Goal: Task Accomplishment & Management: Use online tool/utility

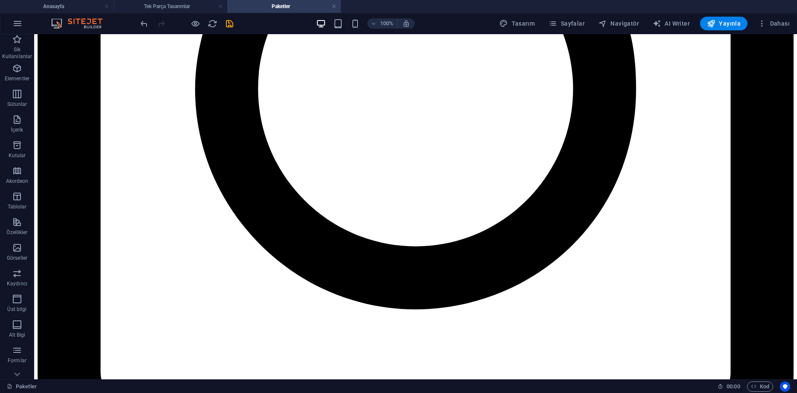
scroll to position [672, 0]
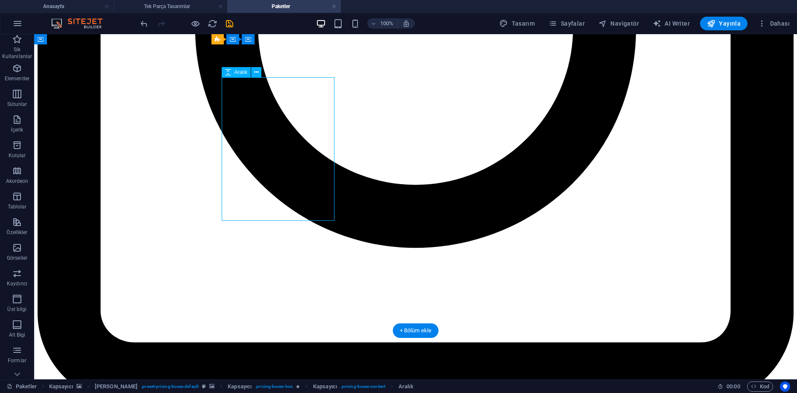
select select "px"
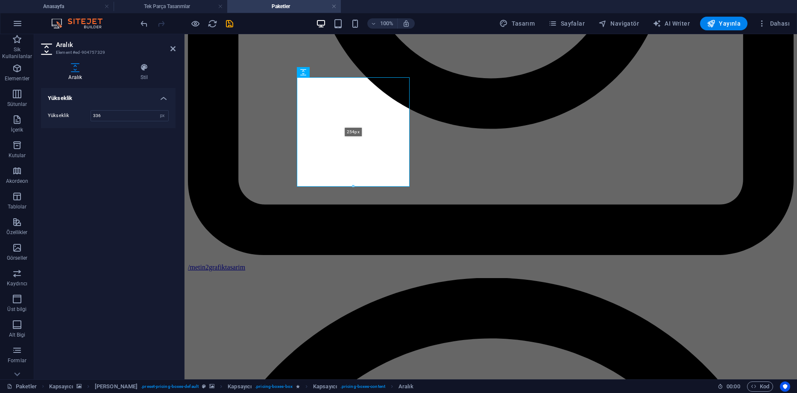
drag, startPoint x: 353, startPoint y: 220, endPoint x: 356, endPoint y: 185, distance: 34.8
click at [356, 185] on div at bounding box center [353, 186] width 112 height 3
type input "254"
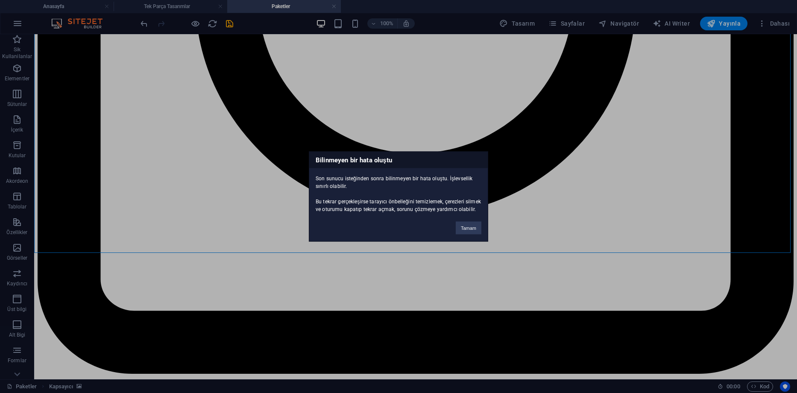
scroll to position [715, 0]
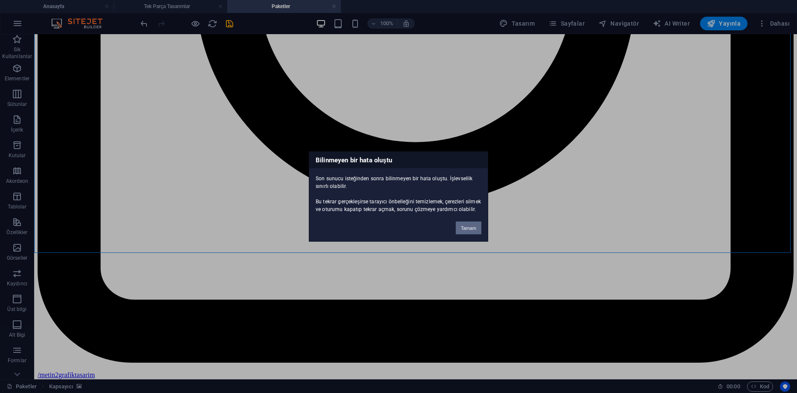
click at [469, 226] on button "Tamam" at bounding box center [469, 228] width 26 height 13
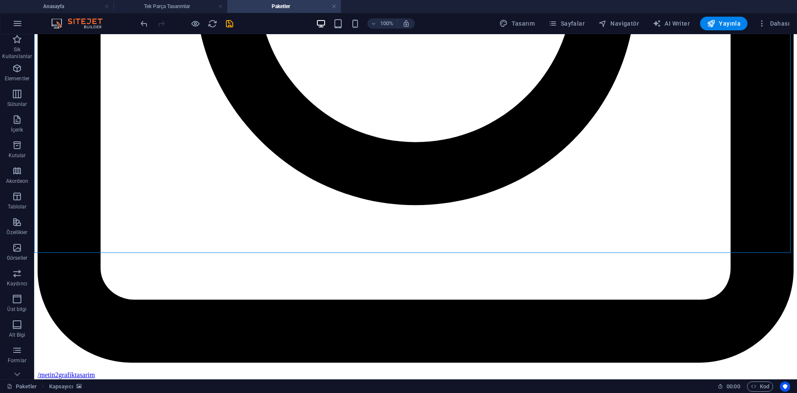
click at [237, 20] on div "100% Tasarım Sayfalar Navigatör AI Writer Yayınla Dahası" at bounding box center [466, 24] width 655 height 14
click at [231, 22] on icon "save" at bounding box center [230, 24] width 10 height 10
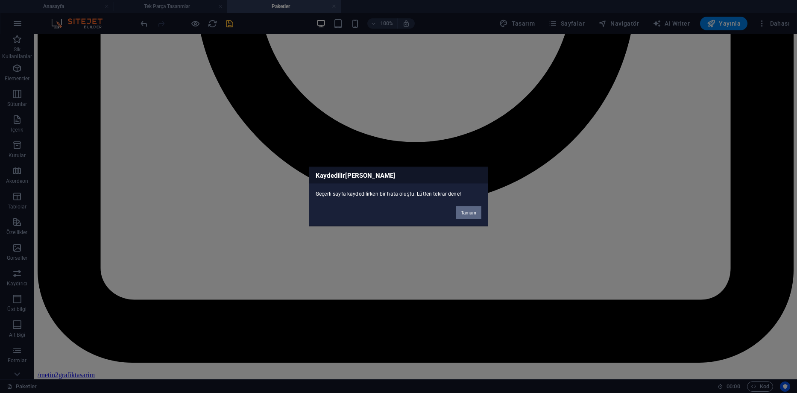
click at [467, 215] on button "Tamam" at bounding box center [469, 212] width 26 height 13
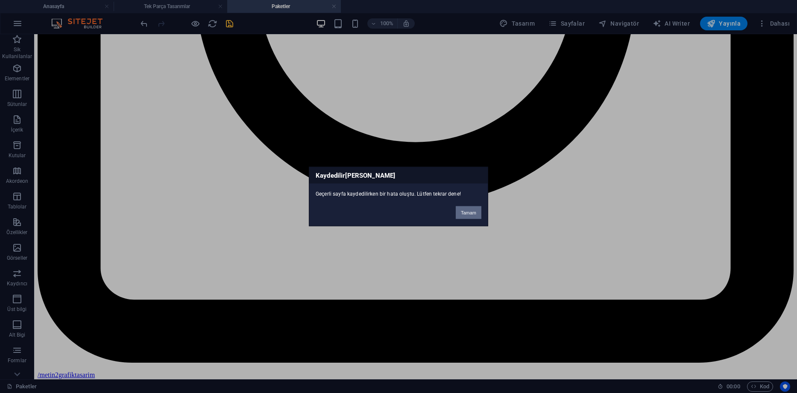
click at [462, 209] on button "Tamam" at bounding box center [469, 212] width 26 height 13
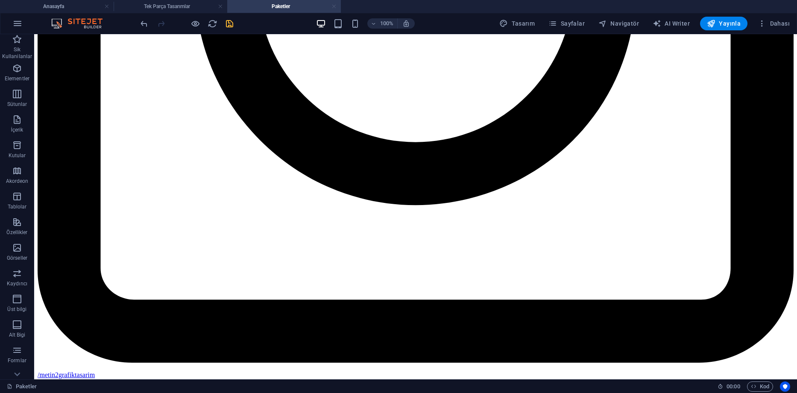
click at [336, 7] on link at bounding box center [334, 7] width 5 height 8
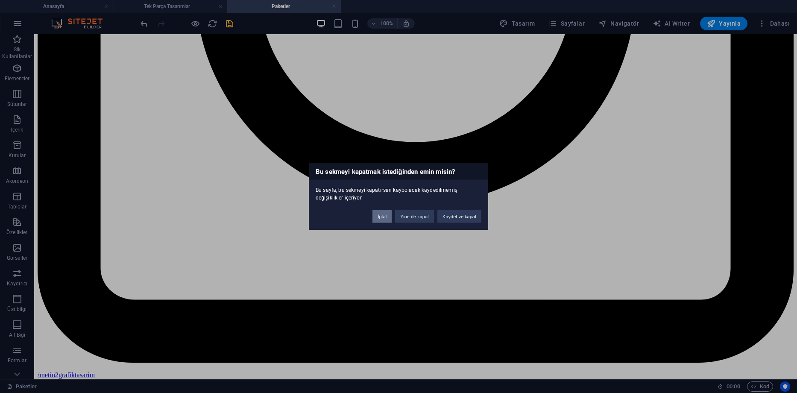
click at [386, 221] on button "İptal" at bounding box center [382, 216] width 19 height 13
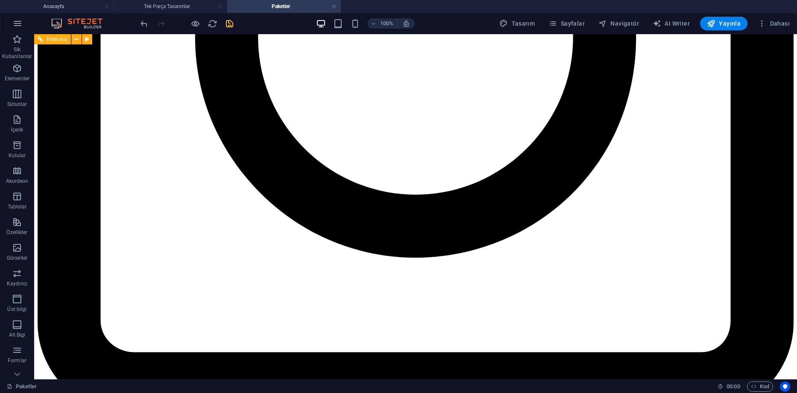
scroll to position [587, 0]
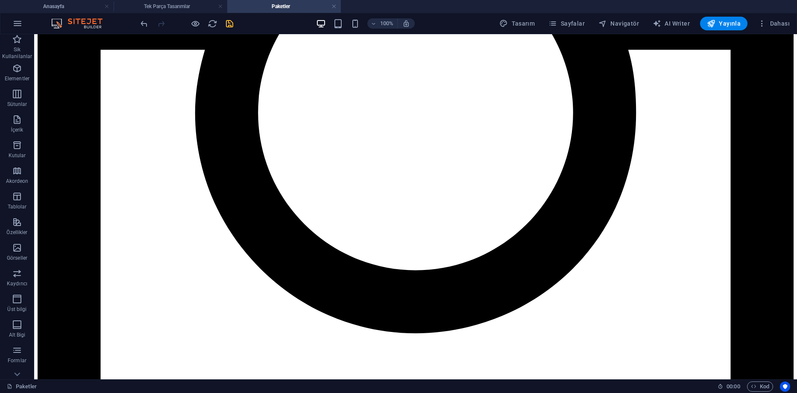
click at [229, 26] on icon "save" at bounding box center [230, 24] width 10 height 10
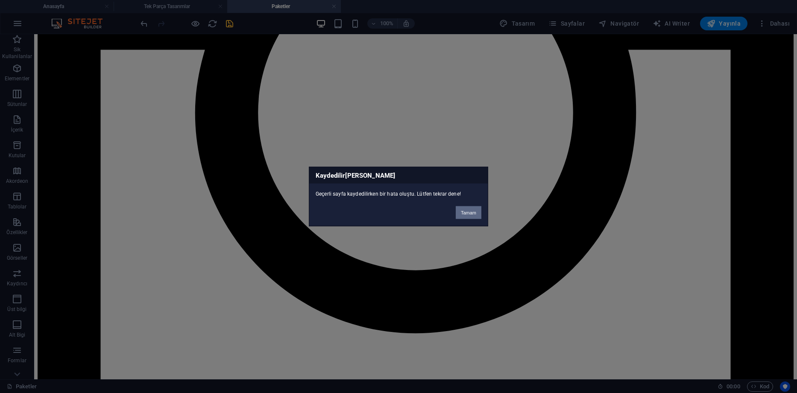
click at [460, 216] on button "Tamam" at bounding box center [469, 212] width 26 height 13
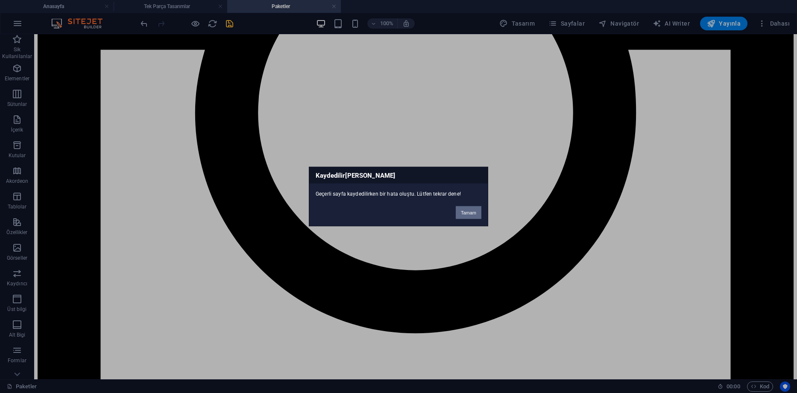
click at [462, 215] on button "Tamam" at bounding box center [469, 212] width 26 height 13
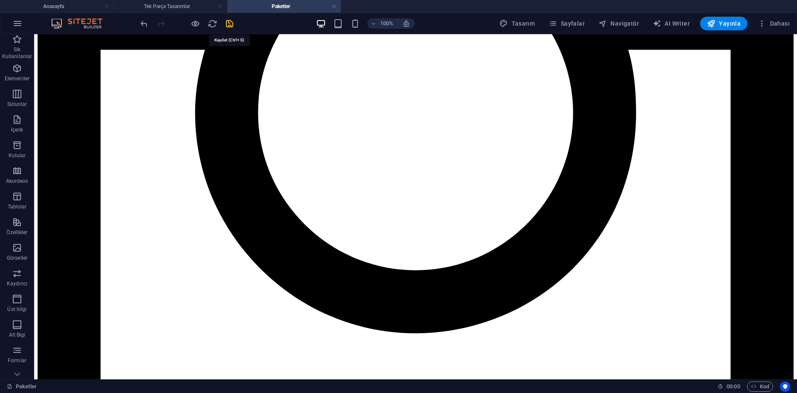
click at [226, 26] on icon "save" at bounding box center [230, 24] width 10 height 10
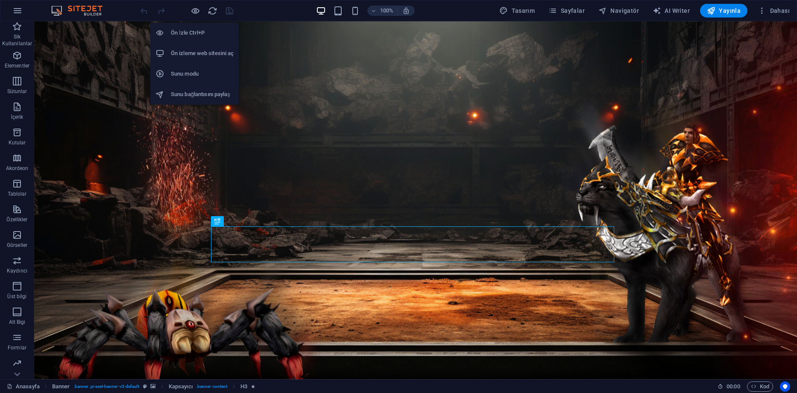
click at [199, 57] on h6 "Ön izleme web sitesini aç" at bounding box center [202, 53] width 63 height 10
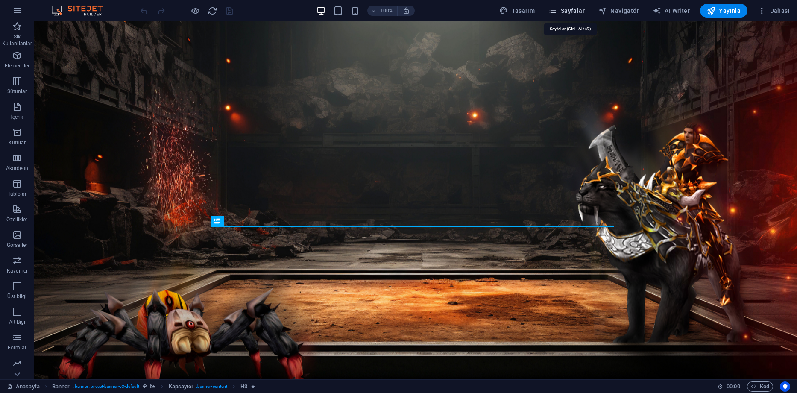
click at [557, 10] on icon "button" at bounding box center [553, 10] width 9 height 9
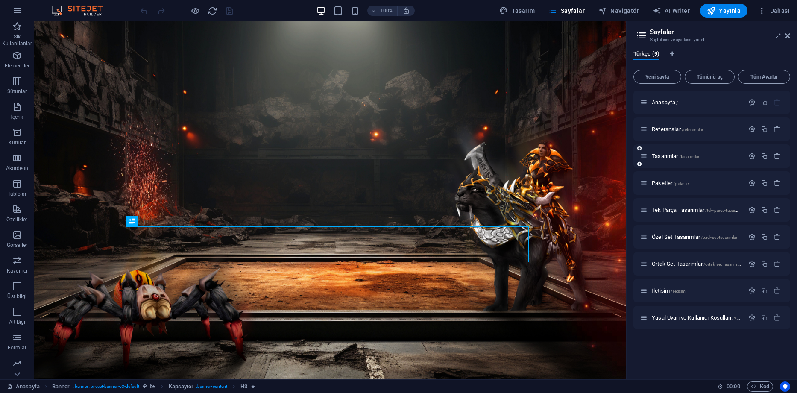
click at [662, 159] on div "Tasarımlar /tasarimlar" at bounding box center [693, 156] width 104 height 10
click at [662, 155] on span "Tasarımlar /tasarimlar" at bounding box center [675, 156] width 47 height 6
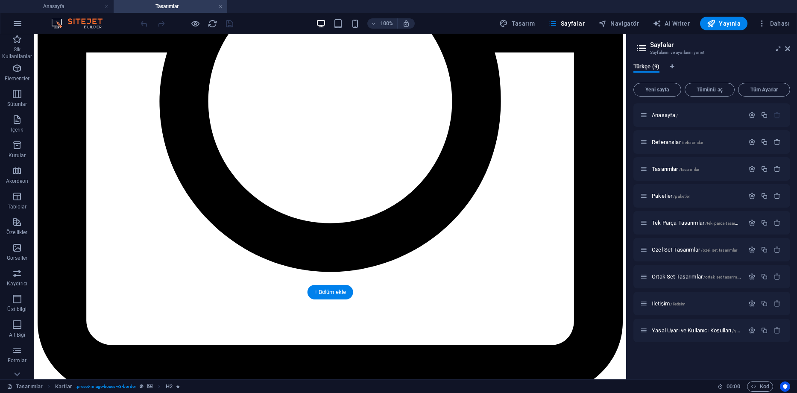
scroll to position [615, 0]
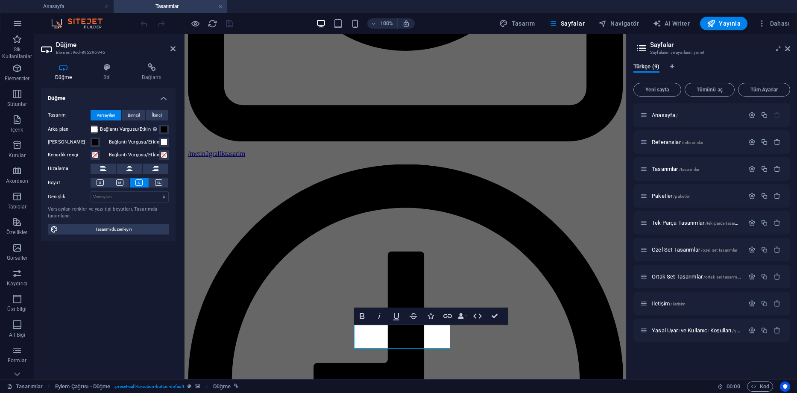
scroll to position [591, 0]
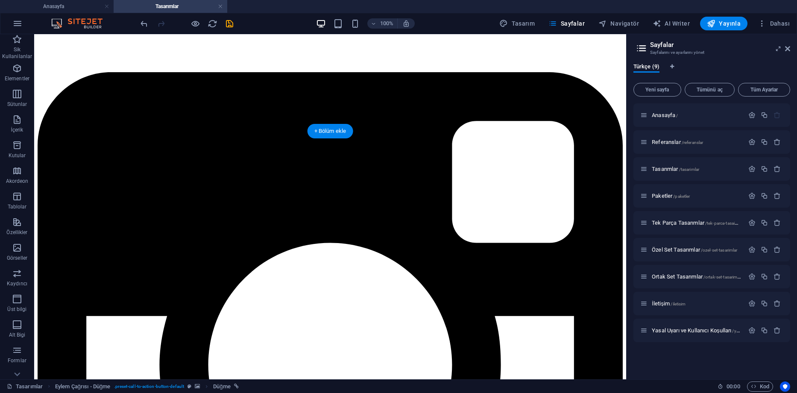
scroll to position [0, 0]
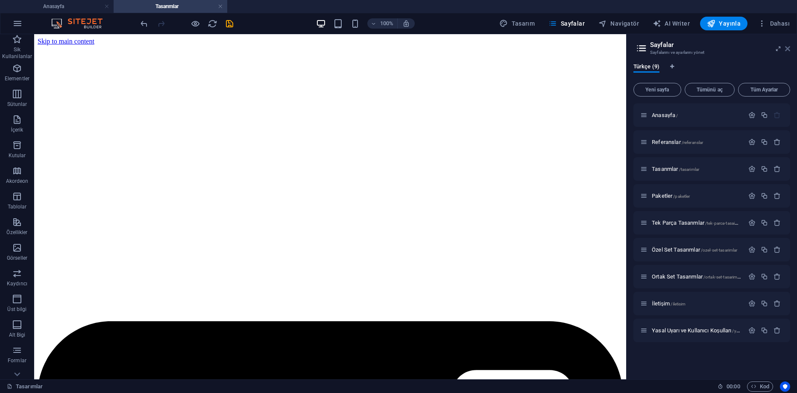
drag, startPoint x: 788, startPoint y: 47, endPoint x: 699, endPoint y: 35, distance: 89.6
click at [788, 47] on icon at bounding box center [787, 48] width 5 height 7
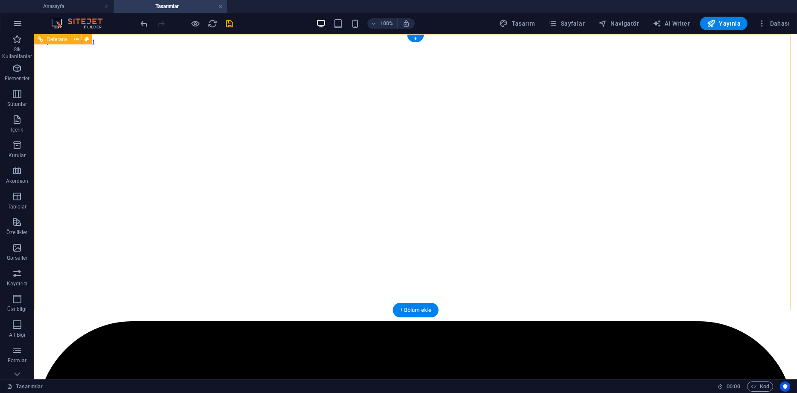
click at [226, 23] on icon "save" at bounding box center [230, 24] width 10 height 10
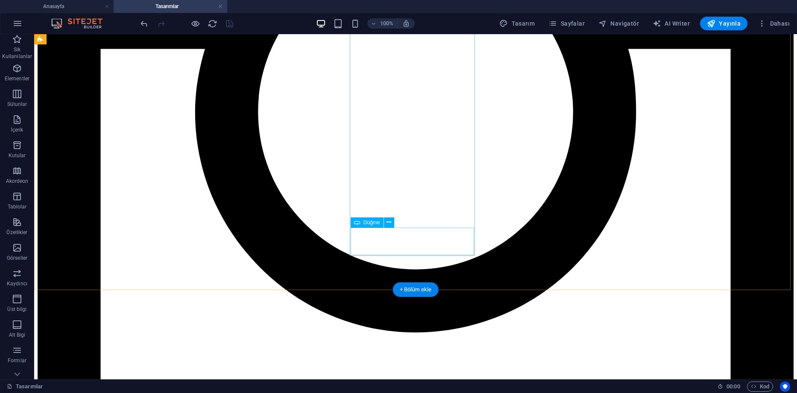
scroll to position [598, 0]
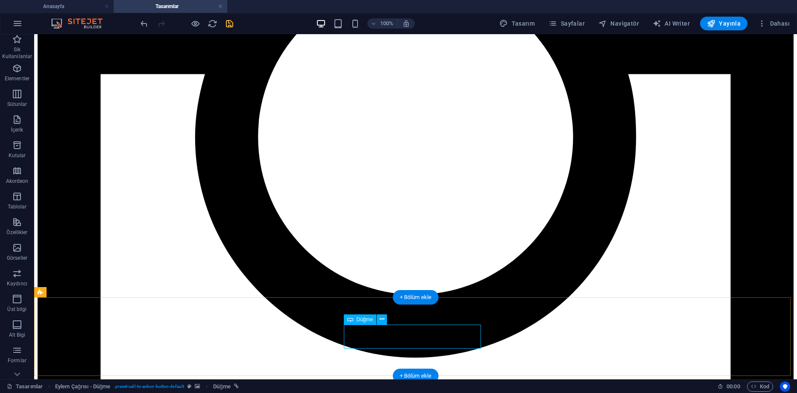
scroll to position [548, 0]
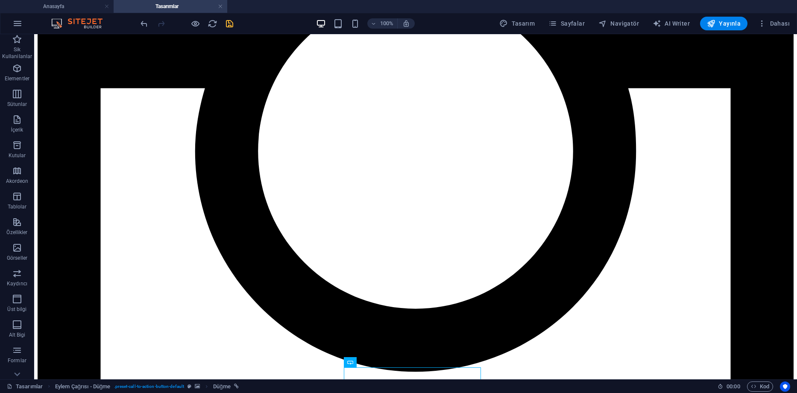
click at [227, 10] on h4 "Tasarımlar" at bounding box center [171, 6] width 114 height 9
click at [227, 21] on icon "save" at bounding box center [230, 24] width 10 height 10
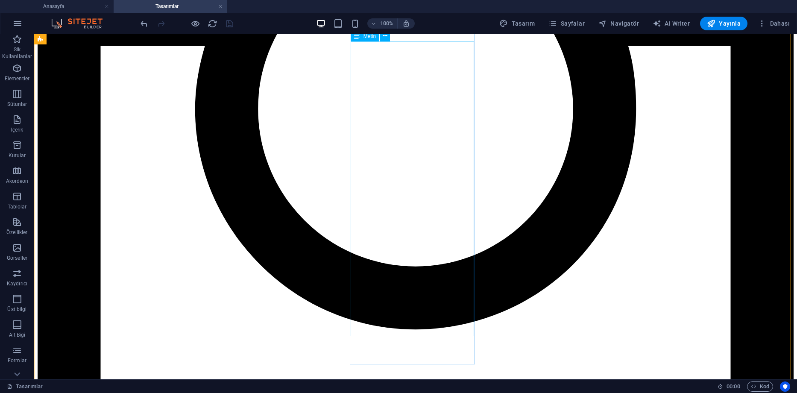
scroll to position [591, 0]
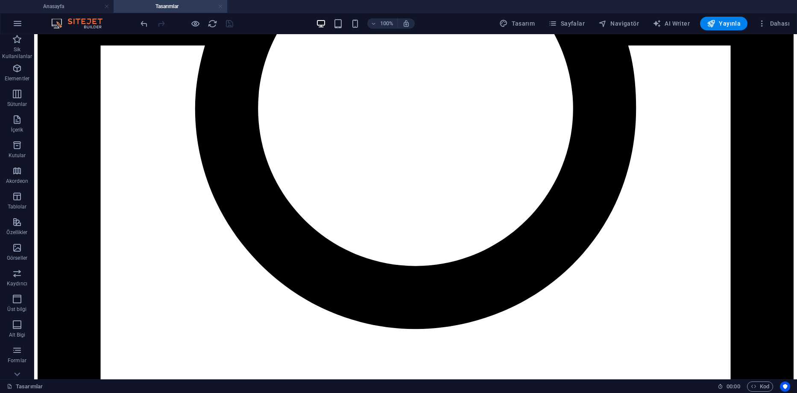
click at [220, 6] on link at bounding box center [220, 7] width 5 height 8
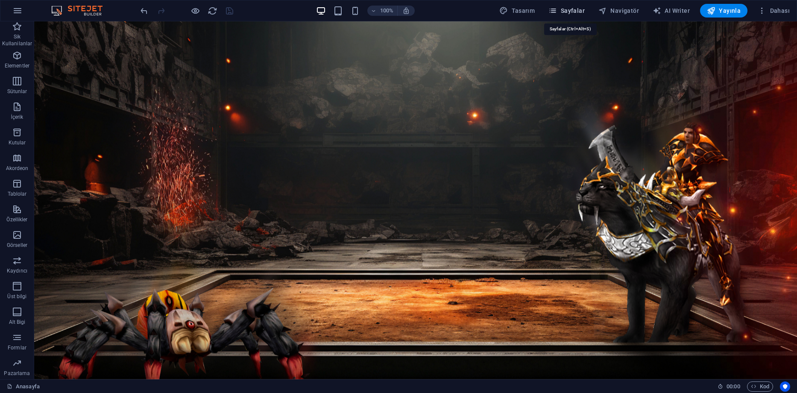
click at [574, 13] on span "Sayfalar" at bounding box center [567, 10] width 36 height 9
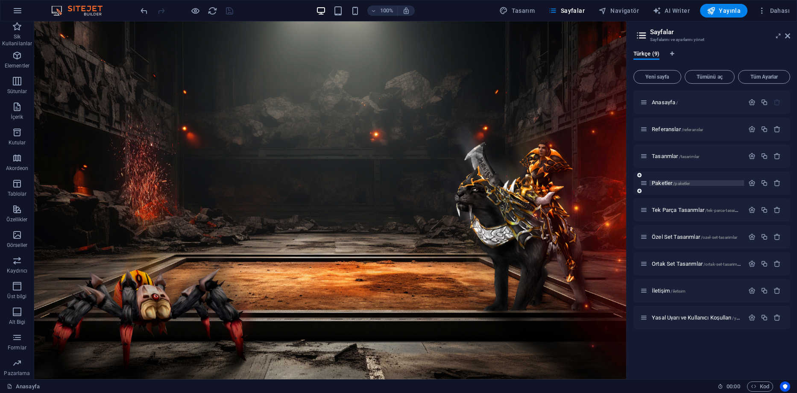
click at [667, 185] on span "Paketler /paketler" at bounding box center [671, 183] width 38 height 6
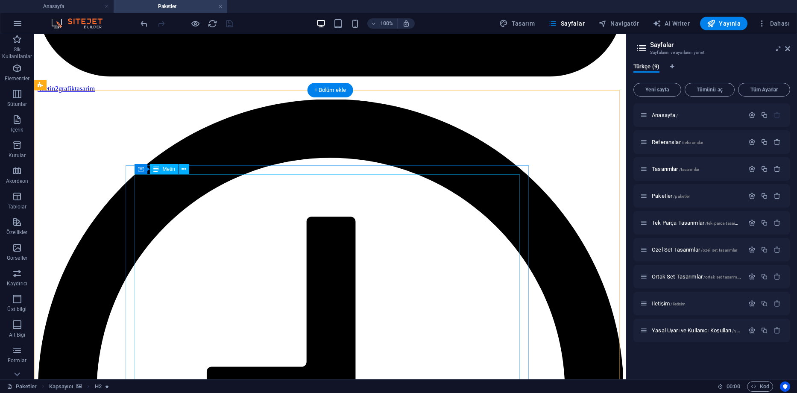
scroll to position [878, 0]
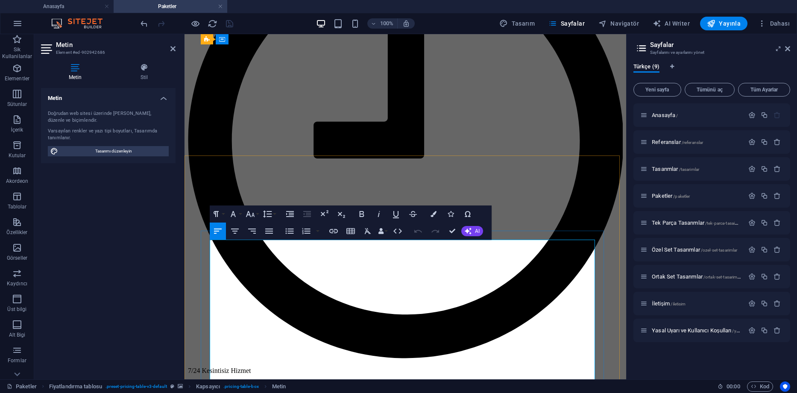
scroll to position [804, 0]
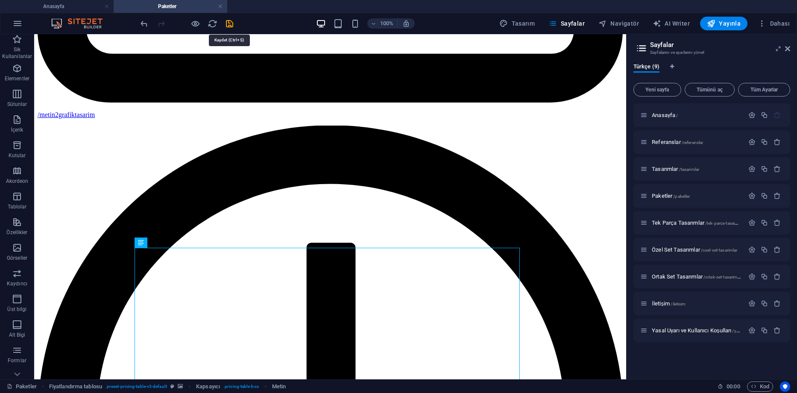
click at [230, 20] on icon "save" at bounding box center [230, 24] width 10 height 10
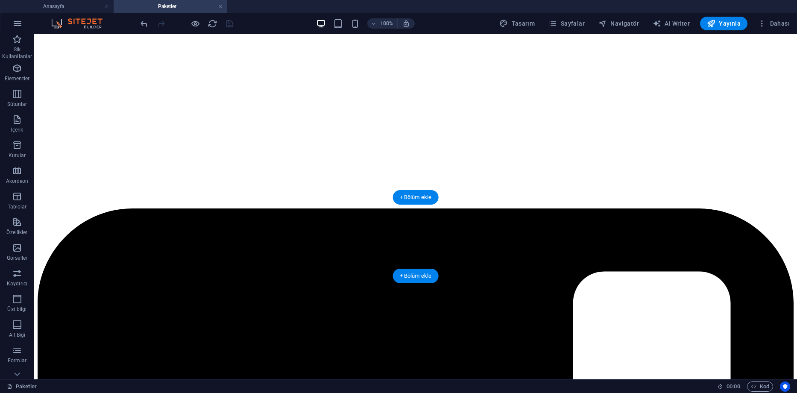
scroll to position [171, 0]
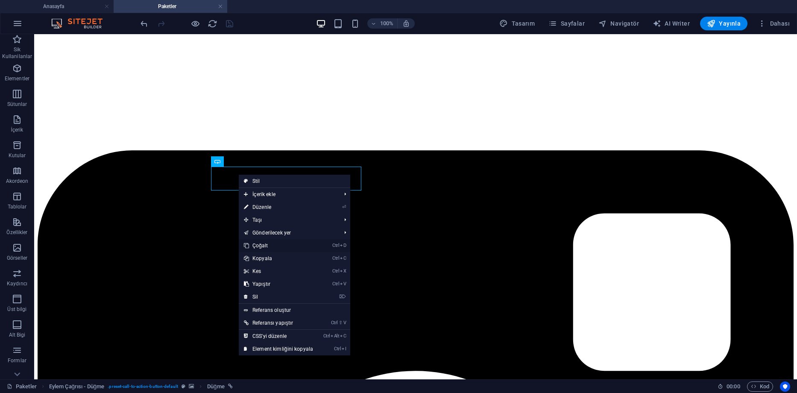
drag, startPoint x: 267, startPoint y: 244, endPoint x: 240, endPoint y: 204, distance: 48.0
click at [267, 244] on link "Ctrl D Çoğalt" at bounding box center [278, 245] width 79 height 13
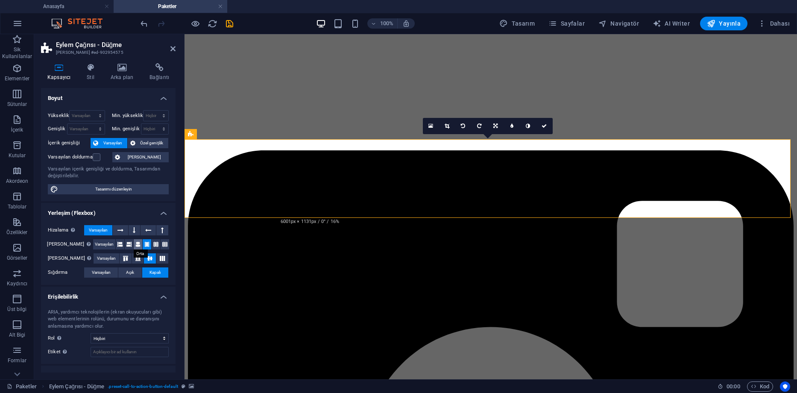
click at [135, 244] on icon at bounding box center [137, 244] width 5 height 10
click at [135, 260] on icon at bounding box center [138, 258] width 10 height 5
click at [144, 261] on button at bounding box center [150, 258] width 12 height 10
click at [121, 259] on icon at bounding box center [126, 258] width 10 height 5
click at [145, 259] on icon at bounding box center [150, 258] width 10 height 5
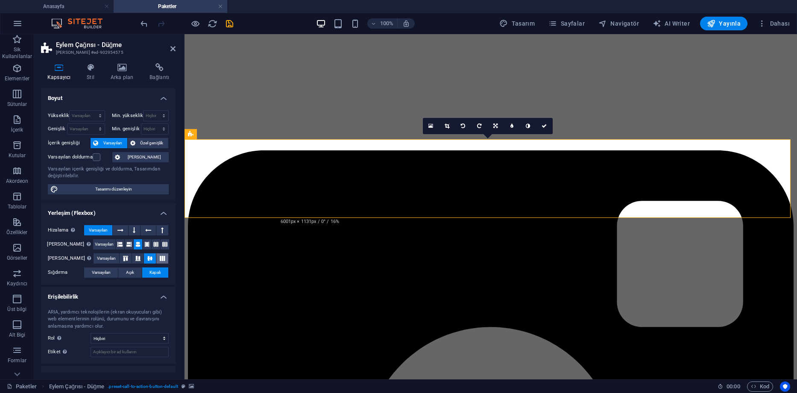
click at [159, 259] on icon at bounding box center [162, 258] width 10 height 5
click at [147, 259] on icon at bounding box center [150, 258] width 10 height 5
click at [147, 249] on button at bounding box center [147, 244] width 9 height 10
click at [154, 245] on icon at bounding box center [155, 244] width 5 height 10
click at [162, 244] on icon at bounding box center [164, 244] width 5 height 10
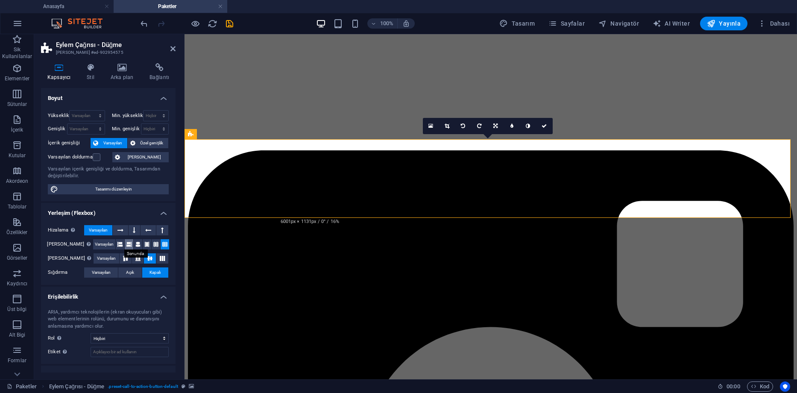
click at [126, 245] on icon at bounding box center [128, 244] width 5 height 10
click at [118, 244] on icon at bounding box center [120, 244] width 5 height 10
click at [126, 244] on icon at bounding box center [128, 244] width 5 height 10
click at [135, 248] on icon at bounding box center [137, 244] width 5 height 10
drag, startPoint x: 546, startPoint y: 126, endPoint x: 502, endPoint y: 115, distance: 45.4
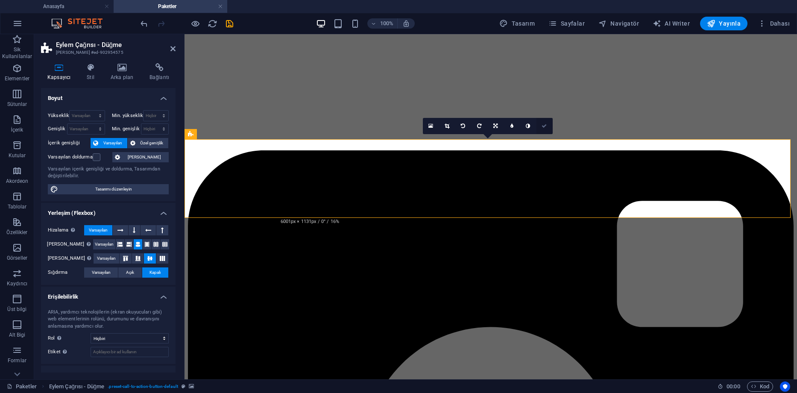
click at [546, 126] on icon at bounding box center [544, 126] width 5 height 5
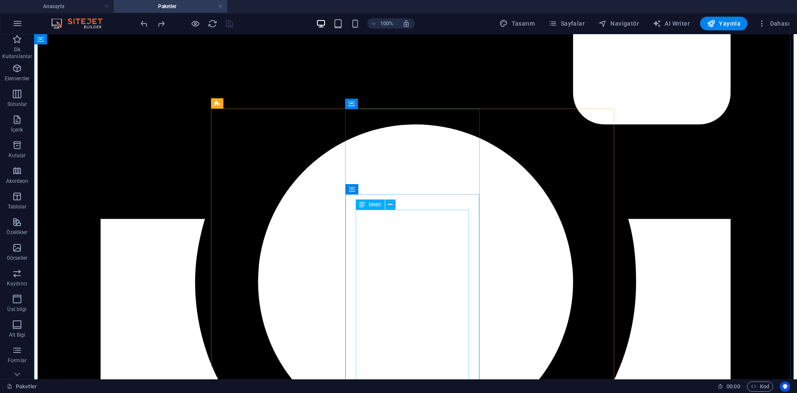
scroll to position [427, 0]
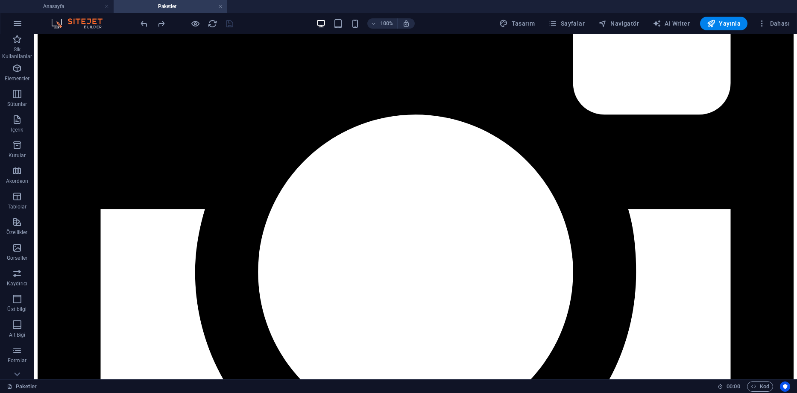
click at [566, 26] on span "Sayfalar" at bounding box center [567, 23] width 36 height 9
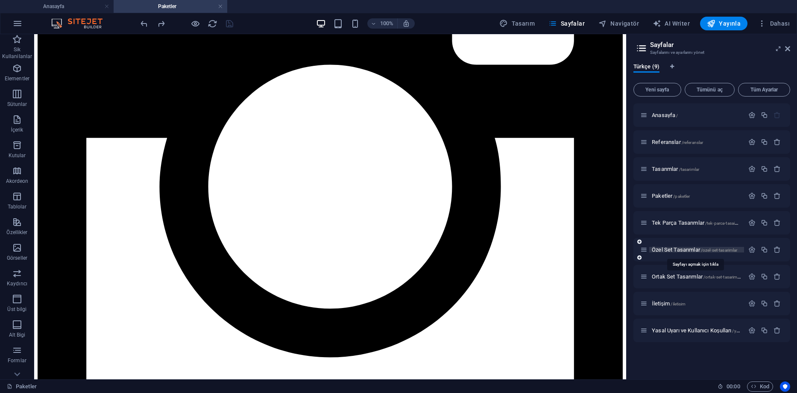
click at [669, 249] on span "Özel Set Tasarımlar /ozel-set-tasarimlar" at bounding box center [694, 250] width 85 height 6
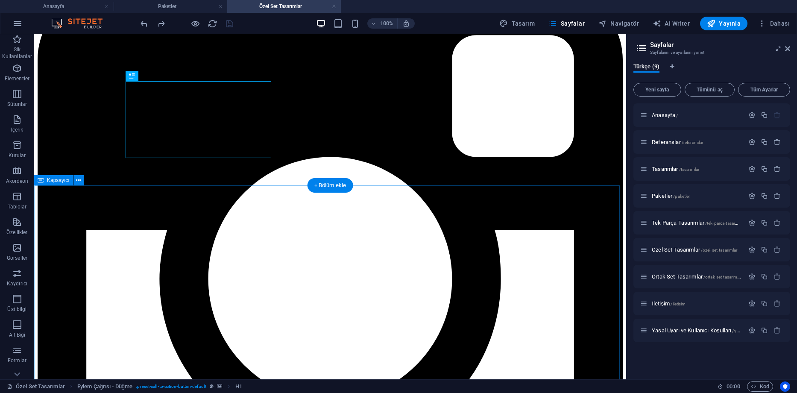
scroll to position [256, 0]
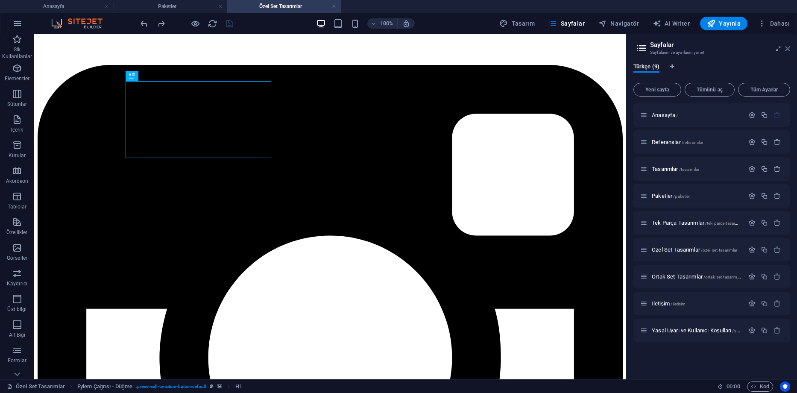
click at [790, 50] on icon at bounding box center [787, 48] width 5 height 7
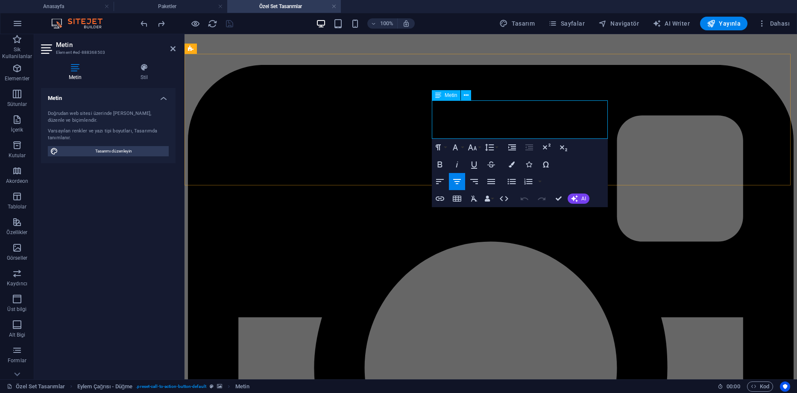
drag, startPoint x: 542, startPoint y: 132, endPoint x: 524, endPoint y: 132, distance: 18.8
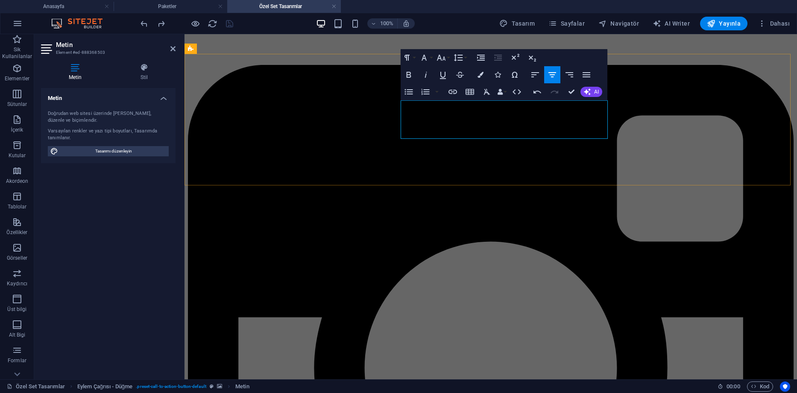
drag, startPoint x: 544, startPoint y: 119, endPoint x: 600, endPoint y: 120, distance: 56.8
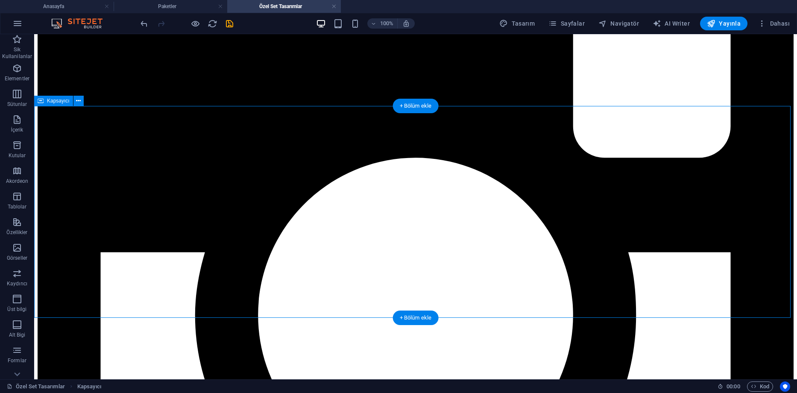
scroll to position [385, 0]
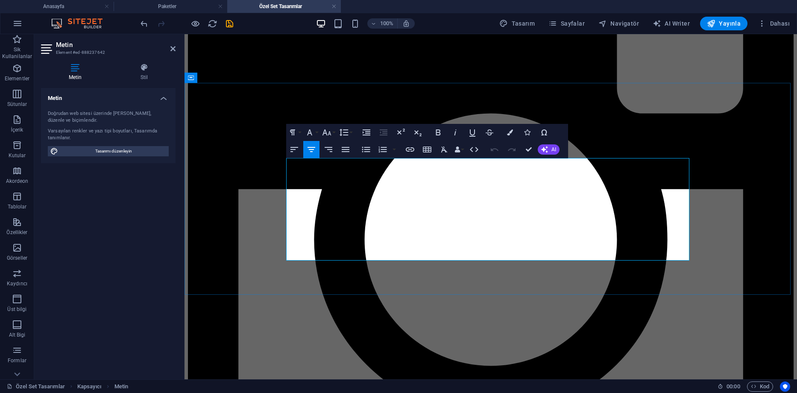
drag, startPoint x: 561, startPoint y: 241, endPoint x: 683, endPoint y: 238, distance: 122.3
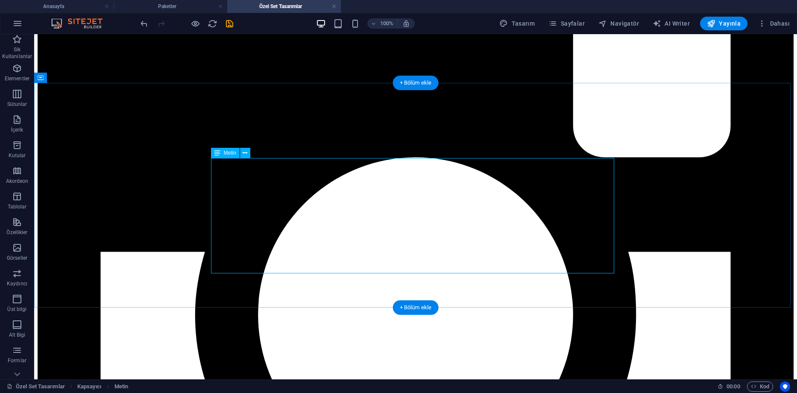
scroll to position [342, 0]
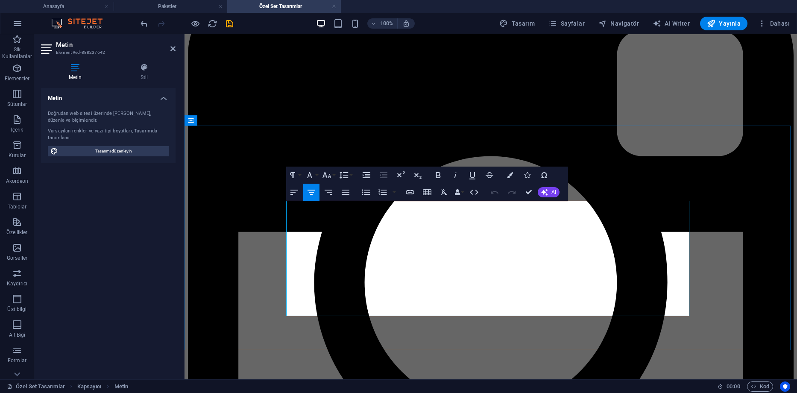
drag, startPoint x: 425, startPoint y: 233, endPoint x: 415, endPoint y: 233, distance: 10.7
drag, startPoint x: 670, startPoint y: 234, endPoint x: 521, endPoint y: 235, distance: 149.6
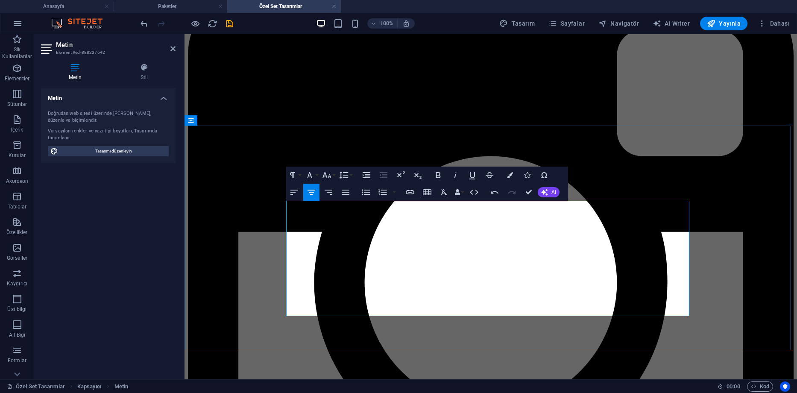
drag, startPoint x: 532, startPoint y: 195, endPoint x: 495, endPoint y: 162, distance: 49.0
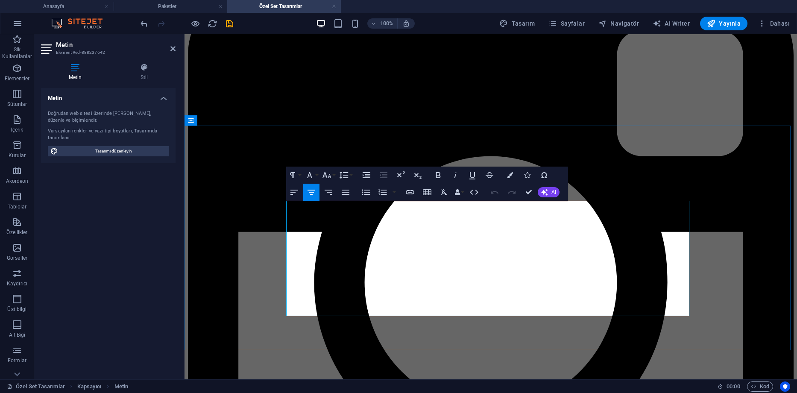
drag, startPoint x: 329, startPoint y: 246, endPoint x: 296, endPoint y: 247, distance: 33.8
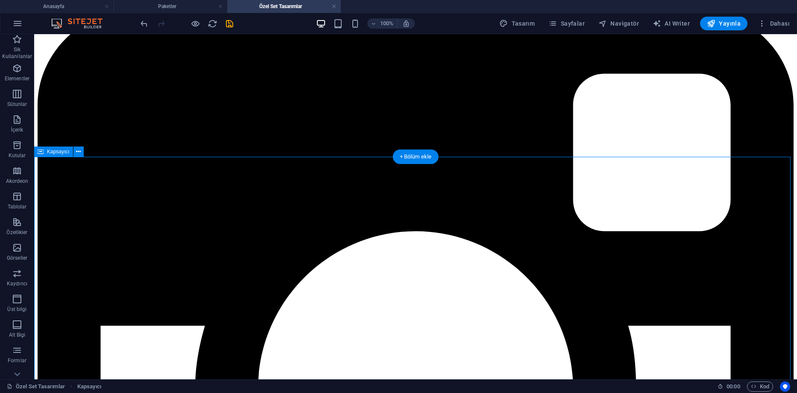
scroll to position [294, 0]
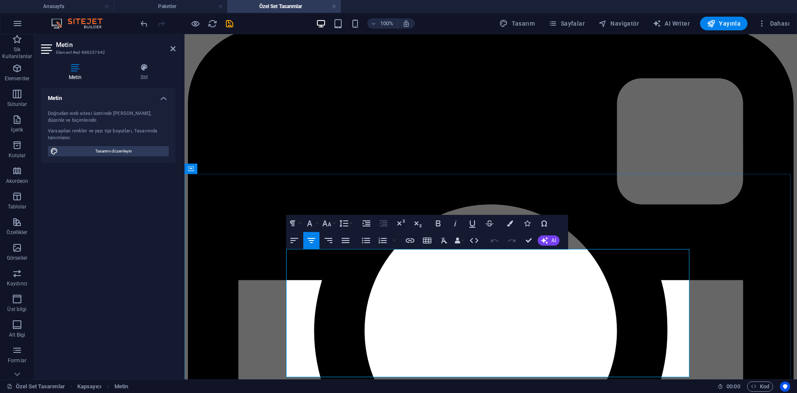
drag, startPoint x: 658, startPoint y: 364, endPoint x: 284, endPoint y: 254, distance: 390.1
copy div "Özel Set Tasarımların satışı sadece 1 kişiye yapılmaktadır ve tamamen satın ala…"
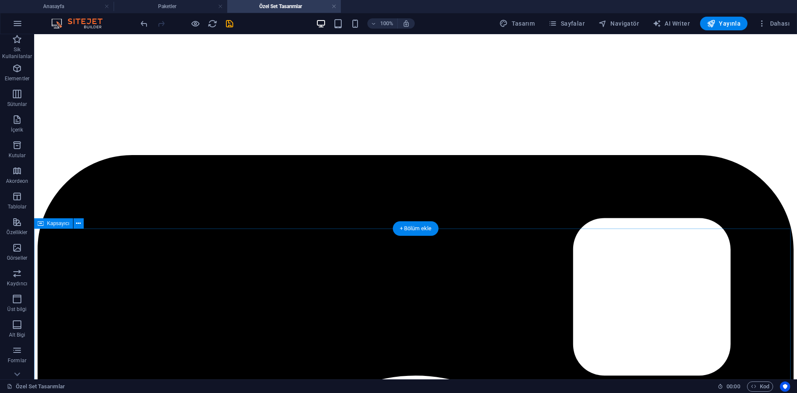
scroll to position [165, 0]
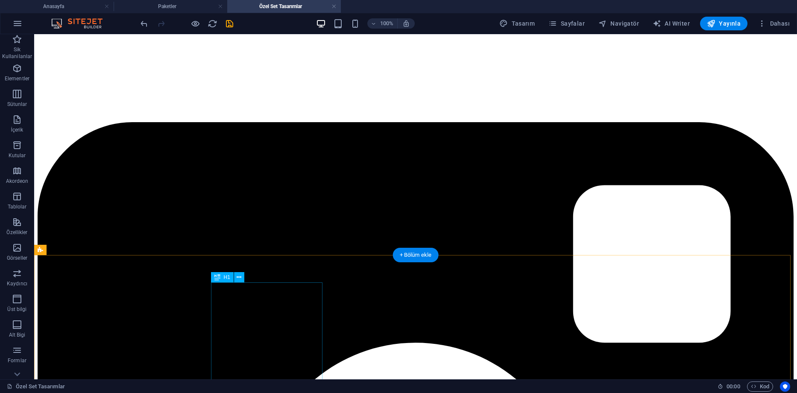
scroll to position [208, 0]
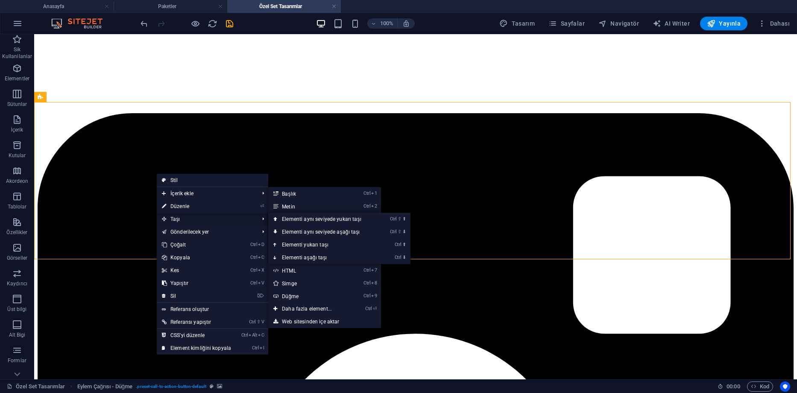
click at [196, 218] on span "Taşı" at bounding box center [206, 219] width 99 height 13
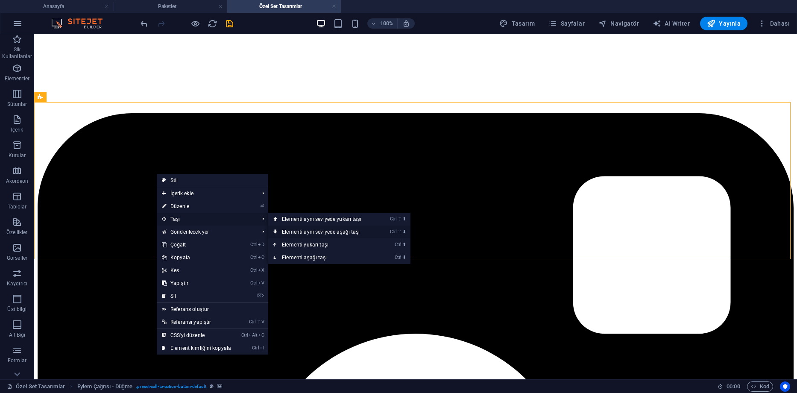
click at [323, 233] on link "Ctrl ⇧ ⬇ Elementi aynı seviyede aşağı taşı" at bounding box center [323, 232] width 110 height 13
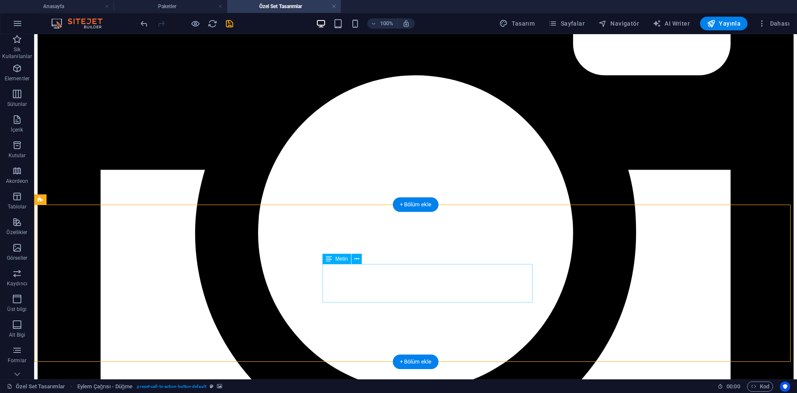
scroll to position [336, 0]
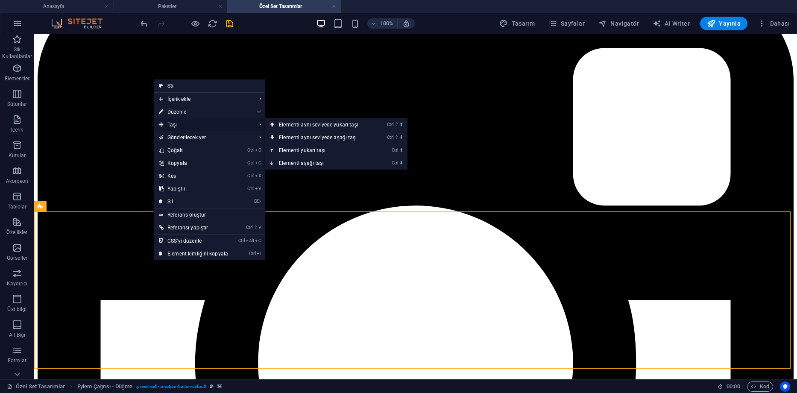
click at [185, 126] on span "Taşı" at bounding box center [203, 124] width 99 height 13
click at [309, 137] on link "Ctrl ⇧ ⬇ Elementi aynı seviyede aşağı taşı" at bounding box center [320, 137] width 110 height 13
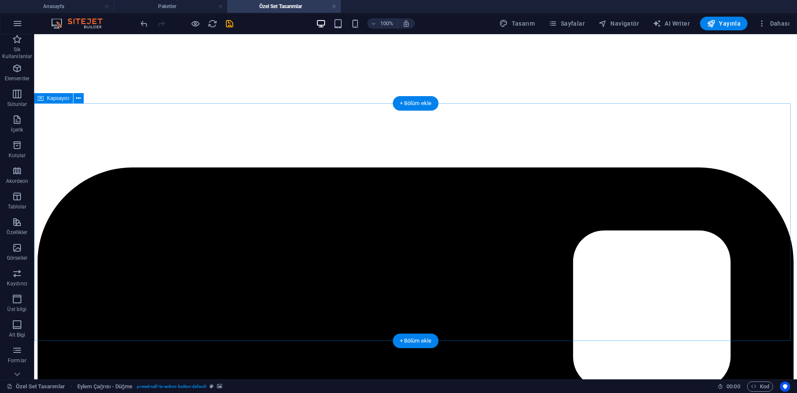
scroll to position [123, 0]
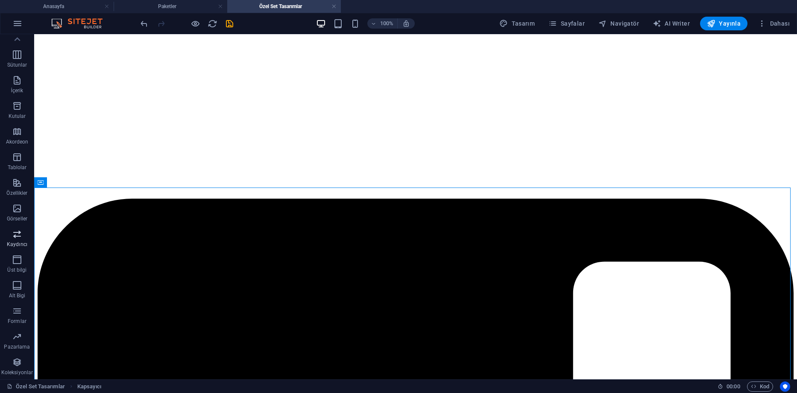
click at [20, 238] on icon "button" at bounding box center [17, 234] width 10 height 10
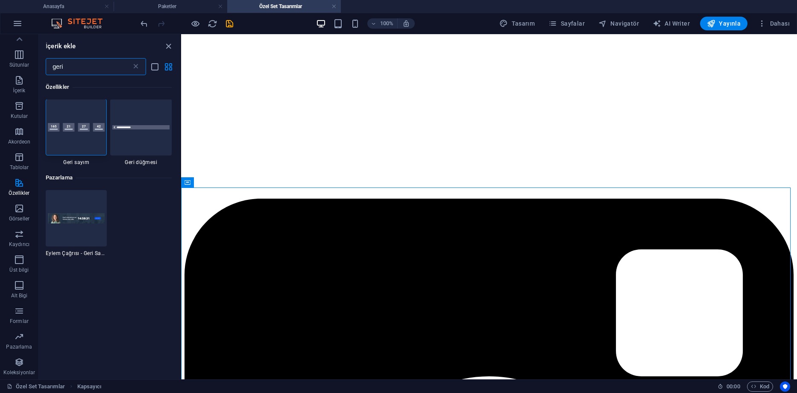
scroll to position [0, 0]
type input "geri"
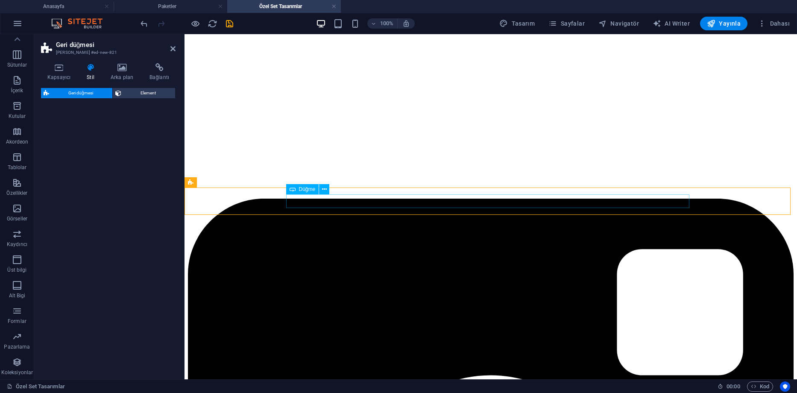
select select "rem"
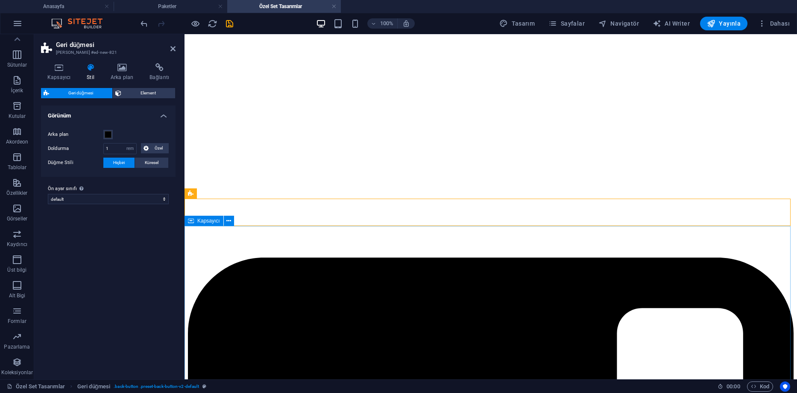
scroll to position [37, 0]
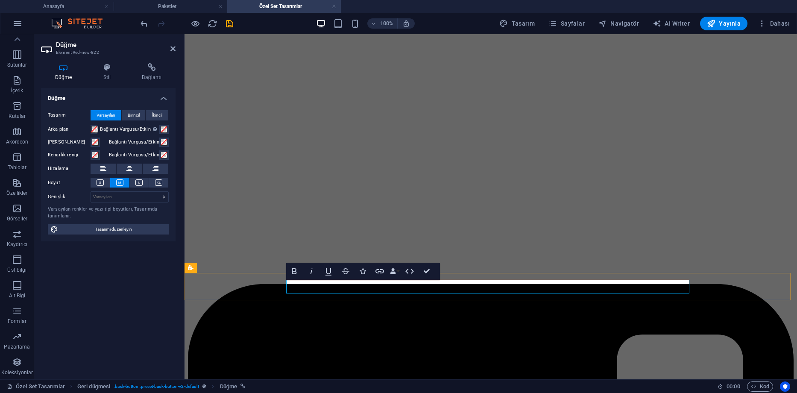
click at [150, 69] on icon at bounding box center [151, 67] width 47 height 9
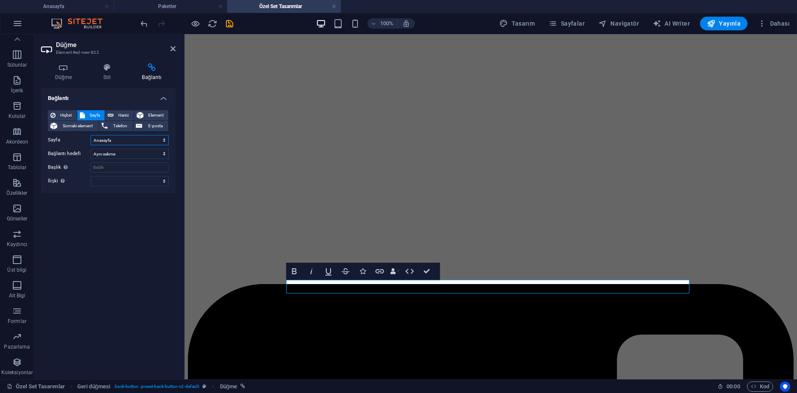
click at [124, 141] on select "Anasayfa Referanslar Tasarımlar Paketler Tek Parça Tasarımlar Özel Set Tasarıml…" at bounding box center [130, 140] width 78 height 10
select select "2"
click at [91, 135] on select "Anasayfa Referanslar Tasarımlar Paketler Tek Parça Tasarımlar Özel Set Tasarıml…" at bounding box center [130, 140] width 78 height 10
click at [116, 168] on input "Başlık Ek bağlantı tanımının bağlantı metniyle aynı olmaması gerekir. Başlık, g…" at bounding box center [130, 167] width 78 height 10
type input "Tasarımlar"
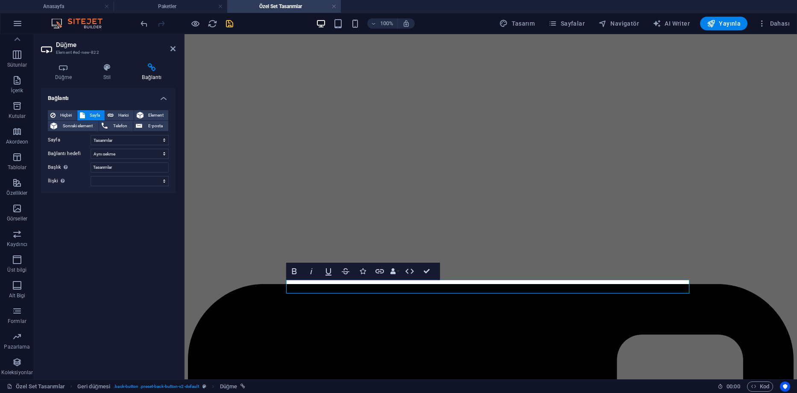
click at [231, 27] on icon "save" at bounding box center [230, 24] width 10 height 10
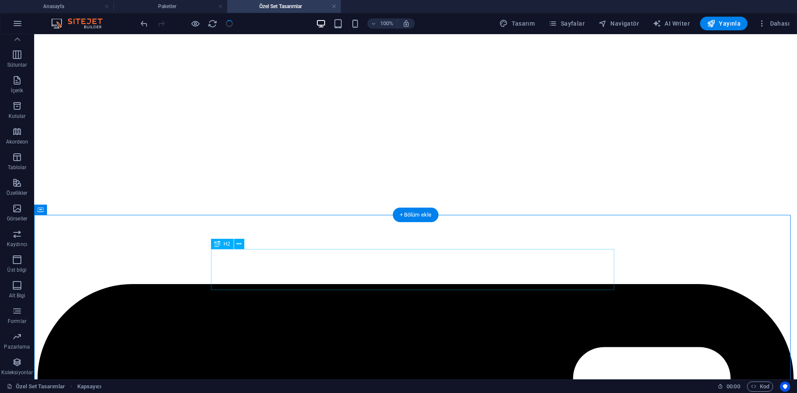
scroll to position [123, 0]
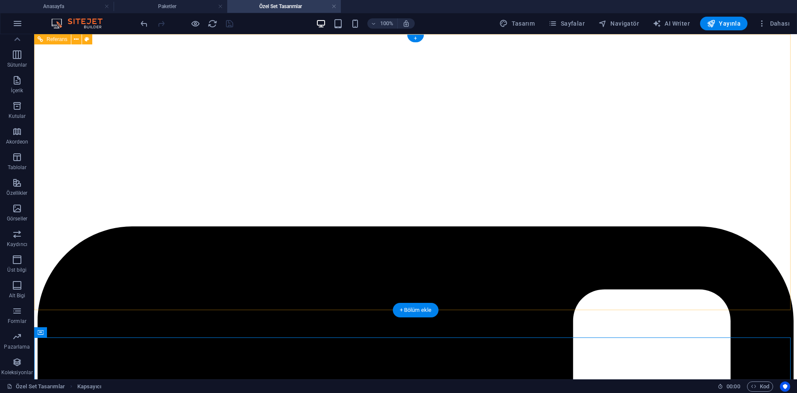
scroll to position [0, 0]
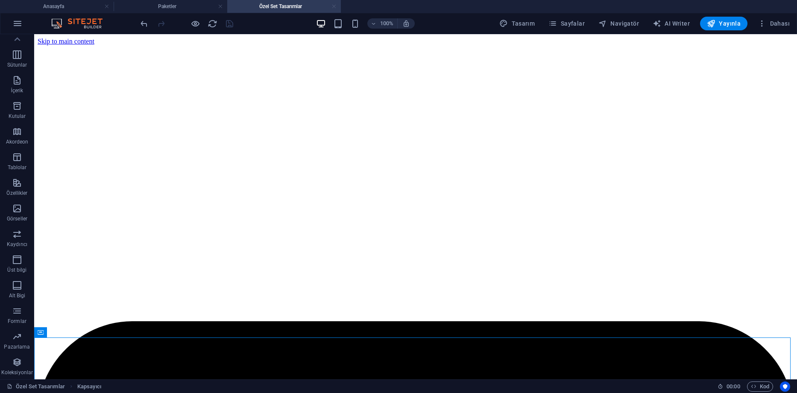
click at [336, 7] on link at bounding box center [334, 7] width 5 height 8
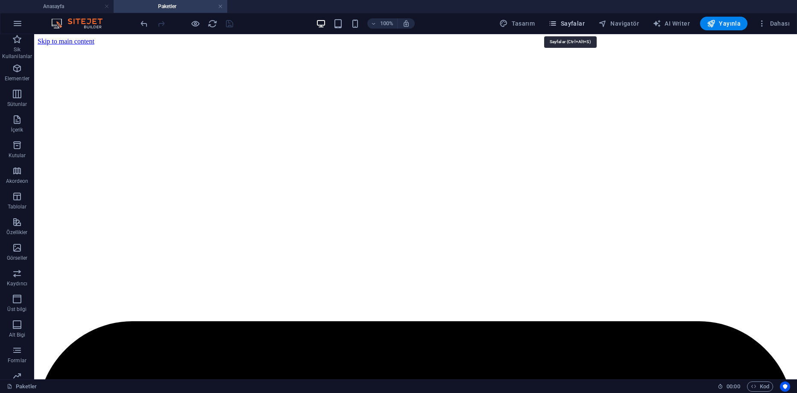
scroll to position [427, 0]
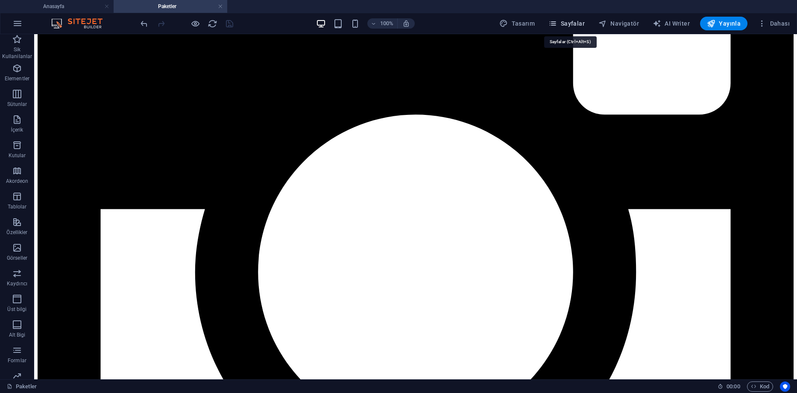
click at [578, 24] on span "Sayfalar" at bounding box center [567, 23] width 36 height 9
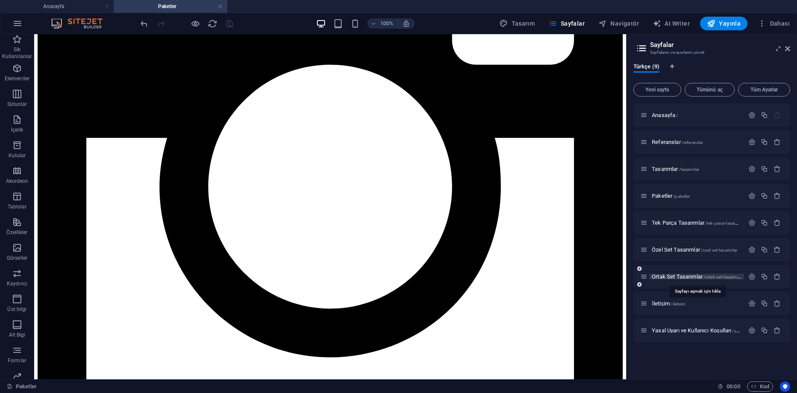
click at [677, 277] on span "Ortak Set Tasarımlar /ortak-set-tasarimlar" at bounding box center [697, 277] width 90 height 6
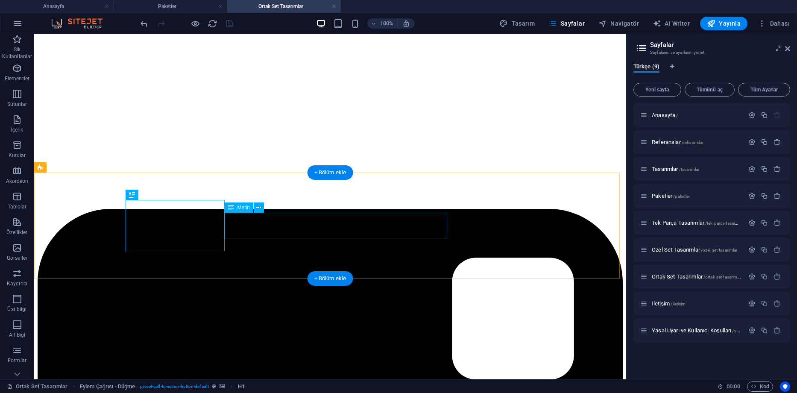
scroll to position [171, 0]
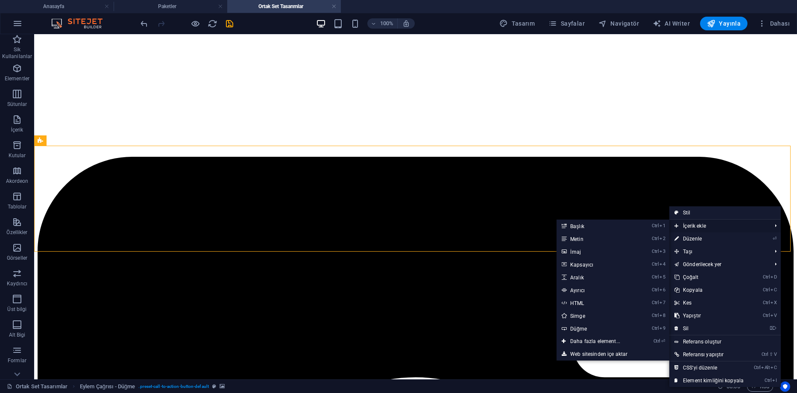
click at [698, 226] on span "İçerik ekle" at bounding box center [719, 226] width 99 height 13
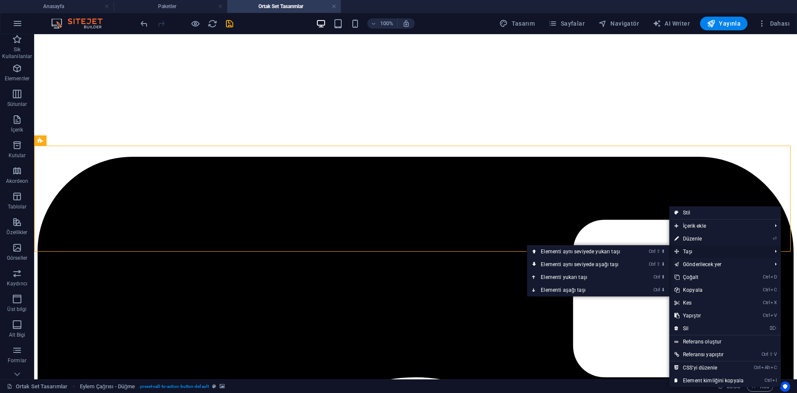
click at [695, 249] on span "Taşı" at bounding box center [719, 251] width 99 height 13
click at [610, 264] on link "Ctrl ⇧ ⬇ Elementi aynı seviyede aşağı taşı" at bounding box center [582, 264] width 110 height 13
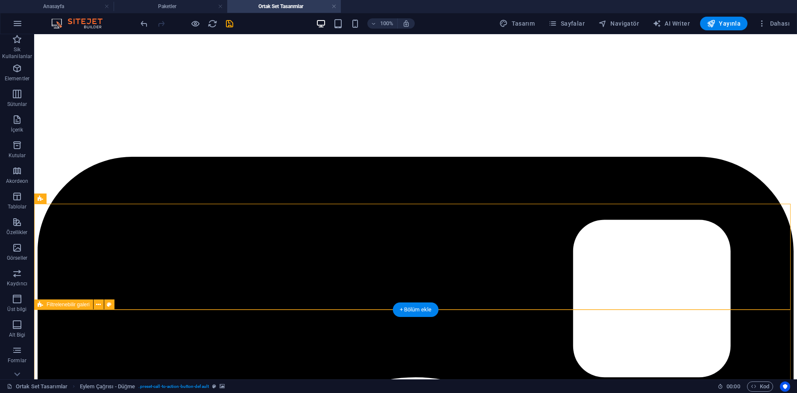
scroll to position [293, 0]
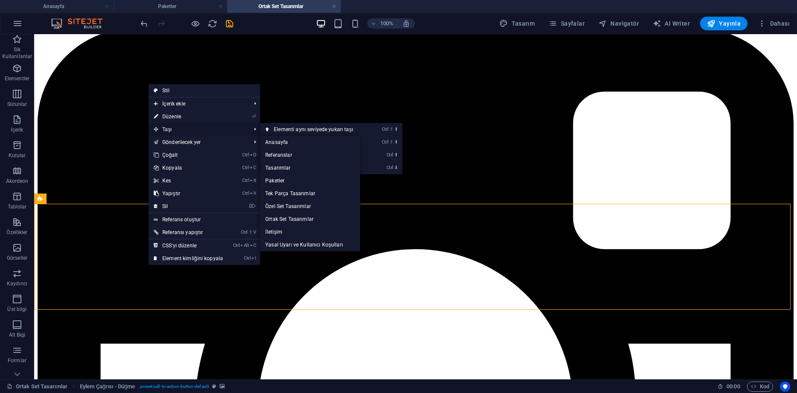
click at [178, 130] on span "Taşı" at bounding box center [198, 129] width 99 height 13
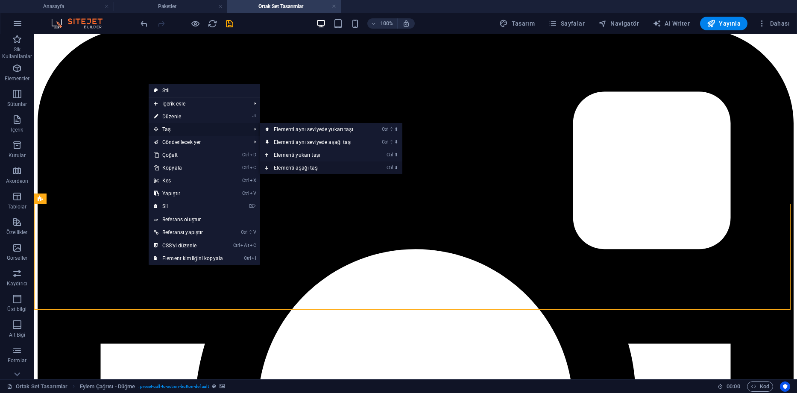
click at [298, 165] on link "Ctrl ⬇ Elementi aşağı taşı" at bounding box center [315, 168] width 110 height 13
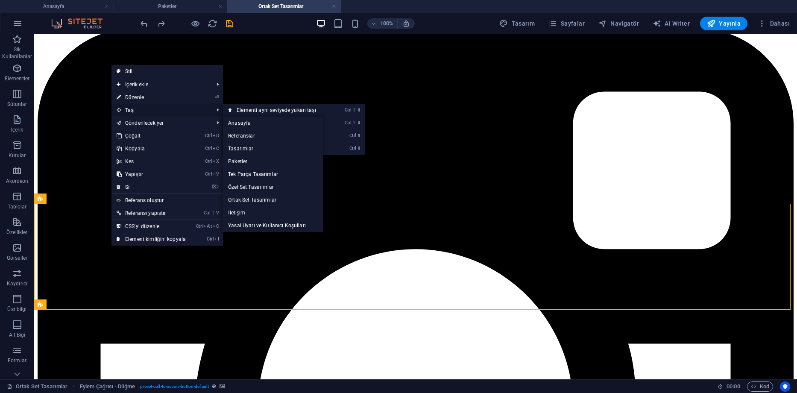
click at [144, 110] on span "Taşı" at bounding box center [161, 110] width 99 height 13
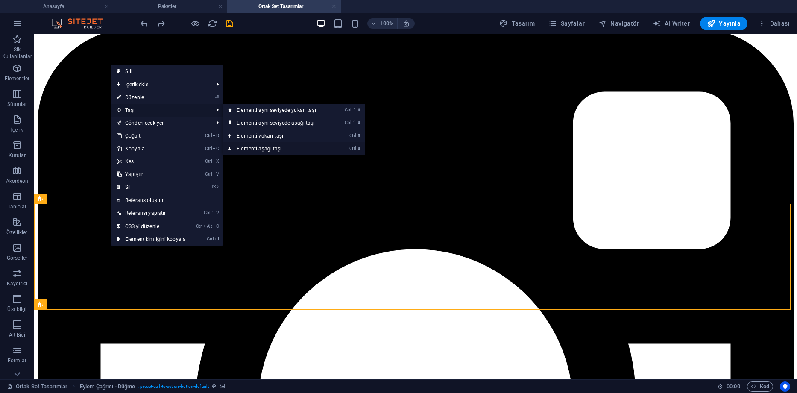
click at [255, 148] on link "Ctrl ⬇ Elementi aşağı taşı" at bounding box center [278, 148] width 110 height 13
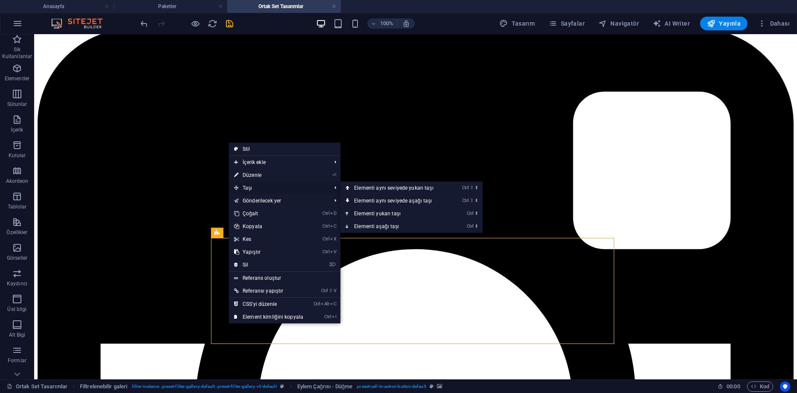
click at [256, 185] on span "Taşı" at bounding box center [278, 188] width 99 height 13
click at [404, 201] on link "Ctrl ⇧ ⬇ Elementi aynı seviyede aşağı taşı" at bounding box center [396, 200] width 110 height 13
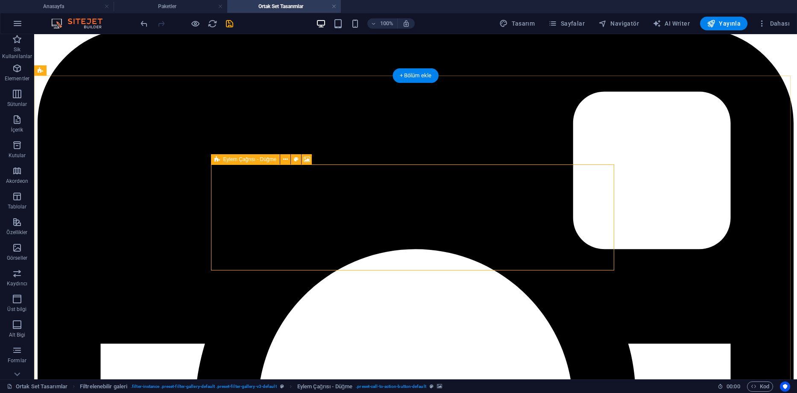
scroll to position [421, 0]
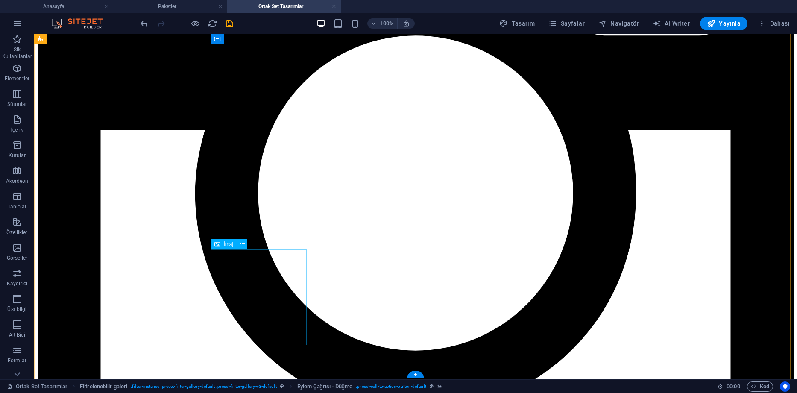
scroll to position [654, 0]
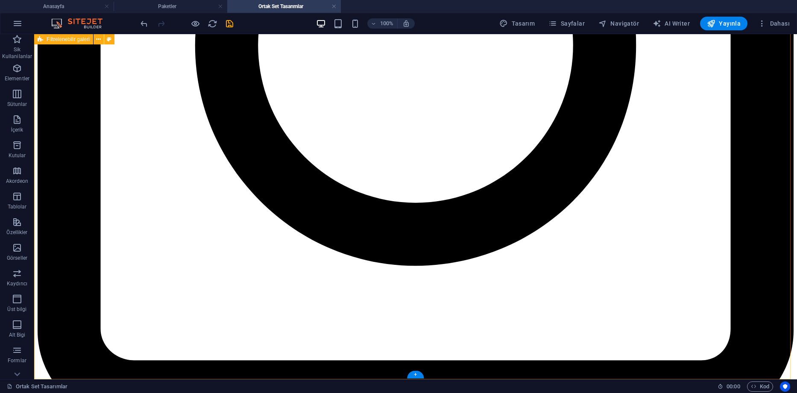
drag, startPoint x: 254, startPoint y: 167, endPoint x: 343, endPoint y: 374, distance: 225.0
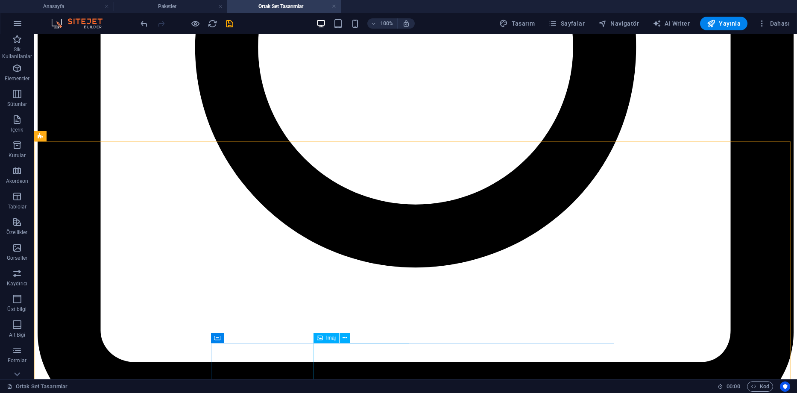
scroll to position [355, 0]
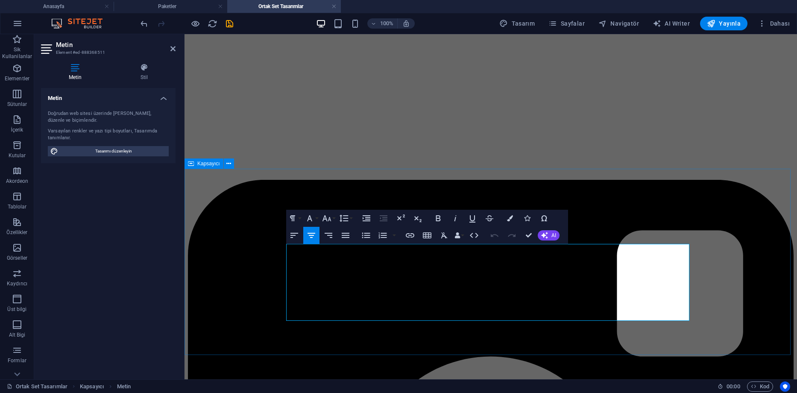
drag, startPoint x: 673, startPoint y: 300, endPoint x: 271, endPoint y: 303, distance: 402.2
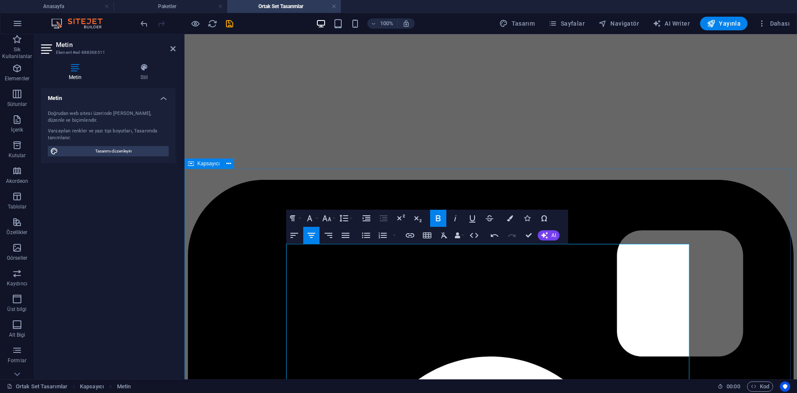
drag, startPoint x: 631, startPoint y: 367, endPoint x: 214, endPoint y: 300, distance: 422.0
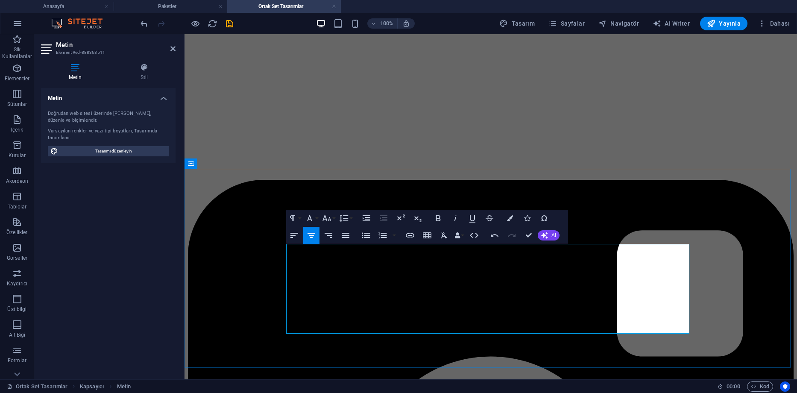
drag, startPoint x: 631, startPoint y: 263, endPoint x: 477, endPoint y: 263, distance: 154.7
drag, startPoint x: 634, startPoint y: 276, endPoint x: 474, endPoint y: 278, distance: 160.3
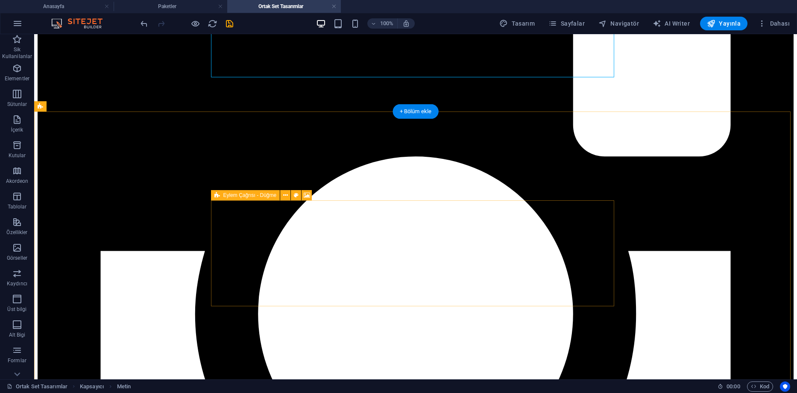
scroll to position [398, 0]
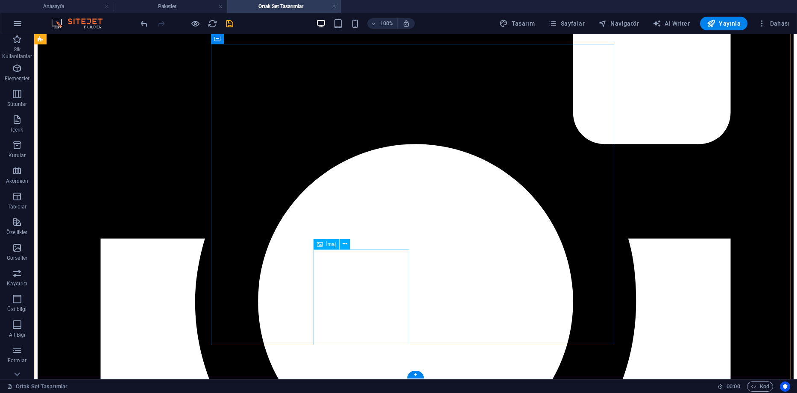
scroll to position [561, 0]
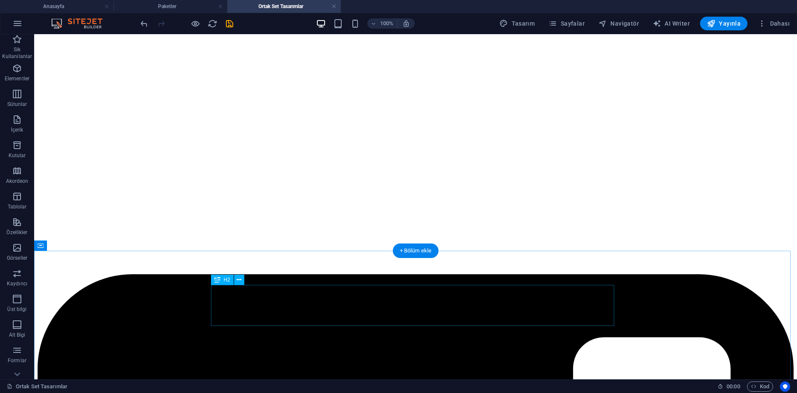
scroll to position [85, 0]
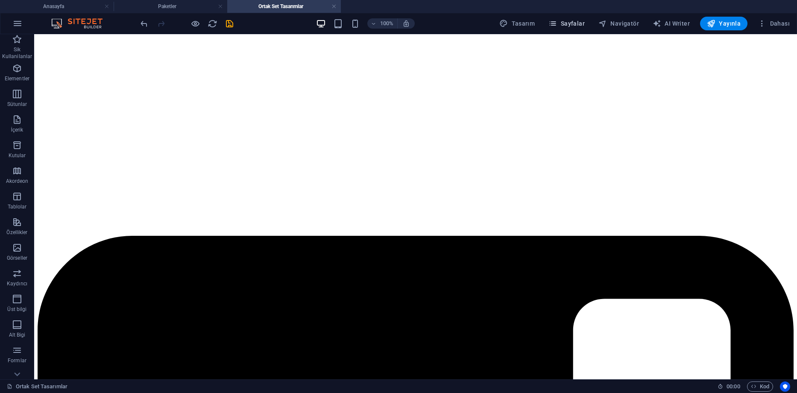
click at [569, 22] on span "Sayfalar" at bounding box center [567, 23] width 36 height 9
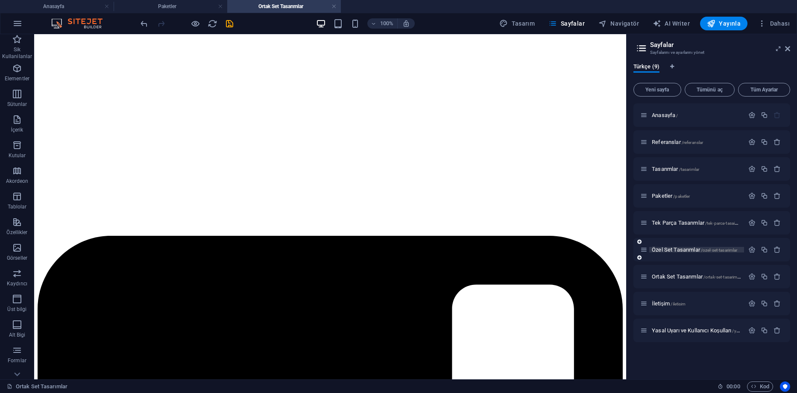
click at [666, 252] on span "Özel Set Tasarımlar /ozel-set-tasarimlar" at bounding box center [694, 250] width 85 height 6
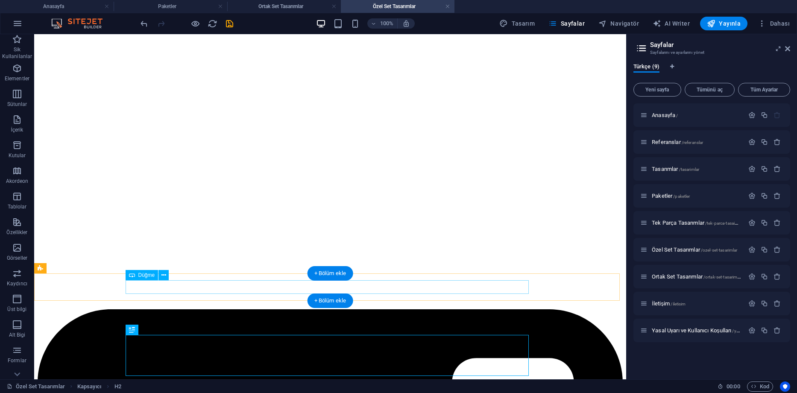
scroll to position [43, 0]
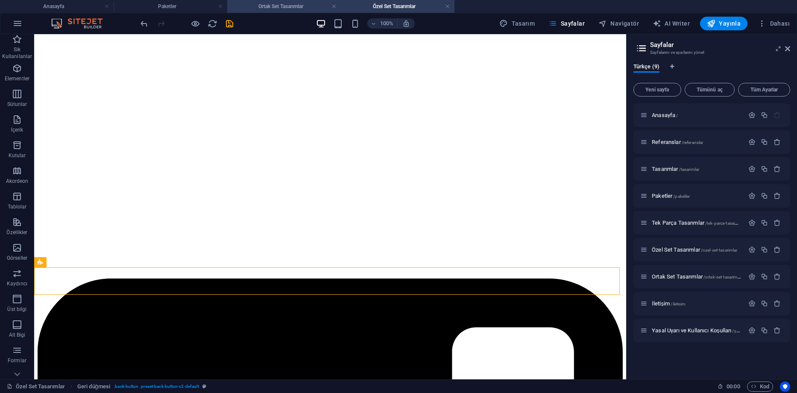
drag, startPoint x: 274, startPoint y: 5, endPoint x: 144, endPoint y: 152, distance: 196.2
click at [274, 5] on h4 "Ortak Set Tasarımlar" at bounding box center [284, 6] width 114 height 9
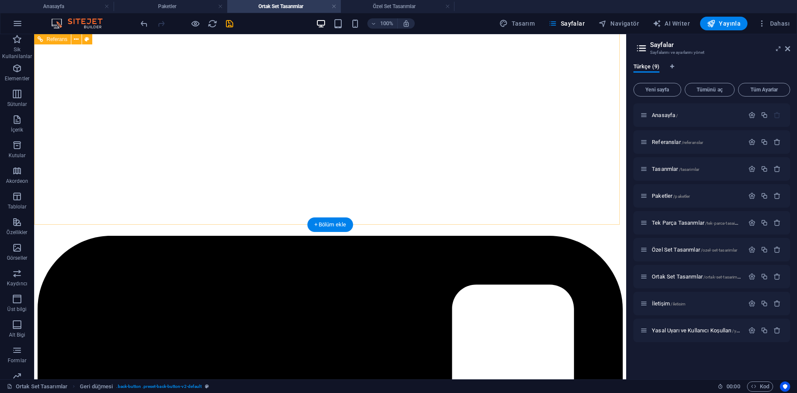
scroll to position [0, 0]
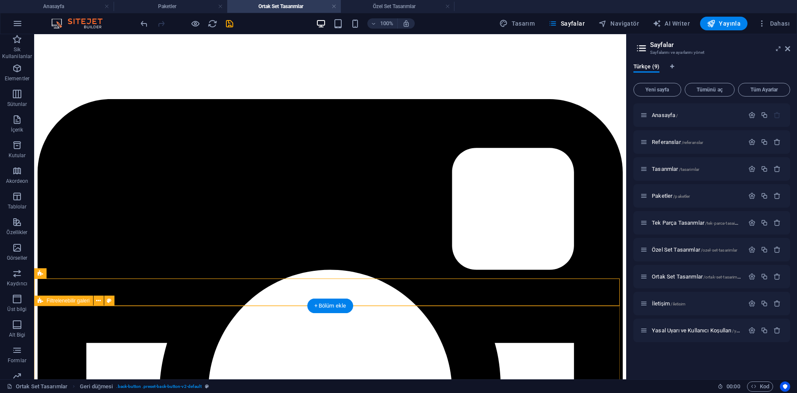
scroll to position [231, 0]
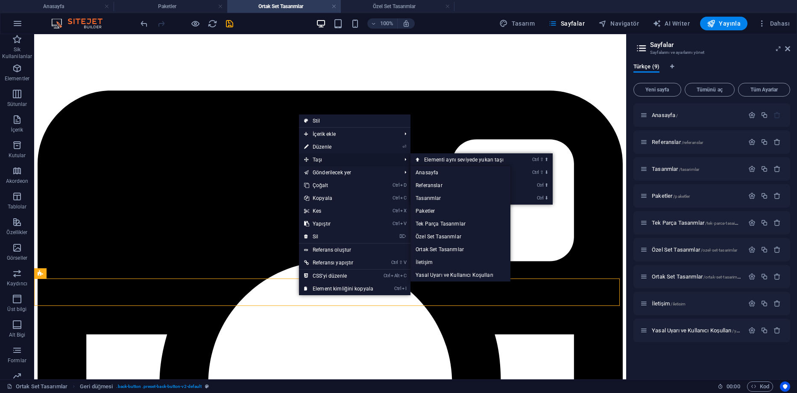
click at [329, 159] on span "Taşı" at bounding box center [348, 159] width 99 height 13
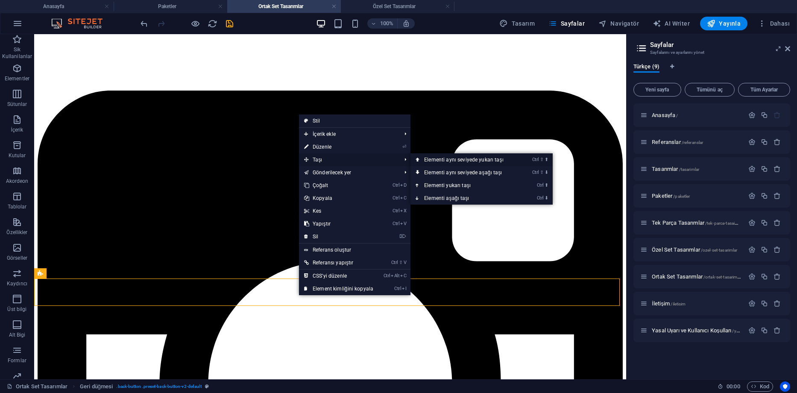
click at [463, 162] on link "Ctrl ⇧ ⬆ Elementi aynı seviyede yukarı taşı" at bounding box center [466, 159] width 110 height 13
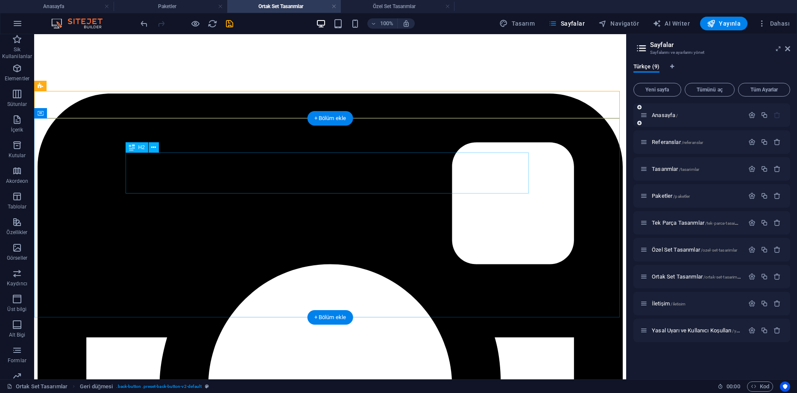
scroll to position [188, 0]
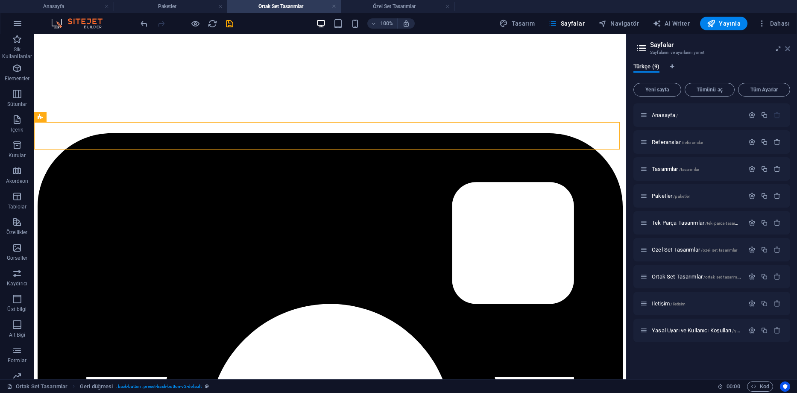
click at [788, 48] on icon at bounding box center [787, 48] width 5 height 7
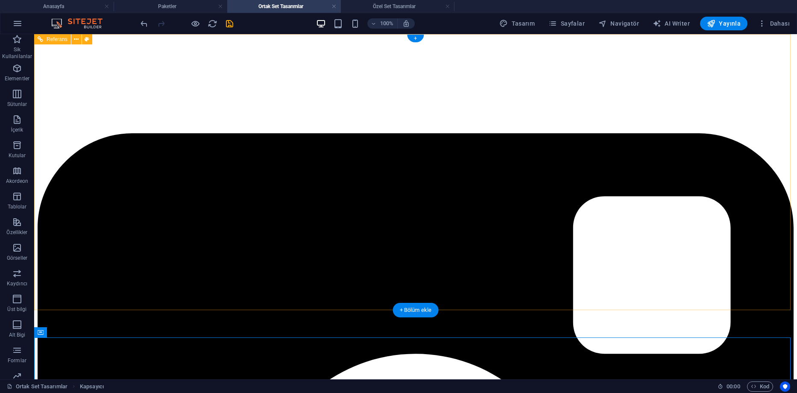
scroll to position [0, 0]
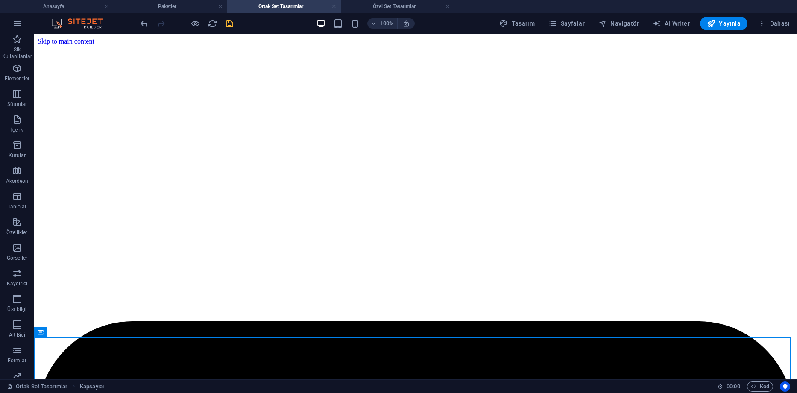
click at [230, 21] on icon "save" at bounding box center [230, 24] width 10 height 10
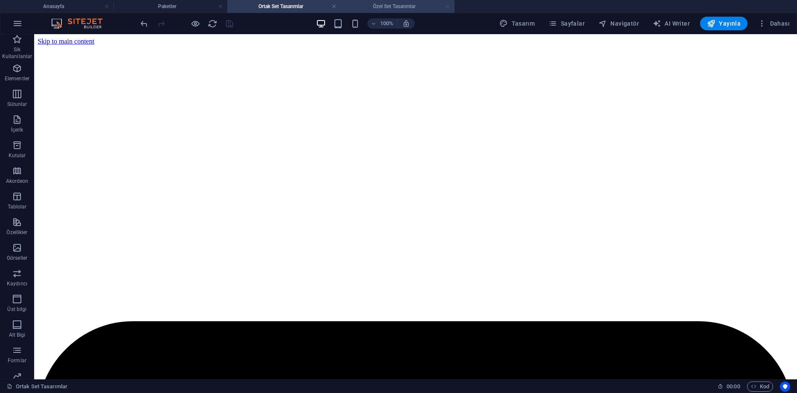
click at [450, 6] on link at bounding box center [447, 7] width 5 height 8
click at [563, 24] on span "Sayfalar" at bounding box center [567, 23] width 36 height 9
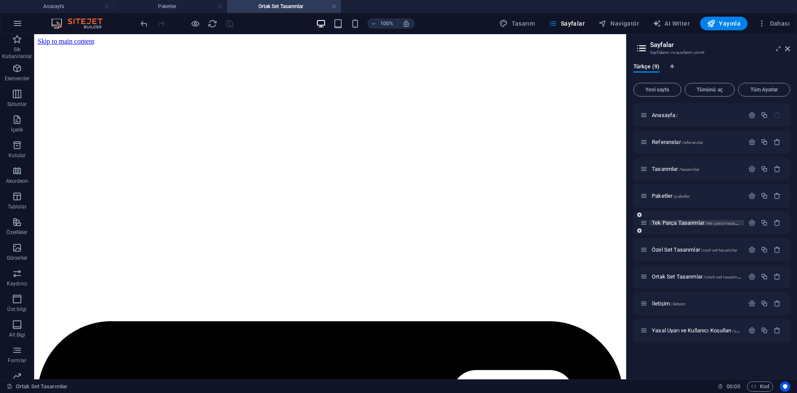
click at [683, 224] on span "Tek Parça Tasarımlar /tek-parca-tasaimlar" at bounding box center [697, 223] width 91 height 6
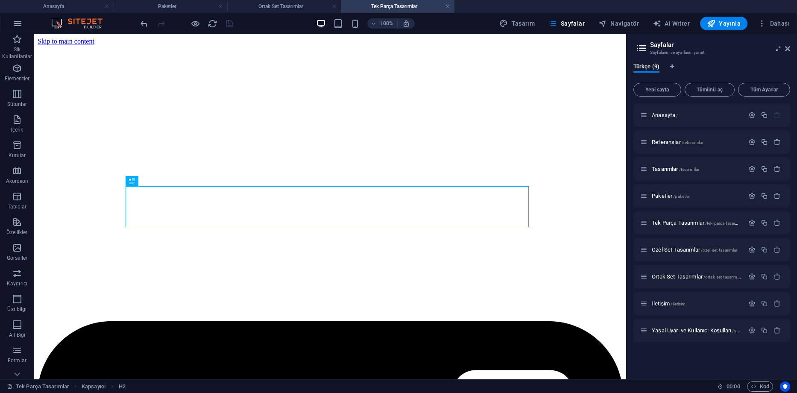
scroll to position [237, 0]
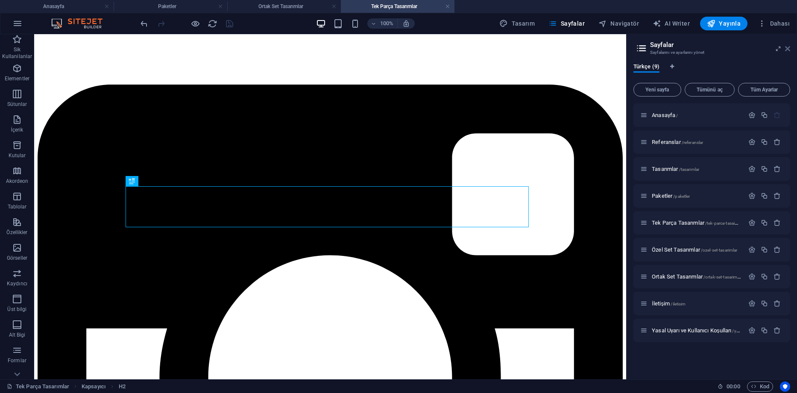
drag, startPoint x: 788, startPoint y: 50, endPoint x: 662, endPoint y: 41, distance: 126.8
click at [788, 50] on icon at bounding box center [787, 48] width 5 height 7
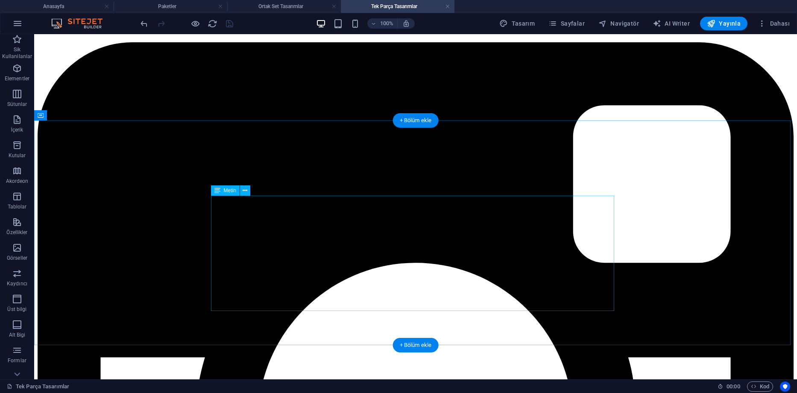
scroll to position [279, 0]
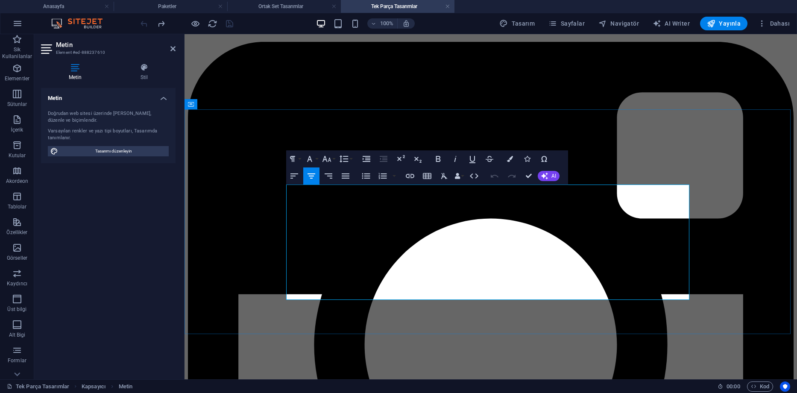
drag, startPoint x: 607, startPoint y: 217, endPoint x: 369, endPoint y: 219, distance: 238.5
click at [507, 160] on icon "button" at bounding box center [510, 159] width 6 height 6
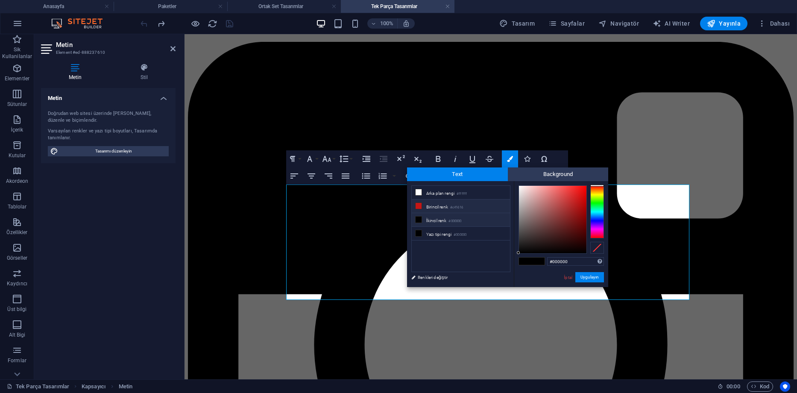
click at [461, 206] on small "#c41616" at bounding box center [456, 208] width 13 height 6
type input "#c41616"
click at [602, 278] on button "Uygulayın" at bounding box center [590, 277] width 29 height 10
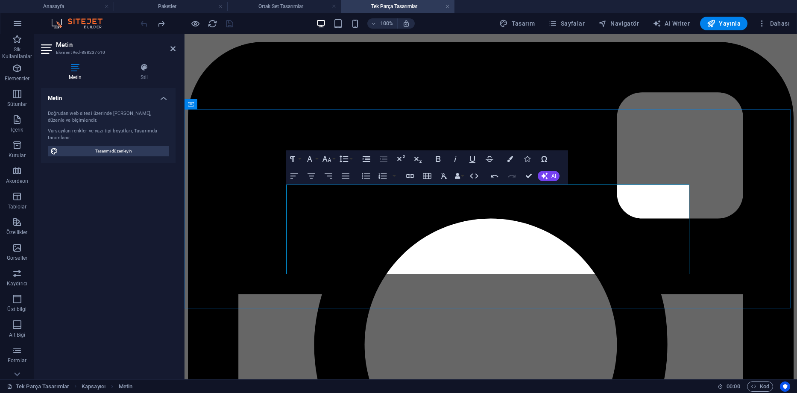
drag, startPoint x: 524, startPoint y: 242, endPoint x: 512, endPoint y: 242, distance: 12.4
drag, startPoint x: 390, startPoint y: 219, endPoint x: 344, endPoint y: 220, distance: 45.7
click at [438, 162] on icon "button" at bounding box center [438, 159] width 5 height 6
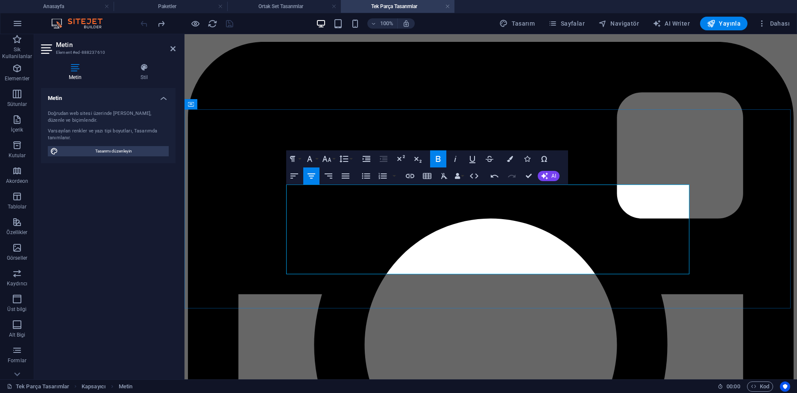
drag, startPoint x: 433, startPoint y: 257, endPoint x: 383, endPoint y: 258, distance: 50.0
click at [440, 163] on icon "button" at bounding box center [438, 159] width 10 height 10
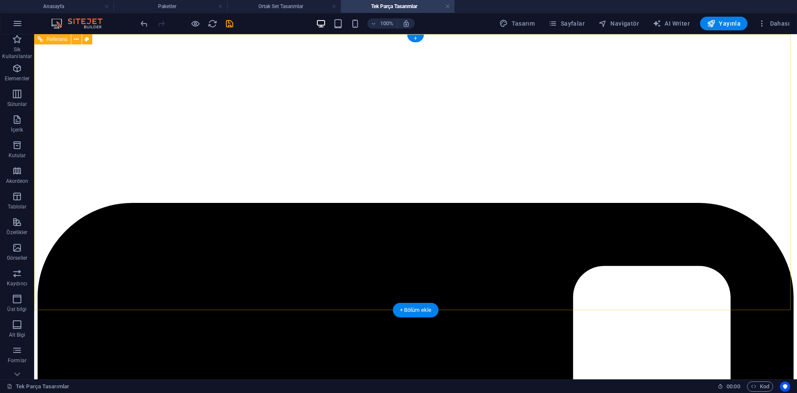
scroll to position [0, 0]
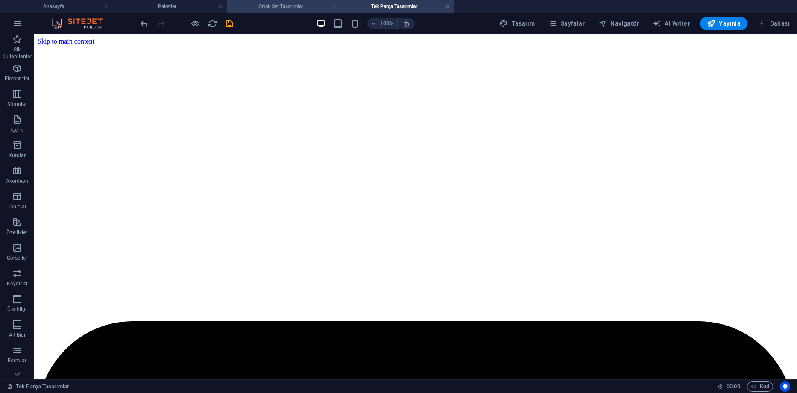
click at [309, 6] on h4 "Ortak Set Tasarımlar" at bounding box center [284, 6] width 114 height 9
click at [365, 6] on h4 "Tek Parça Tasarımlar" at bounding box center [398, 6] width 114 height 9
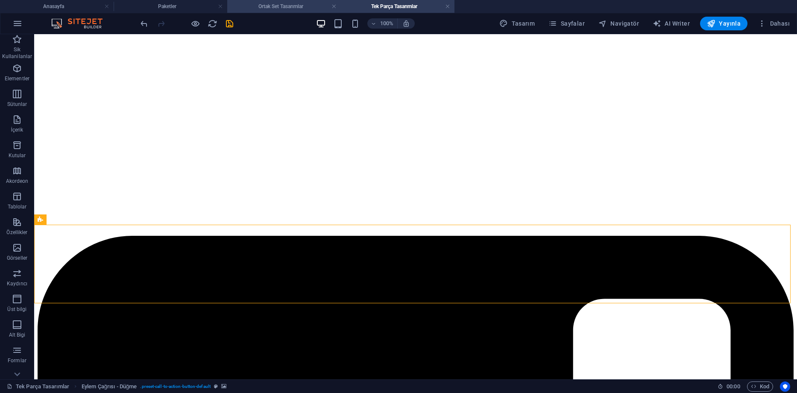
click at [300, 4] on h4 "Ortak Set Tasarımlar" at bounding box center [284, 6] width 114 height 9
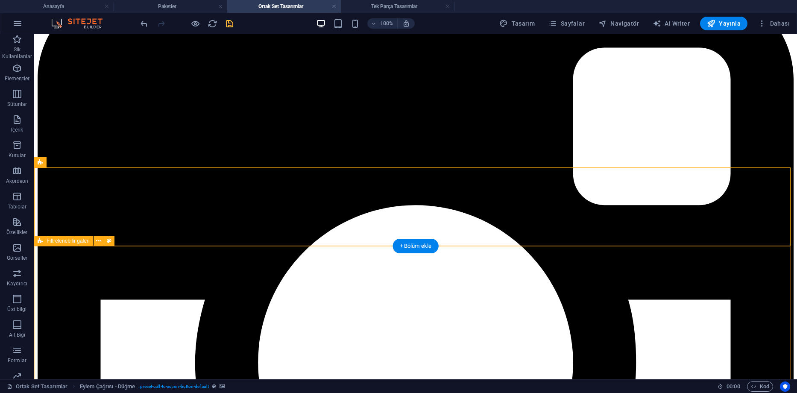
scroll to position [369, 0]
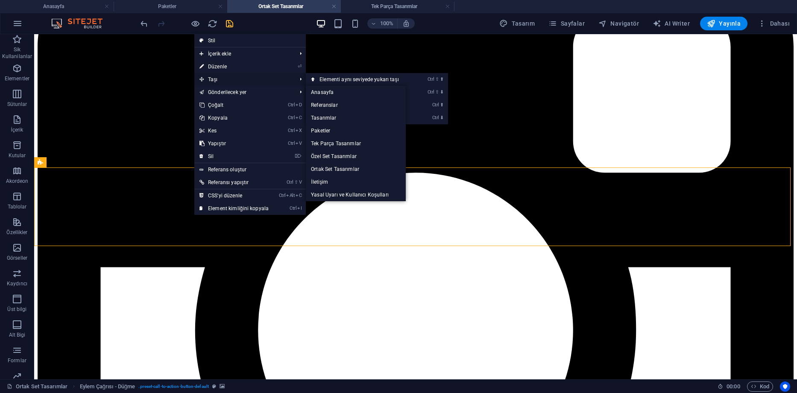
click at [230, 79] on span "Taşı" at bounding box center [243, 79] width 99 height 13
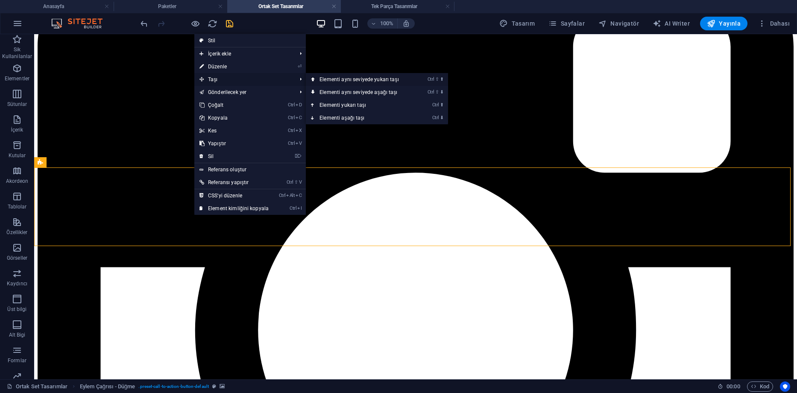
drag, startPoint x: 357, startPoint y: 80, endPoint x: 321, endPoint y: 58, distance: 42.2
click at [357, 80] on link "Ctrl ⇧ ⬆ Elementi aynı seviyede yukarı taşı" at bounding box center [361, 79] width 110 height 13
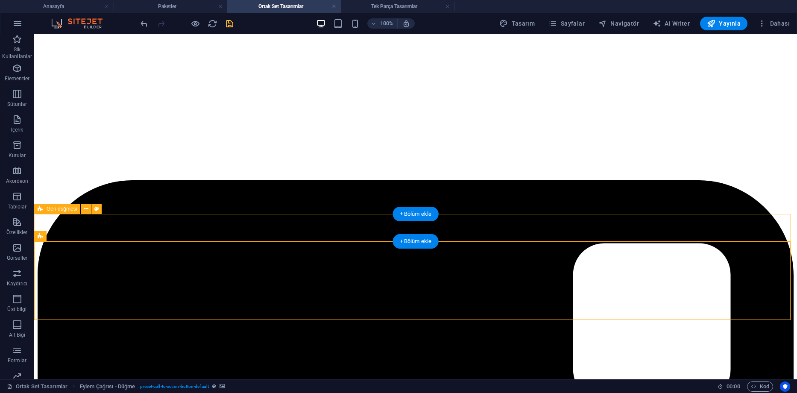
scroll to position [85, 0]
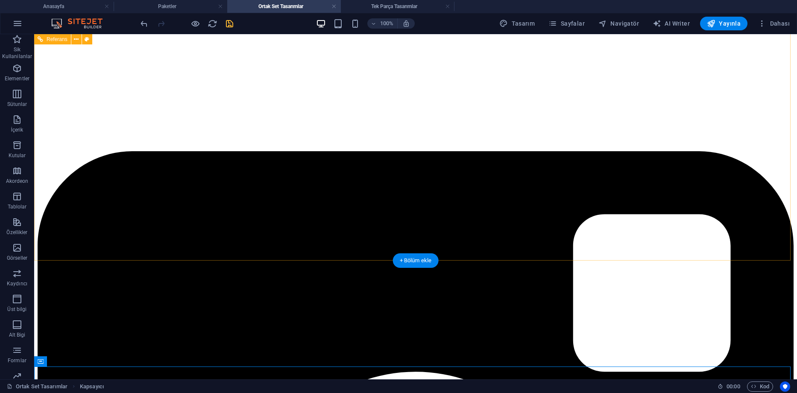
scroll to position [42, 0]
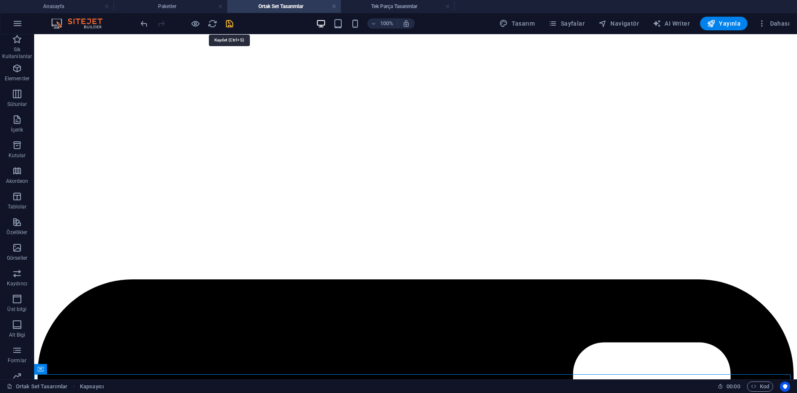
click at [227, 23] on icon "save" at bounding box center [230, 24] width 10 height 10
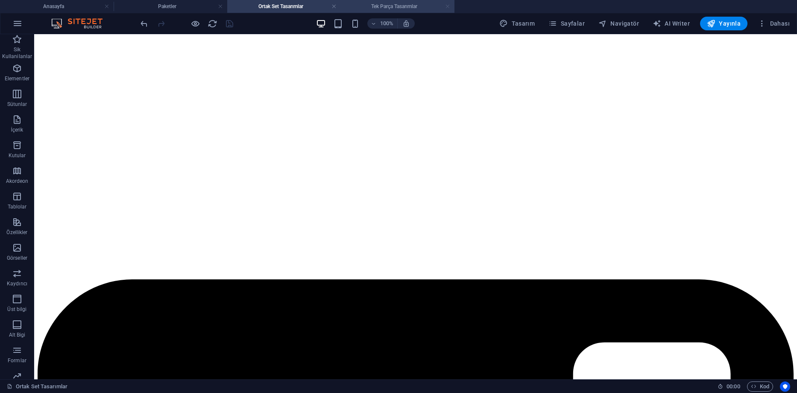
click at [335, 7] on link at bounding box center [334, 7] width 5 height 8
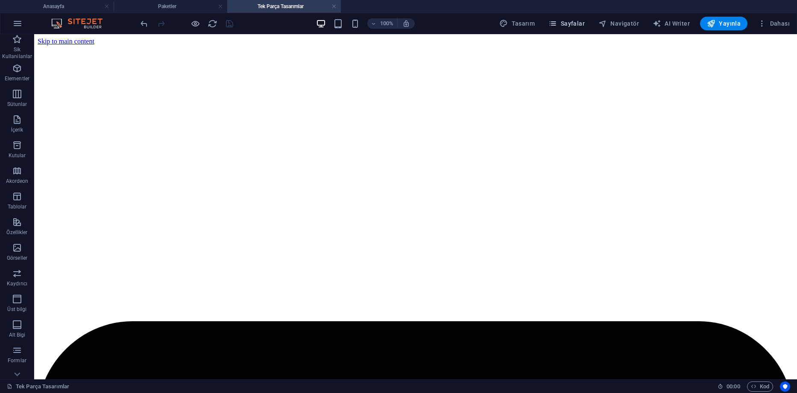
scroll to position [85, 0]
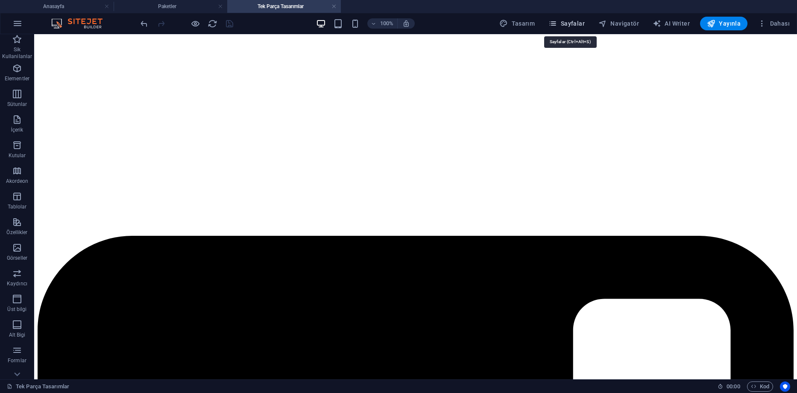
click at [584, 24] on span "Sayfalar" at bounding box center [567, 23] width 36 height 9
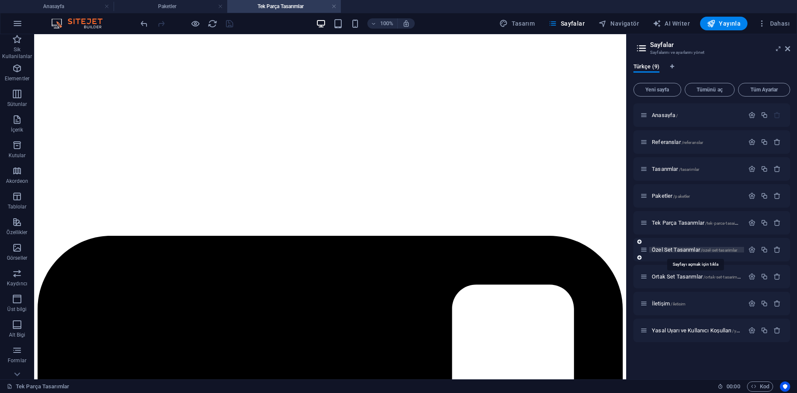
click at [667, 249] on span "Özel Set Tasarımlar /ozel-set-tasarimlar" at bounding box center [694, 250] width 85 height 6
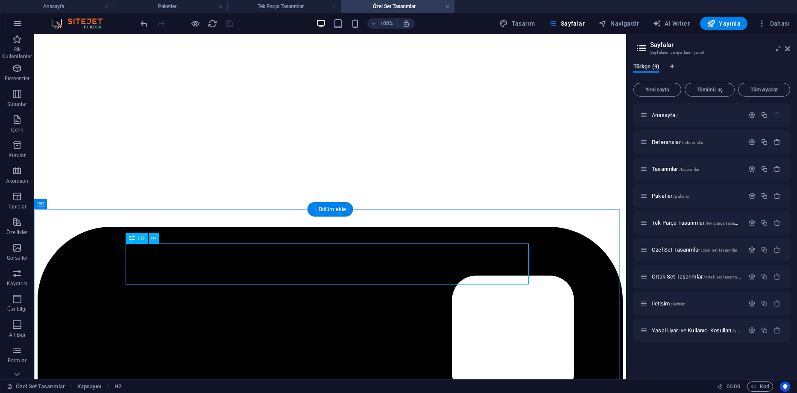
scroll to position [128, 0]
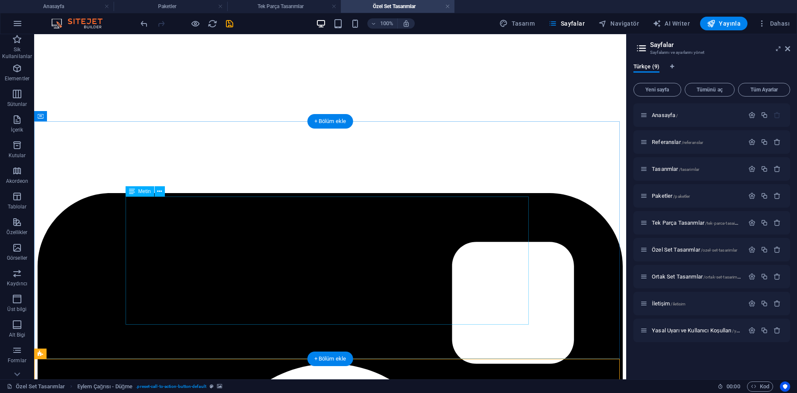
scroll to position [408, 0]
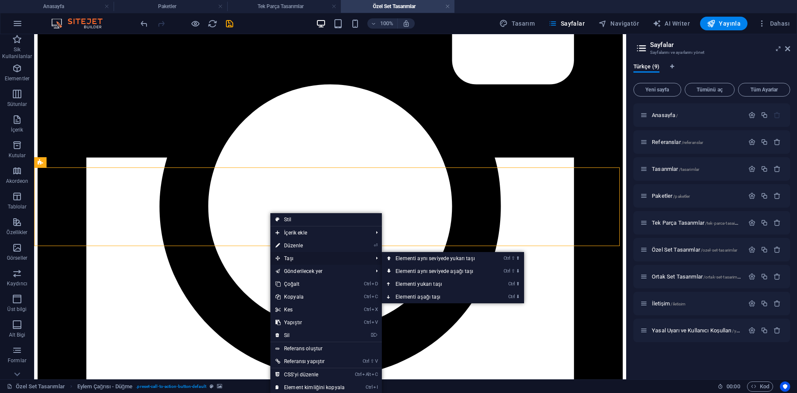
click at [301, 256] on span "Taşı" at bounding box center [320, 258] width 99 height 13
click at [441, 260] on link "Ctrl ⇧ ⬆ Elementi aynı seviyede yukarı taşı" at bounding box center [437, 258] width 110 height 13
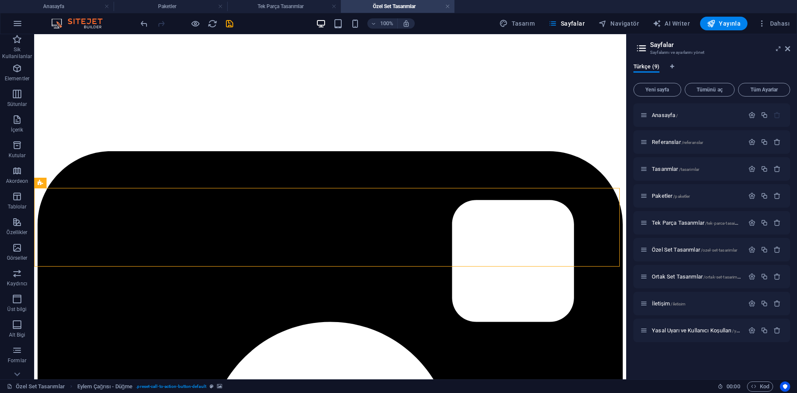
scroll to position [85, 0]
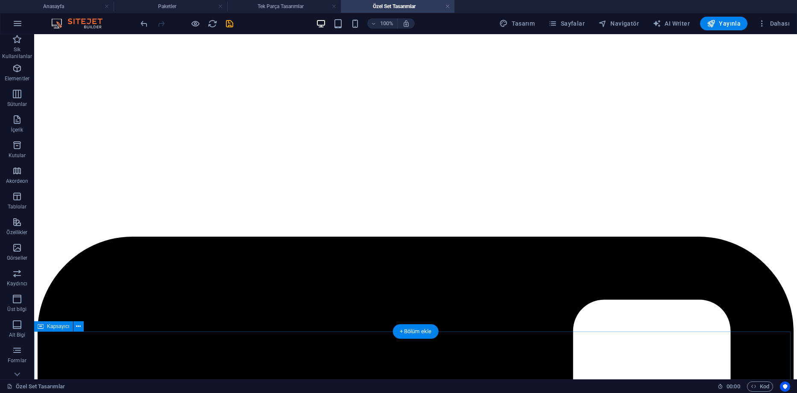
click at [235, 26] on div "100% Tasarım Sayfalar Navigatör AI Writer Yayınla Dahası" at bounding box center [466, 24] width 655 height 14
click at [231, 25] on icon "save" at bounding box center [230, 24] width 10 height 10
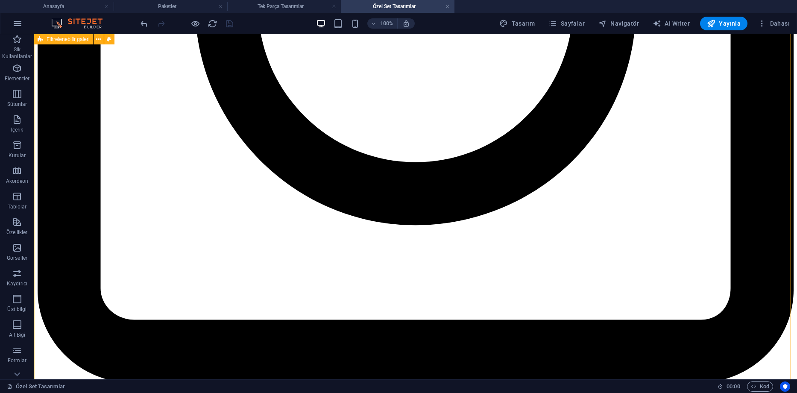
scroll to position [441, 0]
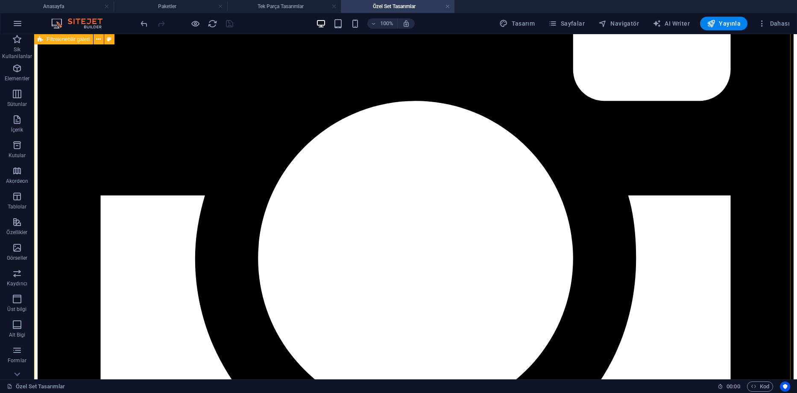
drag, startPoint x: 677, startPoint y: 300, endPoint x: 671, endPoint y: 195, distance: 105.3
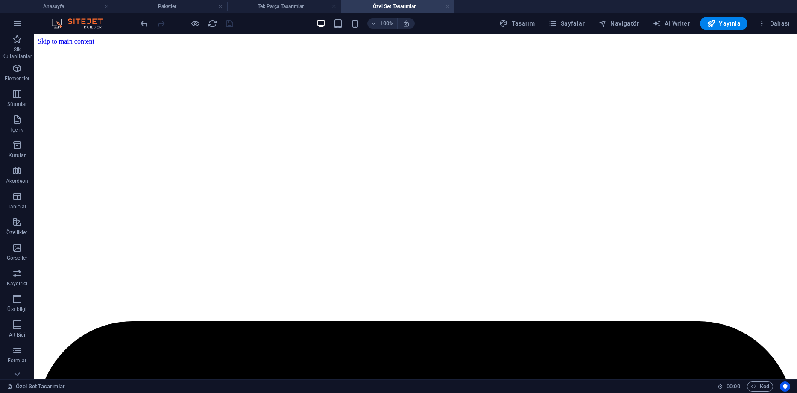
click at [447, 6] on link at bounding box center [447, 7] width 5 height 8
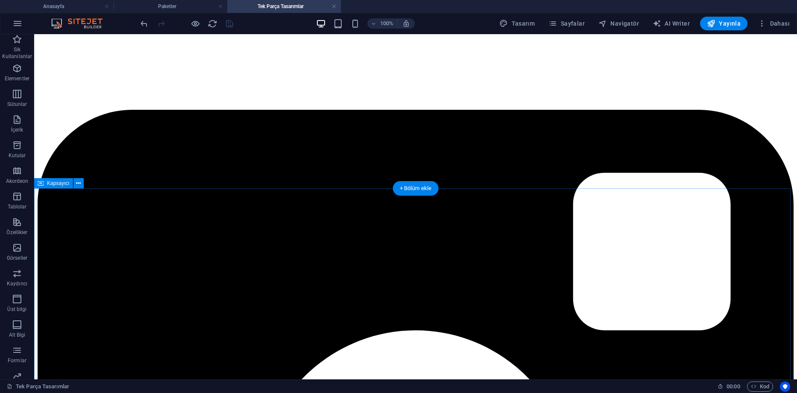
scroll to position [256, 0]
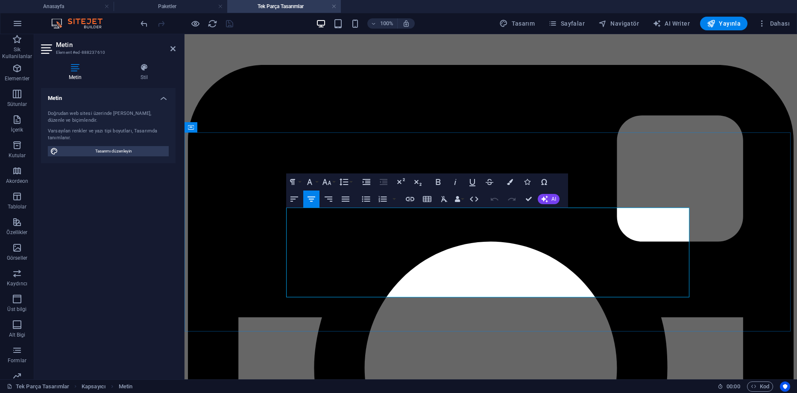
click at [333, 184] on button "Font Size" at bounding box center [329, 182] width 16 height 17
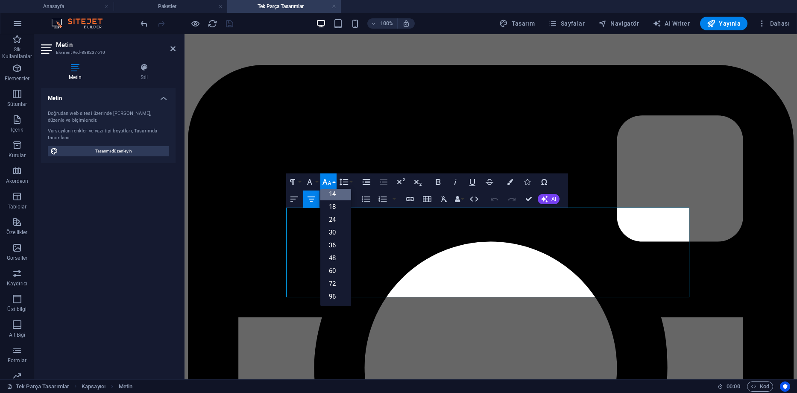
scroll to position [69, 0]
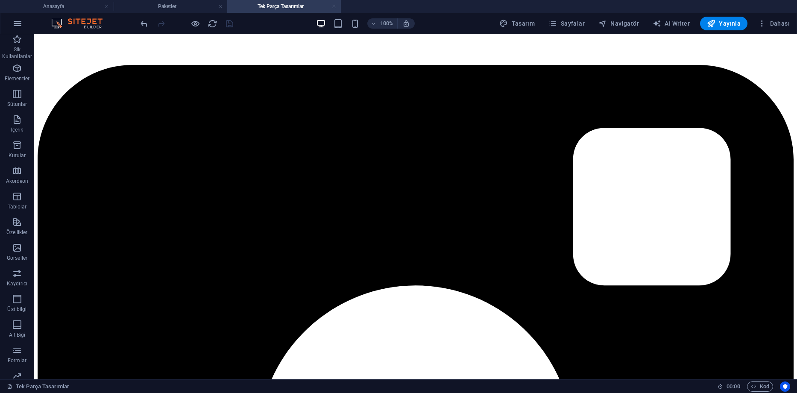
click at [332, 6] on link at bounding box center [334, 7] width 5 height 8
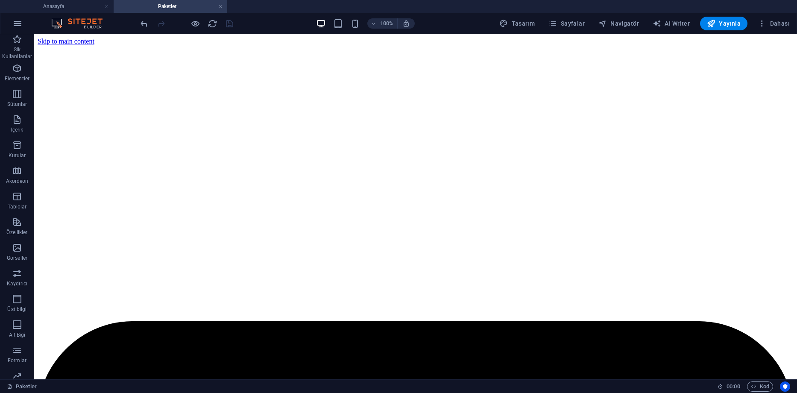
scroll to position [427, 0]
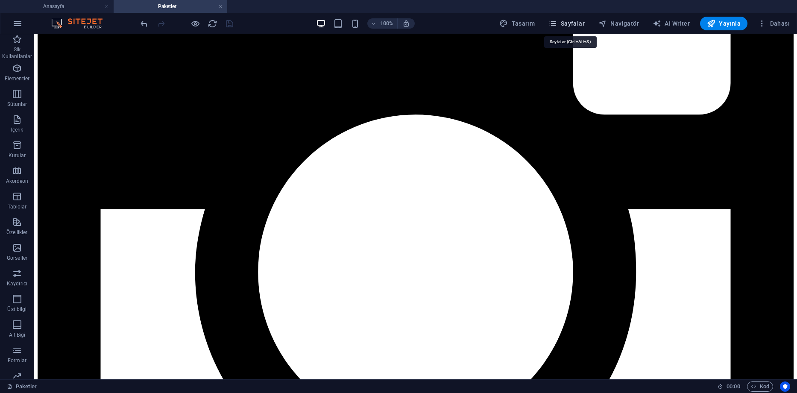
click at [563, 20] on span "Sayfalar" at bounding box center [567, 23] width 36 height 9
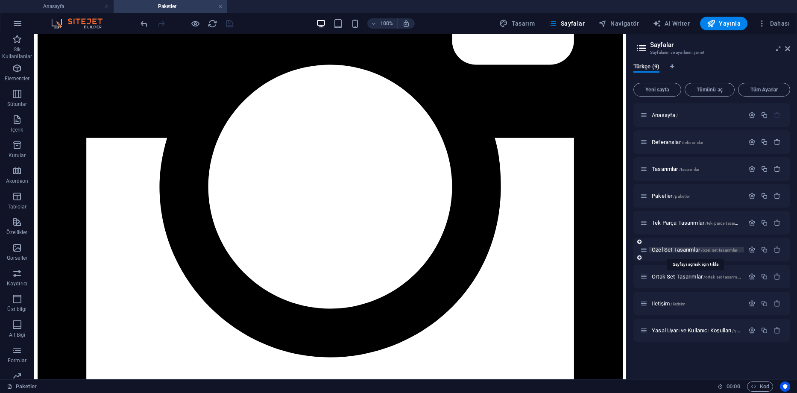
click at [665, 247] on span "Özel Set Tasarımlar /ozel-set-tasarimlar" at bounding box center [694, 250] width 85 height 6
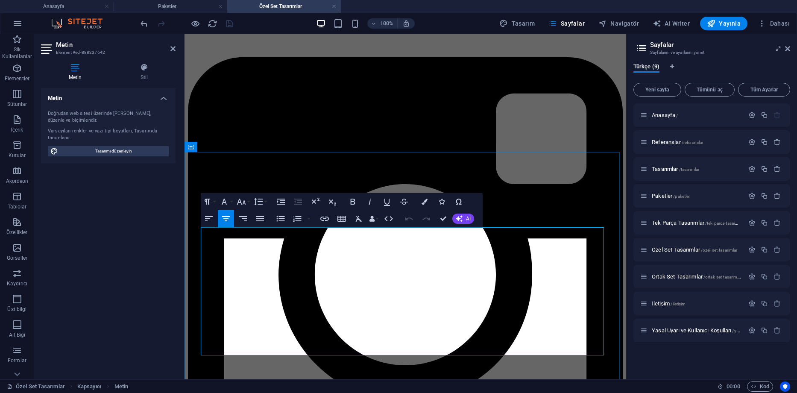
scroll to position [264, 0]
click at [248, 203] on button "Font Size" at bounding box center [243, 201] width 16 height 17
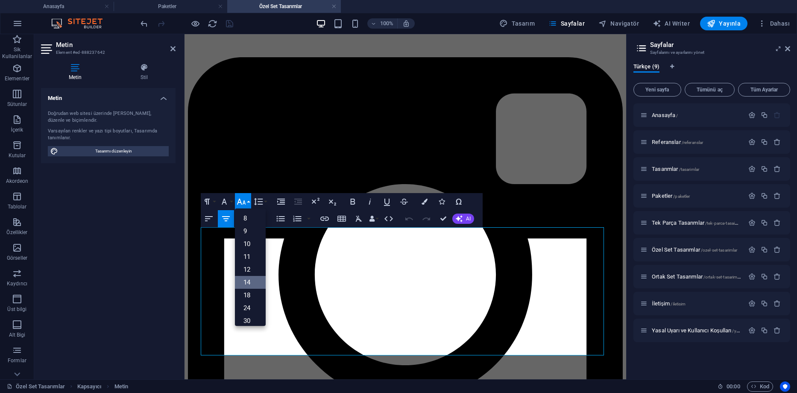
click at [251, 280] on link "14" at bounding box center [250, 282] width 31 height 13
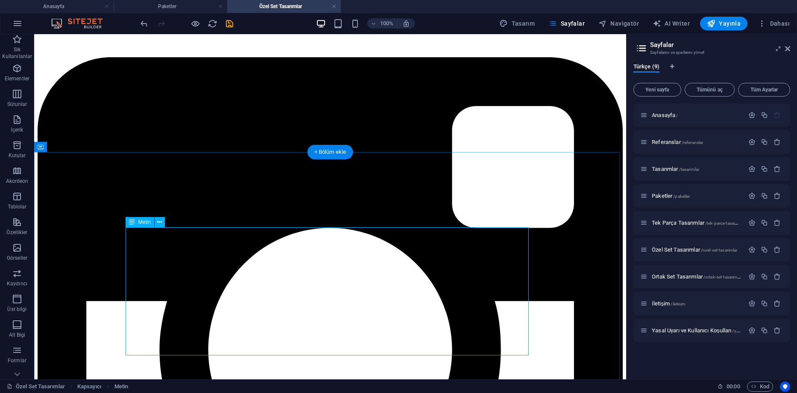
click at [232, 24] on icon "save" at bounding box center [230, 24] width 10 height 10
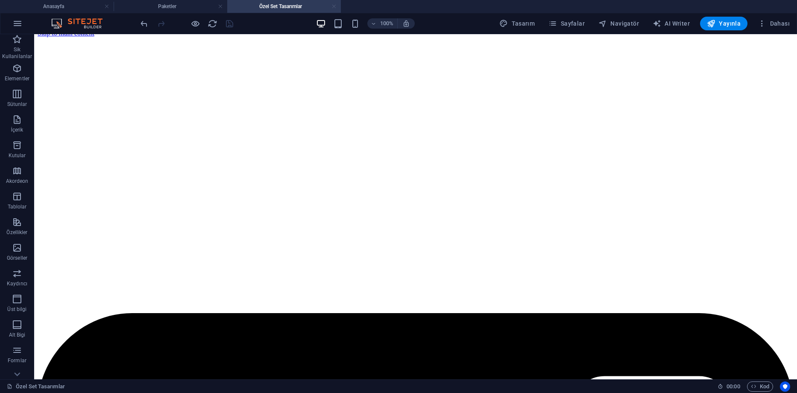
scroll to position [8, 0]
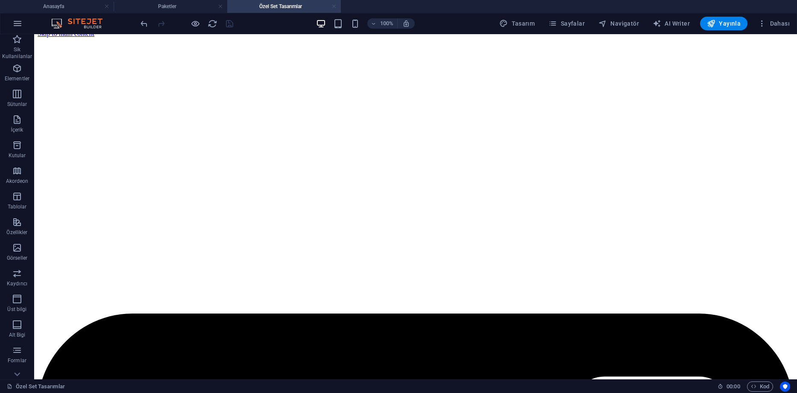
click at [334, 6] on link at bounding box center [334, 7] width 5 height 8
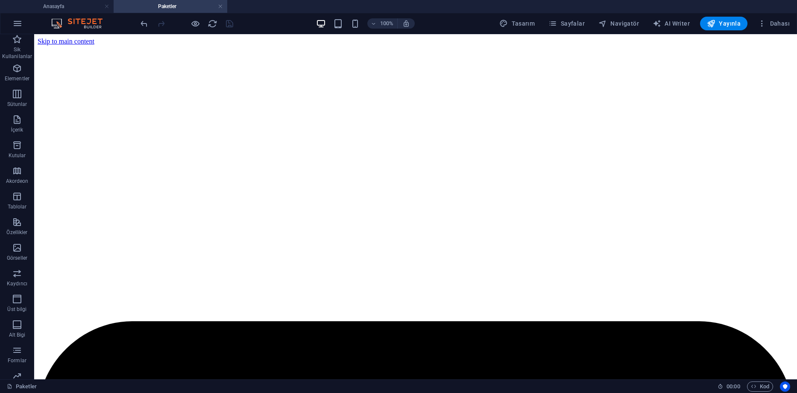
scroll to position [427, 0]
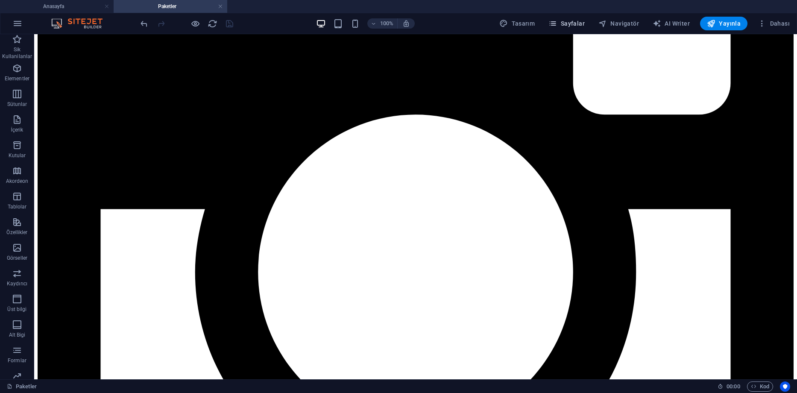
click at [585, 20] on span "Sayfalar" at bounding box center [567, 23] width 36 height 9
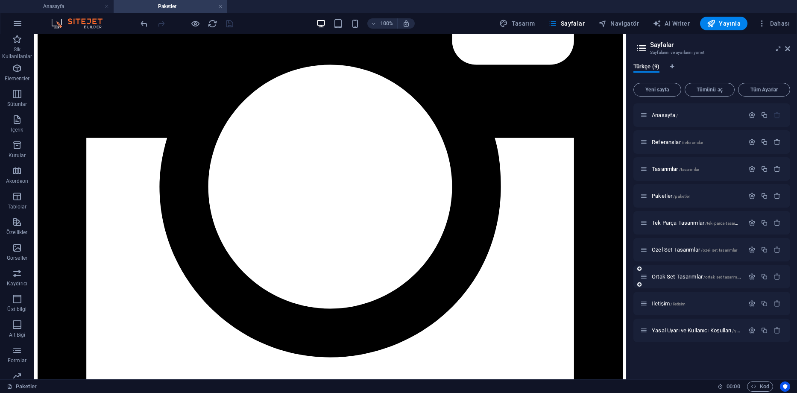
click at [677, 273] on div "Ortak Set Tasarımlar /ortak-set-tasarimlar" at bounding box center [693, 277] width 104 height 10
click at [677, 275] on span "Ortak Set Tasarımlar /ortak-set-tasarimlar" at bounding box center [697, 277] width 90 height 6
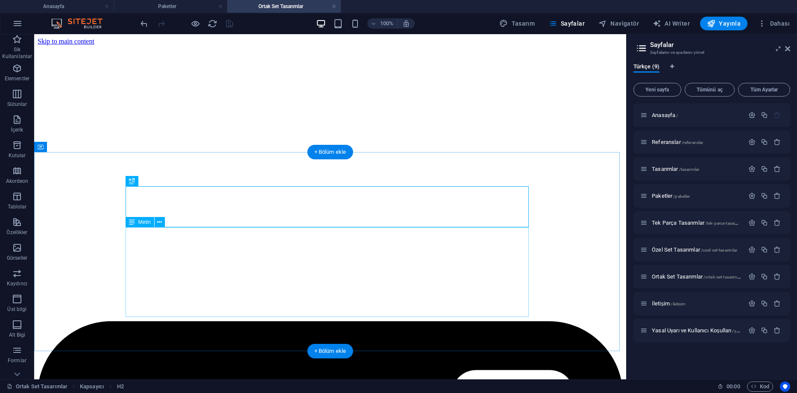
scroll to position [264, 0]
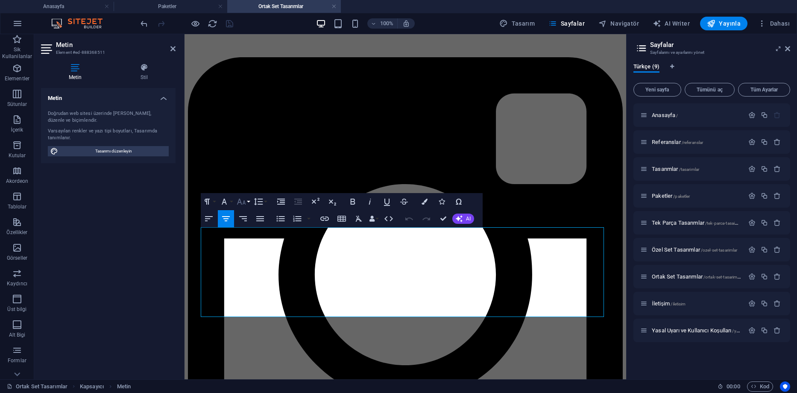
click at [249, 203] on button "Font Size" at bounding box center [243, 201] width 16 height 17
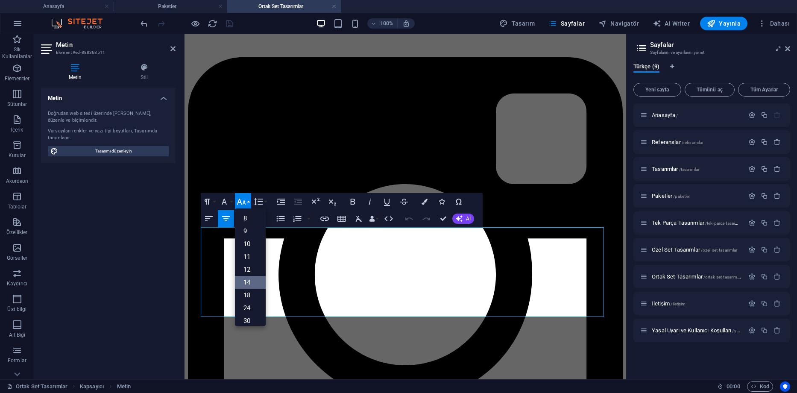
click at [250, 278] on link "14" at bounding box center [250, 282] width 31 height 13
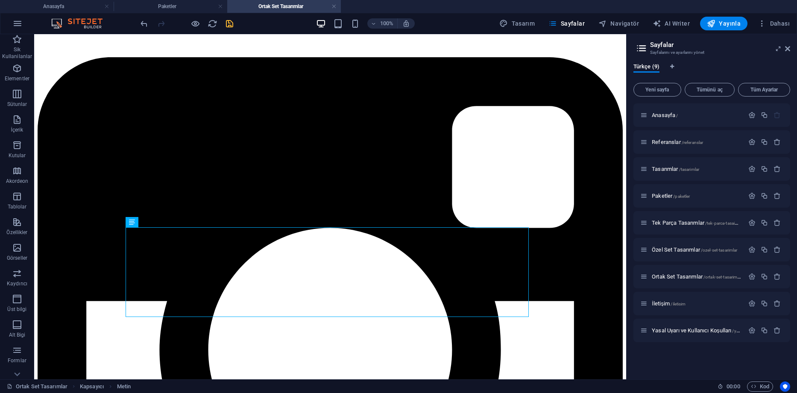
click at [232, 24] on icon "save" at bounding box center [230, 24] width 10 height 10
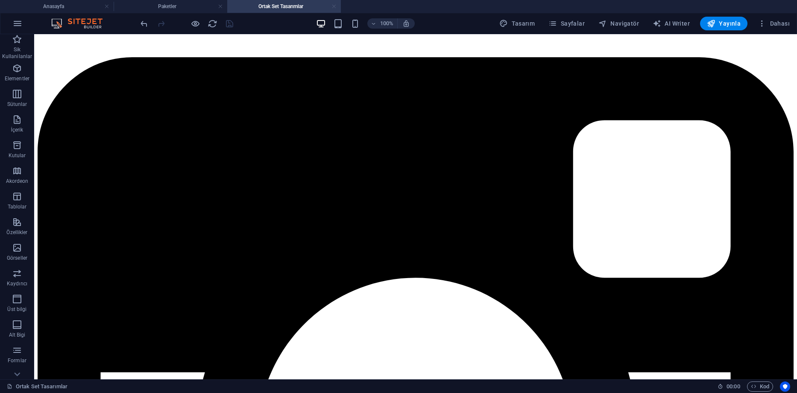
click at [335, 5] on link at bounding box center [334, 7] width 5 height 8
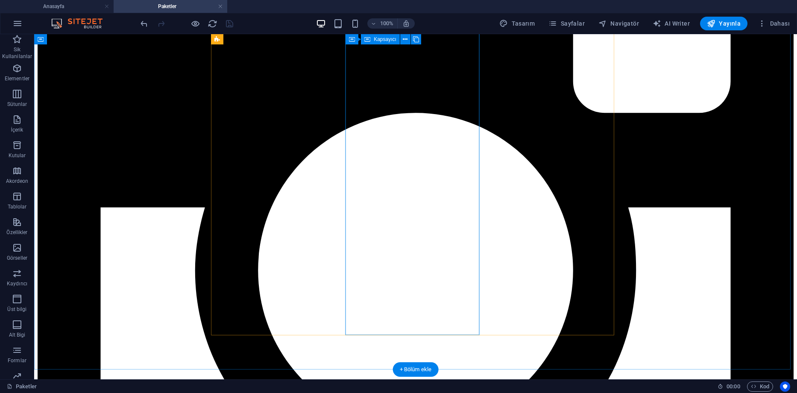
scroll to position [641, 0]
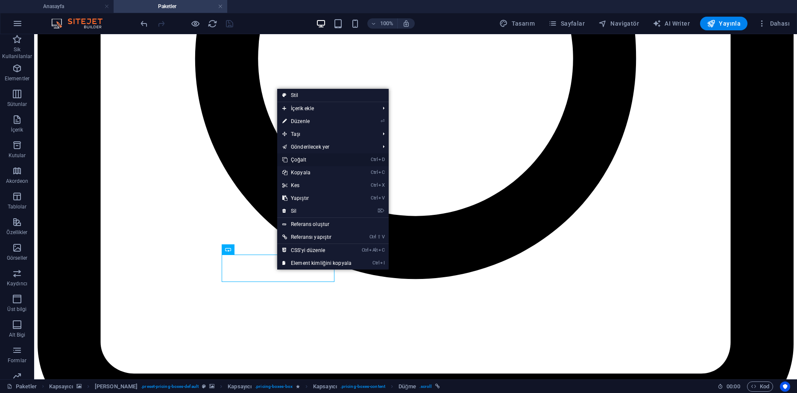
click at [304, 159] on link "Ctrl D Çoğalt" at bounding box center [316, 159] width 79 height 13
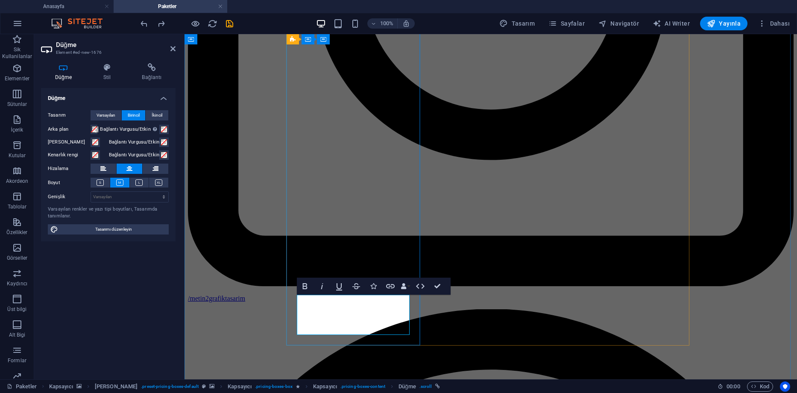
click at [116, 75] on h4 "Stil" at bounding box center [108, 72] width 39 height 18
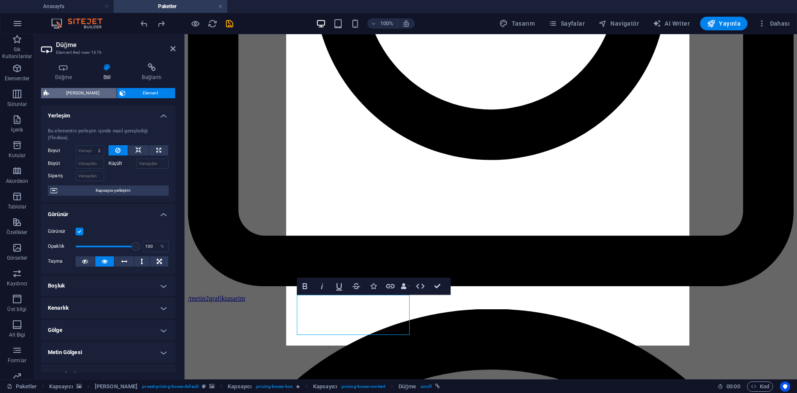
click at [89, 91] on span "[PERSON_NAME]" at bounding box center [83, 93] width 62 height 10
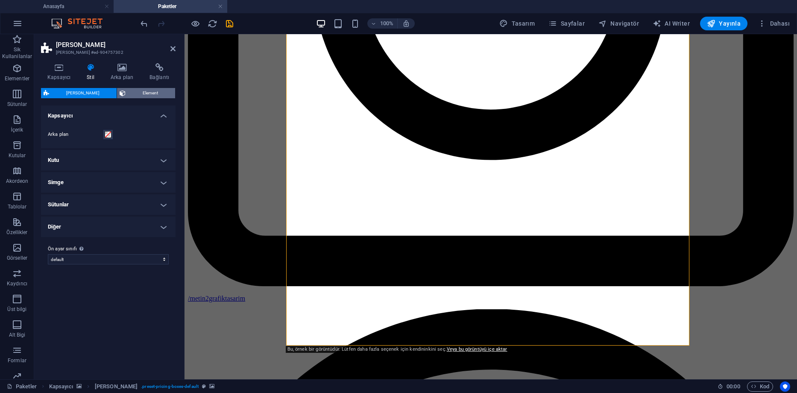
drag, startPoint x: 141, startPoint y: 94, endPoint x: 80, endPoint y: 188, distance: 112.5
click at [141, 94] on span "Element" at bounding box center [150, 93] width 44 height 10
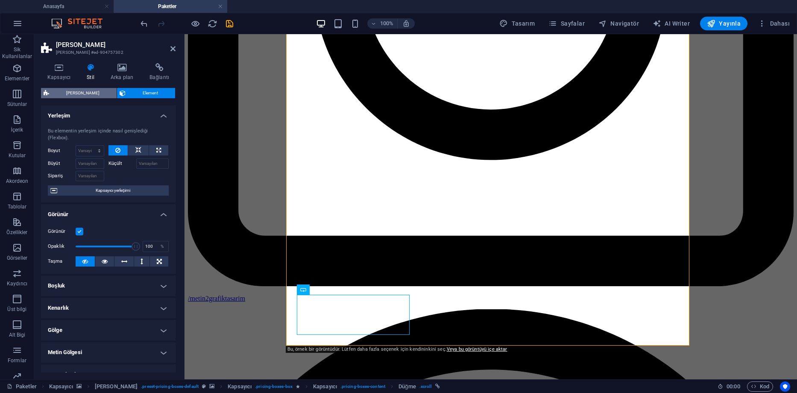
click at [85, 91] on span "[PERSON_NAME]" at bounding box center [83, 93] width 62 height 10
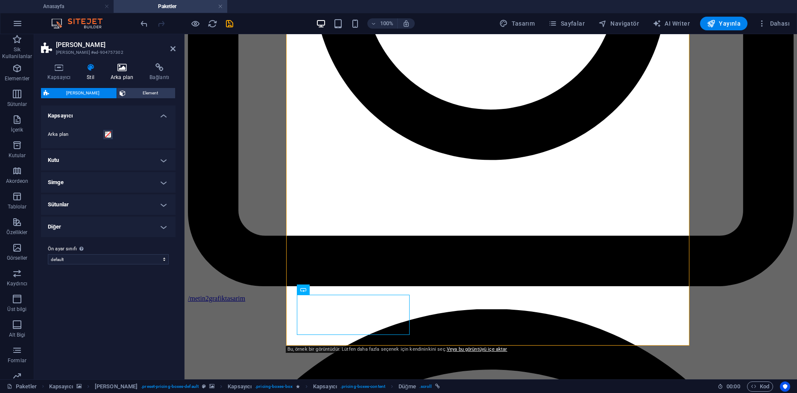
click at [123, 67] on icon at bounding box center [121, 67] width 35 height 9
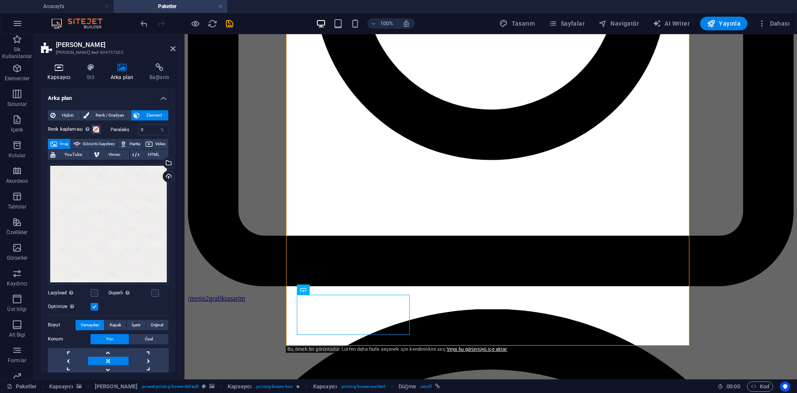
click at [64, 76] on h4 "Kapsayıcı" at bounding box center [60, 72] width 39 height 18
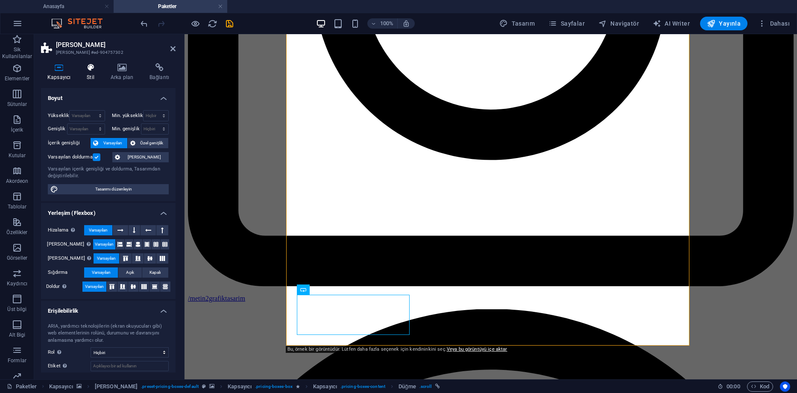
click at [94, 76] on h4 "Stil" at bounding box center [92, 72] width 24 height 18
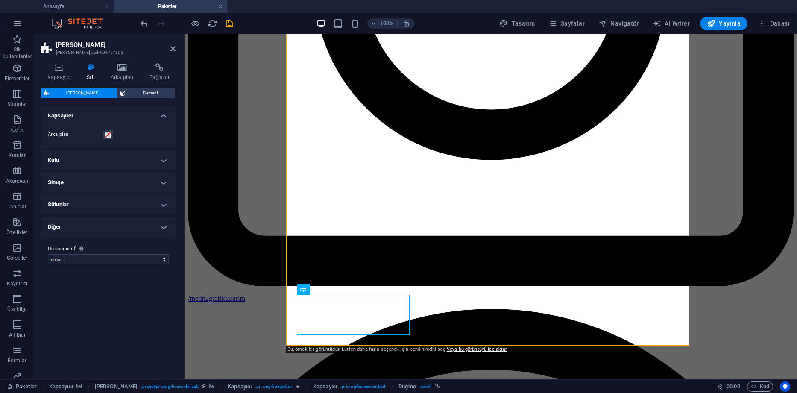
click at [156, 159] on h4 "Kutu" at bounding box center [108, 160] width 135 height 21
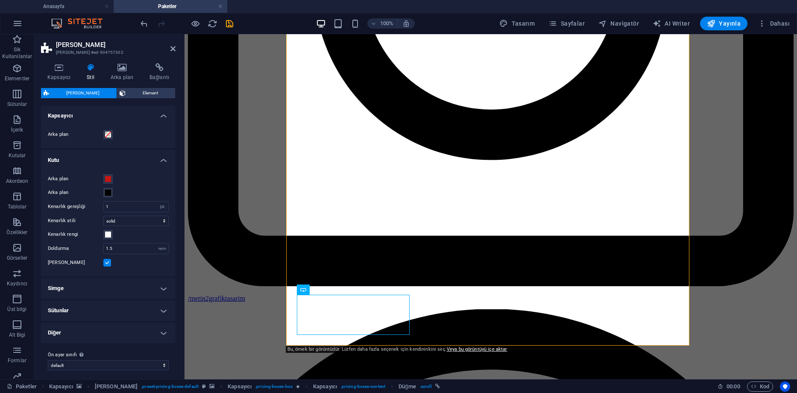
click at [158, 159] on h4 "Kutu" at bounding box center [108, 157] width 135 height 15
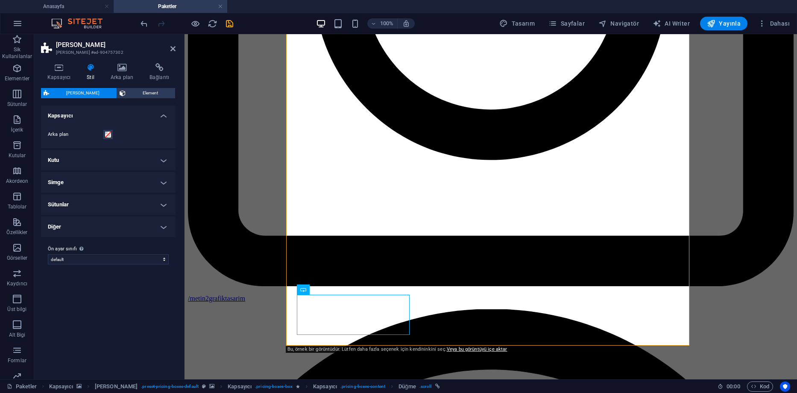
click at [144, 181] on h4 "Simge" at bounding box center [108, 182] width 135 height 21
click at [162, 178] on h4 "Simge" at bounding box center [108, 179] width 135 height 15
click at [148, 208] on h4 "Sütunlar" at bounding box center [108, 204] width 135 height 21
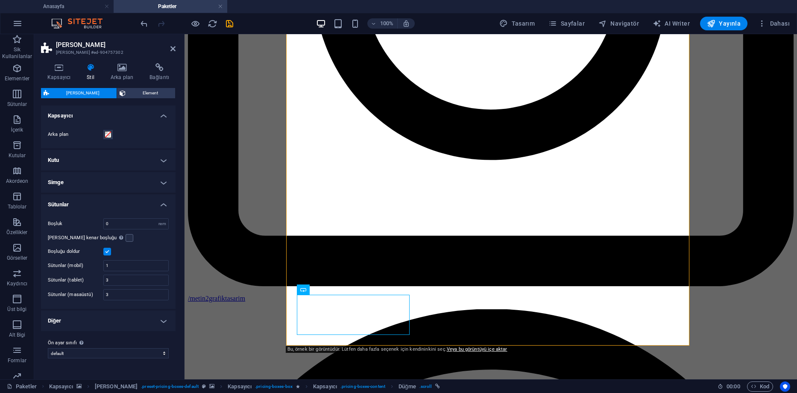
click at [108, 251] on label at bounding box center [107, 252] width 8 height 8
click at [0, 0] on input "Boşluğu doldur" at bounding box center [0, 0] width 0 height 0
click at [106, 253] on label at bounding box center [107, 252] width 8 height 8
click at [0, 0] on input "Boşluğu doldur" at bounding box center [0, 0] width 0 height 0
click at [126, 238] on label at bounding box center [130, 238] width 8 height 8
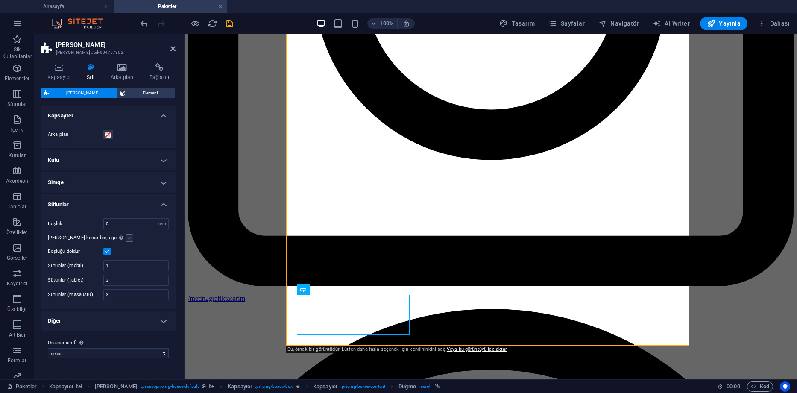
click at [0, 0] on input "Yatay kenar boşluğu Şayet "İçerik genişliği" kapsayıcıları, "Varsayılan" olarak…" at bounding box center [0, 0] width 0 height 0
click at [126, 238] on label at bounding box center [130, 238] width 8 height 8
click at [0, 0] on input "Yatay kenar boşluğu Şayet "İçerik genişliği" kapsayıcıları, "Varsayılan" olarak…" at bounding box center [0, 0] width 0 height 0
click at [135, 201] on h4 "Sütunlar" at bounding box center [108, 201] width 135 height 15
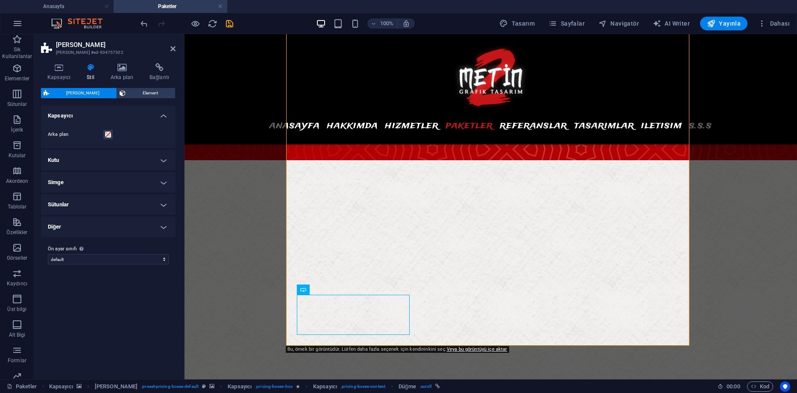
click at [101, 227] on h4 "Diğer" at bounding box center [108, 227] width 135 height 21
click at [101, 227] on h4 "Diğer" at bounding box center [108, 224] width 135 height 15
click at [160, 72] on h4 "Bağlantı" at bounding box center [159, 72] width 32 height 18
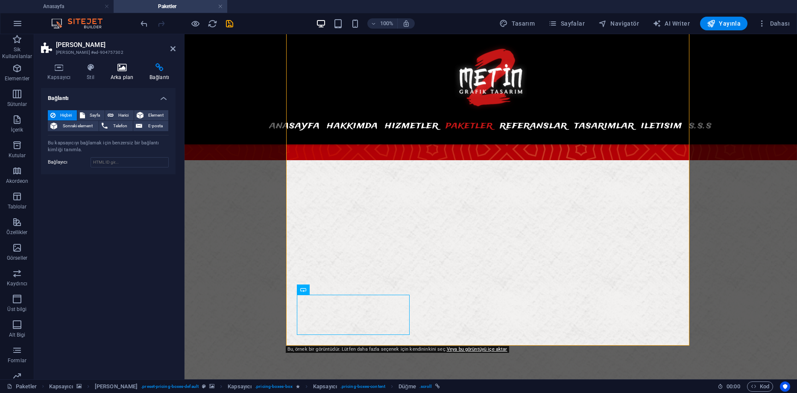
click at [118, 70] on icon at bounding box center [121, 67] width 35 height 9
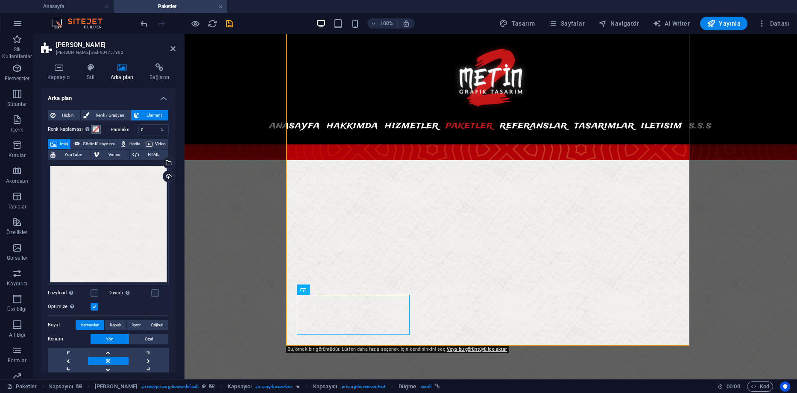
click at [96, 130] on span at bounding box center [96, 129] width 7 height 7
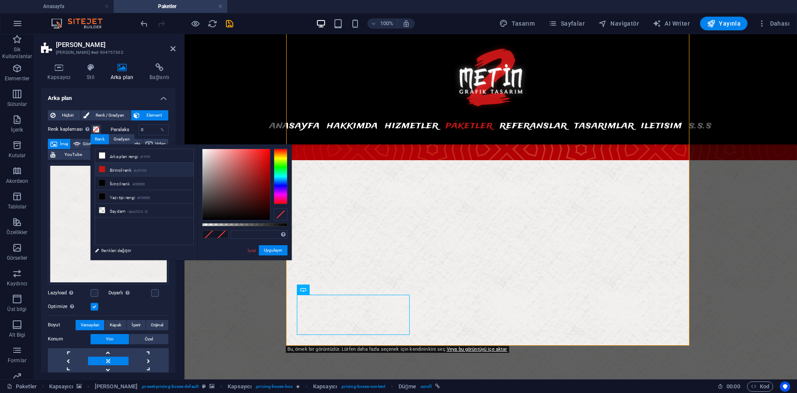
click at [139, 172] on small "#c41616" at bounding box center [140, 171] width 13 height 6
type input "#c41616"
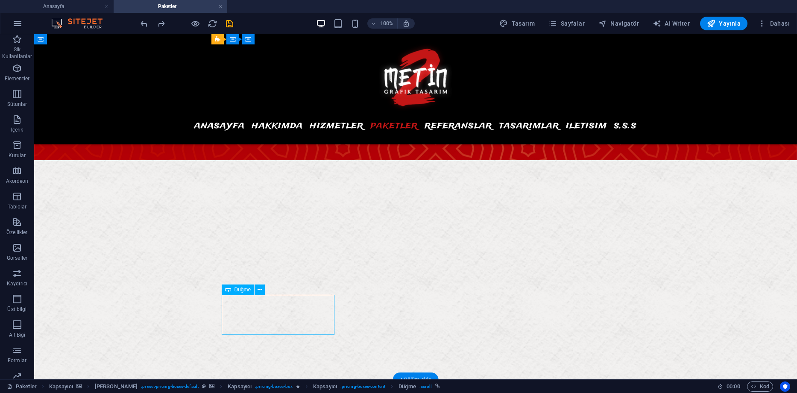
drag, startPoint x: 268, startPoint y: 315, endPoint x: 118, endPoint y: 314, distance: 150.4
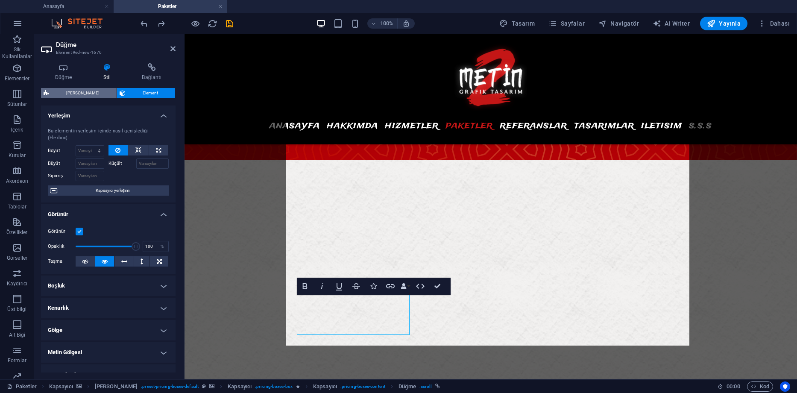
click at [86, 93] on span "[PERSON_NAME]" at bounding box center [83, 93] width 62 height 10
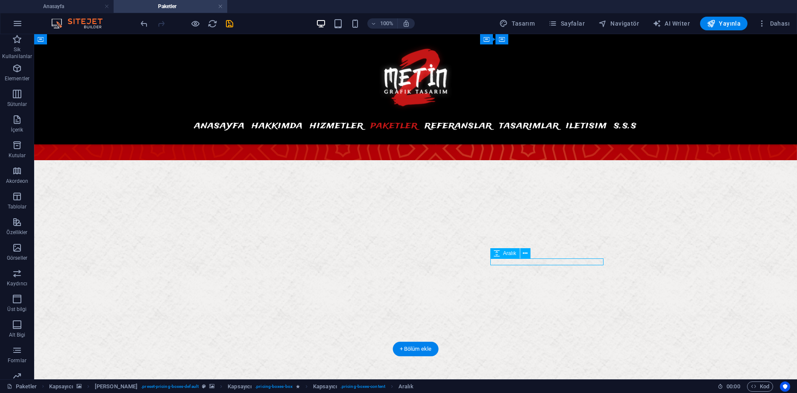
select select "rem"
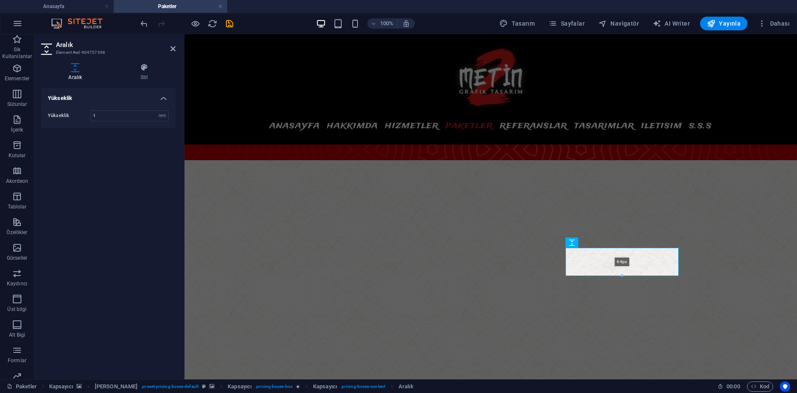
drag, startPoint x: 623, startPoint y: 266, endPoint x: 441, endPoint y: 253, distance: 182.5
type input "64"
select select "px"
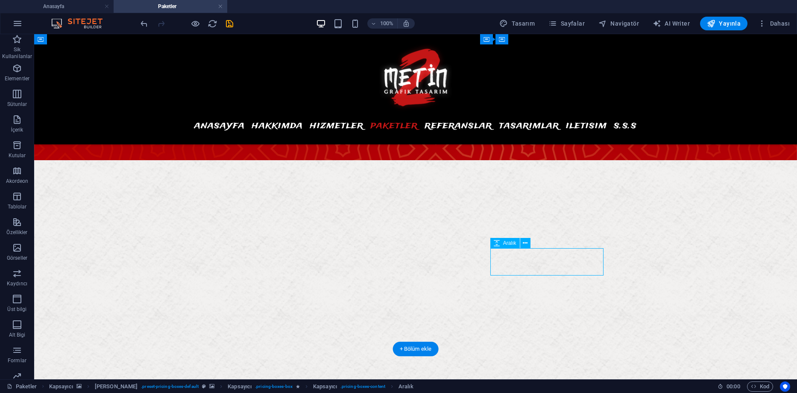
select select "px"
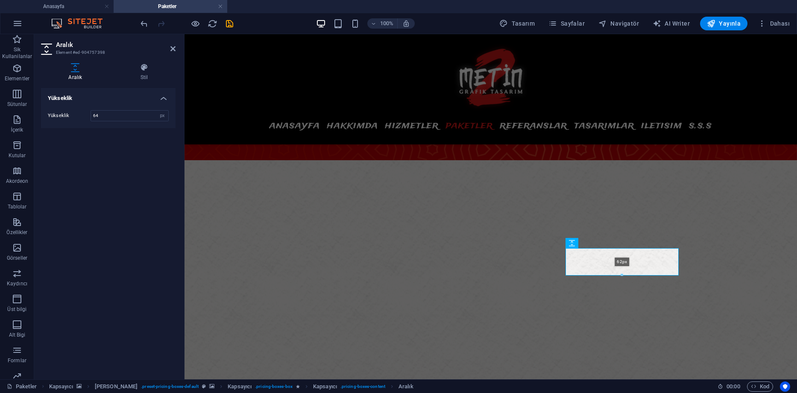
drag, startPoint x: 624, startPoint y: 274, endPoint x: 458, endPoint y: 244, distance: 168.6
click at [624, 275] on div at bounding box center [622, 275] width 112 height 3
type input "62"
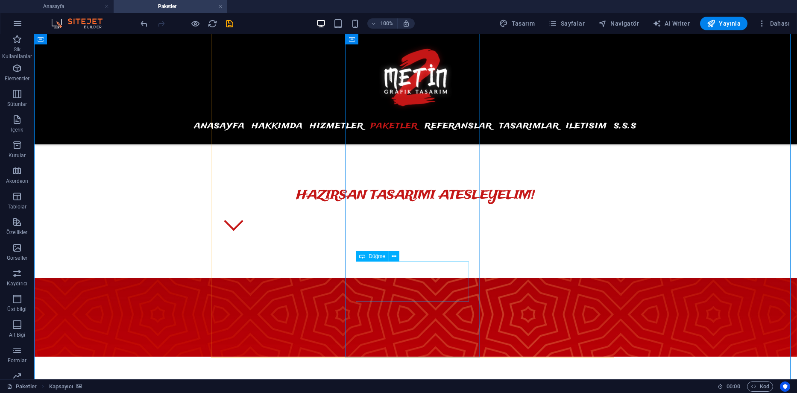
scroll to position [598, 0]
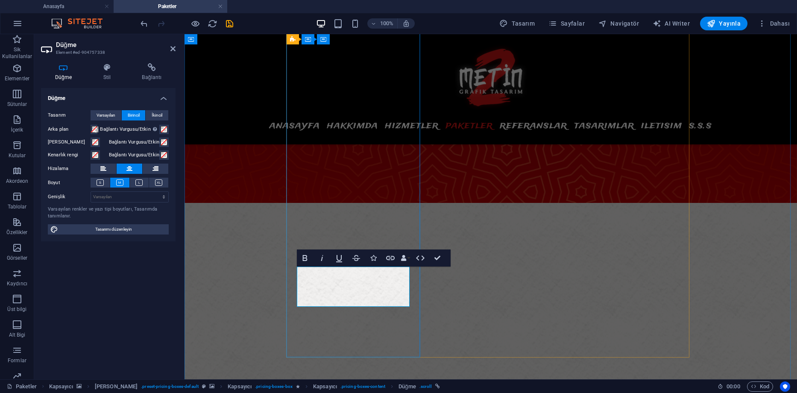
click at [94, 141] on span at bounding box center [95, 142] width 7 height 7
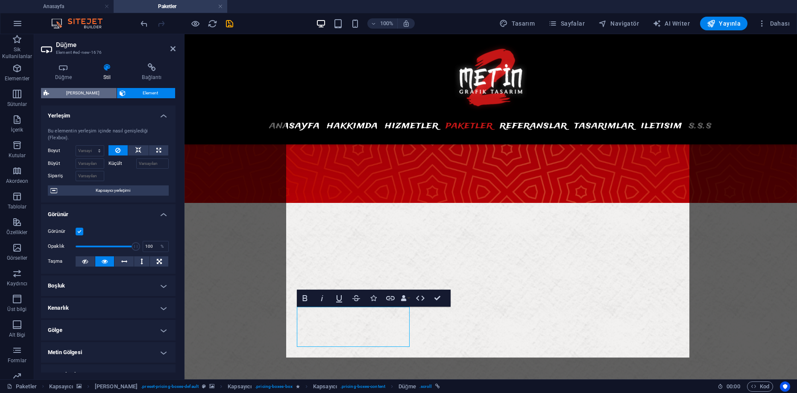
click at [100, 97] on span "[PERSON_NAME]" at bounding box center [83, 93] width 62 height 10
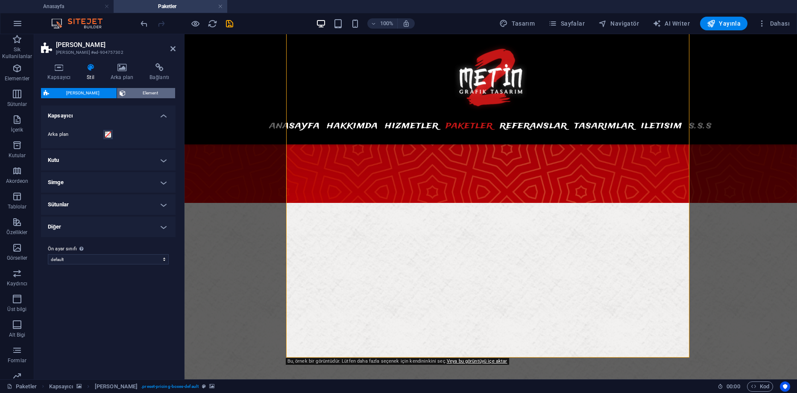
click at [129, 94] on span "Element" at bounding box center [150, 93] width 44 height 10
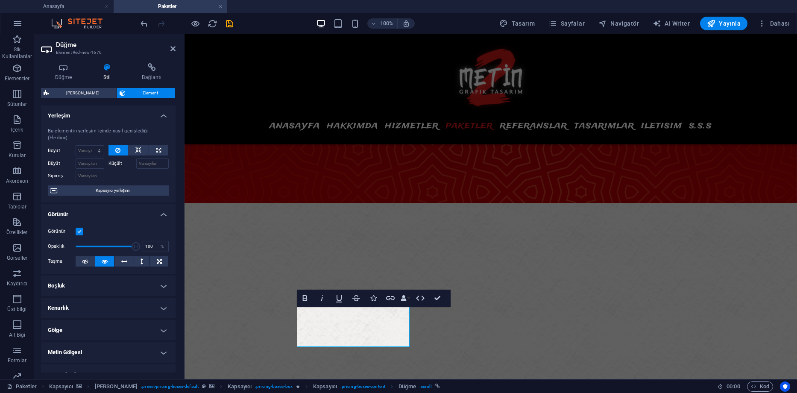
click at [162, 114] on h4 "Yerleşim" at bounding box center [108, 113] width 135 height 15
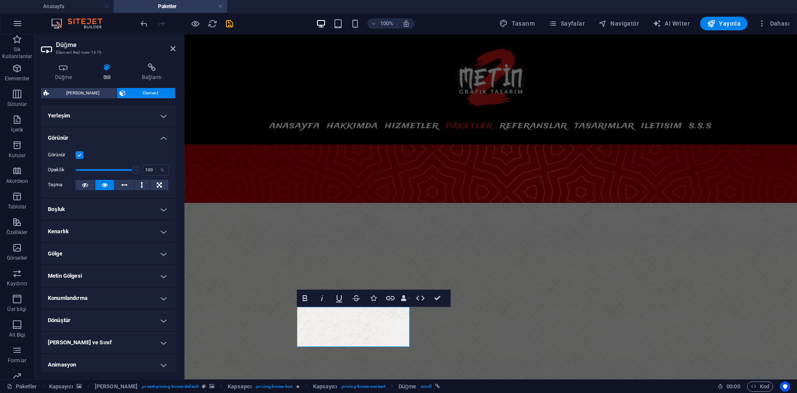
click at [162, 140] on h4 "Görünür" at bounding box center [108, 135] width 135 height 15
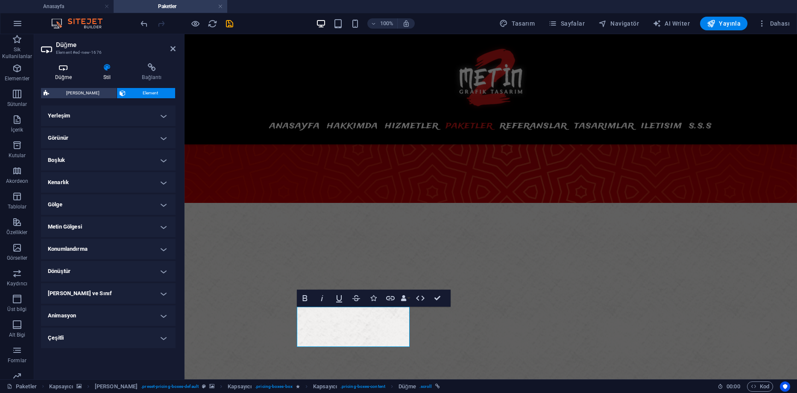
click at [67, 71] on icon at bounding box center [63, 67] width 45 height 9
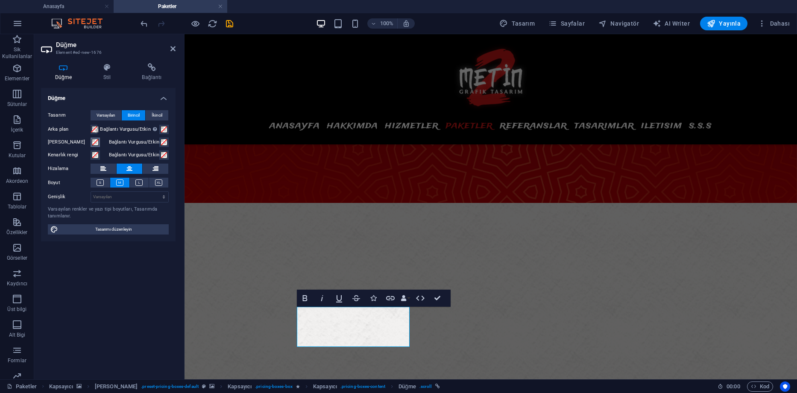
click at [95, 143] on span at bounding box center [95, 142] width 7 height 7
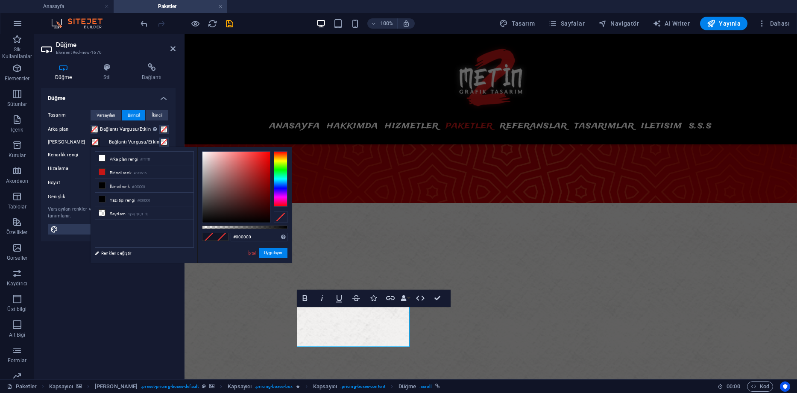
click at [281, 172] on div at bounding box center [281, 179] width 14 height 56
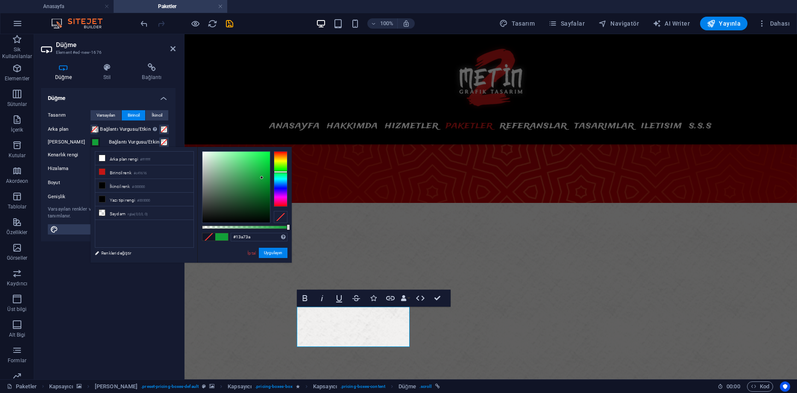
drag, startPoint x: 262, startPoint y: 184, endPoint x: 268, endPoint y: 175, distance: 10.3
click at [262, 176] on div at bounding box center [237, 187] width 68 height 71
drag, startPoint x: 278, startPoint y: 170, endPoint x: 283, endPoint y: 168, distance: 4.9
click at [283, 168] on div at bounding box center [281, 179] width 14 height 56
type input "#32cc1f"
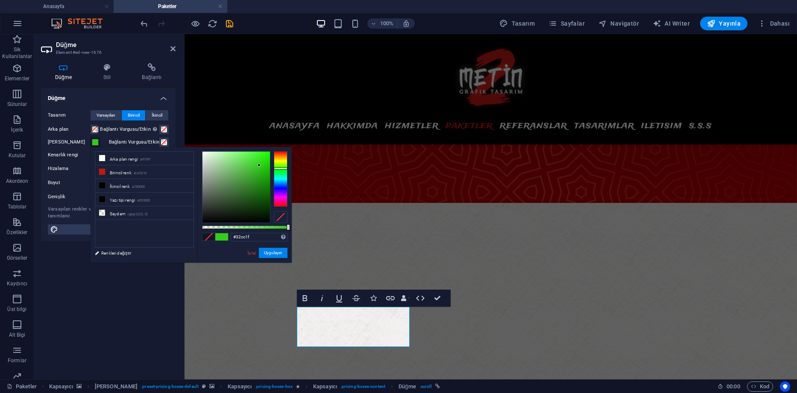
drag, startPoint x: 258, startPoint y: 172, endPoint x: 259, endPoint y: 165, distance: 6.6
click at [259, 165] on div at bounding box center [237, 187] width 68 height 71
click at [268, 254] on button "Uygulayın" at bounding box center [273, 253] width 29 height 10
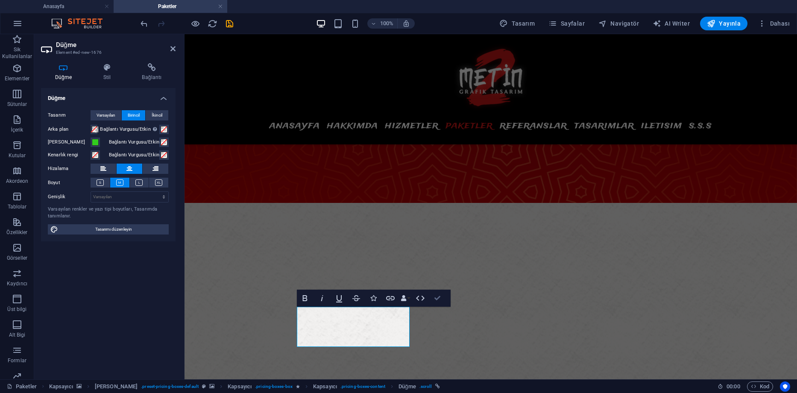
drag, startPoint x: 436, startPoint y: 297, endPoint x: 382, endPoint y: 286, distance: 55.3
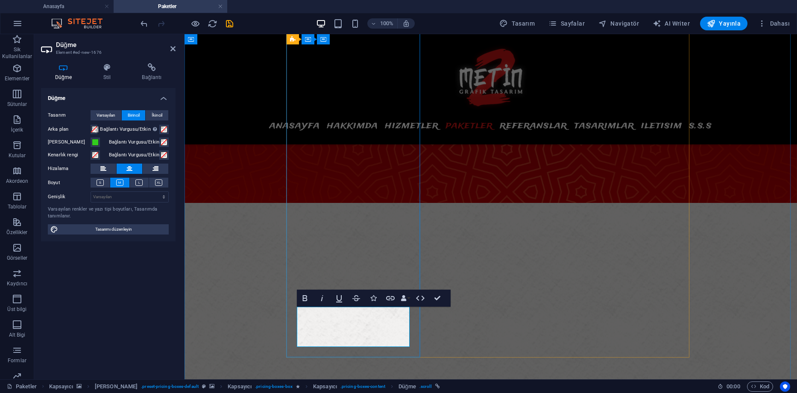
drag, startPoint x: 373, startPoint y: 337, endPoint x: 309, endPoint y: 319, distance: 66.7
click at [164, 132] on span at bounding box center [164, 129] width 7 height 7
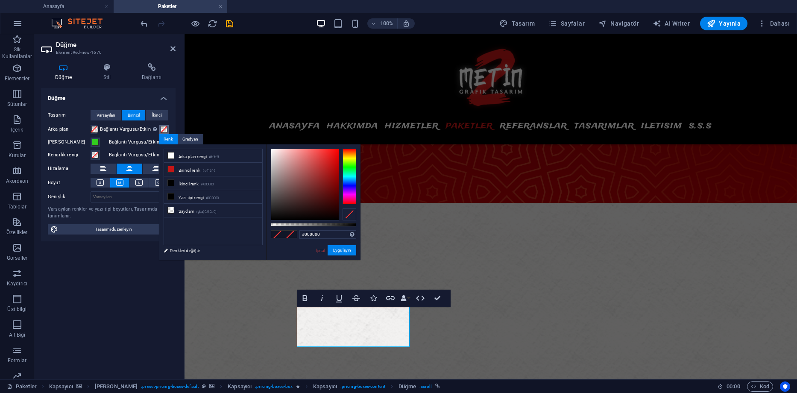
click at [349, 167] on div at bounding box center [350, 177] width 14 height 56
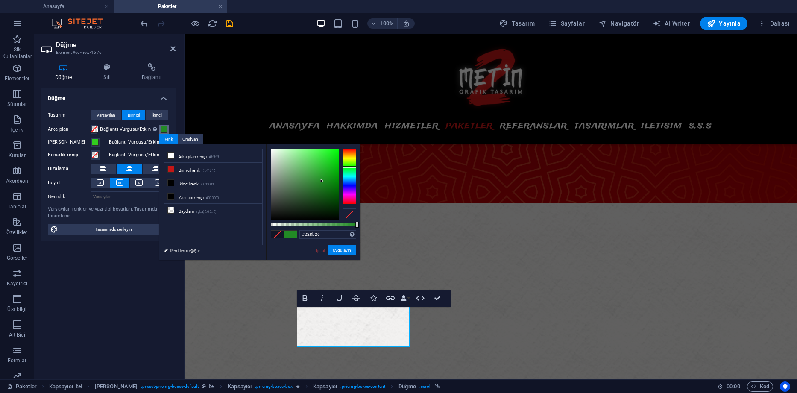
type input "#238e27"
drag, startPoint x: 323, startPoint y: 170, endPoint x: 322, endPoint y: 180, distance: 9.9
click at [322, 180] on div at bounding box center [305, 184] width 68 height 71
click at [340, 250] on button "Uygulayın" at bounding box center [342, 250] width 29 height 10
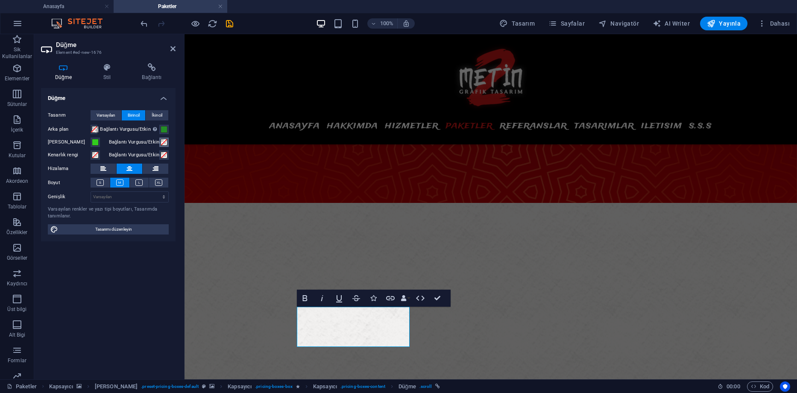
click at [166, 143] on span at bounding box center [164, 142] width 7 height 7
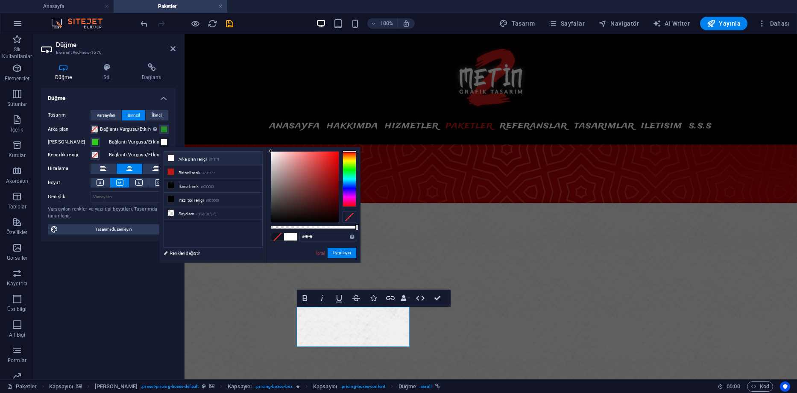
drag, startPoint x: 277, startPoint y: 162, endPoint x: 266, endPoint y: 150, distance: 16.0
click at [266, 150] on div "#ffffff Desteklenen biçimler #0852ed rgb(8, 82, 237) rgba(8, 82, 237, %90) hsv(…" at bounding box center [313, 267] width 94 height 240
click at [194, 184] on li "İkincil renk #000000" at bounding box center [213, 186] width 98 height 14
type input "#ffffff"
drag, startPoint x: 274, startPoint y: 164, endPoint x: 266, endPoint y: 147, distance: 19.1
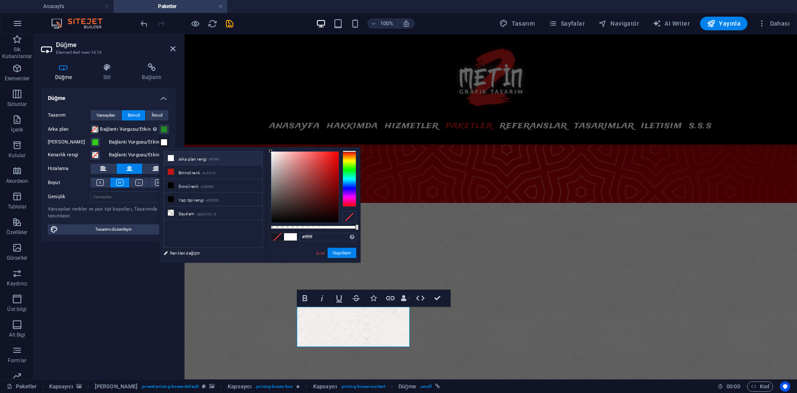
click at [266, 147] on div "less Arka plan rengi #ffffff Birincil renk #c41616 İkincil renk #000000 Yazı ti…" at bounding box center [259, 205] width 201 height 116
click at [338, 252] on button "Uygulayın" at bounding box center [342, 253] width 29 height 10
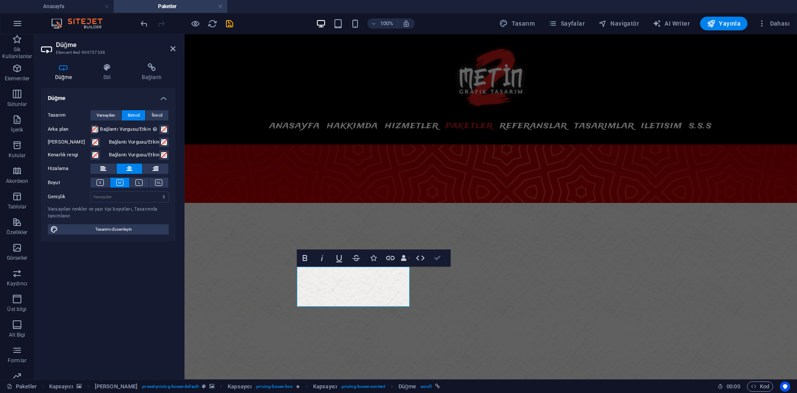
drag, startPoint x: 434, startPoint y: 258, endPoint x: 397, endPoint y: 227, distance: 47.9
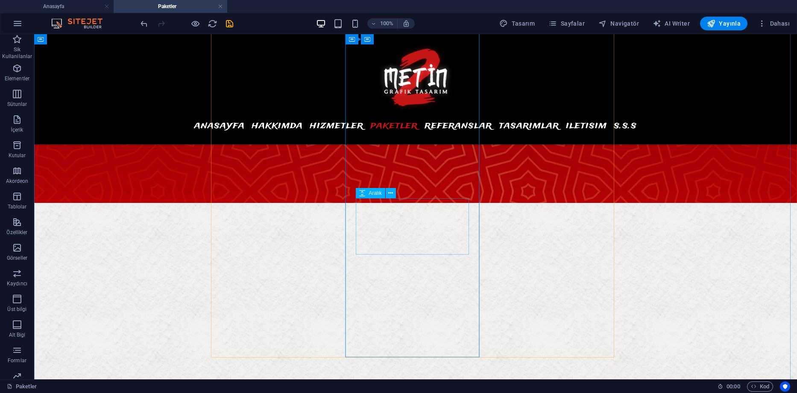
select select "px"
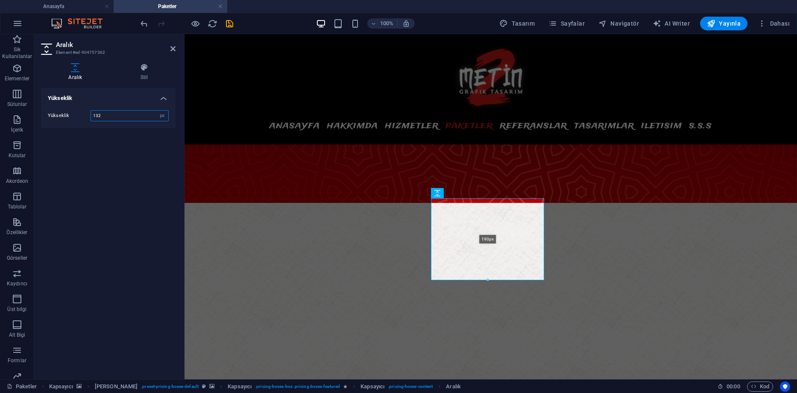
drag, startPoint x: 488, startPoint y: 253, endPoint x: 311, endPoint y: 252, distance: 176.9
click at [492, 277] on div "190px" at bounding box center [487, 239] width 113 height 82
type input "190"
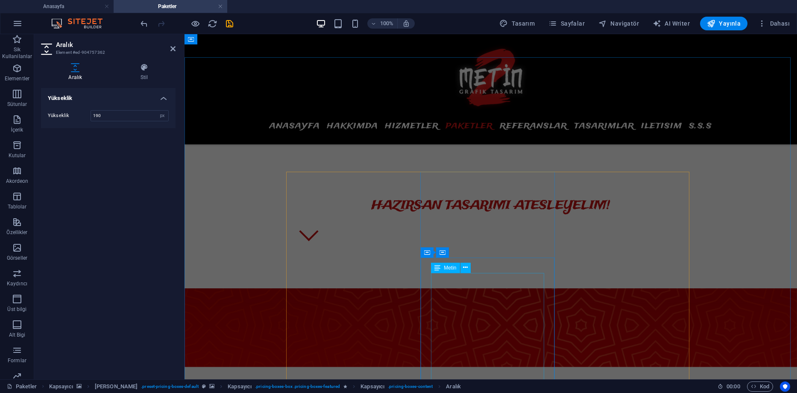
scroll to position [299, 0]
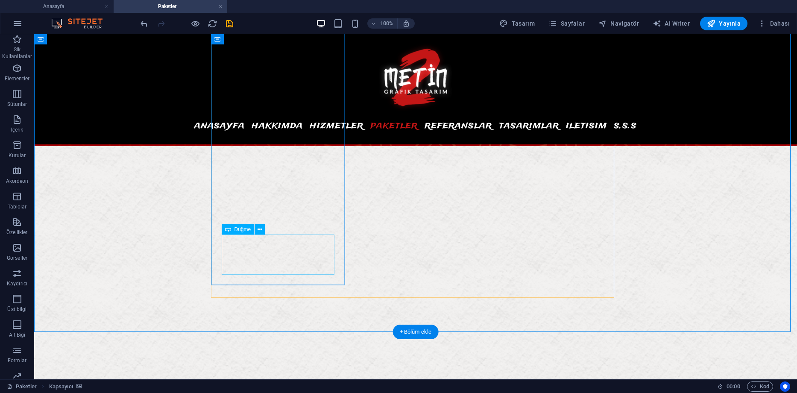
scroll to position [684, 0]
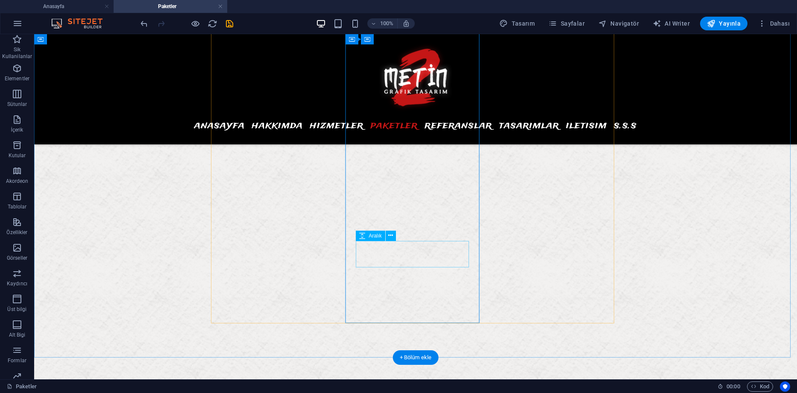
select select "px"
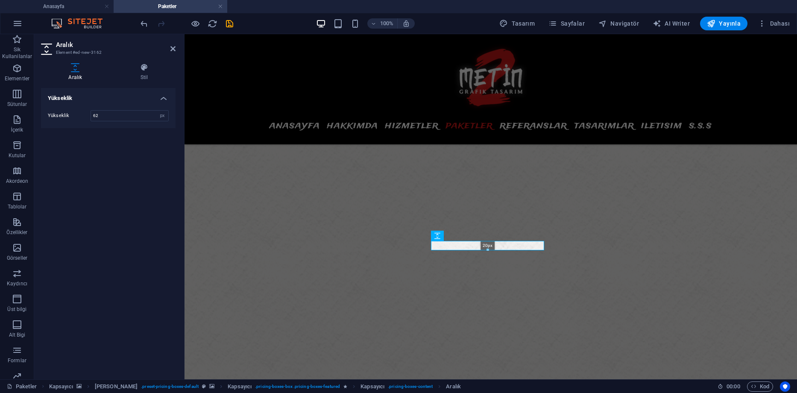
drag, startPoint x: 491, startPoint y: 267, endPoint x: 493, endPoint y: 250, distance: 16.8
click at [493, 250] on div at bounding box center [488, 250] width 112 height 3
type input "20"
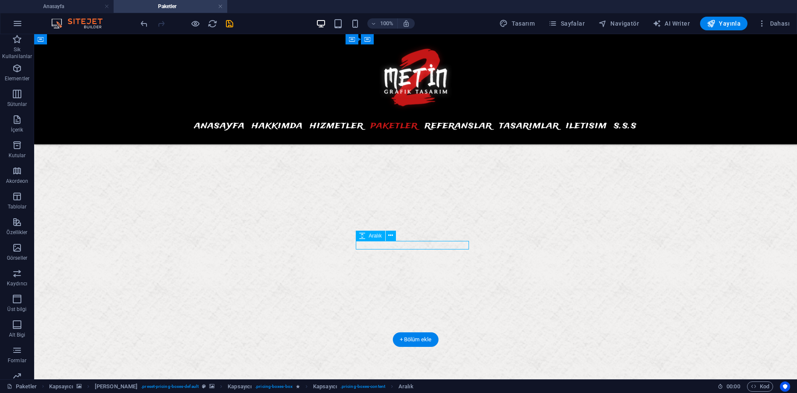
select select "px"
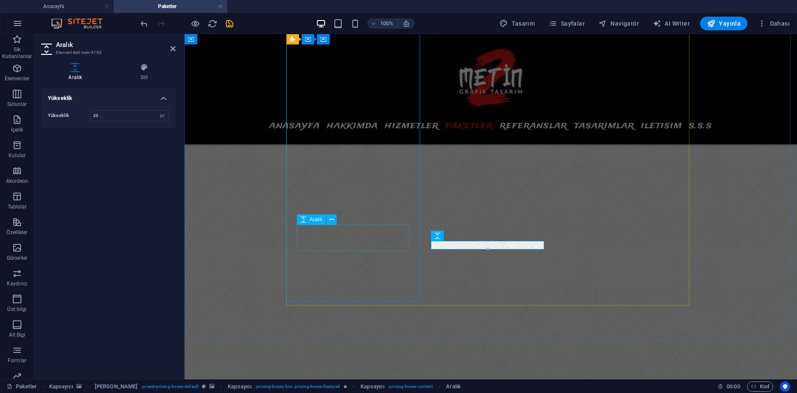
select select "px"
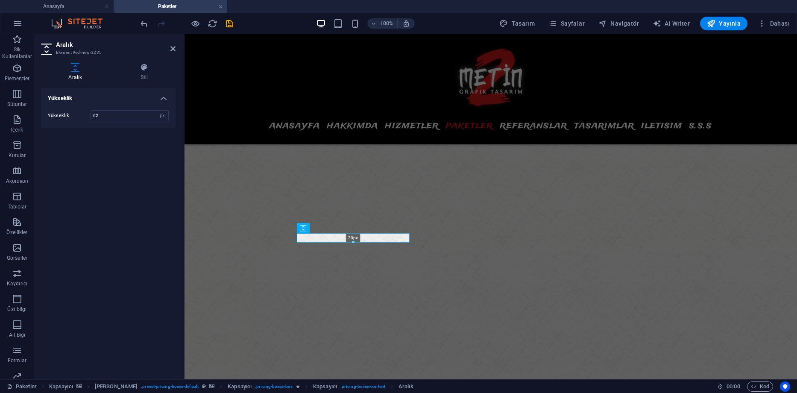
drag, startPoint x: 354, startPoint y: 250, endPoint x: 176, endPoint y: 200, distance: 184.9
click at [361, 234] on div "20px" at bounding box center [353, 237] width 113 height 9
type input "20"
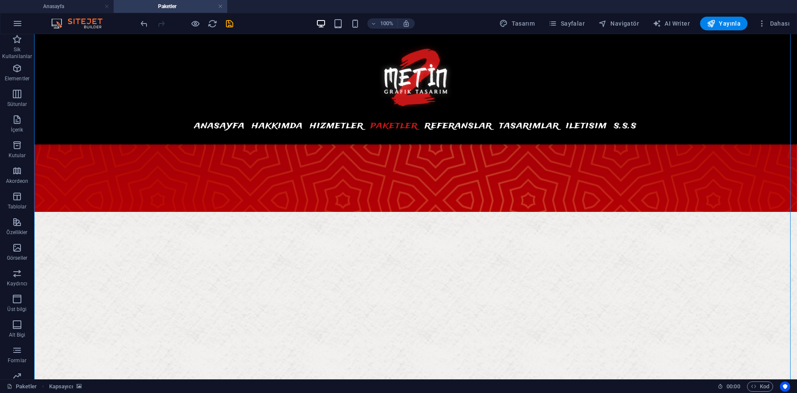
scroll to position [641, 0]
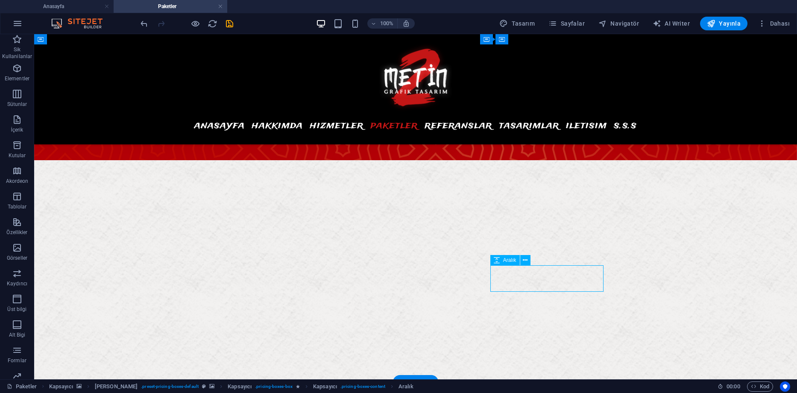
select select "px"
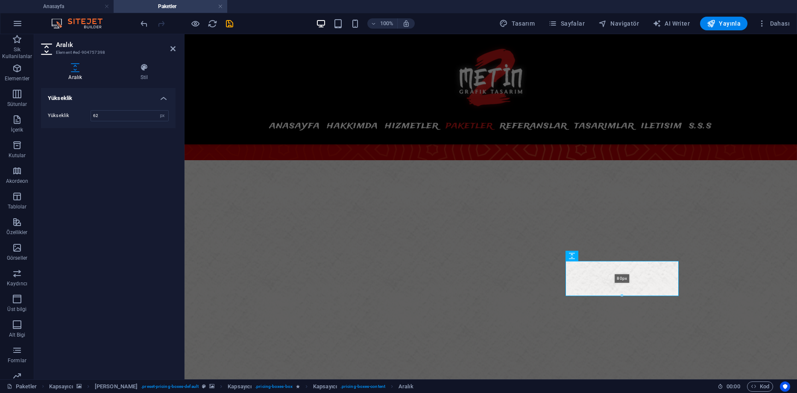
drag, startPoint x: 621, startPoint y: 292, endPoint x: 626, endPoint y: 300, distance: 9.0
type input "80"
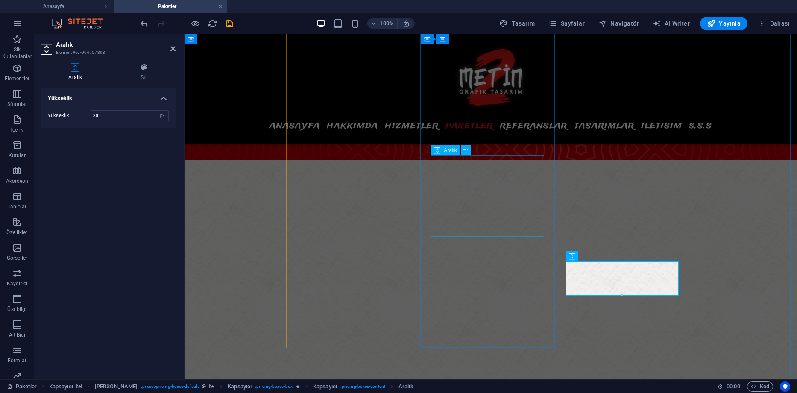
select select "px"
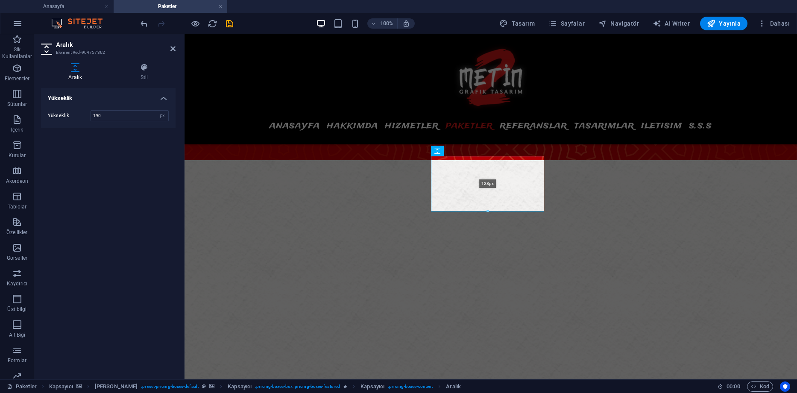
drag, startPoint x: 489, startPoint y: 237, endPoint x: 490, endPoint y: 212, distance: 25.2
click at [490, 212] on div at bounding box center [488, 211] width 112 height 3
drag, startPoint x: 488, startPoint y: 212, endPoint x: 498, endPoint y: 215, distance: 10.0
click at [498, 215] on div at bounding box center [488, 214] width 112 height 3
type input "136"
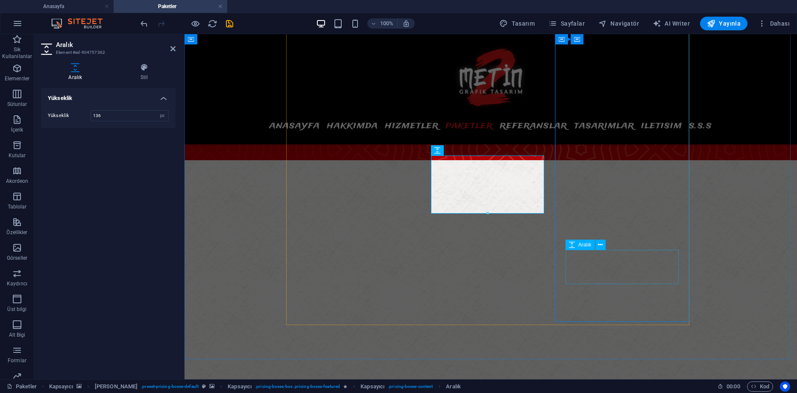
select select "px"
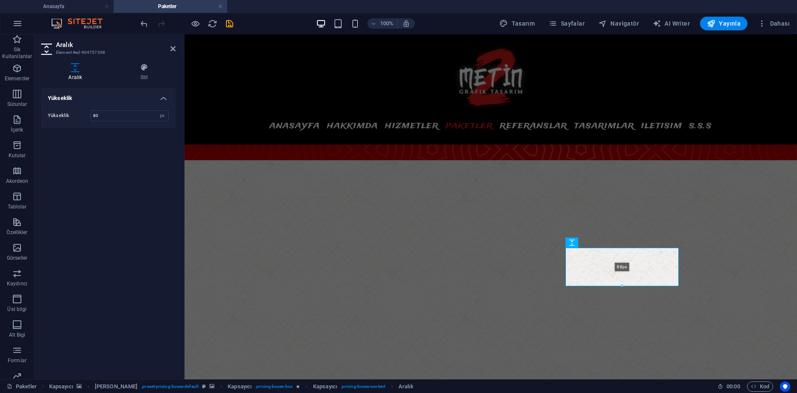
click at [625, 285] on div at bounding box center [622, 286] width 112 height 3
type input "88"
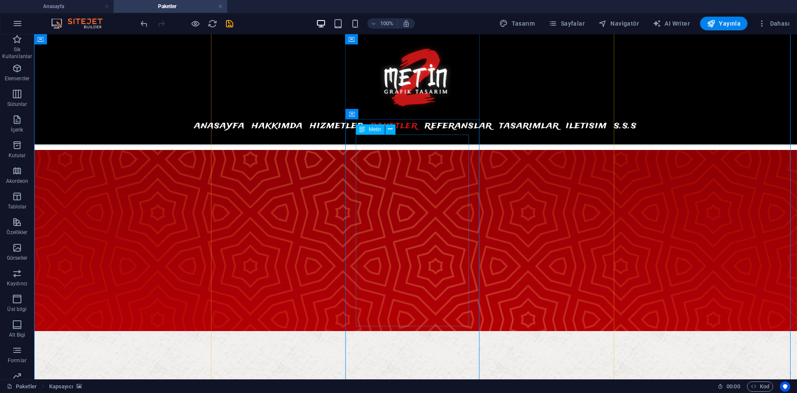
scroll to position [513, 0]
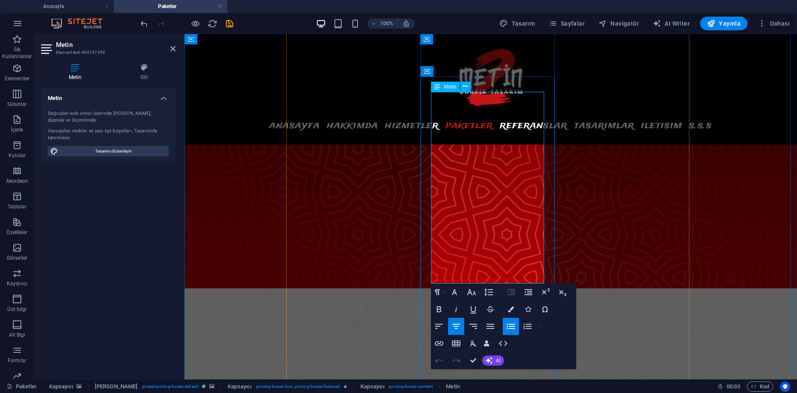
drag, startPoint x: 532, startPoint y: 246, endPoint x: 447, endPoint y: 245, distance: 84.2
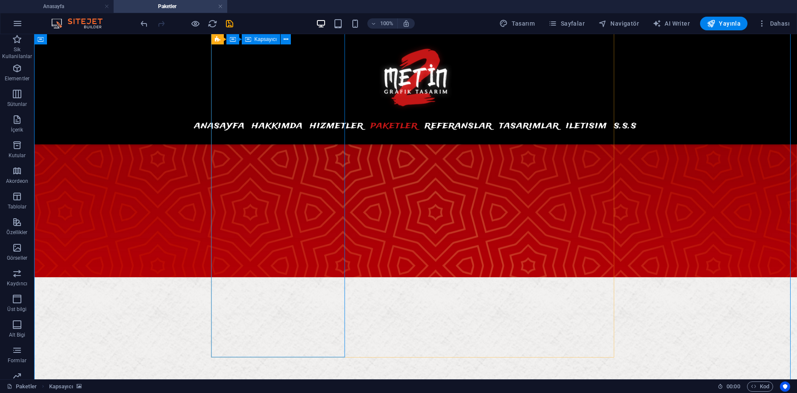
scroll to position [607, 0]
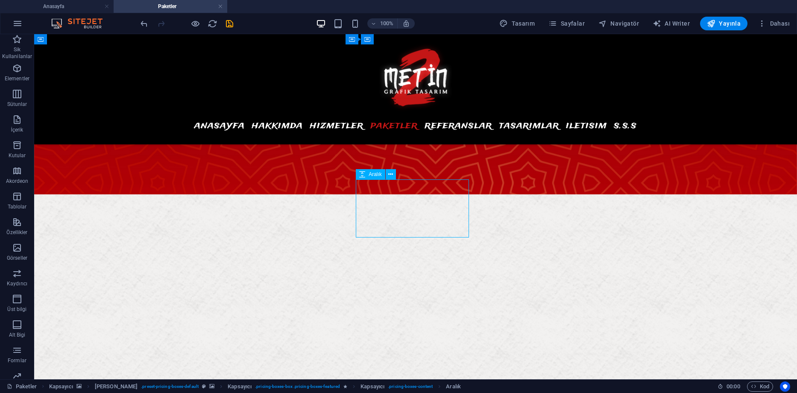
select select "px"
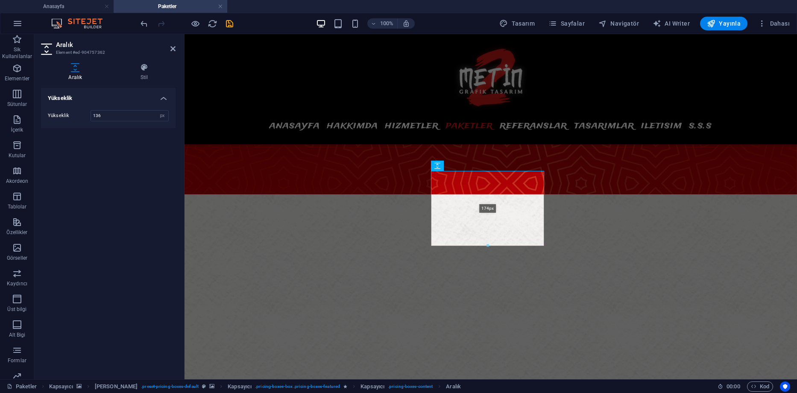
drag, startPoint x: 486, startPoint y: 238, endPoint x: 490, endPoint y: 256, distance: 17.9
type input "174"
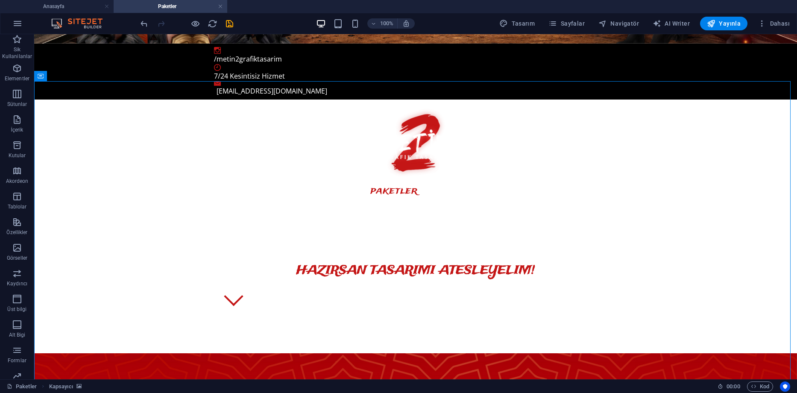
scroll to position [222, 0]
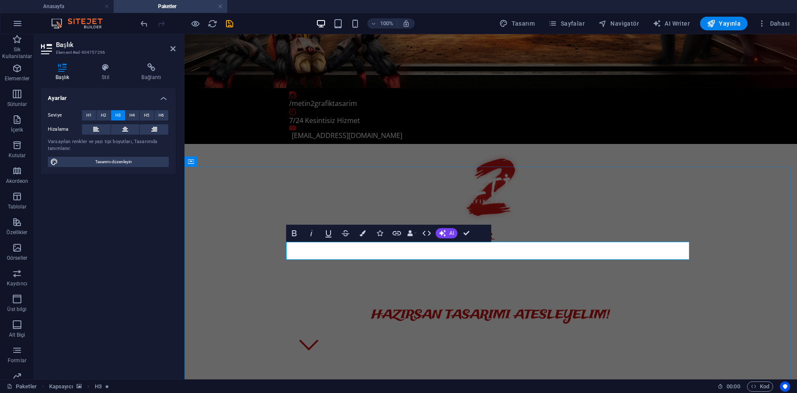
drag, startPoint x: 404, startPoint y: 250, endPoint x: 348, endPoint y: 250, distance: 56.0
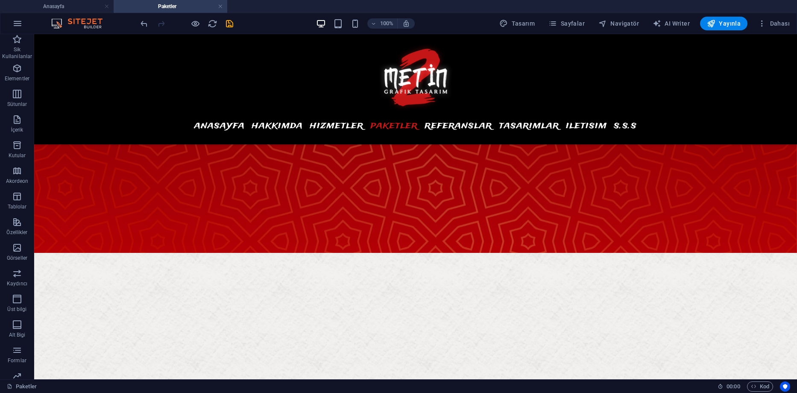
scroll to position [625, 0]
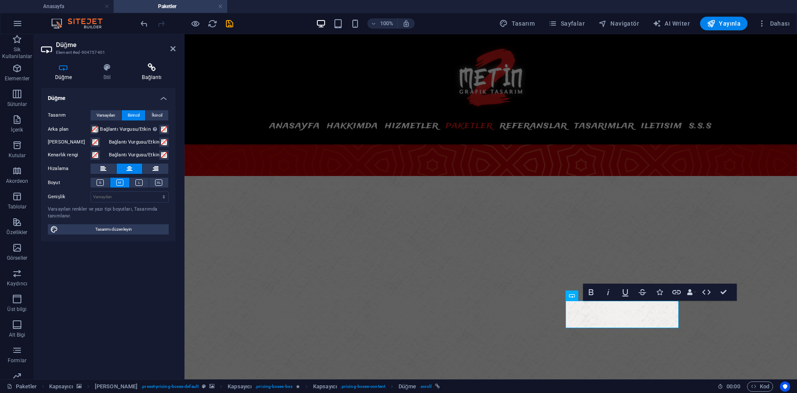
click at [153, 75] on h4 "Bağlantı" at bounding box center [151, 72] width 47 height 18
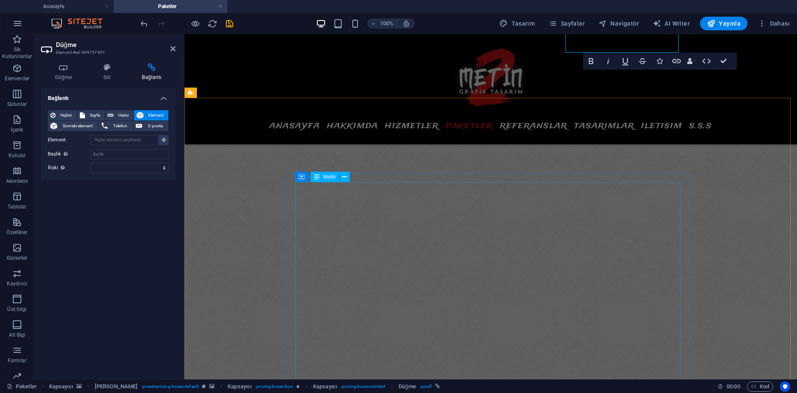
scroll to position [873, 0]
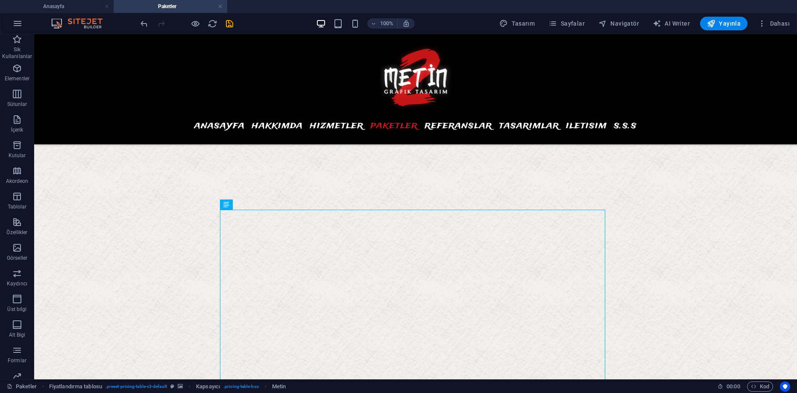
click at [235, 23] on div "100% Tasarım Sayfalar Navigatör AI Writer Yayınla Dahası" at bounding box center [466, 24] width 655 height 14
click at [232, 23] on icon "save" at bounding box center [230, 24] width 10 height 10
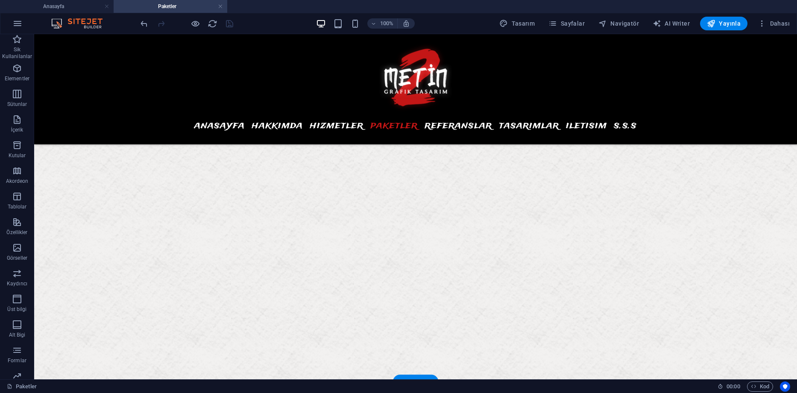
scroll to position [617, 0]
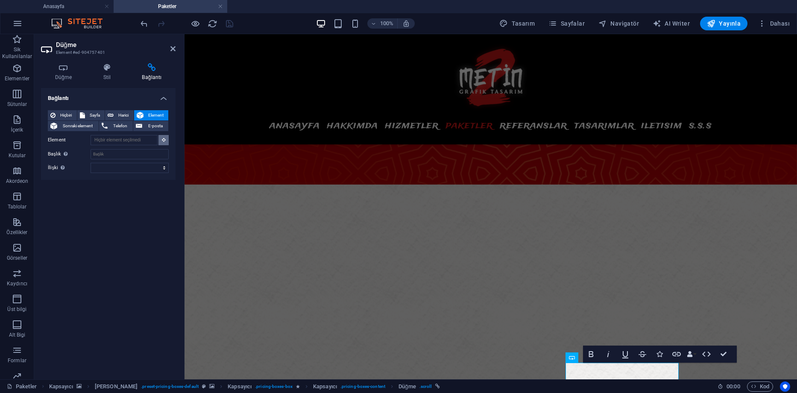
scroll to position [506, 0]
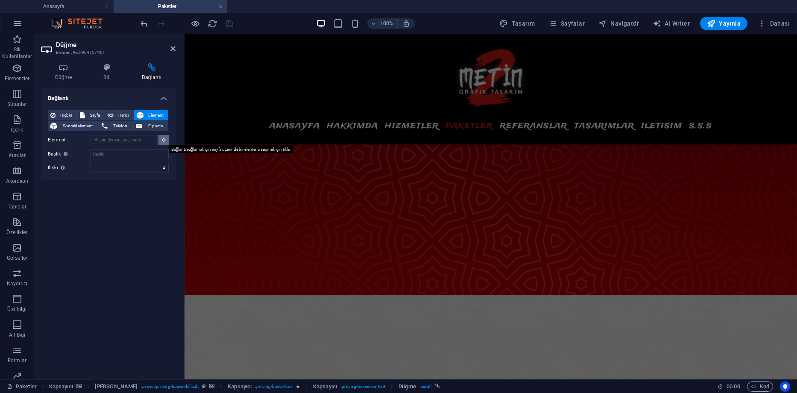
click at [162, 140] on icon at bounding box center [164, 140] width 4 height 4
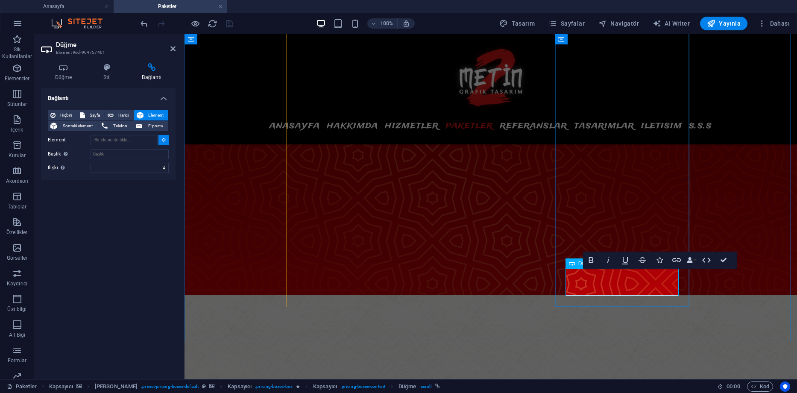
scroll to position [763, 0]
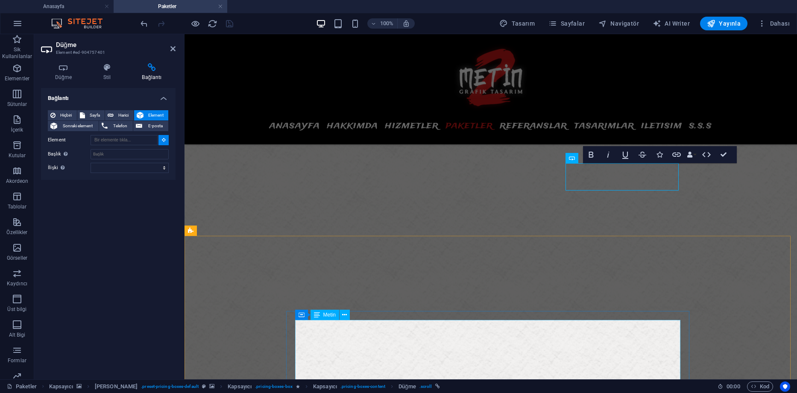
type input "#ed-902942686"
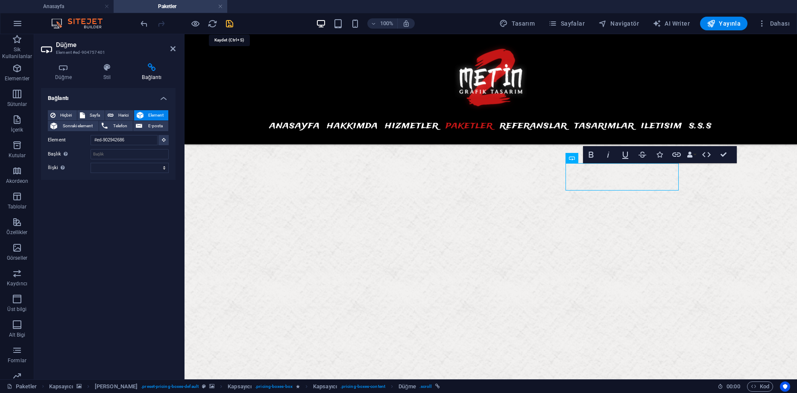
click at [227, 24] on icon "save" at bounding box center [230, 24] width 10 height 10
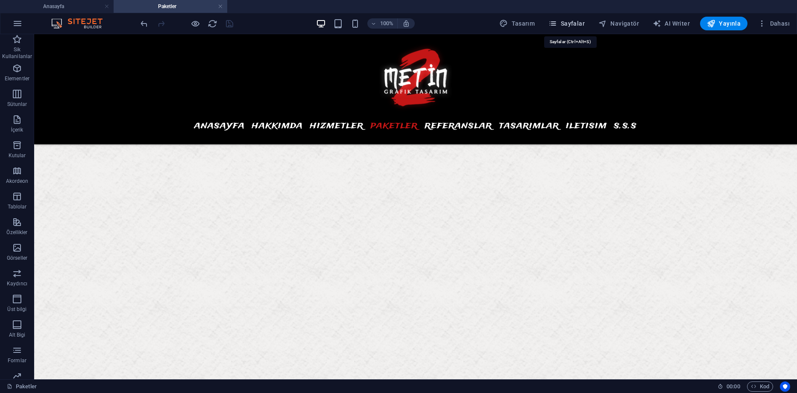
click at [566, 24] on span "Sayfalar" at bounding box center [567, 23] width 36 height 9
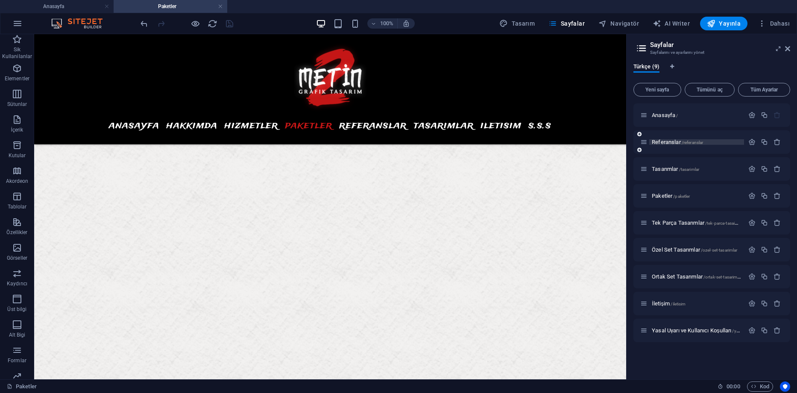
click at [664, 144] on span "Referanslar /referanslar" at bounding box center [677, 142] width 51 height 6
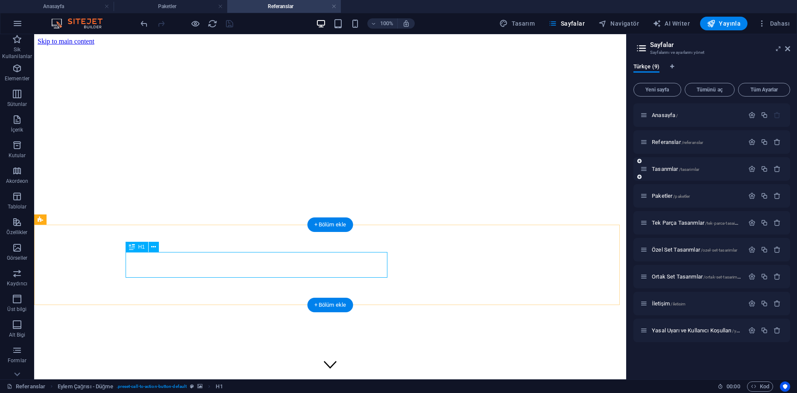
scroll to position [85, 0]
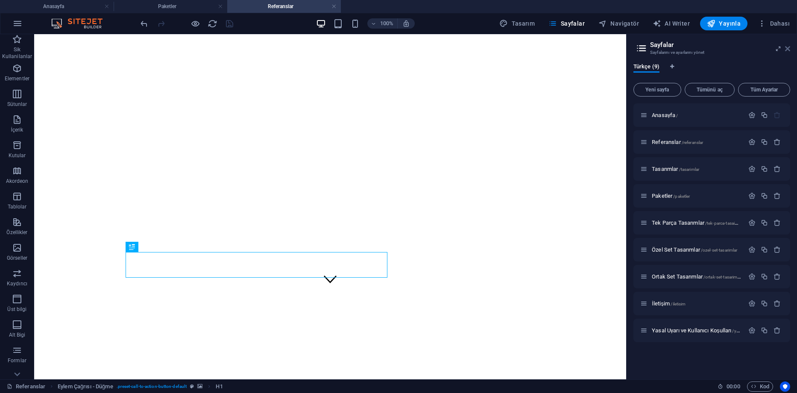
click at [787, 48] on icon at bounding box center [787, 48] width 5 height 7
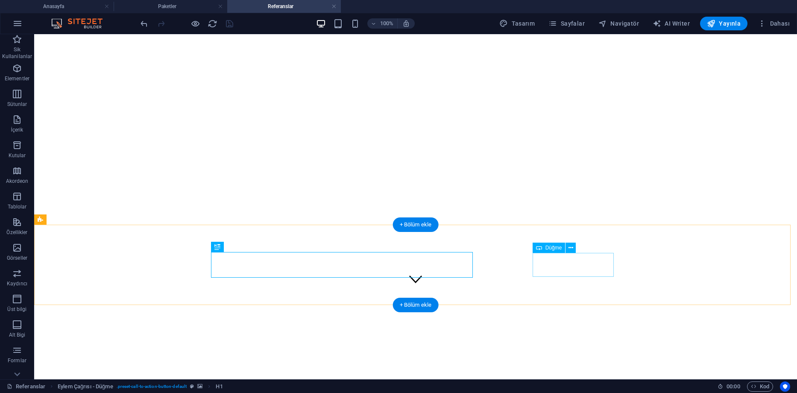
select select "4"
select select
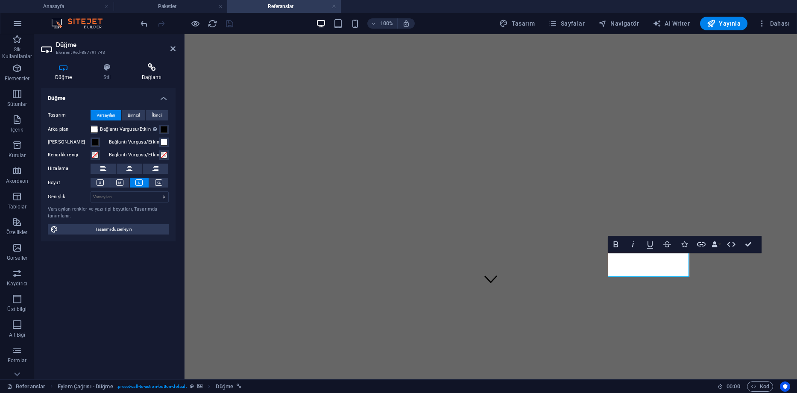
click at [147, 71] on icon at bounding box center [151, 67] width 47 height 9
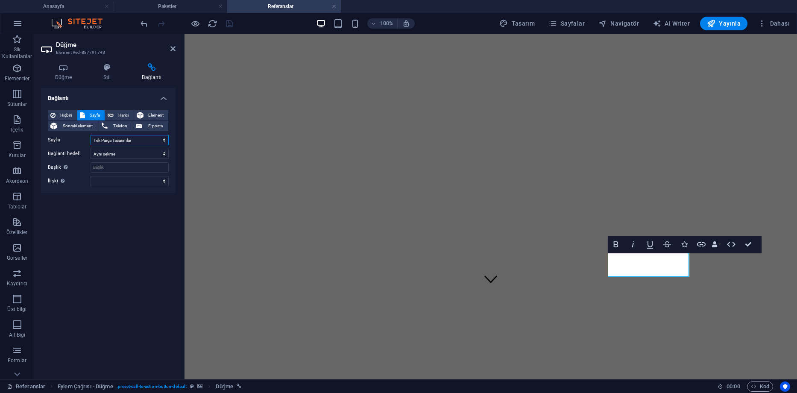
click at [135, 141] on select "Anasayfa Referanslar Tasarımlar Paketler Tek Parça Tasarımlar Özel Set Tasarıml…" at bounding box center [130, 140] width 78 height 10
select select "2"
click at [91, 135] on select "Anasayfa Referanslar Tasarımlar Paketler Tek Parça Tasarımlar Özel Set Tasarıml…" at bounding box center [130, 140] width 78 height 10
click at [122, 168] on input "Başlık Ek bağlantı tanımının bağlantı metniyle aynı olmaması gerekir. Başlık, g…" at bounding box center [130, 167] width 78 height 10
type input "t"
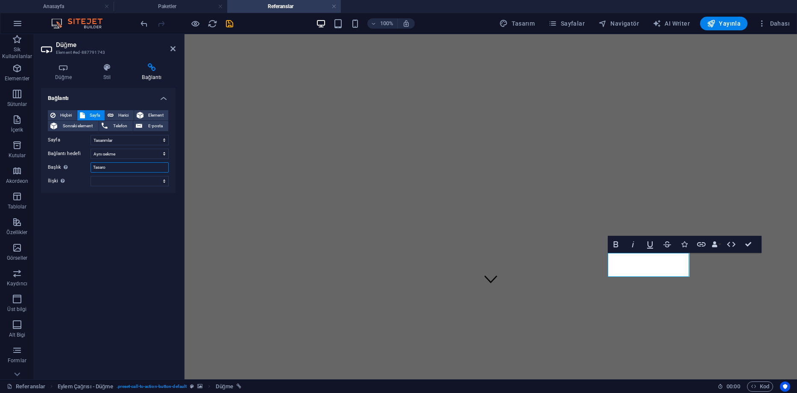
type input "Tasaroö"
select select "2"
select select
click at [109, 218] on div "Bağlantı Hiçbiri Sayfa Harici Element Sonraki element Telefon E-posta Sayfa Ana…" at bounding box center [108, 230] width 135 height 285
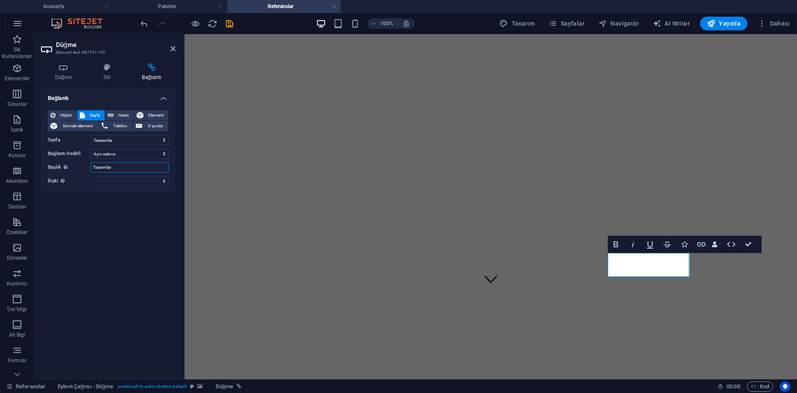
drag, startPoint x: 122, startPoint y: 165, endPoint x: 77, endPoint y: 164, distance: 44.5
click at [77, 164] on div "Başlık Ek bağlantı tanımının bağlantı metniyle aynı olmaması gerekir. Başlık, g…" at bounding box center [108, 167] width 121 height 10
type input "Tasarımlar"
click at [76, 235] on div "Bağlantı Hiçbiri Sayfa Harici Element Sonraki element Telefon E-posta Sayfa Ana…" at bounding box center [108, 230] width 135 height 285
click at [224, 22] on div at bounding box center [187, 24] width 96 height 14
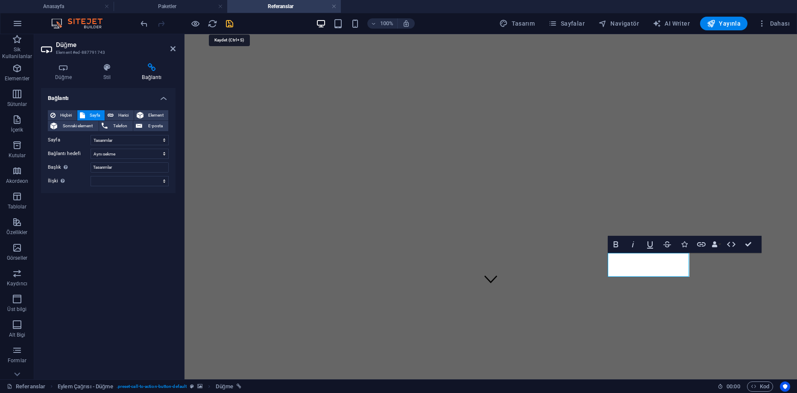
click at [227, 22] on icon "save" at bounding box center [230, 24] width 10 height 10
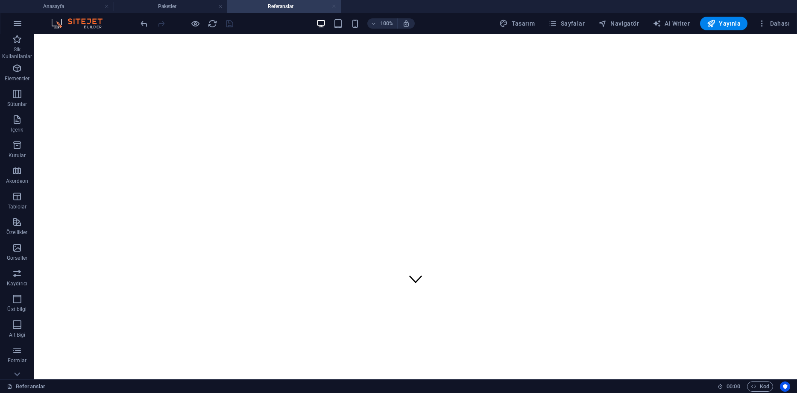
click at [334, 3] on link at bounding box center [334, 7] width 5 height 8
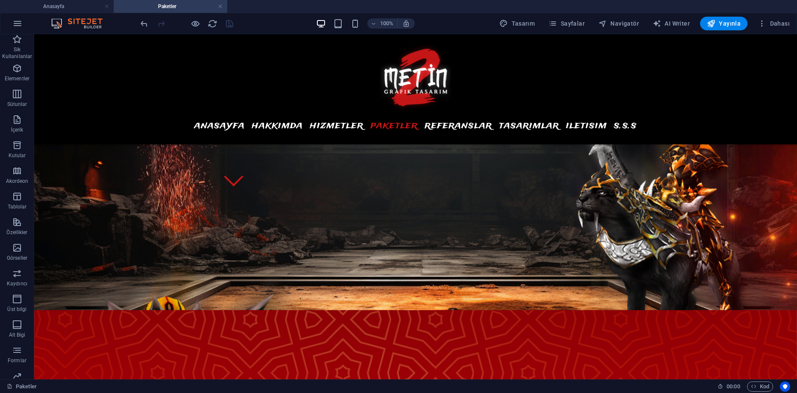
scroll to position [763, 0]
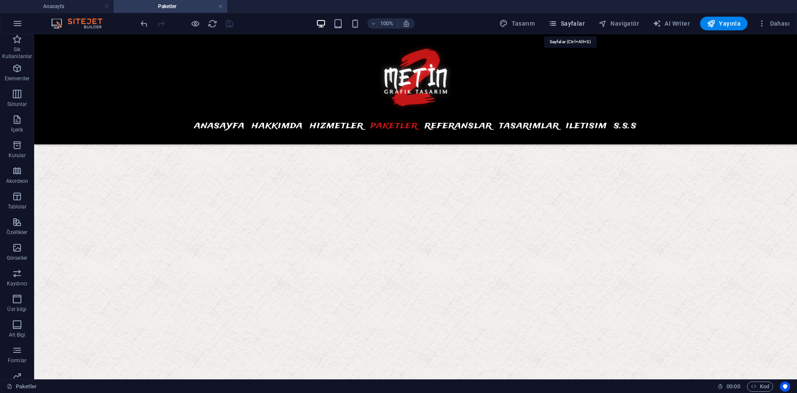
click at [554, 25] on icon "button" at bounding box center [553, 23] width 9 height 9
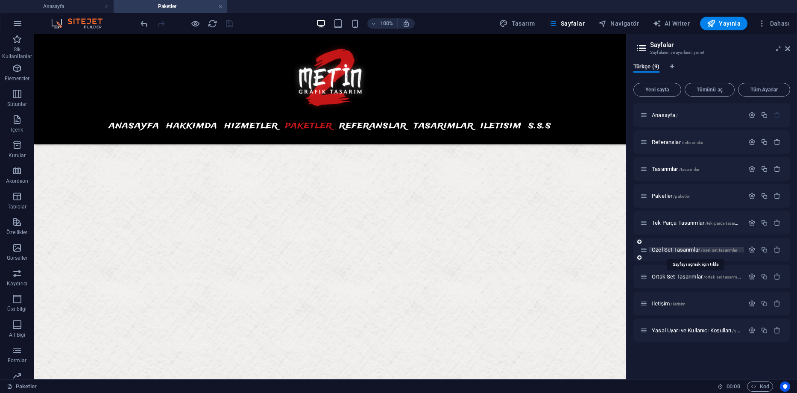
click at [670, 249] on span "Özel Set Tasarımlar /ozel-set-tasarimlar" at bounding box center [694, 250] width 85 height 6
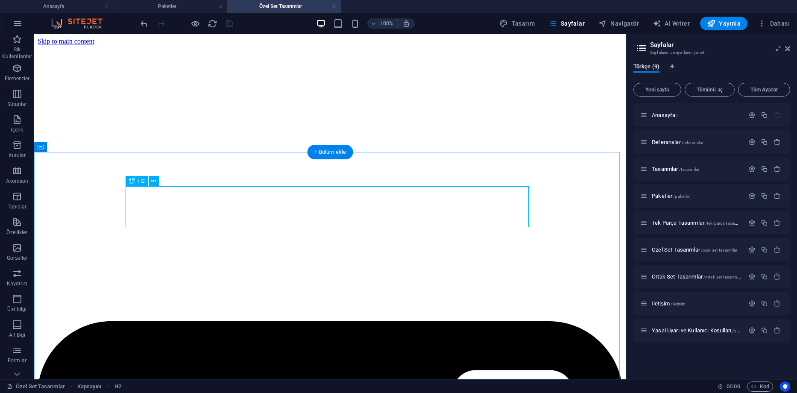
scroll to position [264, 0]
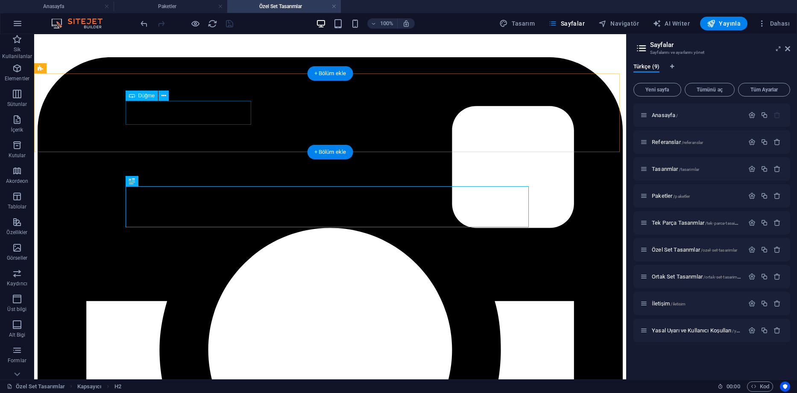
select select "5"
select select
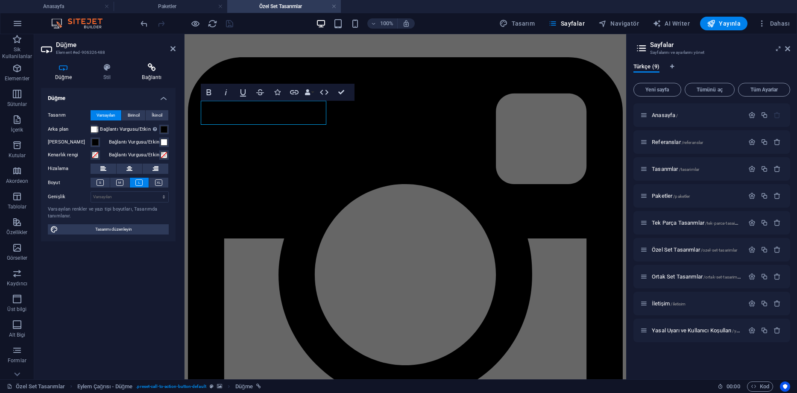
click at [143, 71] on icon at bounding box center [151, 67] width 47 height 9
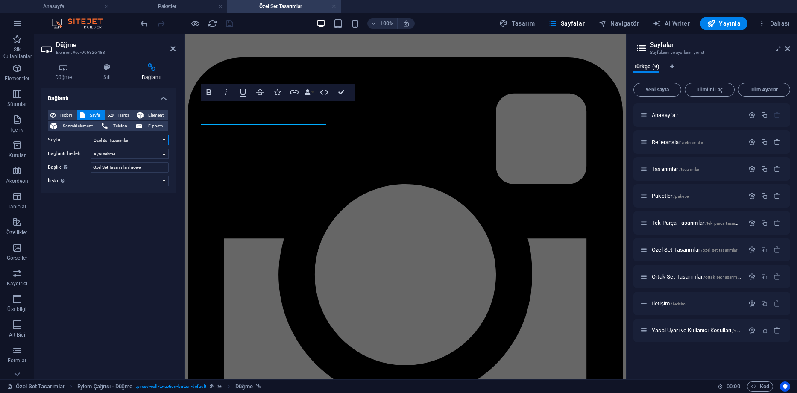
click at [133, 141] on select "Anasayfa Referanslar Tasarımlar Paketler Tek Parça Tasarımlar Özel Set Tasarıml…" at bounding box center [130, 140] width 78 height 10
select select "3"
click at [91, 135] on select "Anasayfa Referanslar Tasarımlar Paketler Tek Parça Tasarımlar Özel Set Tasarıml…" at bounding box center [130, 140] width 78 height 10
drag, startPoint x: 147, startPoint y: 168, endPoint x: 55, endPoint y: 162, distance: 92.5
click at [62, 162] on div "Başlık Ek bağlantı tanımının bağlantı metniyle aynı olmaması gerekir. Başlık, g…" at bounding box center [108, 167] width 121 height 10
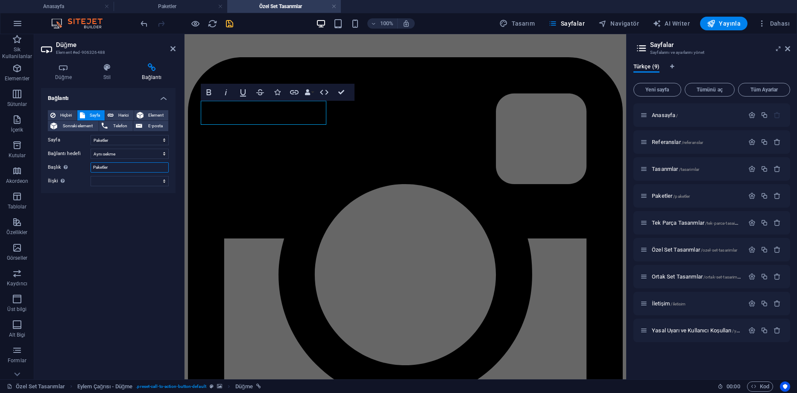
type input "Paketler"
click at [226, 22] on icon "save" at bounding box center [230, 24] width 10 height 10
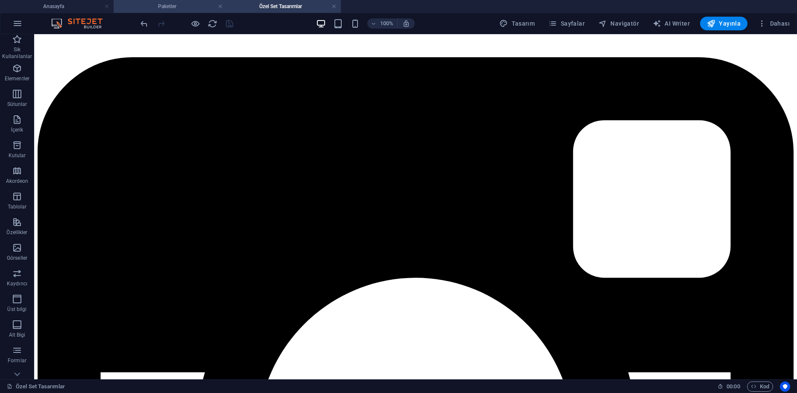
click at [170, 4] on h4 "Paketler" at bounding box center [171, 6] width 114 height 9
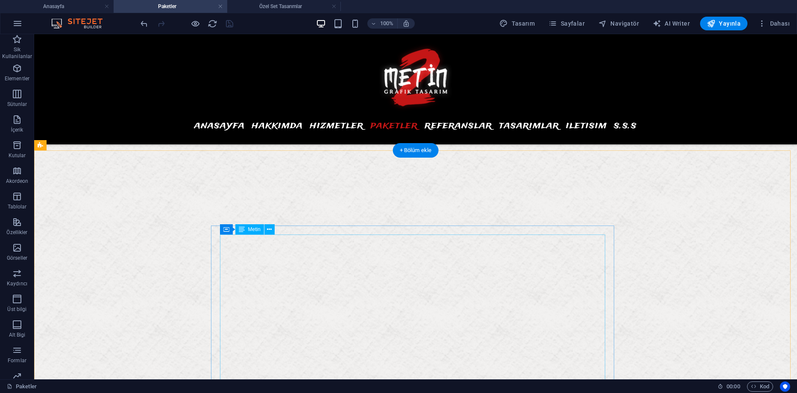
scroll to position [592, 0]
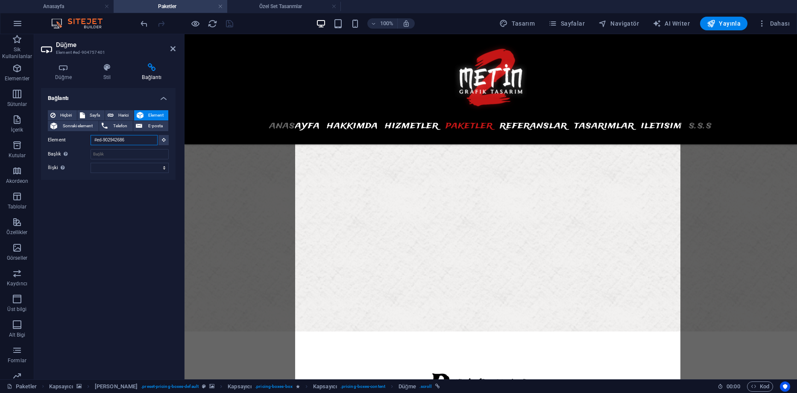
drag, startPoint x: 132, startPoint y: 142, endPoint x: 68, endPoint y: 135, distance: 64.5
click at [68, 135] on div "Element #ed-902942686" at bounding box center [108, 140] width 121 height 11
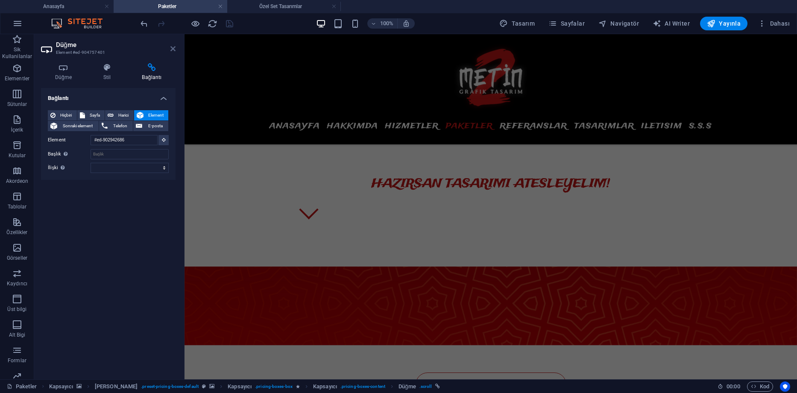
click at [175, 47] on icon at bounding box center [173, 48] width 5 height 7
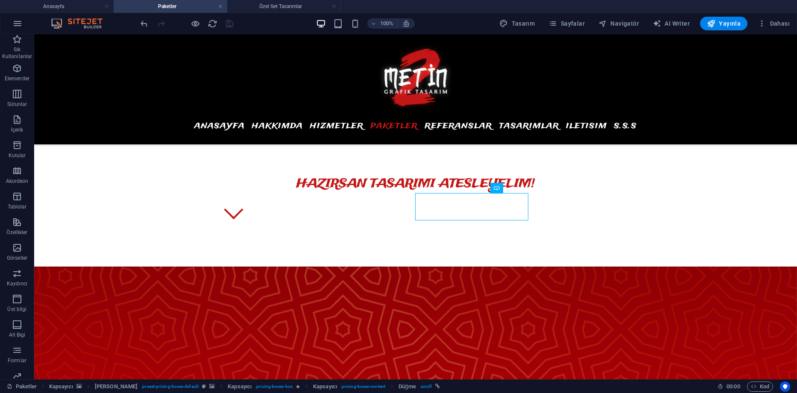
scroll to position [733, 0]
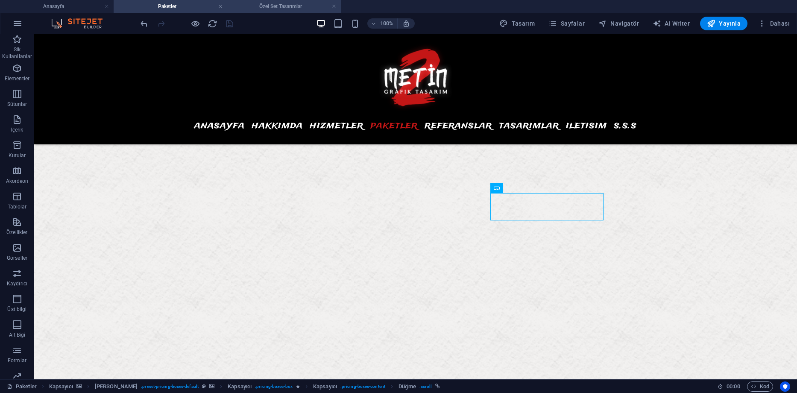
click at [273, 7] on h4 "Özel Set Tasarımlar" at bounding box center [284, 6] width 114 height 9
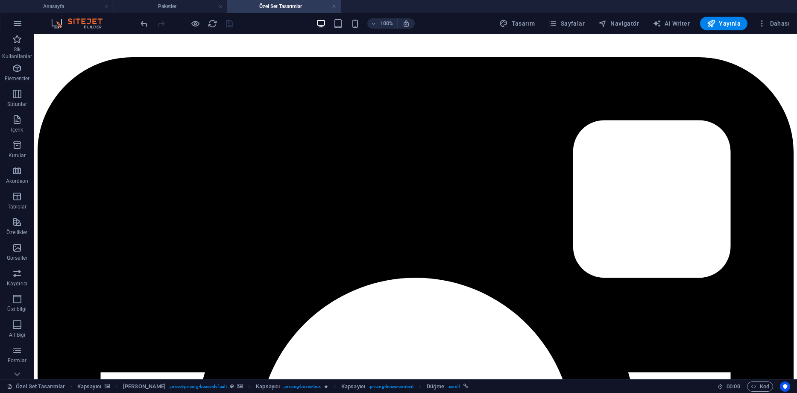
scroll to position [0, 0]
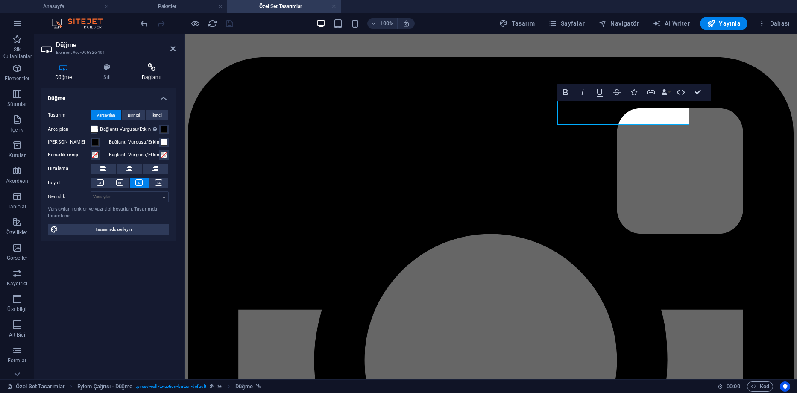
click at [143, 72] on h4 "Bağlantı" at bounding box center [151, 72] width 47 height 18
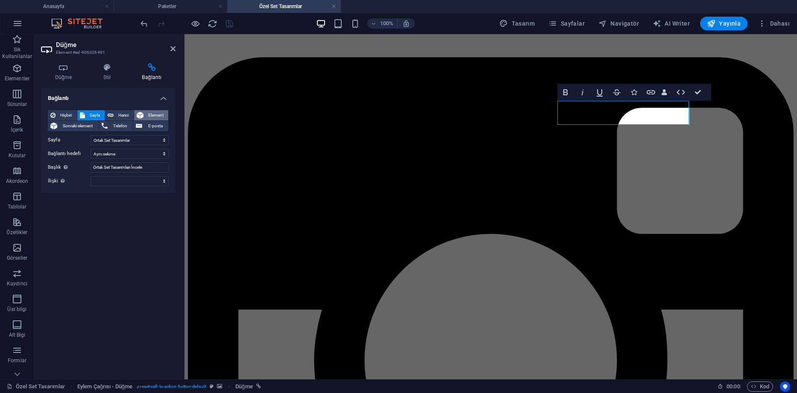
click at [147, 115] on span "Element" at bounding box center [156, 115] width 20 height 10
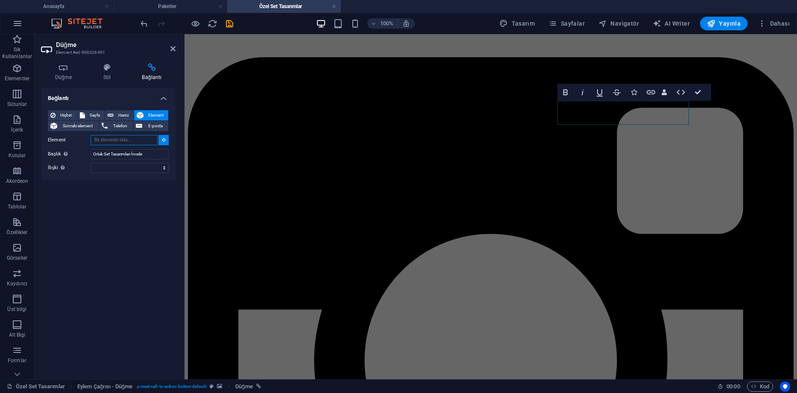
click at [129, 141] on input "Element" at bounding box center [124, 140] width 67 height 10
paste input "#ed-902942686"
type input "#ed-902942686"
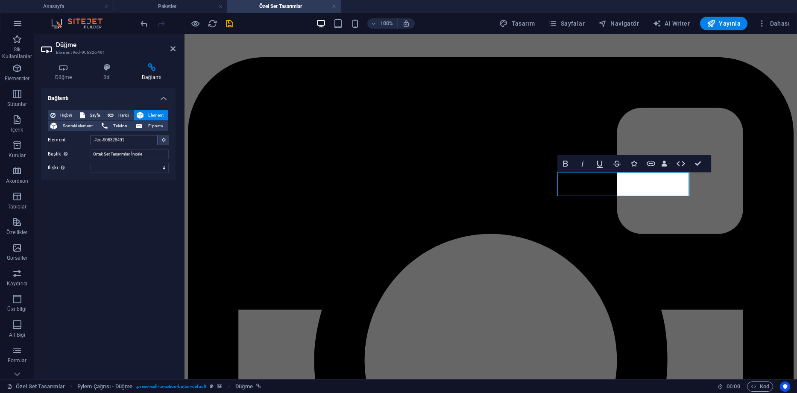
scroll to position [170, 0]
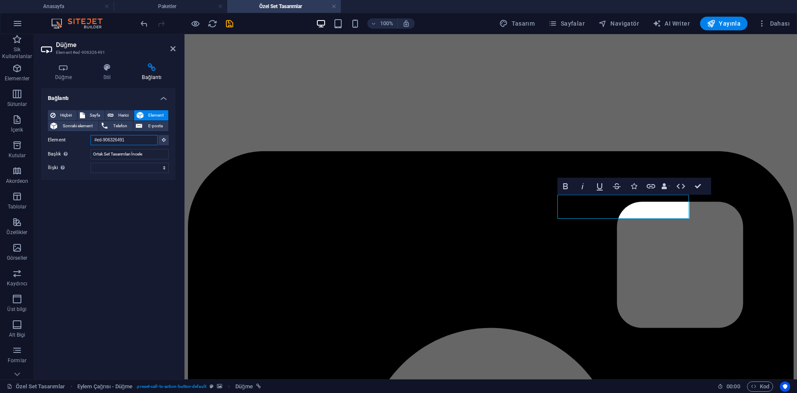
click at [131, 140] on input "#ed-906326491" at bounding box center [124, 140] width 67 height 10
drag, startPoint x: 141, startPoint y: 140, endPoint x: 67, endPoint y: 135, distance: 74.5
click at [68, 135] on div "Element #ed-906326491" at bounding box center [108, 140] width 121 height 11
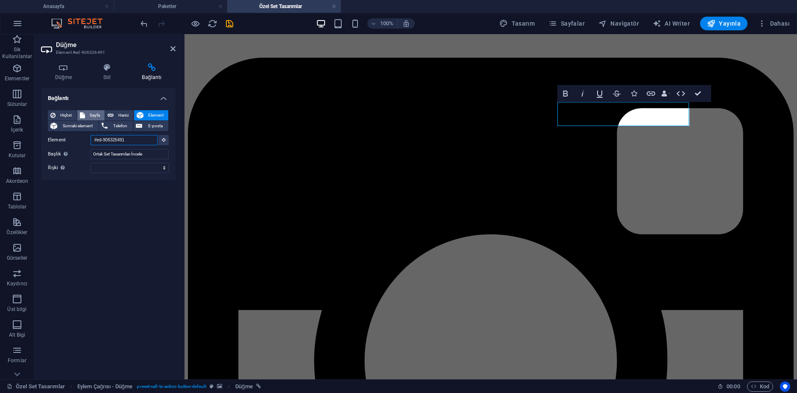
scroll to position [264, 0]
click at [95, 115] on span "Sayfa" at bounding box center [95, 115] width 15 height 10
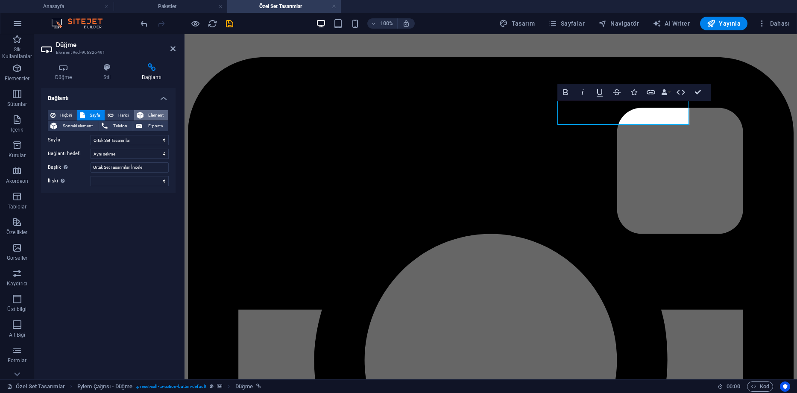
click at [144, 112] on icon at bounding box center [140, 115] width 7 height 10
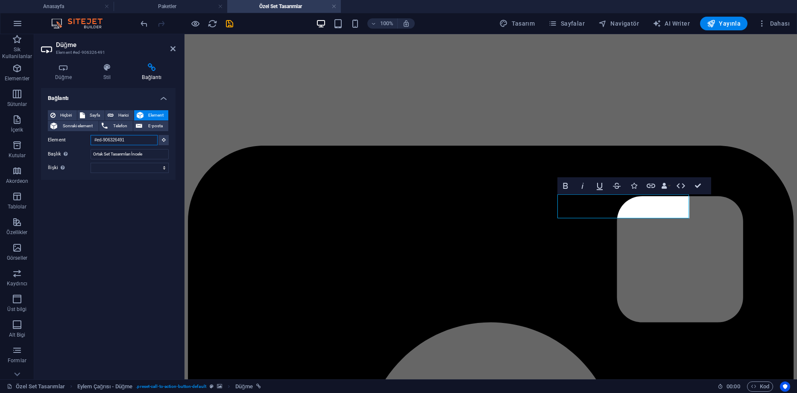
scroll to position [170, 0]
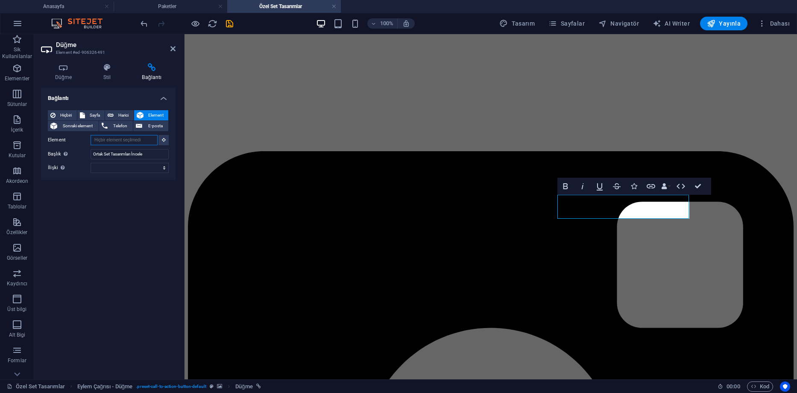
paste input "#ed-902942686"
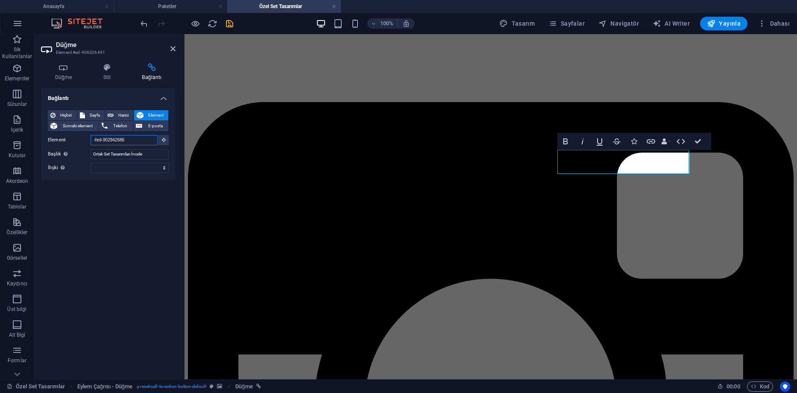
type input "#ed-902942686"
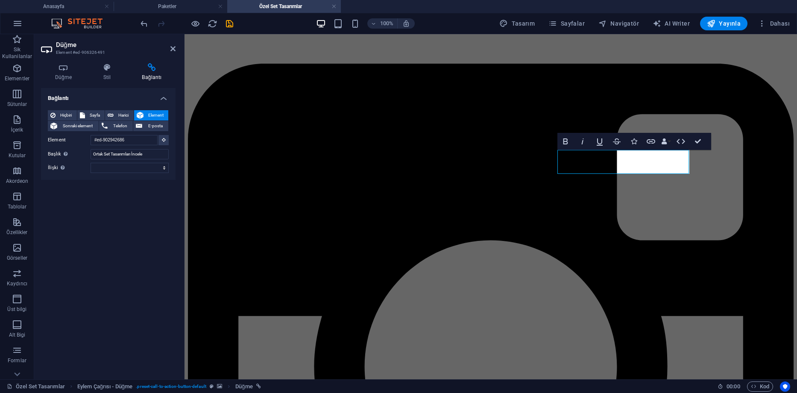
click at [134, 200] on div "Bağlantı Hiçbiri Sayfa Harici Element Sonraki element Telefon E-posta Sayfa Ana…" at bounding box center [108, 230] width 135 height 285
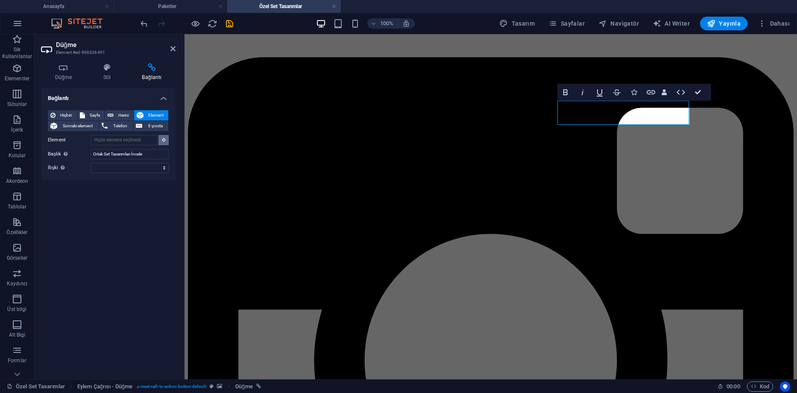
click at [165, 143] on button at bounding box center [164, 140] width 10 height 10
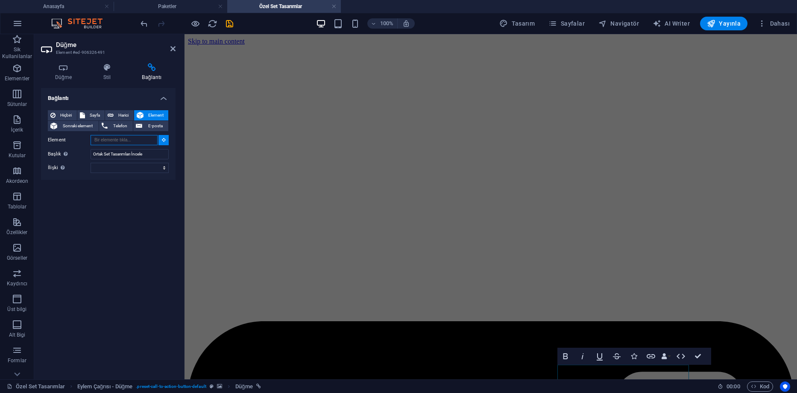
click at [140, 142] on input "Element" at bounding box center [124, 140] width 67 height 10
paste input "#ed-902942686"
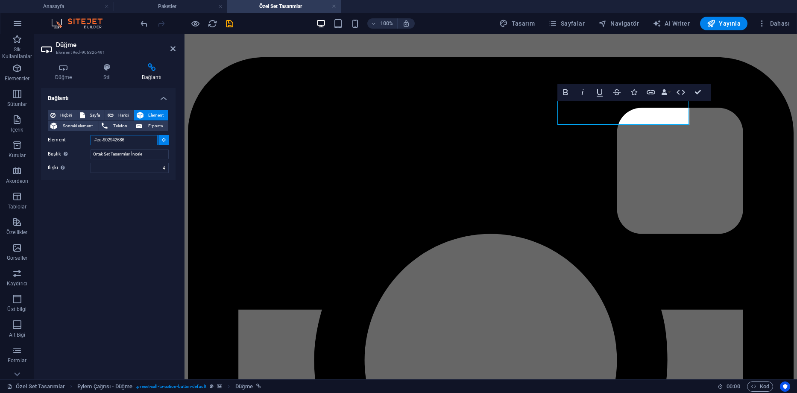
type input "#ed-902942686"
click at [122, 171] on select "alternate oluşturan bookmark harici yardım lisans ileri nofollow noreferrer noo…" at bounding box center [130, 168] width 78 height 10
click at [123, 169] on select "alternate oluşturan bookmark harici yardım lisans ileri nofollow noreferrer noo…" at bounding box center [130, 168] width 78 height 10
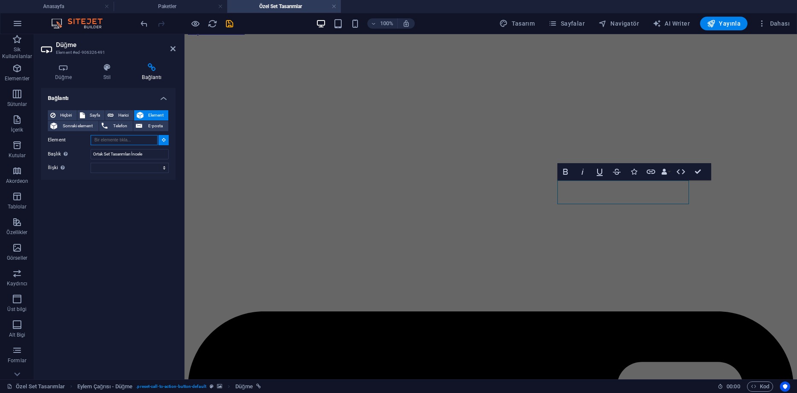
scroll to position [0, 0]
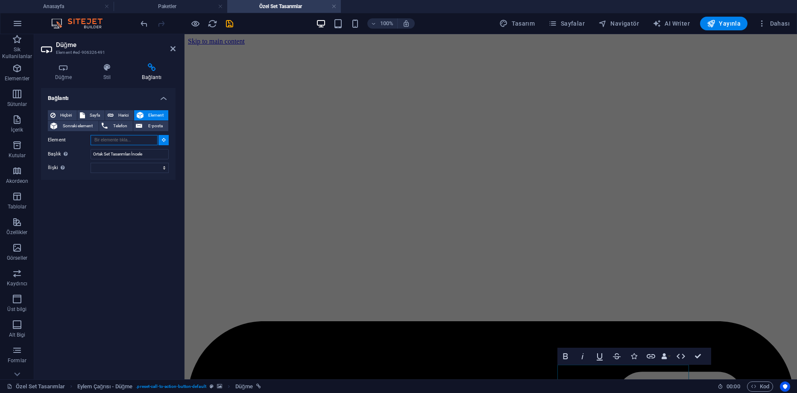
click at [123, 137] on input "Element" at bounding box center [124, 140] width 67 height 10
paste input "#ed-902942686"
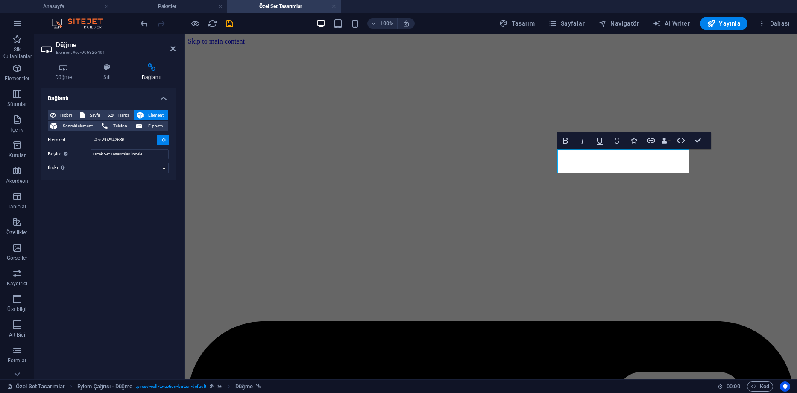
scroll to position [264, 0]
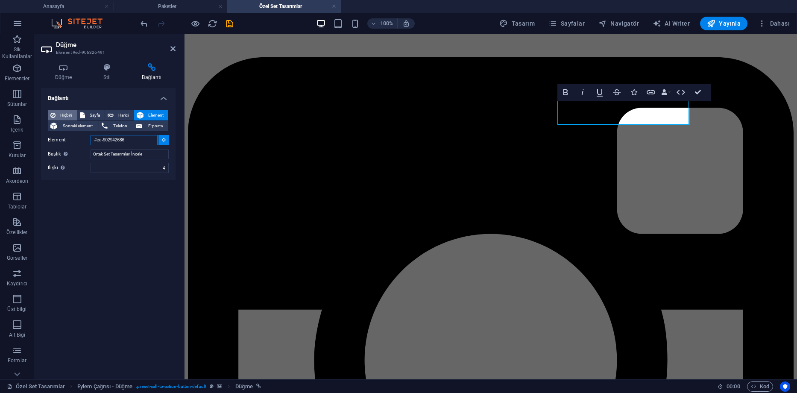
type input "#ed-902942686"
click at [62, 115] on span "Hiçbiri" at bounding box center [66, 115] width 16 height 10
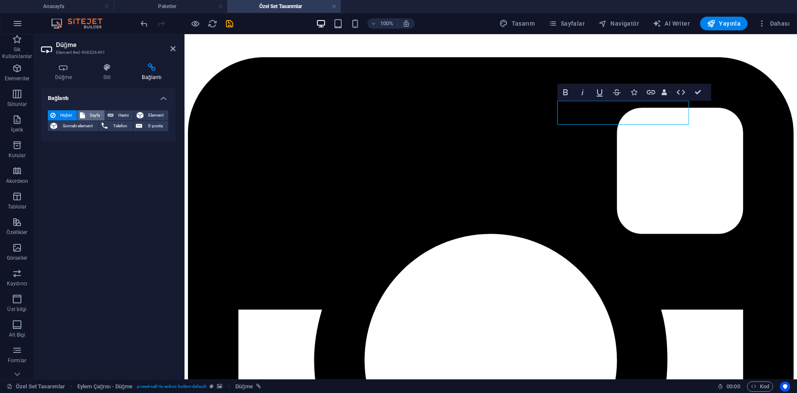
click at [92, 117] on span "Sayfa" at bounding box center [95, 115] width 15 height 10
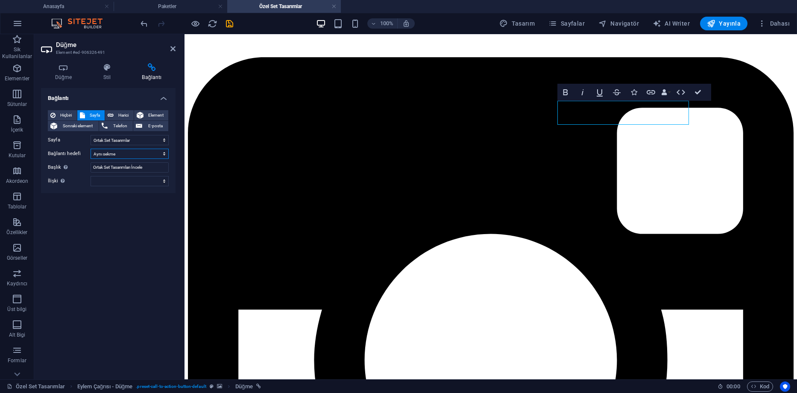
click at [131, 152] on select "Yeni sekme Aynı sekme Kaplama" at bounding box center [130, 154] width 78 height 10
drag, startPoint x: 132, startPoint y: 154, endPoint x: 130, endPoint y: 149, distance: 5.4
click at [132, 154] on select "Yeni sekme Aynı sekme Kaplama" at bounding box center [130, 154] width 78 height 10
click at [129, 143] on select "Anasayfa Referanslar Tasarımlar Paketler Tek Parça Tasarımlar Özel Set Tasarıml…" at bounding box center [130, 140] width 78 height 10
select select "3"
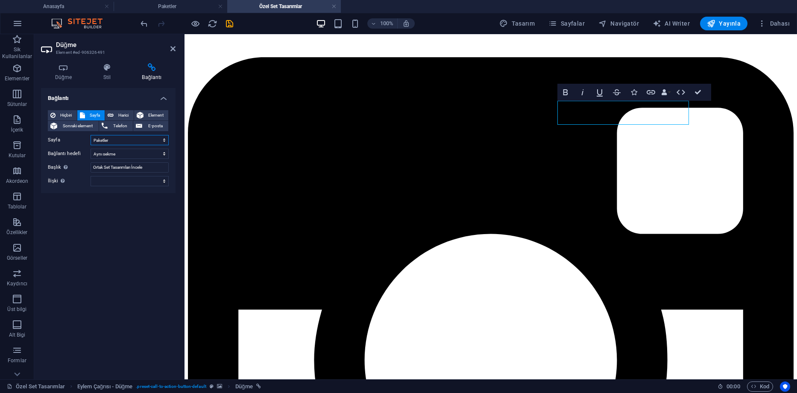
click at [91, 135] on select "Anasayfa Referanslar Tasarımlar Paketler Tek Parça Tasarımlar Özel Set Tasarıml…" at bounding box center [130, 140] width 78 height 10
click at [119, 117] on span "Harici" at bounding box center [123, 115] width 15 height 10
select select "blank"
click at [153, 116] on span "Element" at bounding box center [156, 115] width 20 height 10
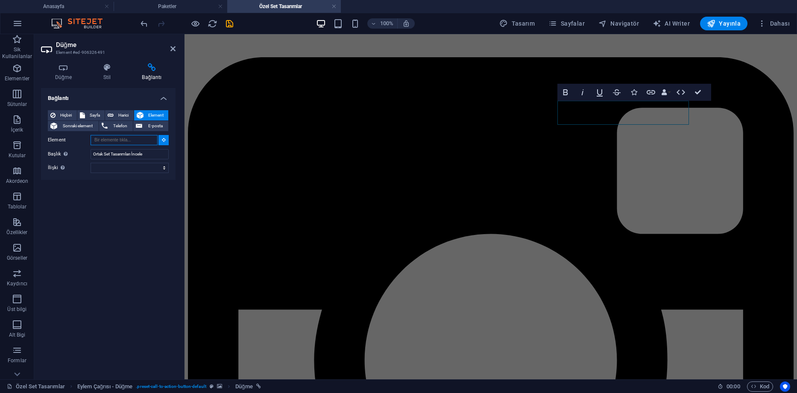
scroll to position [0, 0]
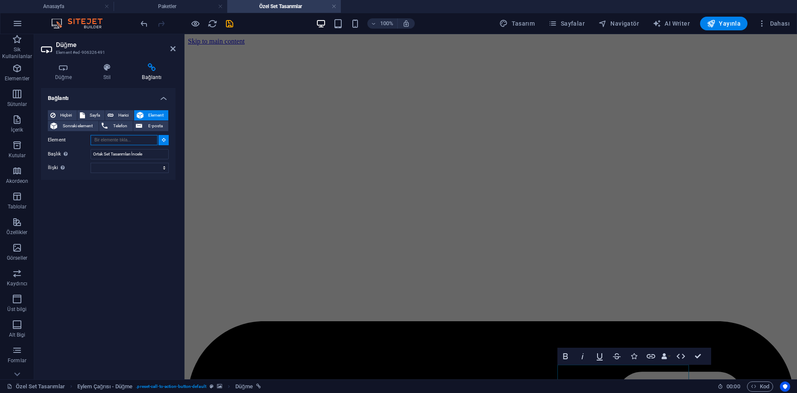
click at [139, 141] on input "Element" at bounding box center [124, 140] width 67 height 10
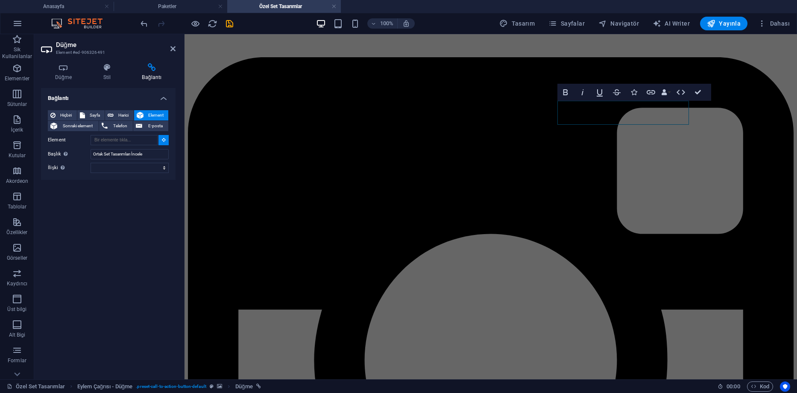
click at [163, 145] on button at bounding box center [164, 140] width 10 height 10
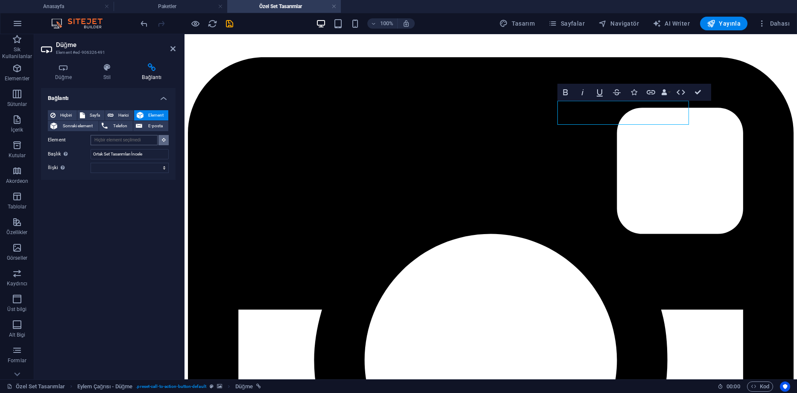
scroll to position [0, 0]
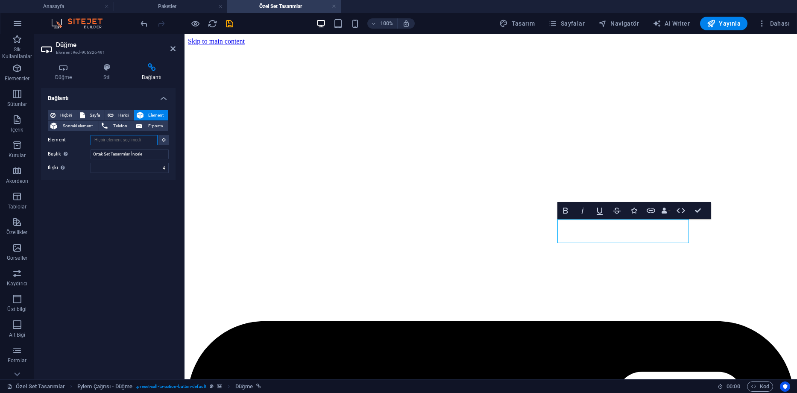
click at [140, 142] on input "Element" at bounding box center [124, 140] width 67 height 10
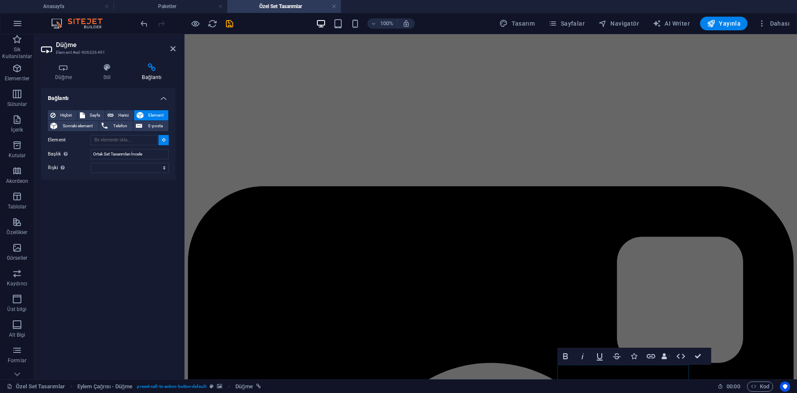
click at [162, 141] on icon at bounding box center [164, 140] width 4 height 4
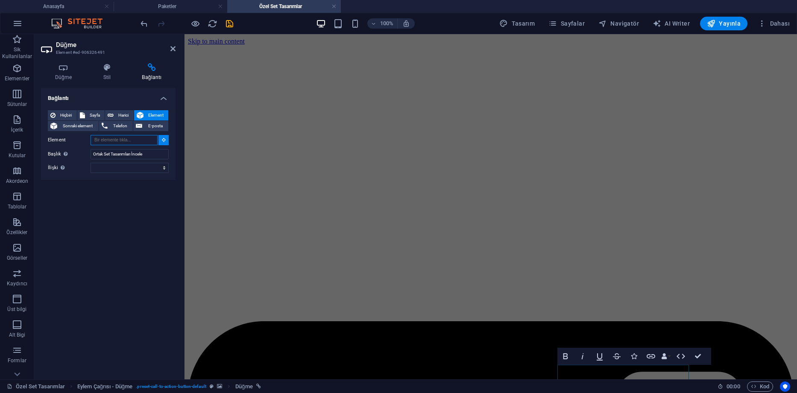
click at [131, 141] on input "Element" at bounding box center [124, 140] width 67 height 10
paste input "#ed-902942686"
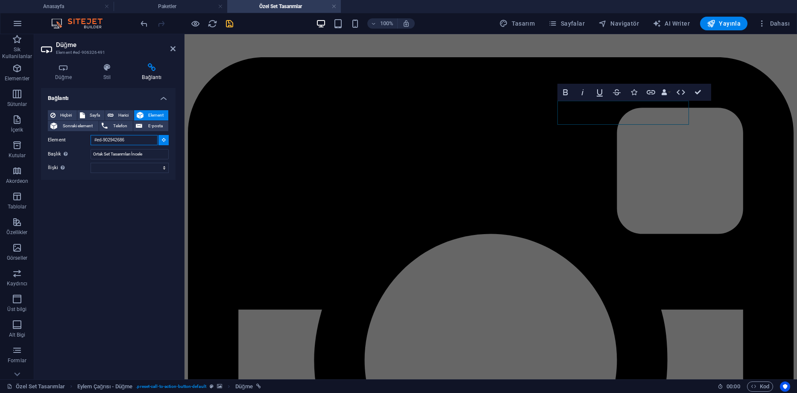
type input "#ed-902942686"
click at [232, 28] on icon "save" at bounding box center [230, 24] width 10 height 10
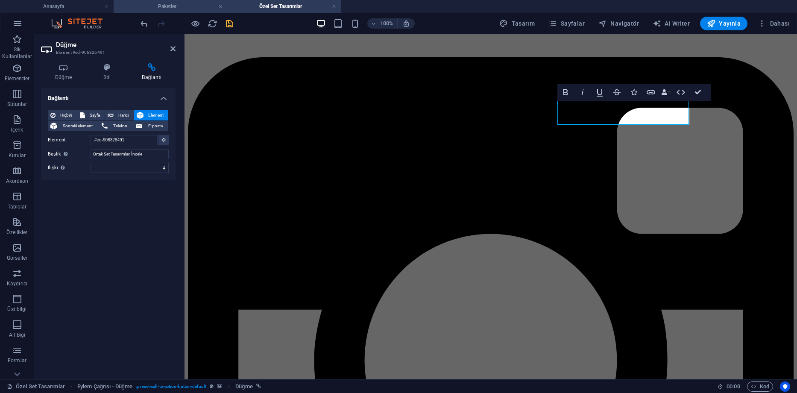
click at [175, 9] on h4 "Paketler" at bounding box center [171, 6] width 114 height 9
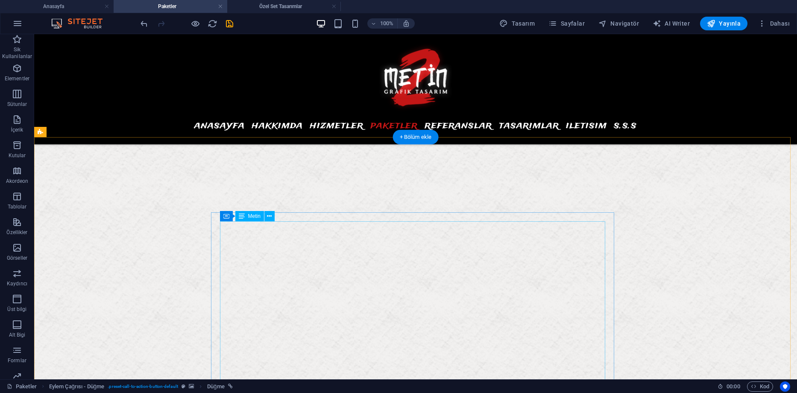
scroll to position [861, 0]
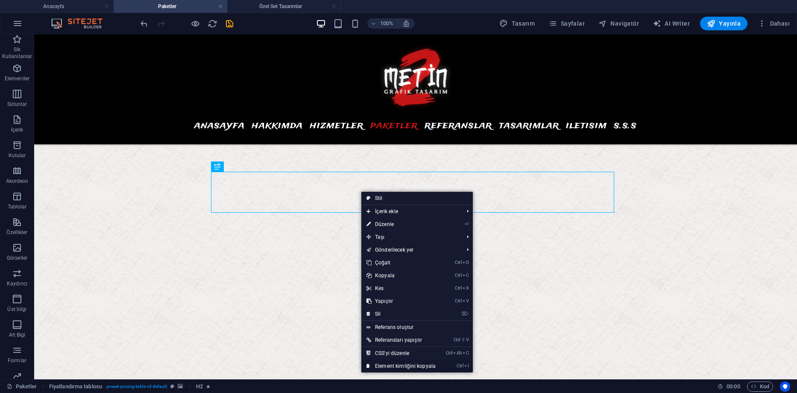
click at [398, 363] on link "Ctrl I Element kimliğini kopyala" at bounding box center [401, 366] width 79 height 13
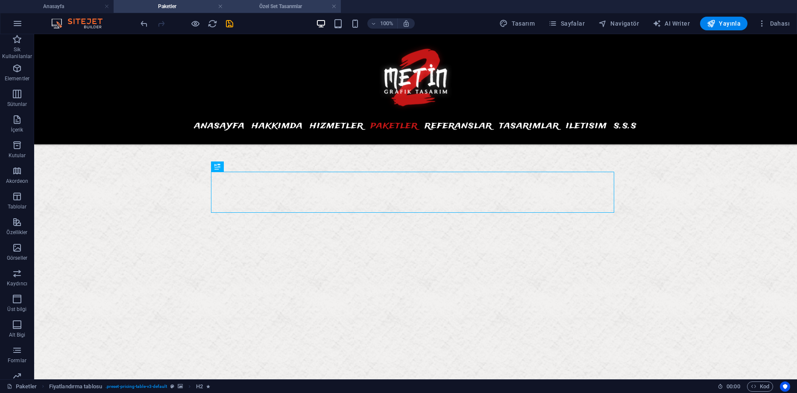
click at [284, 6] on h4 "Özel Set Tasarımlar" at bounding box center [284, 6] width 114 height 9
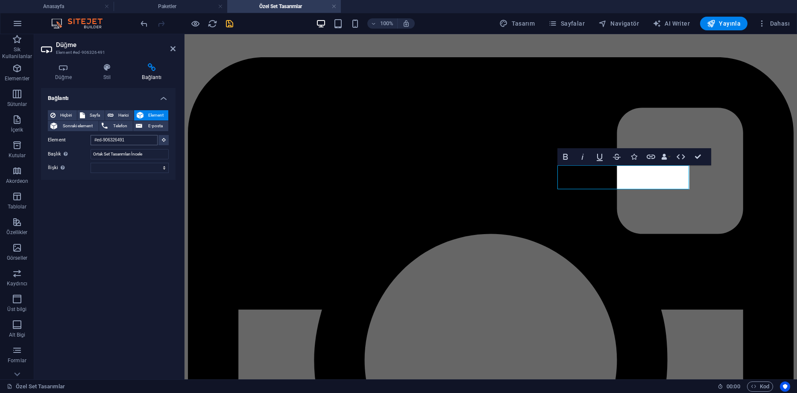
scroll to position [170, 0]
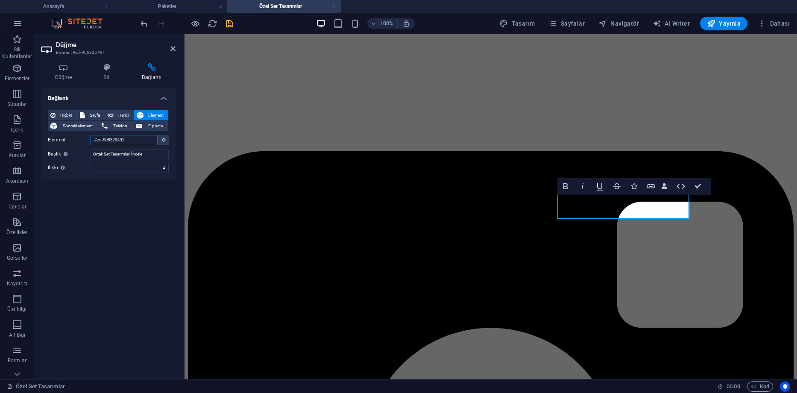
click at [133, 136] on input "#ed-906326491" at bounding box center [124, 140] width 67 height 10
drag, startPoint x: 133, startPoint y: 138, endPoint x: 83, endPoint y: 140, distance: 50.5
click at [79, 140] on div "Element #ed-906326491" at bounding box center [108, 140] width 121 height 11
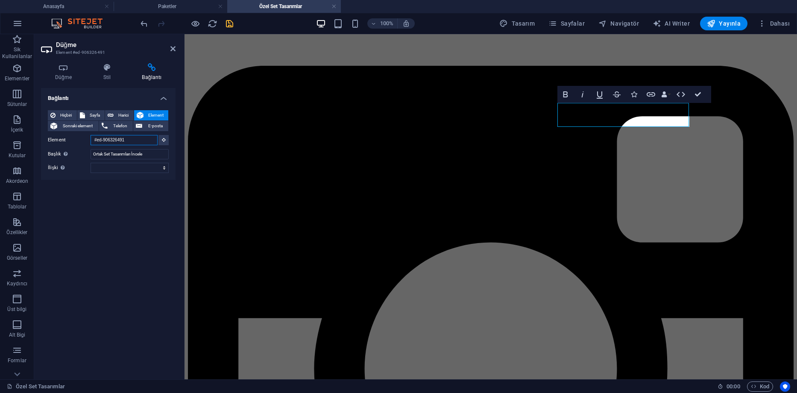
paste input "896020774"
type input "#ed-896020774"
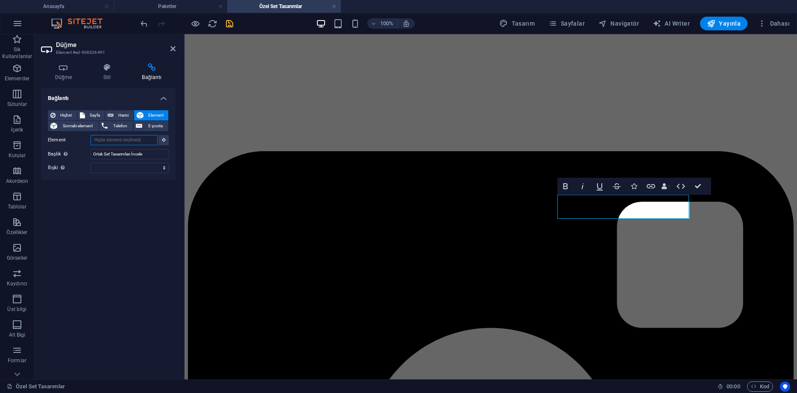
paste input "#ed-896020774"
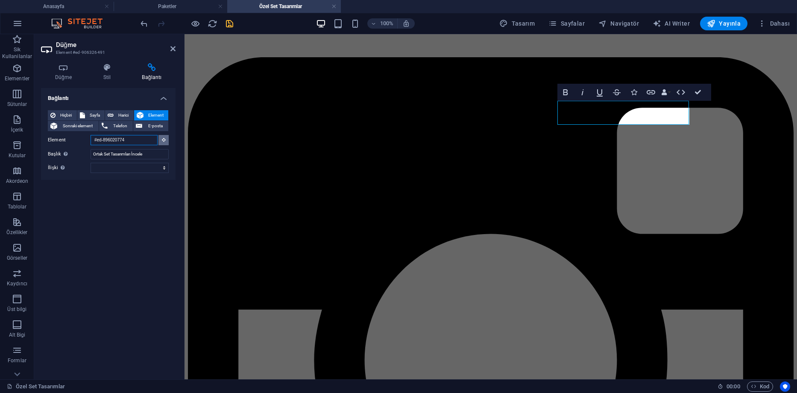
type input "#ed-896020774"
click at [162, 142] on icon at bounding box center [164, 140] width 4 height 4
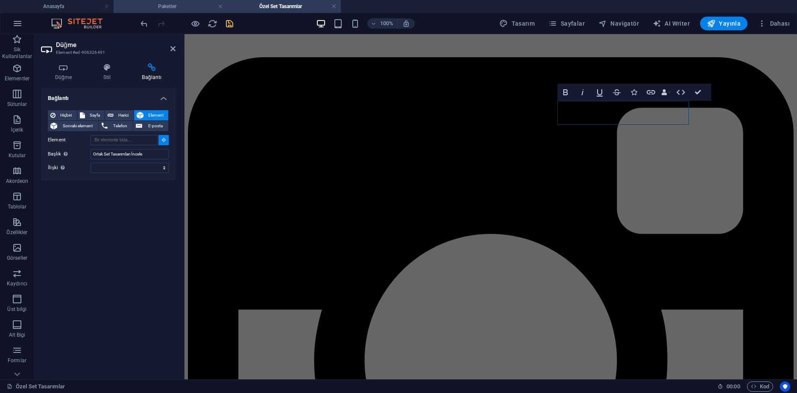
click at [181, 8] on h4 "Paketler" at bounding box center [171, 6] width 114 height 9
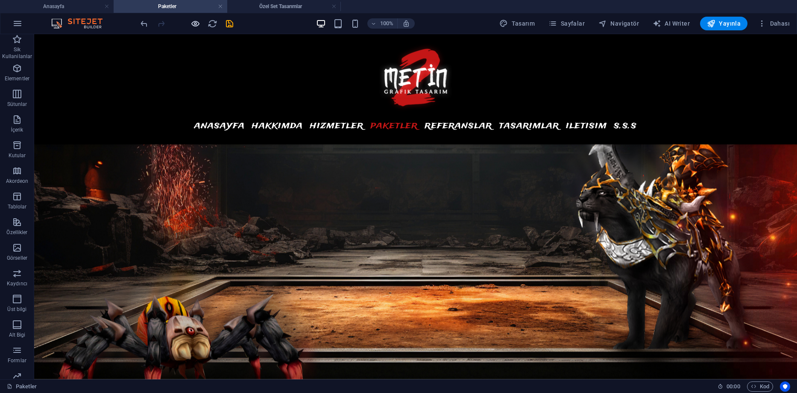
scroll to position [861, 0]
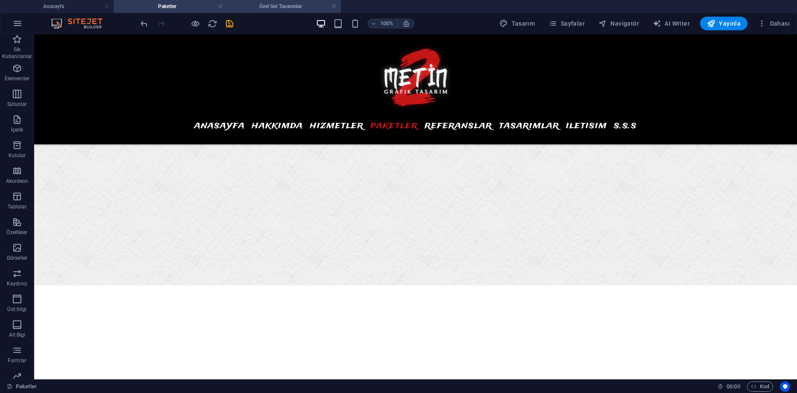
click at [268, 3] on h4 "Özel Set Tasarımlar" at bounding box center [284, 6] width 114 height 9
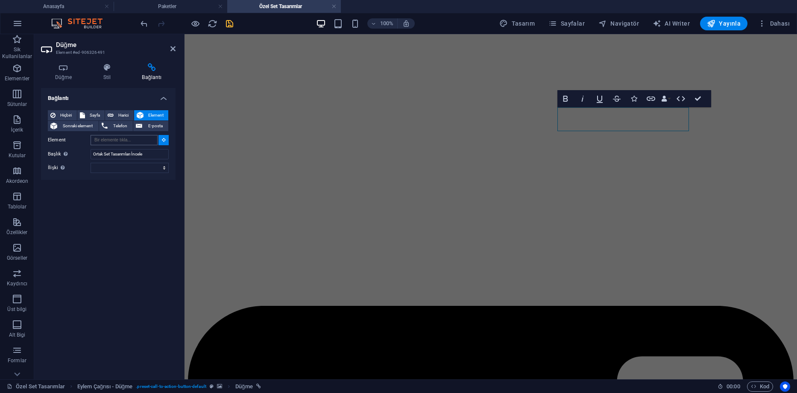
scroll to position [0, 0]
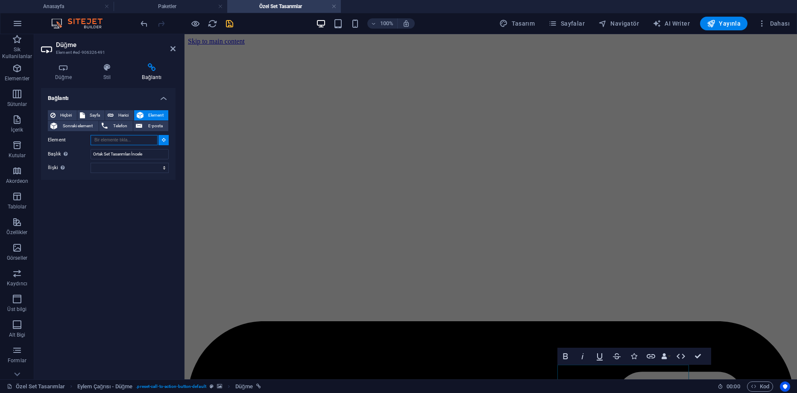
click at [128, 140] on input "Element" at bounding box center [124, 140] width 67 height 10
paste input "#ed-896020774"
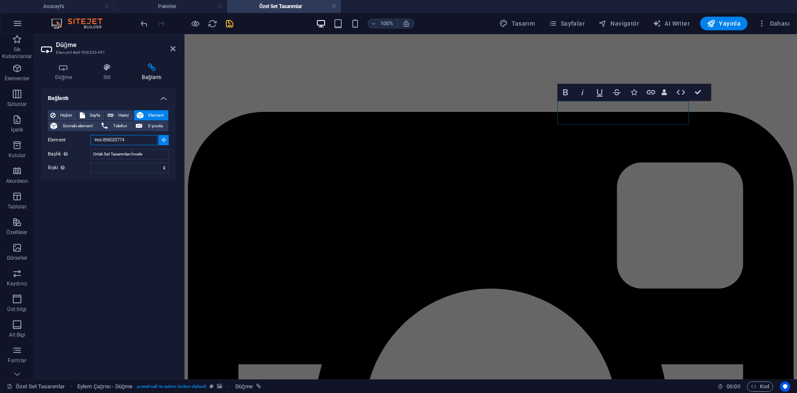
scroll to position [264, 0]
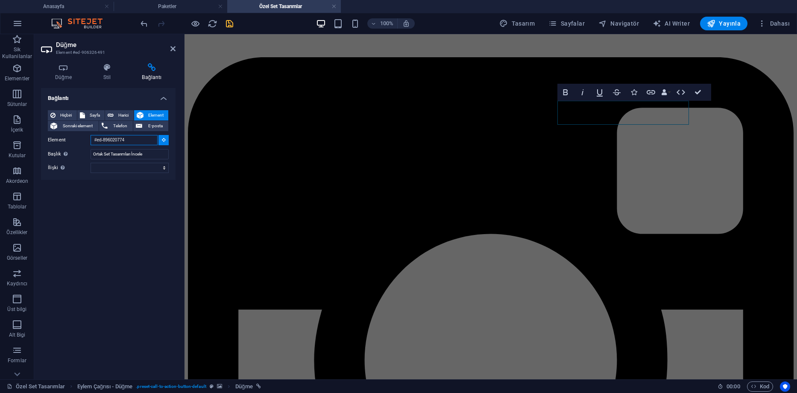
type input "#ed-896020774"
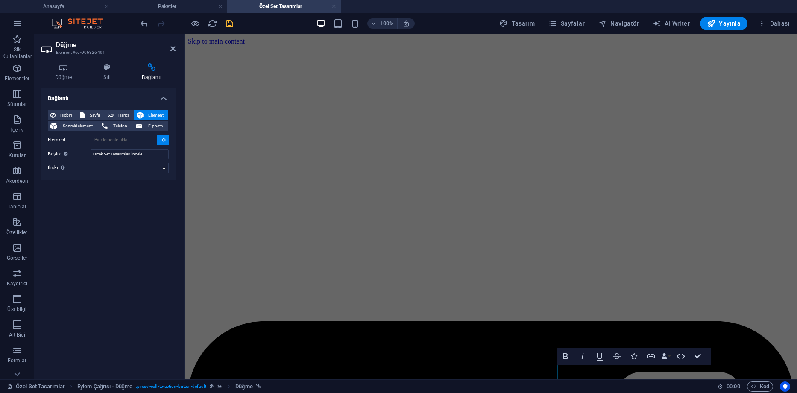
click at [130, 138] on input "Element" at bounding box center [124, 140] width 67 height 10
paste input "#ed-896020774"
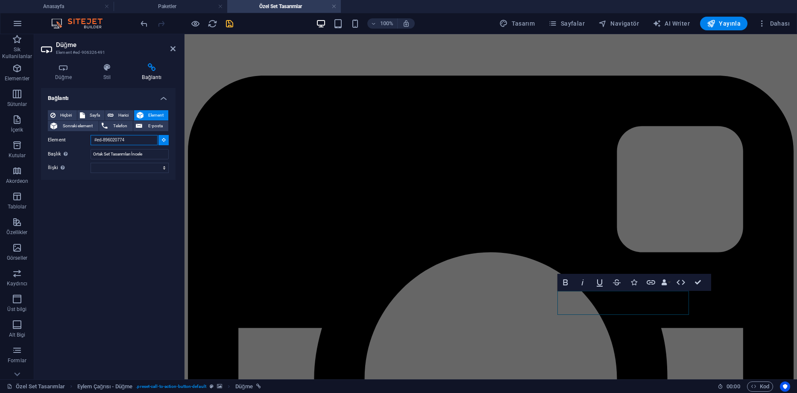
scroll to position [264, 0]
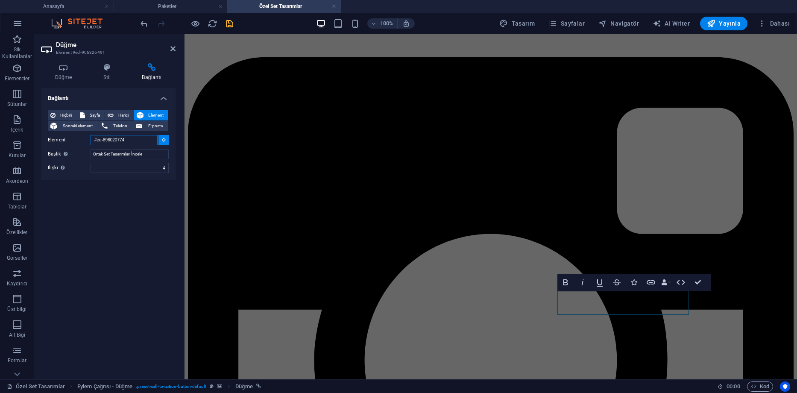
type input "#ed-896020774"
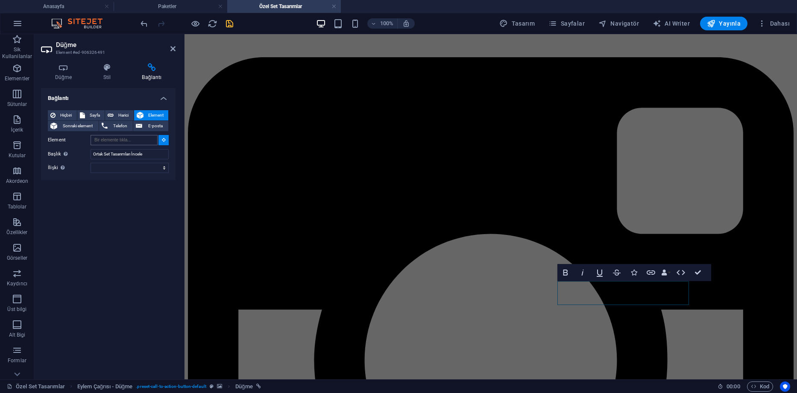
scroll to position [0, 0]
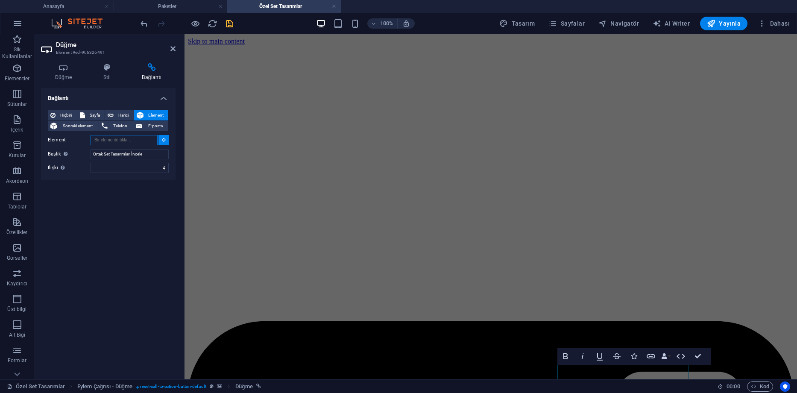
click at [138, 138] on input "Element" at bounding box center [124, 140] width 67 height 10
paste input "#ed-896020774"
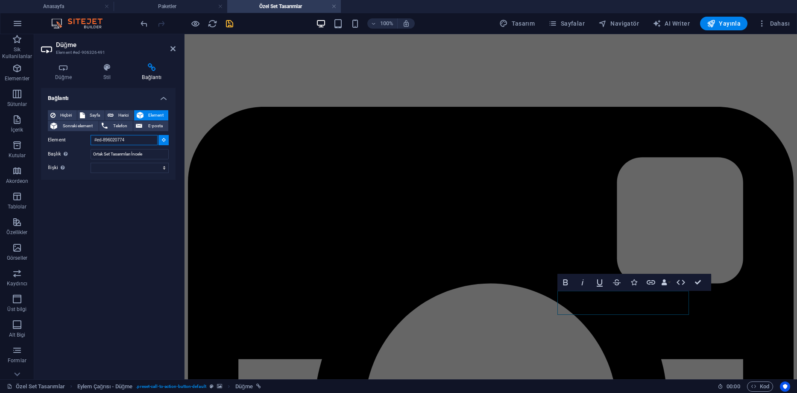
scroll to position [264, 0]
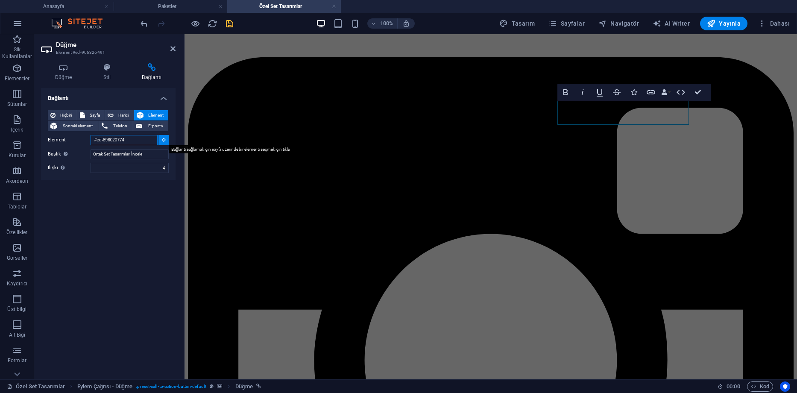
type input "#ed-896020774"
click at [167, 140] on button at bounding box center [164, 140] width 10 height 10
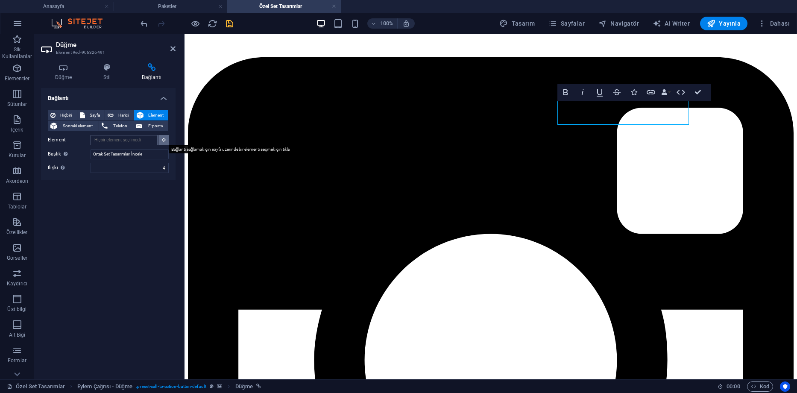
scroll to position [0, 0]
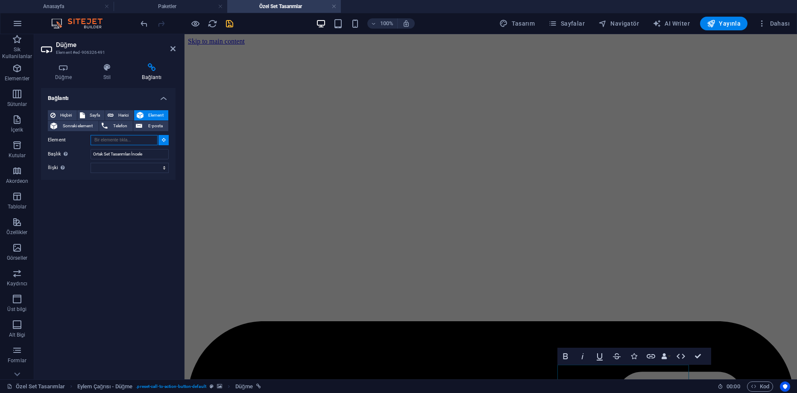
click at [147, 140] on input "Element" at bounding box center [124, 140] width 67 height 10
paste input "#ed-896020774"
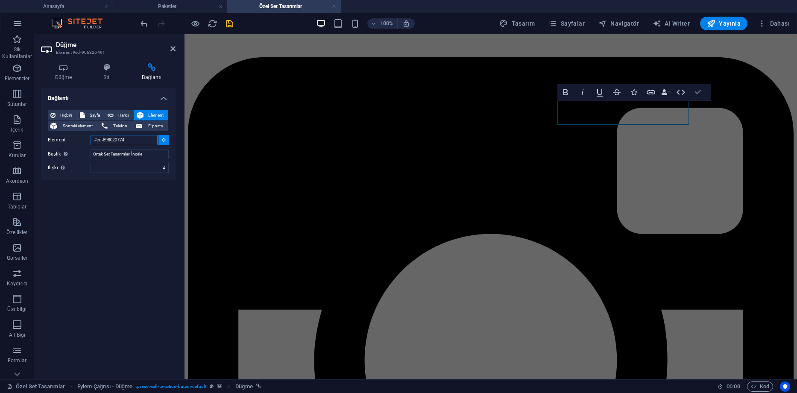
type input "#ed-896020774"
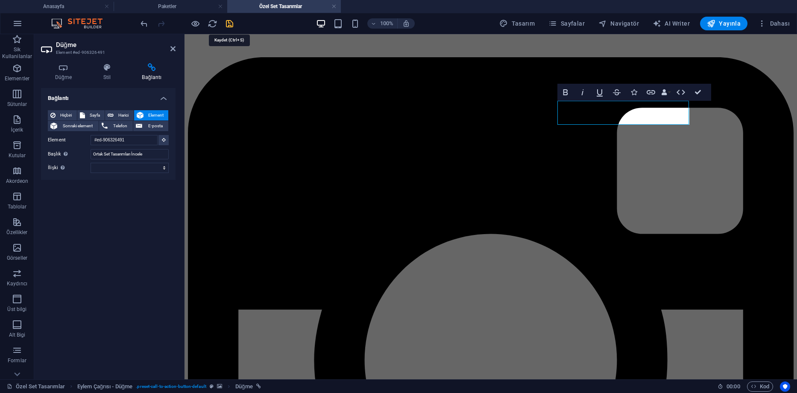
click at [229, 26] on icon "save" at bounding box center [230, 24] width 10 height 10
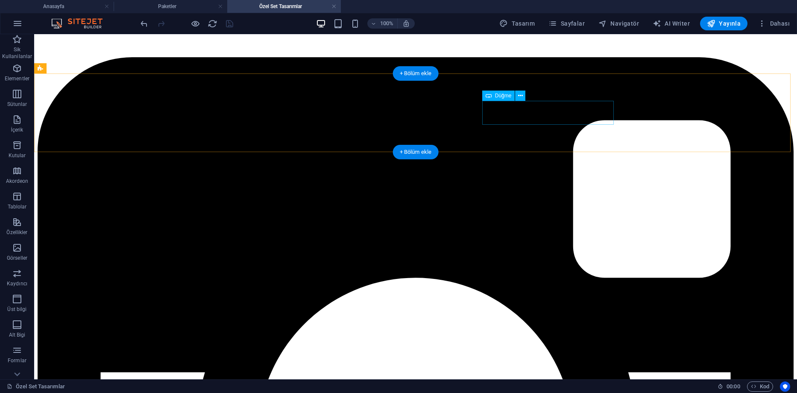
select select "3"
select select
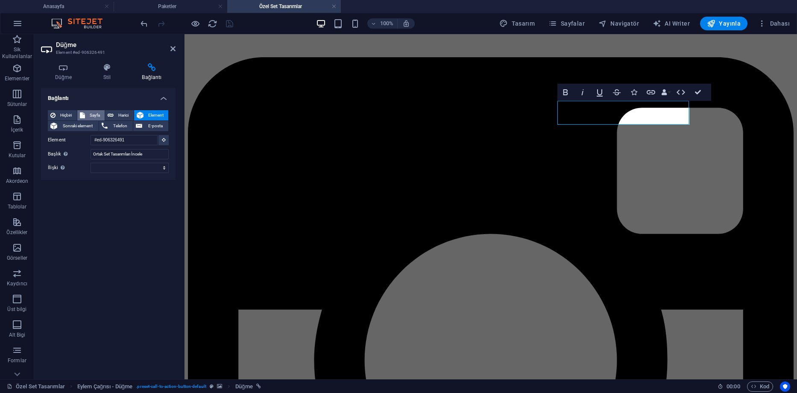
click at [95, 116] on span "Sayfa" at bounding box center [95, 115] width 15 height 10
drag, startPoint x: 156, startPoint y: 168, endPoint x: 78, endPoint y: 167, distance: 78.7
click at [78, 167] on div "Başlık Ek bağlantı tanımının bağlantı metniyle aynı olmaması gerekir. Başlık, g…" at bounding box center [108, 167] width 121 height 10
type input "Fiyatlar"
click at [227, 25] on icon "save" at bounding box center [230, 24] width 10 height 10
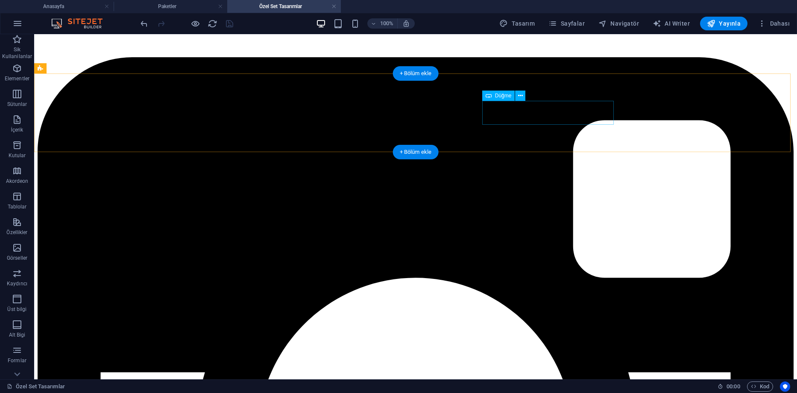
select select "3"
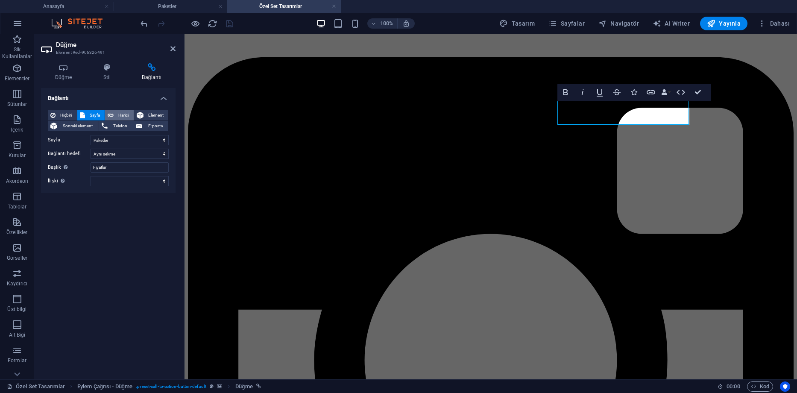
click at [124, 115] on span "Harici" at bounding box center [123, 115] width 15 height 10
select select "blank"
drag, startPoint x: 129, startPoint y: 142, endPoint x: 67, endPoint y: 144, distance: 62.4
click at [68, 144] on div "URL /16775496" at bounding box center [108, 140] width 121 height 10
paste input "#ed-896020774"
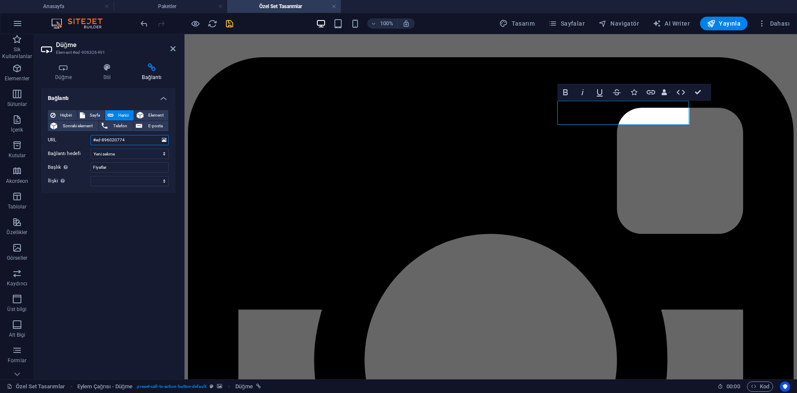
type input "#ed-896020774"
click at [121, 219] on div "Bağlantı Hiçbiri Sayfa Harici Element Sonraki element Telefon E-posta Sayfa Ana…" at bounding box center [108, 230] width 135 height 285
click at [136, 155] on select "Yeni sekme Aynı sekme Kaplama" at bounding box center [130, 154] width 78 height 10
select select
click at [91, 149] on select "Yeni sekme Aynı sekme Kaplama" at bounding box center [130, 154] width 78 height 10
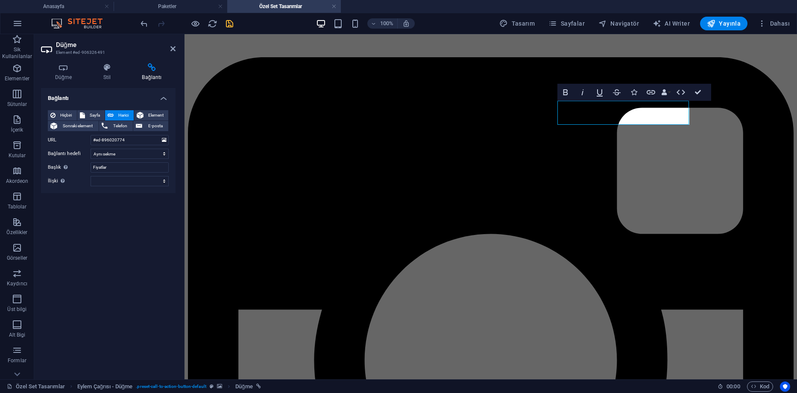
click at [227, 24] on icon "save" at bounding box center [230, 24] width 10 height 10
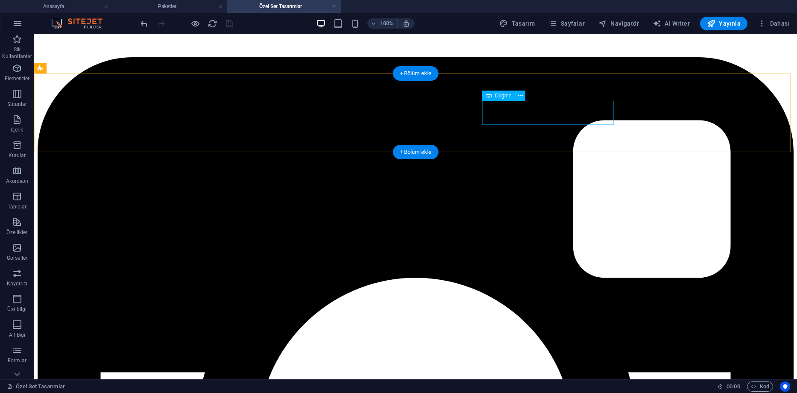
select select
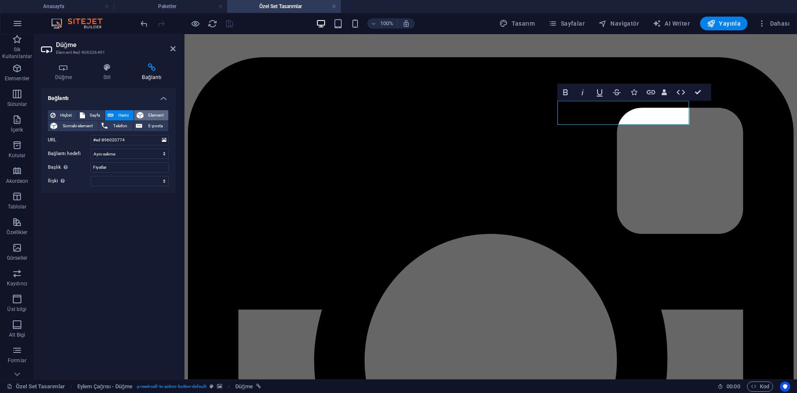
click at [153, 110] on span "Element" at bounding box center [156, 115] width 20 height 10
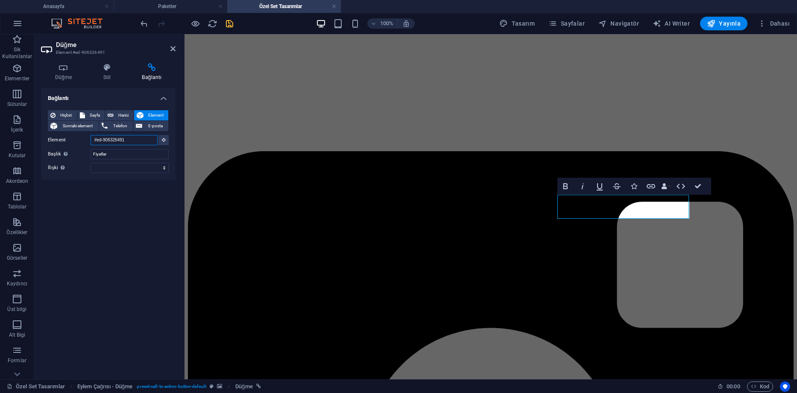
drag, startPoint x: 141, startPoint y: 141, endPoint x: 61, endPoint y: 135, distance: 80.5
click at [64, 135] on div "Element #ed-906326491" at bounding box center [108, 140] width 121 height 11
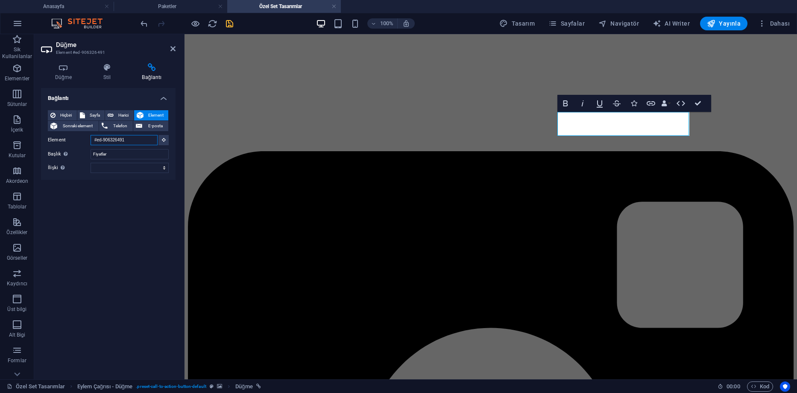
scroll to position [264, 0]
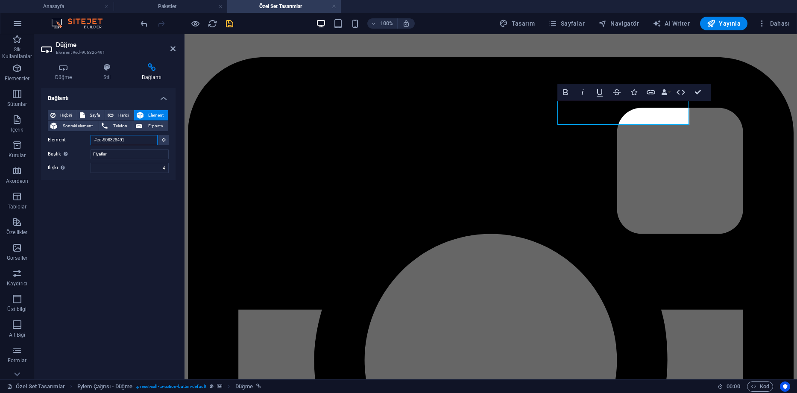
paste input "896020774"
type input "#ed-896020774"
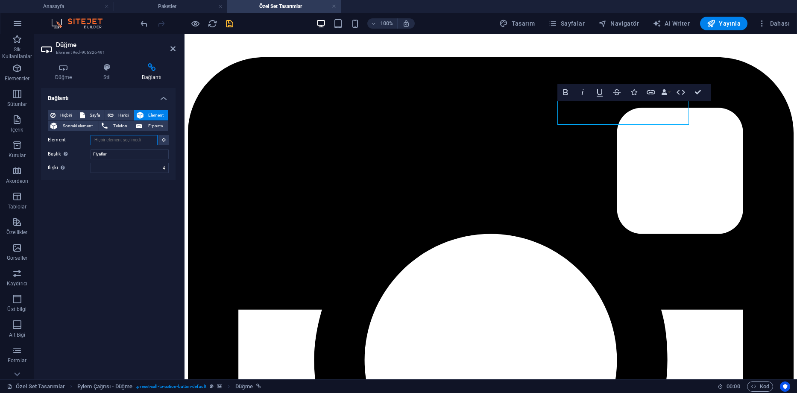
paste input "#ed-896020774"
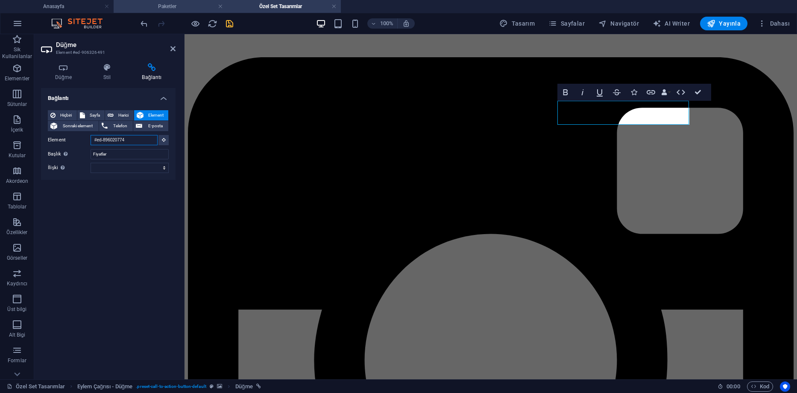
type input "#ed-896020774"
click at [172, 11] on h4 "Paketler" at bounding box center [171, 6] width 114 height 9
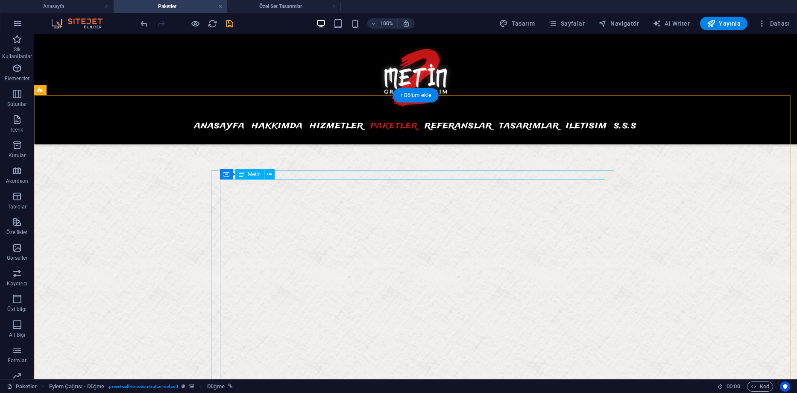
scroll to position [904, 0]
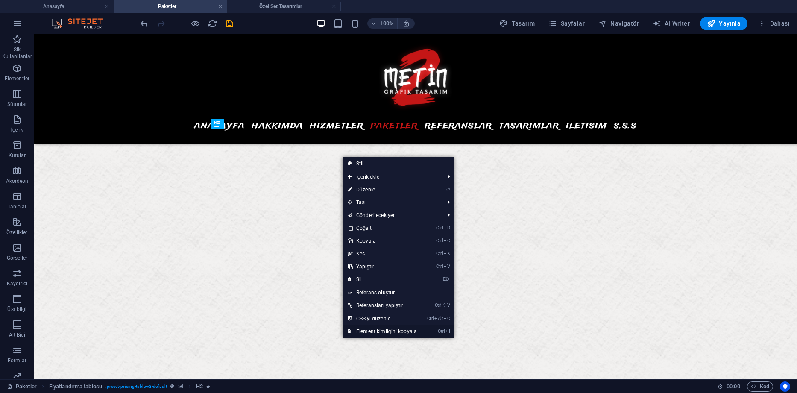
click at [384, 331] on link "Ctrl I Element kimliğini kopyala" at bounding box center [382, 331] width 79 height 13
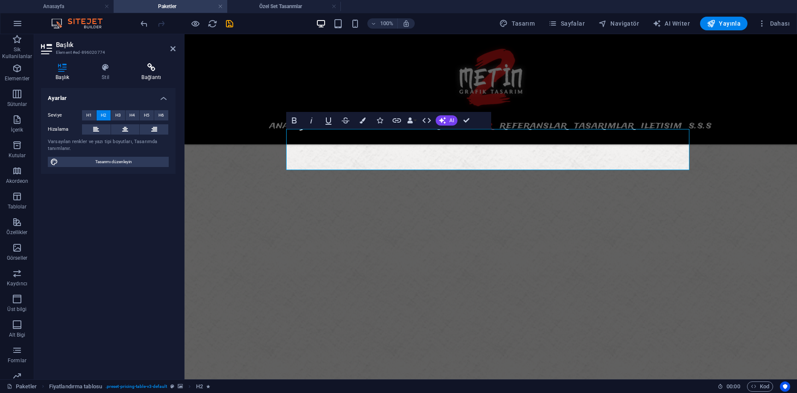
click at [152, 74] on h4 "Bağlantı" at bounding box center [151, 72] width 48 height 18
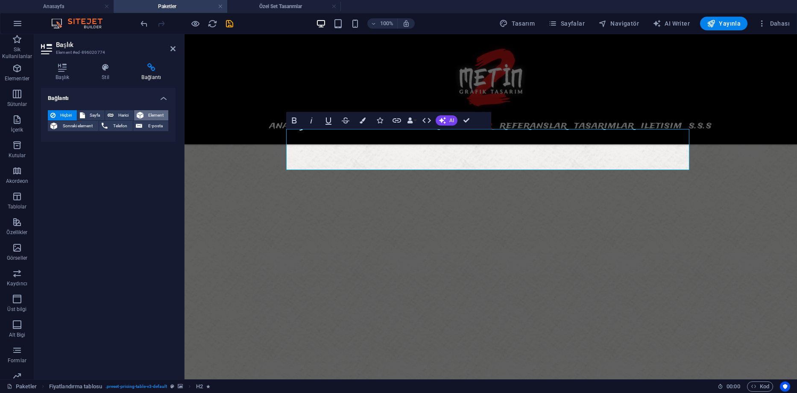
click at [147, 116] on span "Element" at bounding box center [156, 115] width 20 height 10
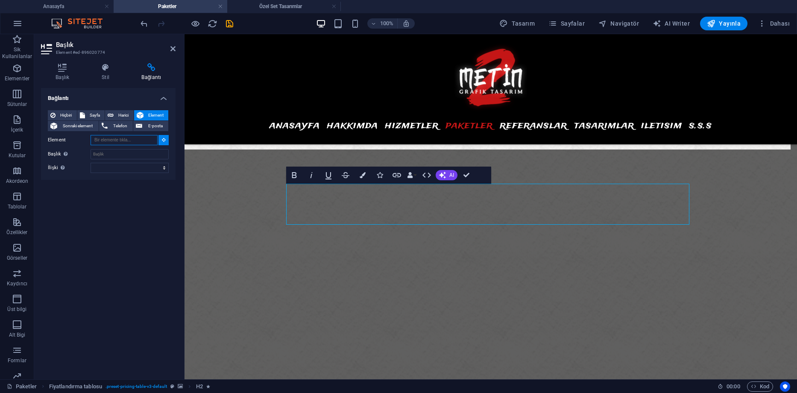
scroll to position [794, 0]
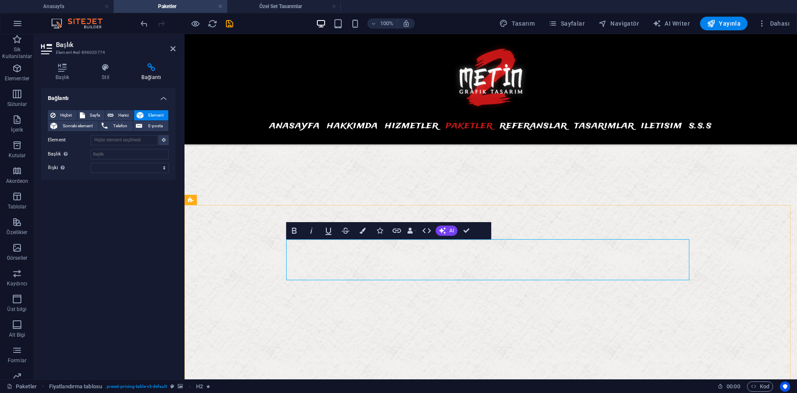
type input "#ed-896020774"
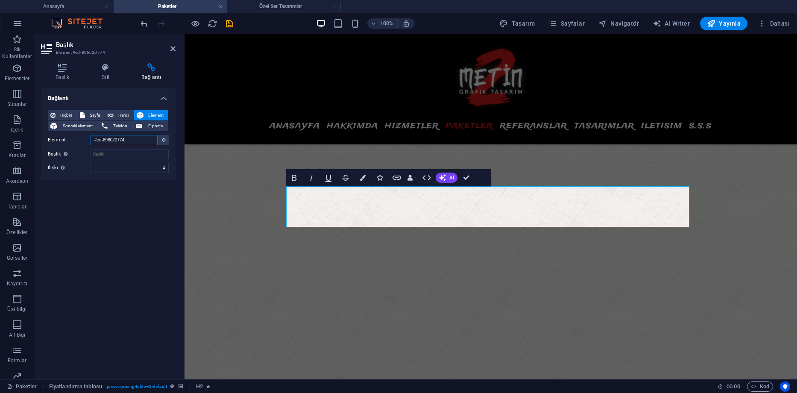
drag, startPoint x: 146, startPoint y: 142, endPoint x: 78, endPoint y: 140, distance: 68.0
click at [76, 139] on div "Element #ed-896020774" at bounding box center [108, 140] width 121 height 11
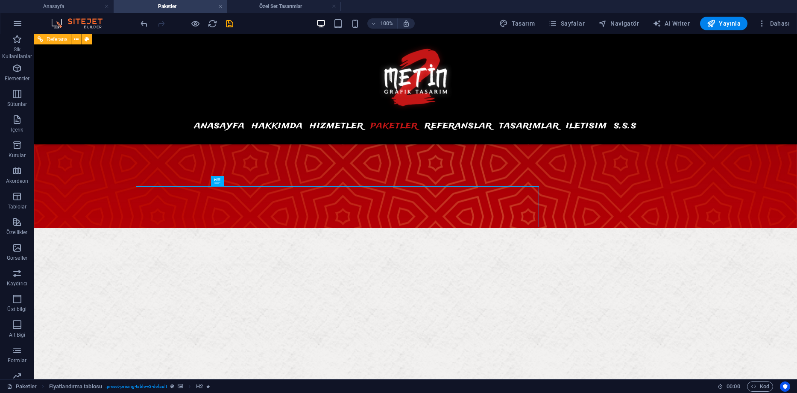
scroll to position [847, 0]
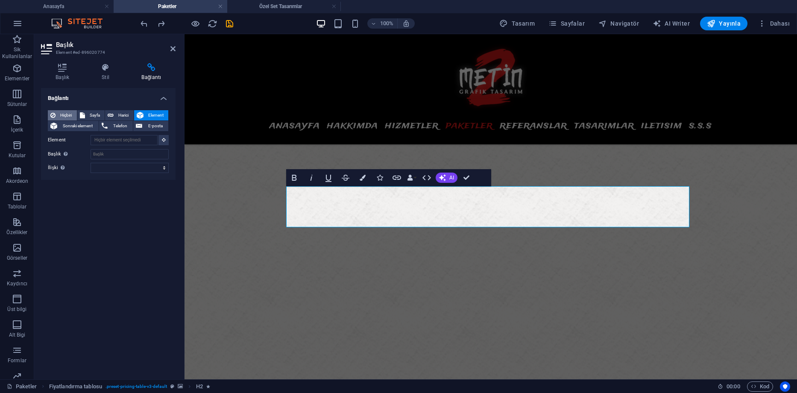
click at [71, 113] on span "Hiçbiri" at bounding box center [66, 115] width 16 height 10
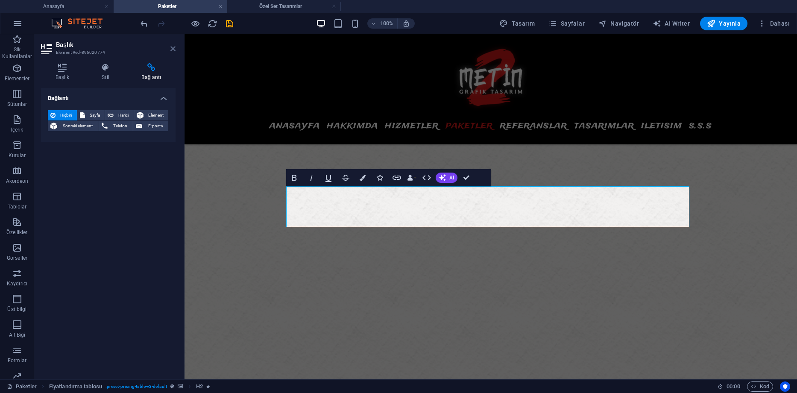
click at [174, 46] on icon at bounding box center [173, 48] width 5 height 7
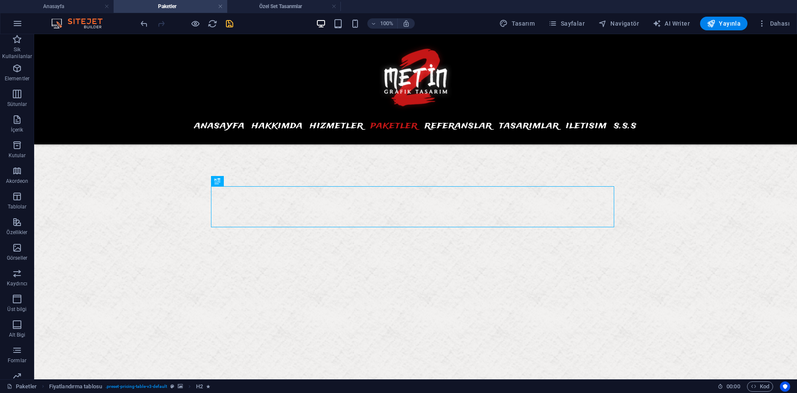
click at [226, 27] on icon "save" at bounding box center [230, 24] width 10 height 10
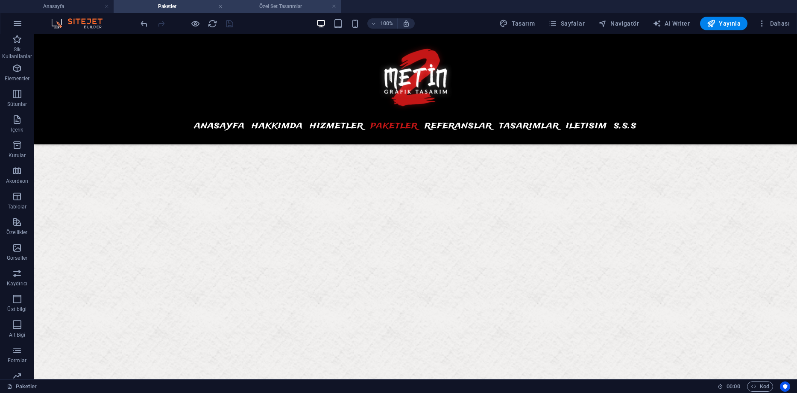
click at [268, 7] on h4 "Özel Set Tasarımlar" at bounding box center [284, 6] width 114 height 9
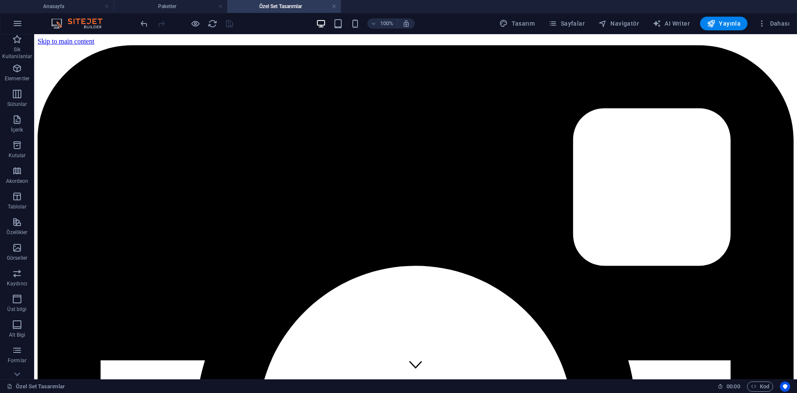
scroll to position [264, 0]
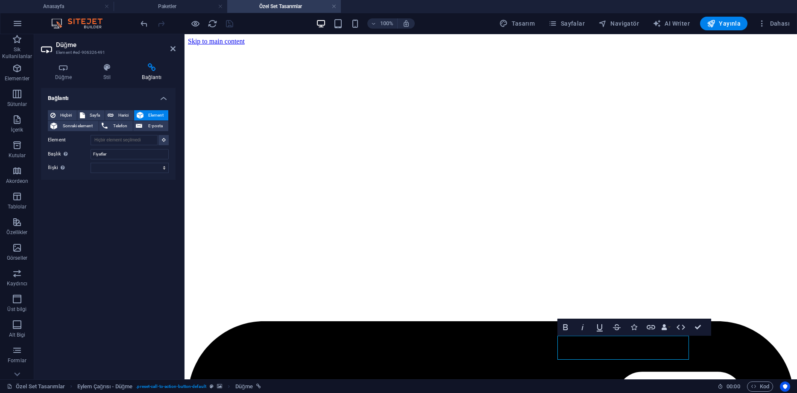
scroll to position [59, 0]
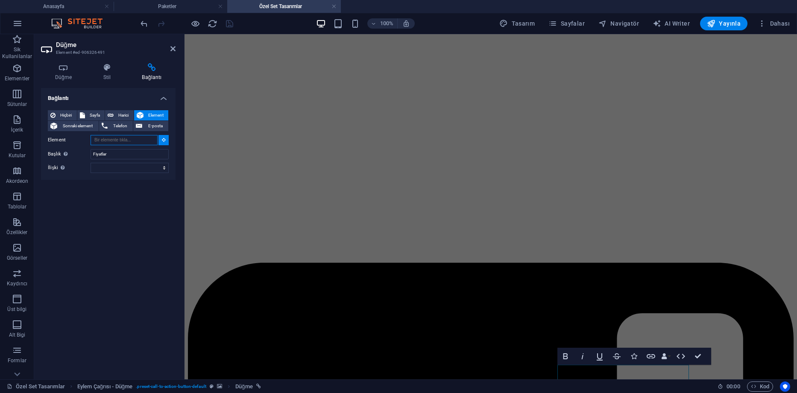
click at [135, 139] on input "Element" at bounding box center [124, 140] width 67 height 10
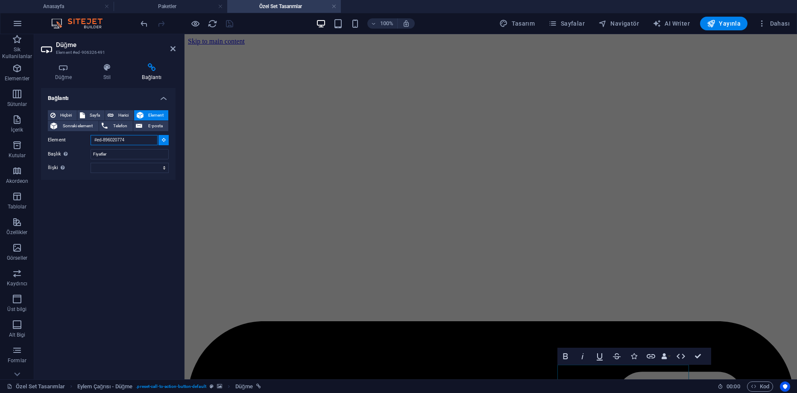
scroll to position [160, 0]
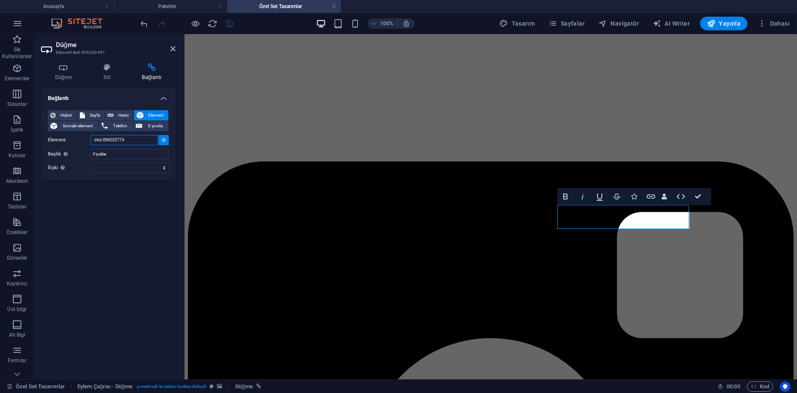
type input "#ed-896020774"
click at [119, 166] on select "alternate oluşturan bookmark harici yardım lisans ileri nofollow noreferrer noo…" at bounding box center [130, 168] width 78 height 10
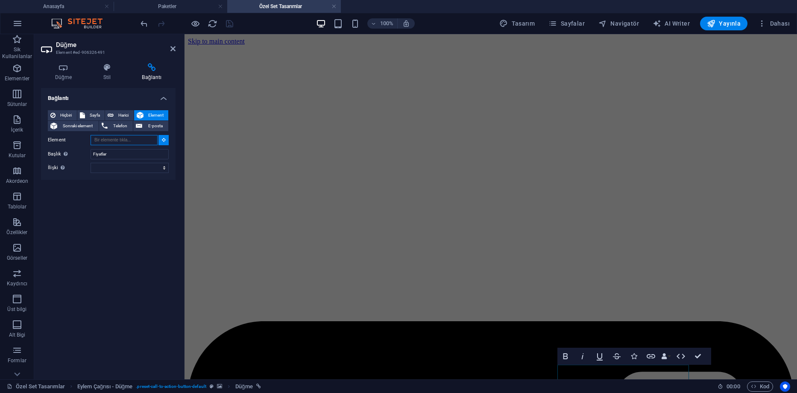
click at [137, 140] on input "Element" at bounding box center [124, 140] width 67 height 10
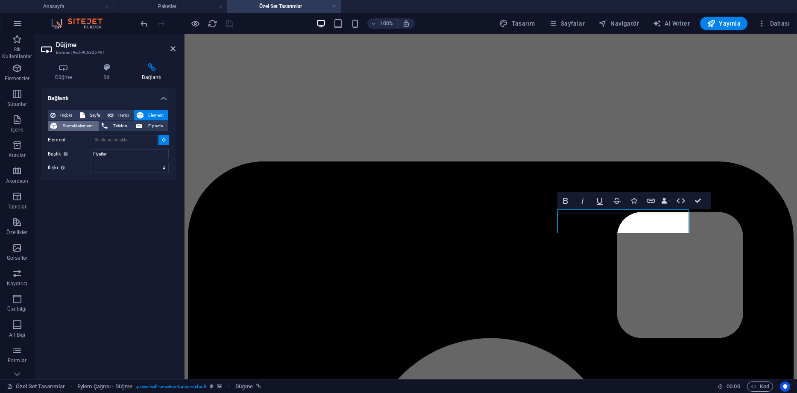
click at [85, 126] on span "Sonraki element" at bounding box center [78, 126] width 36 height 10
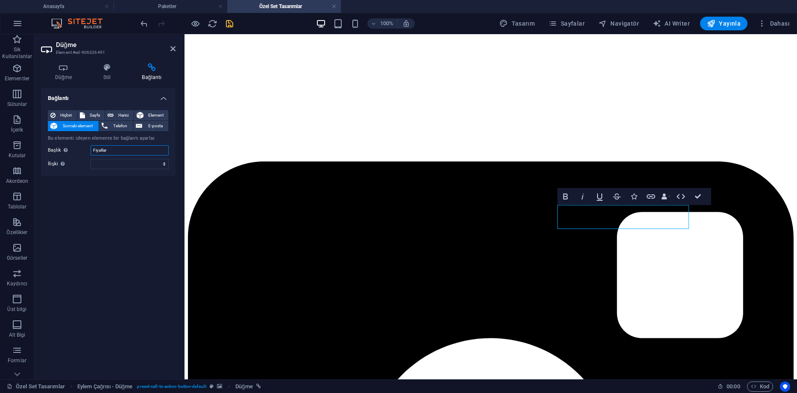
click at [127, 151] on input "Fiyatlar" at bounding box center [130, 150] width 78 height 10
click at [124, 163] on select "alternate oluşturan bookmark harici yardım lisans ileri nofollow noreferrer noo…" at bounding box center [130, 164] width 78 height 10
click at [143, 163] on select "alternate oluşturan bookmark harici yardım lisans ileri nofollow noreferrer noo…" at bounding box center [130, 164] width 78 height 10
click at [130, 124] on span "Telefon" at bounding box center [120, 126] width 21 height 10
click at [95, 115] on span "Sayfa" at bounding box center [95, 115] width 15 height 10
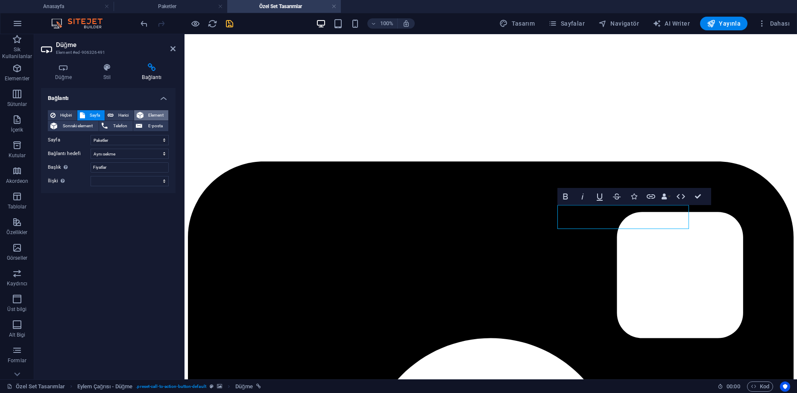
click at [144, 116] on button "Element" at bounding box center [151, 115] width 35 height 10
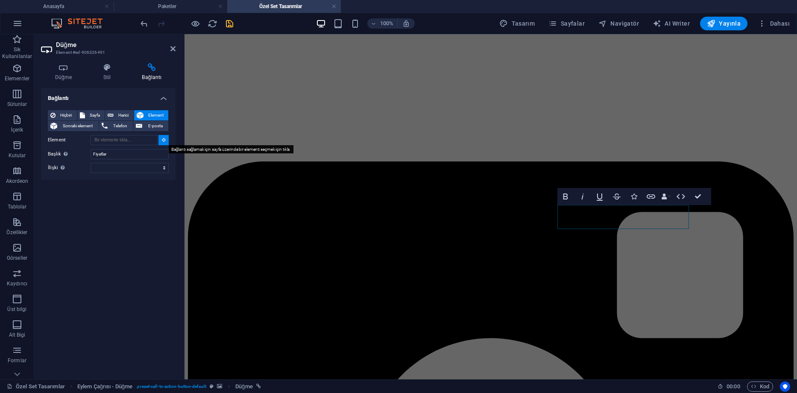
click at [164, 141] on icon at bounding box center [164, 140] width 4 height 4
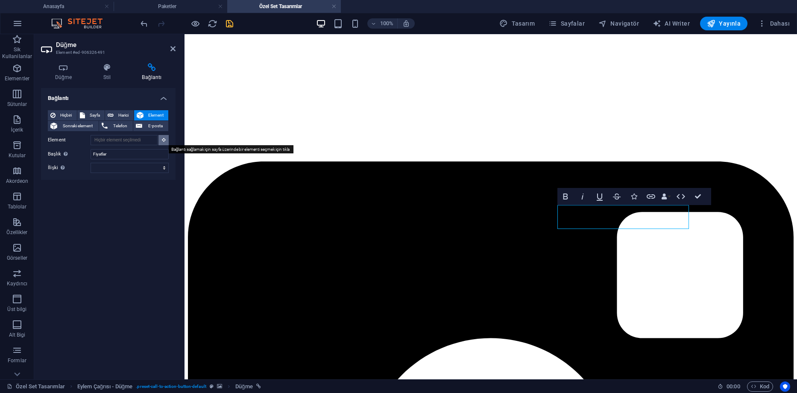
click at [167, 141] on button at bounding box center [164, 140] width 10 height 10
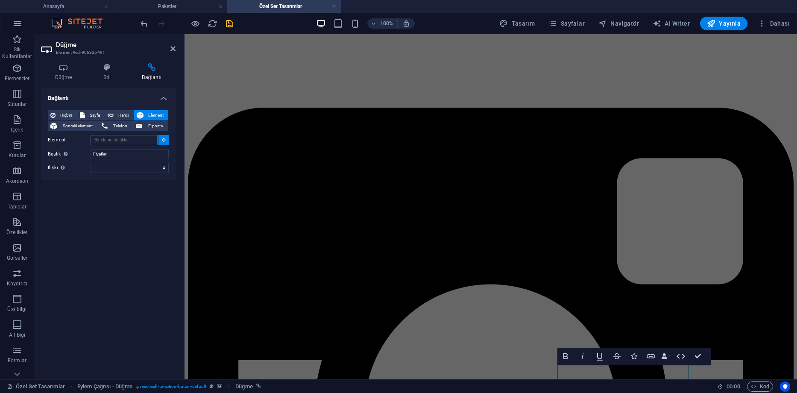
scroll to position [0, 0]
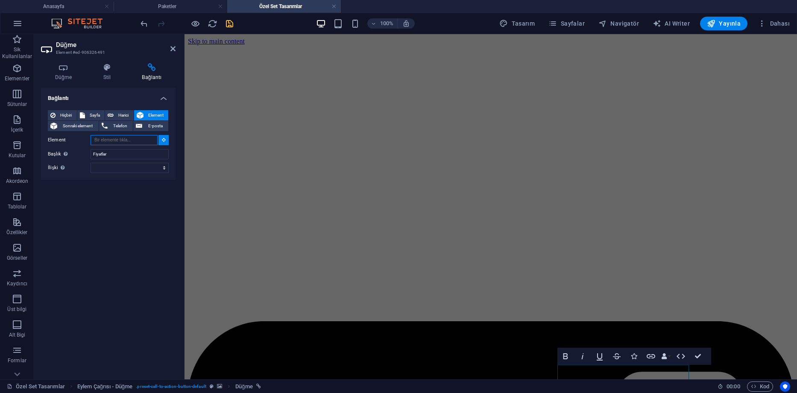
click at [136, 142] on input "Element" at bounding box center [124, 140] width 67 height 10
paste input "#ed-896020774"
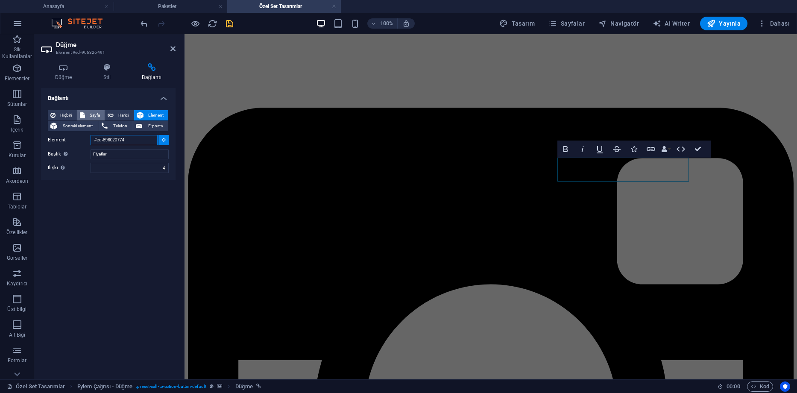
type input "#ed-896020774"
click at [96, 117] on span "Sayfa" at bounding box center [95, 115] width 15 height 10
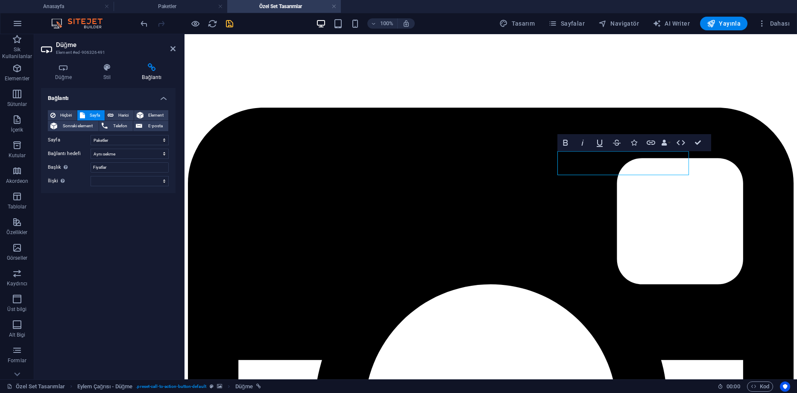
click at [115, 221] on div "Bağlantı Hiçbiri Sayfa Harici Element Sonraki element Telefon E-posta Sayfa Ana…" at bounding box center [108, 230] width 135 height 285
click at [229, 22] on icon "save" at bounding box center [230, 24] width 10 height 10
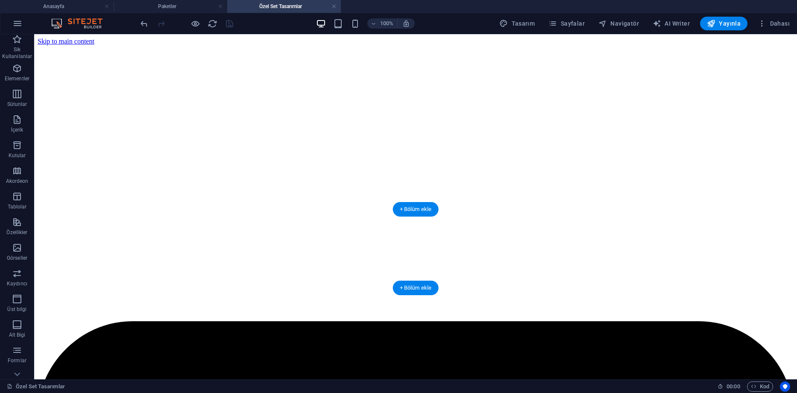
scroll to position [128, 0]
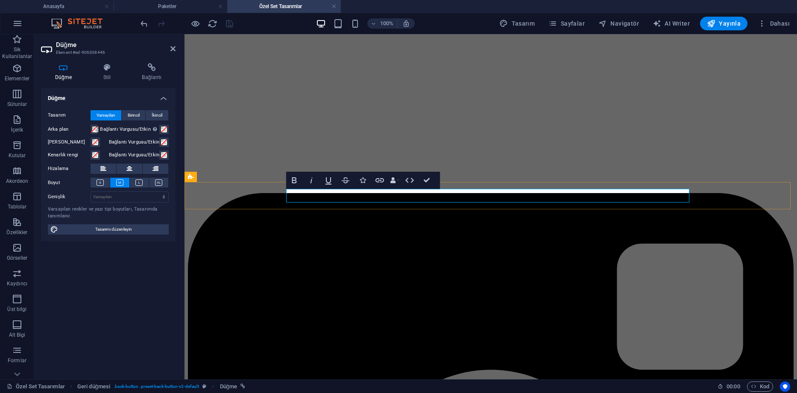
drag, startPoint x: 403, startPoint y: 196, endPoint x: 445, endPoint y: 197, distance: 41.9
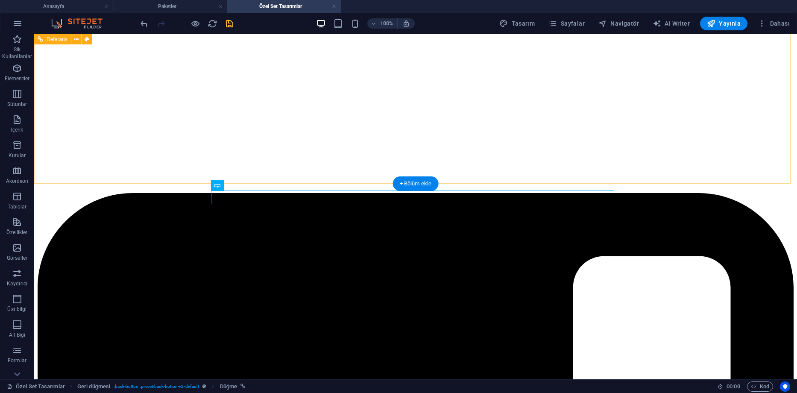
scroll to position [0, 0]
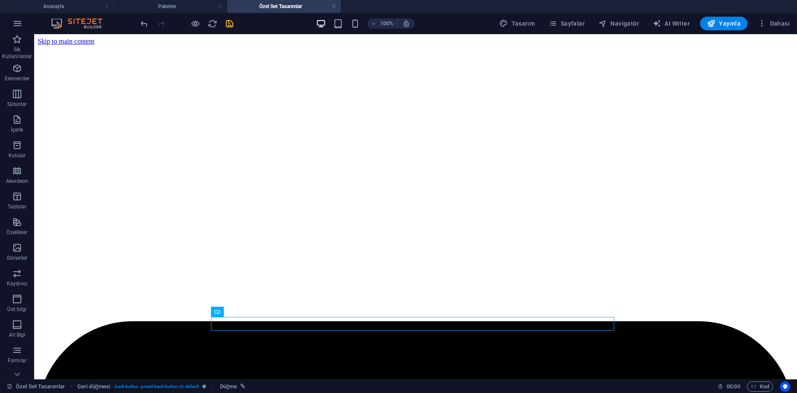
click at [228, 26] on icon "save" at bounding box center [230, 24] width 10 height 10
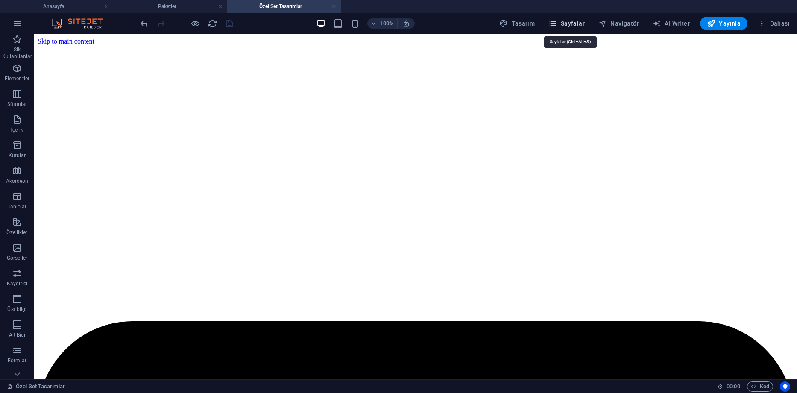
click at [582, 25] on span "Sayfalar" at bounding box center [567, 23] width 36 height 9
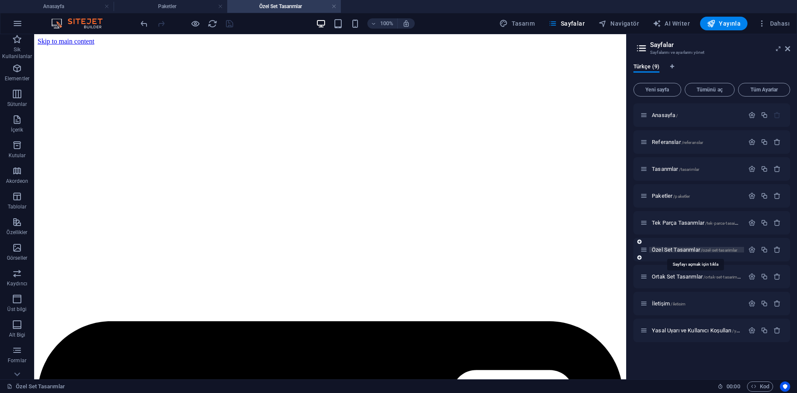
click at [672, 249] on span "Özel Set Tasarımlar /ozel-set-tasarimlar" at bounding box center [694, 250] width 85 height 6
click at [670, 276] on span "Ortak Set Tasarımlar /ortak-set-tasarimlar" at bounding box center [697, 277] width 90 height 6
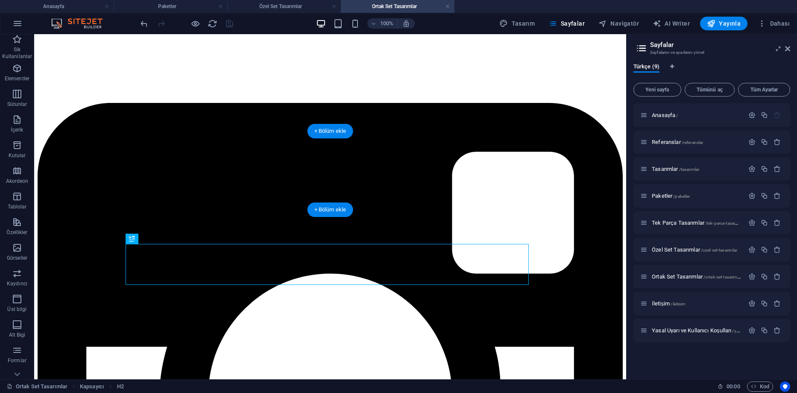
scroll to position [179, 0]
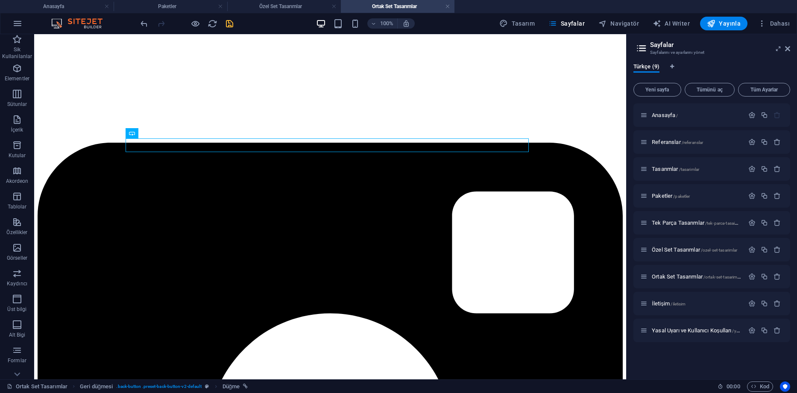
click at [230, 20] on icon "save" at bounding box center [230, 24] width 10 height 10
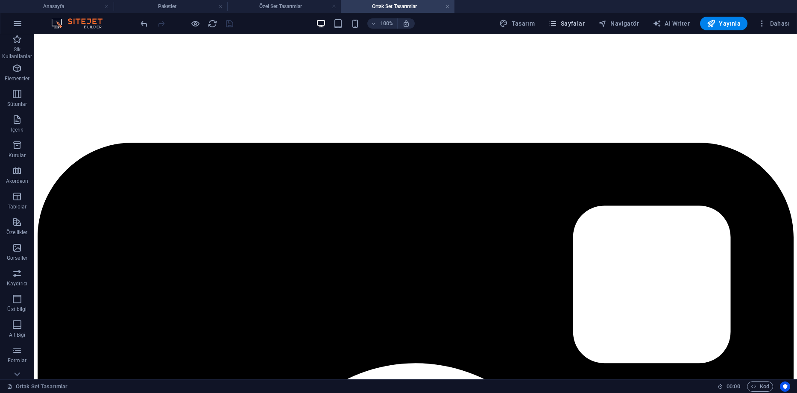
click at [584, 19] on button "Sayfalar" at bounding box center [566, 24] width 43 height 14
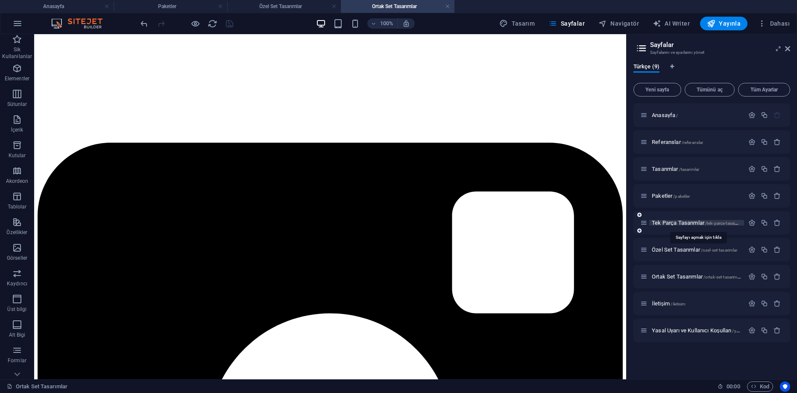
click at [671, 225] on span "Tek Parça Tasarımlar /tek-parca-tasaimlar" at bounding box center [697, 223] width 91 height 6
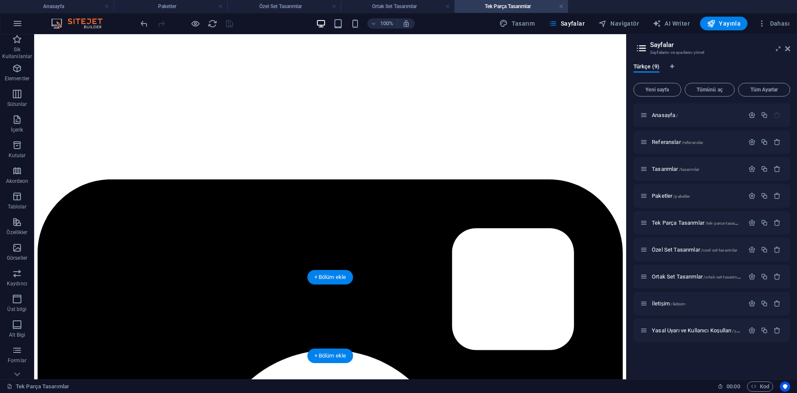
scroll to position [33, 0]
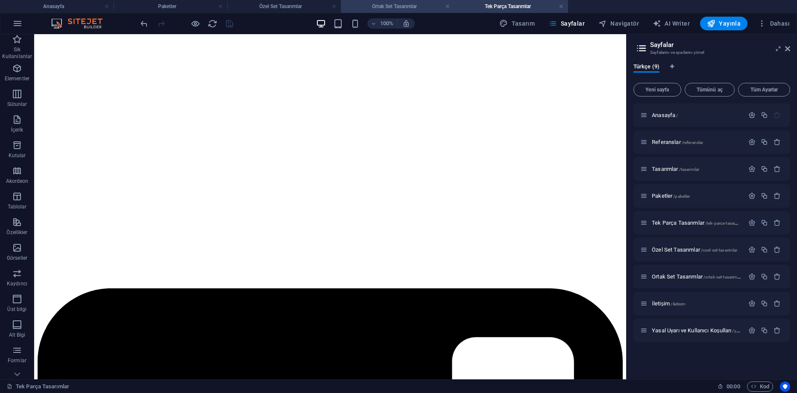
click at [379, 10] on h4 "Ortak Set Tasarımlar" at bounding box center [398, 6] width 114 height 9
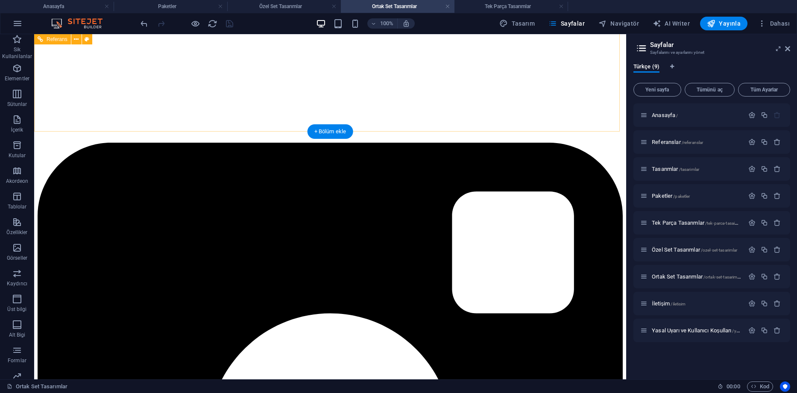
scroll to position [0, 0]
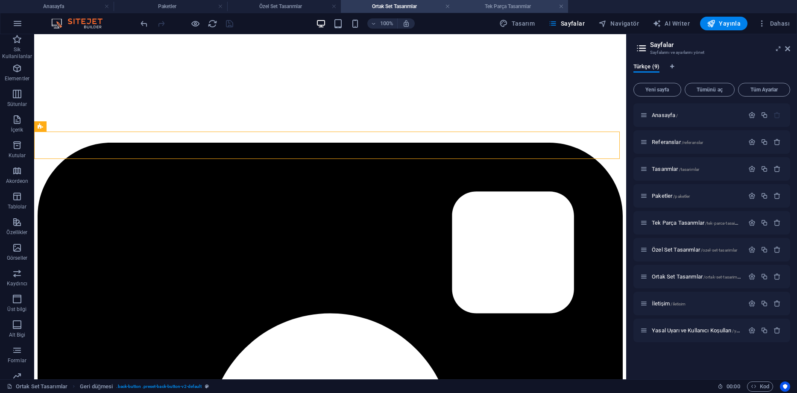
click at [500, 3] on h4 "Tek Parça Tasarımlar" at bounding box center [512, 6] width 114 height 9
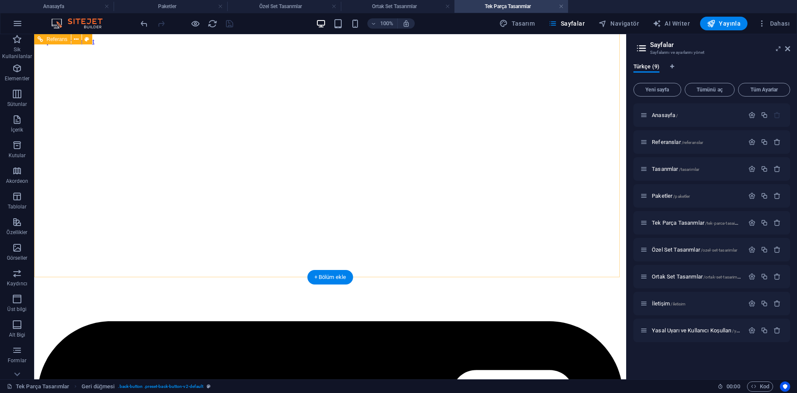
scroll to position [33, 0]
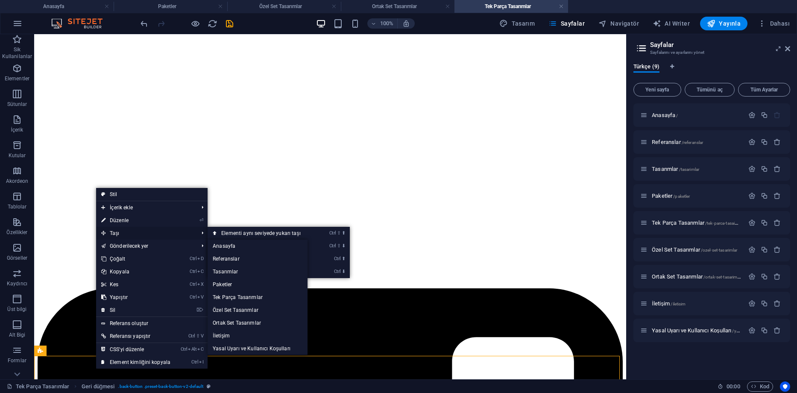
drag, startPoint x: 139, startPoint y: 238, endPoint x: 157, endPoint y: 237, distance: 18.4
click at [139, 238] on span "Taşı" at bounding box center [145, 233] width 99 height 13
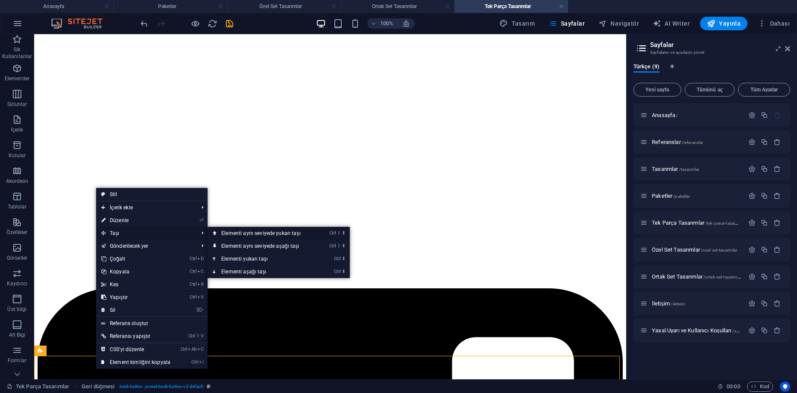
click at [243, 234] on link "Ctrl ⇧ ⬆ Elementi aynı seviyede yukarı taşı" at bounding box center [263, 233] width 110 height 13
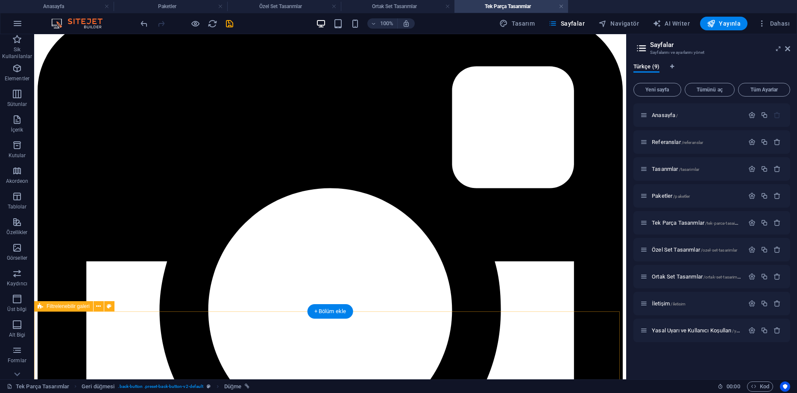
scroll to position [332, 0]
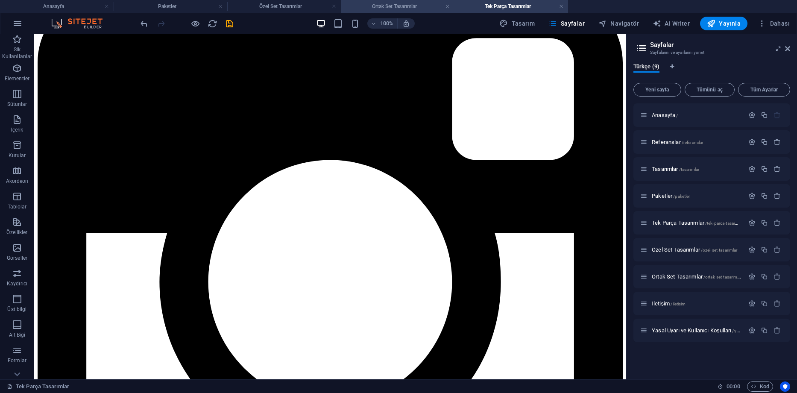
click at [394, 7] on h4 "Ortak Set Tasarımlar" at bounding box center [398, 6] width 114 height 9
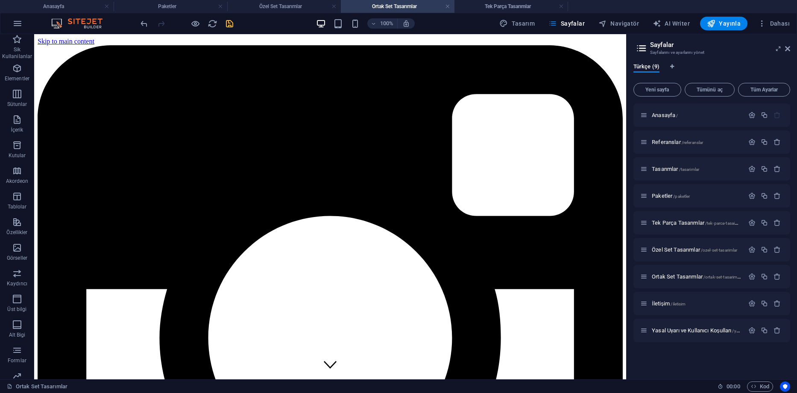
scroll to position [179, 0]
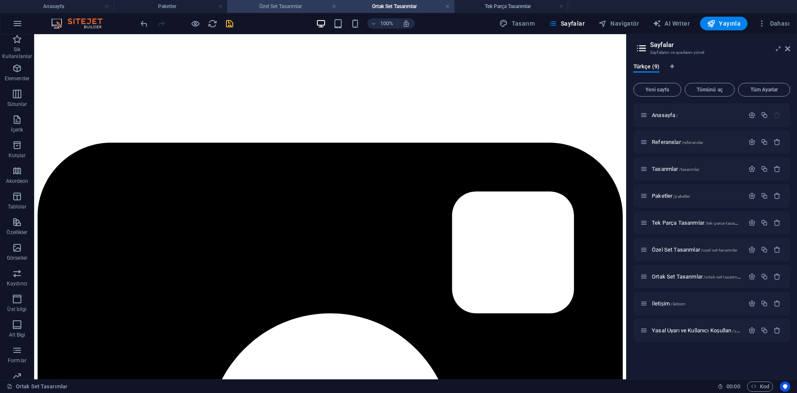
click at [297, 7] on h4 "Özel Set Tasarımlar" at bounding box center [284, 6] width 114 height 9
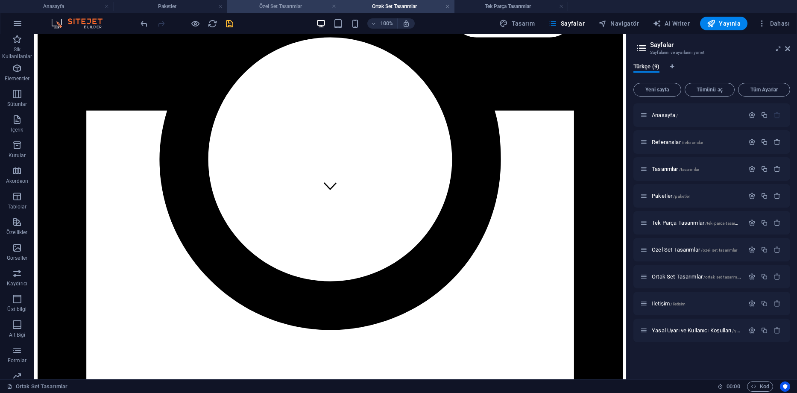
scroll to position [0, 0]
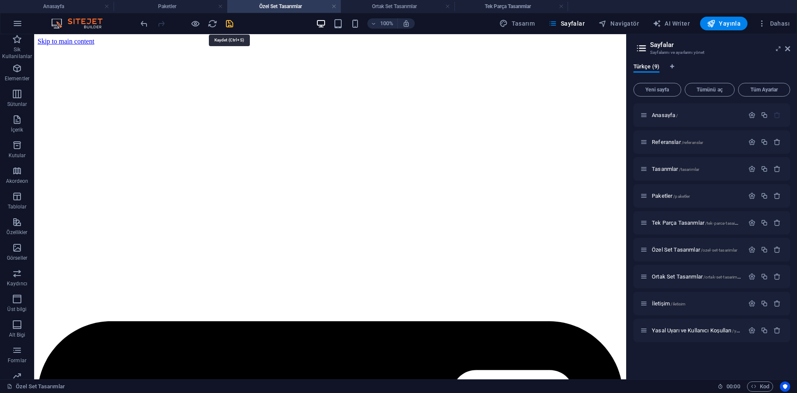
drag, startPoint x: 732, startPoint y: 9, endPoint x: 230, endPoint y: 22, distance: 501.9
click at [230, 22] on icon "save" at bounding box center [230, 24] width 10 height 10
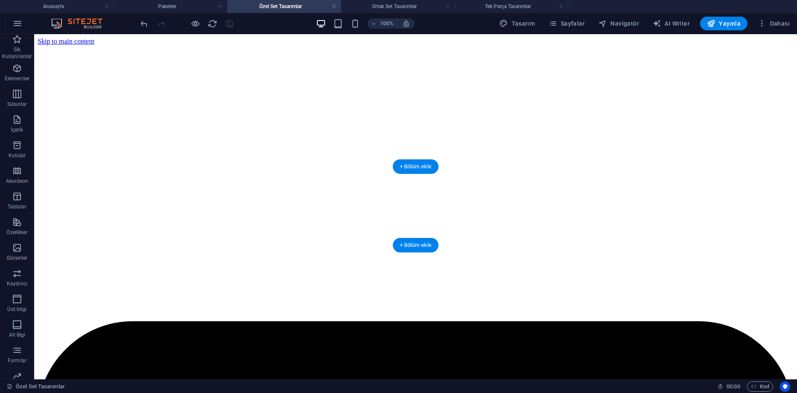
scroll to position [171, 0]
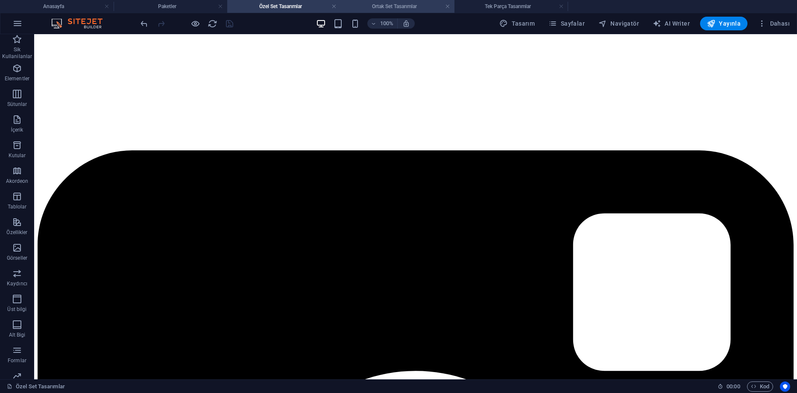
click at [376, 5] on h4 "Ortak Set Tasarımlar" at bounding box center [398, 6] width 114 height 9
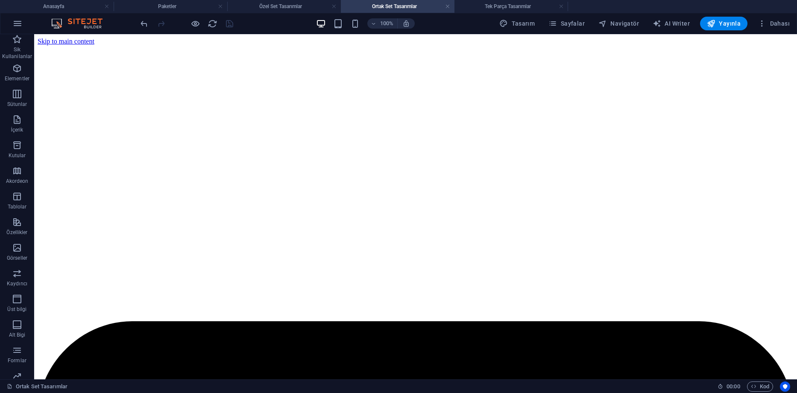
scroll to position [179, 0]
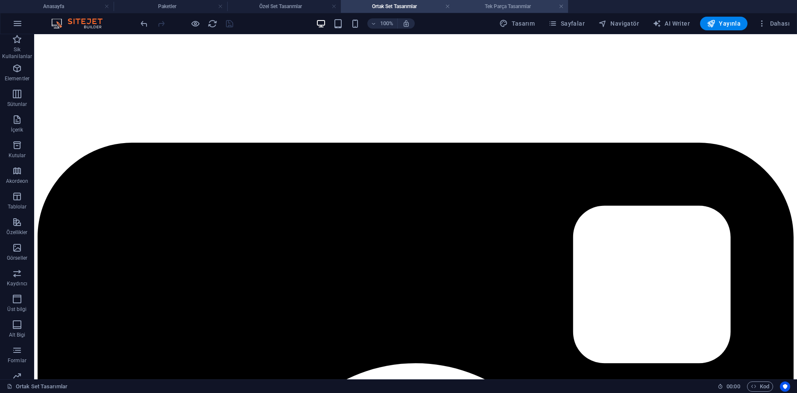
click at [535, 6] on h4 "Tek Parça Tasarımlar" at bounding box center [512, 6] width 114 height 9
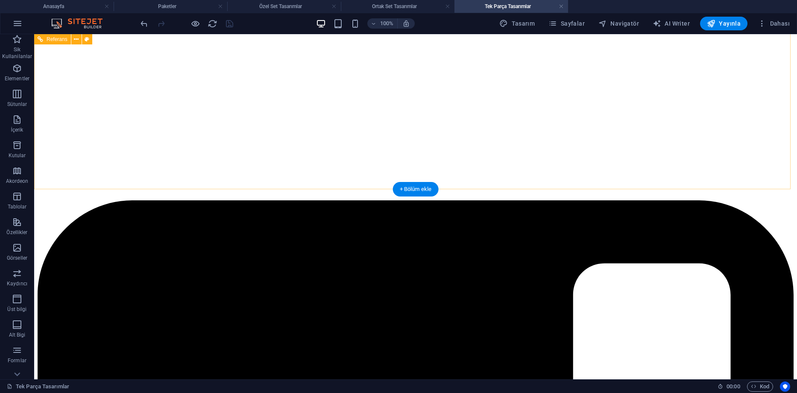
scroll to position [0, 0]
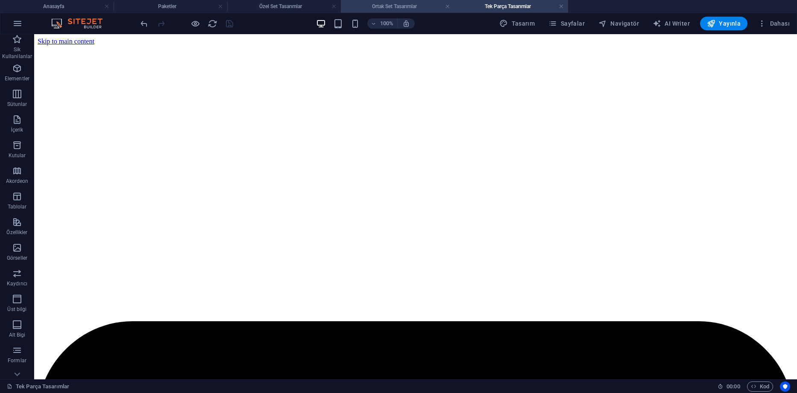
click at [387, 4] on h4 "Ortak Set Tasarımlar" at bounding box center [398, 6] width 114 height 9
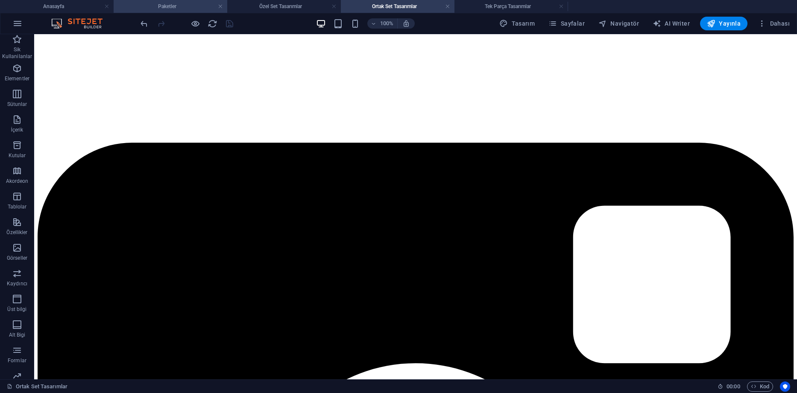
click at [192, 8] on h4 "Paketler" at bounding box center [171, 6] width 114 height 9
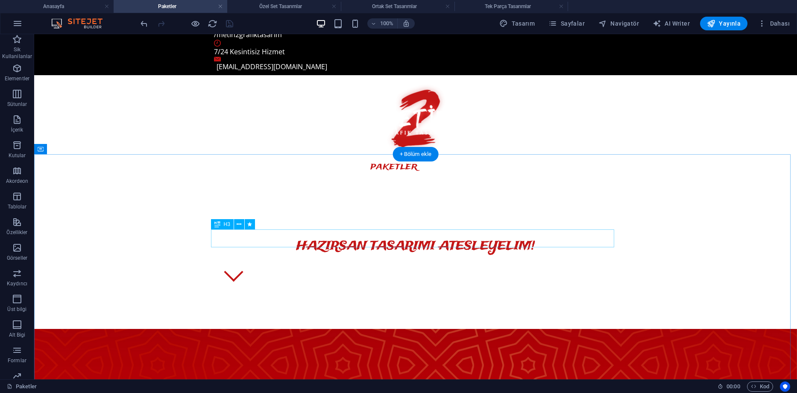
scroll to position [35, 0]
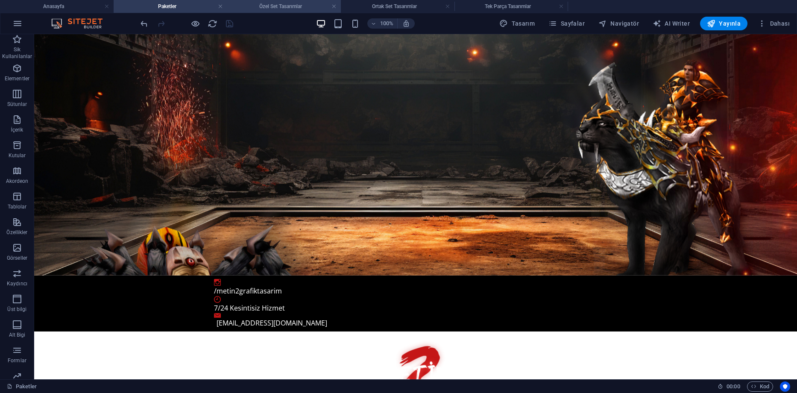
click at [274, 2] on h4 "Özel Set Tasarımlar" at bounding box center [284, 6] width 114 height 9
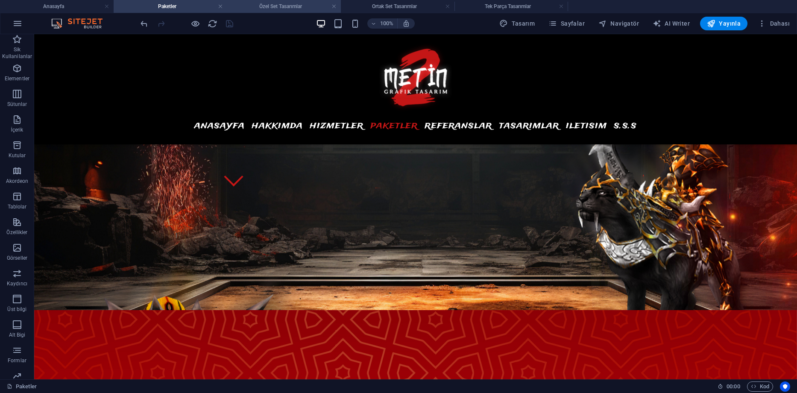
scroll to position [171, 0]
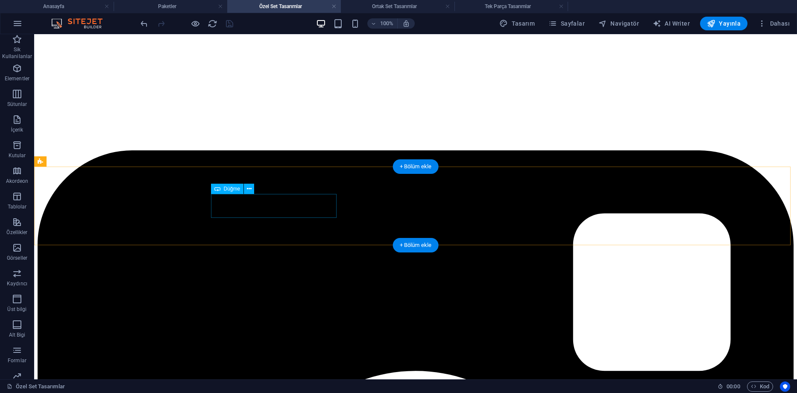
select select "3"
select select
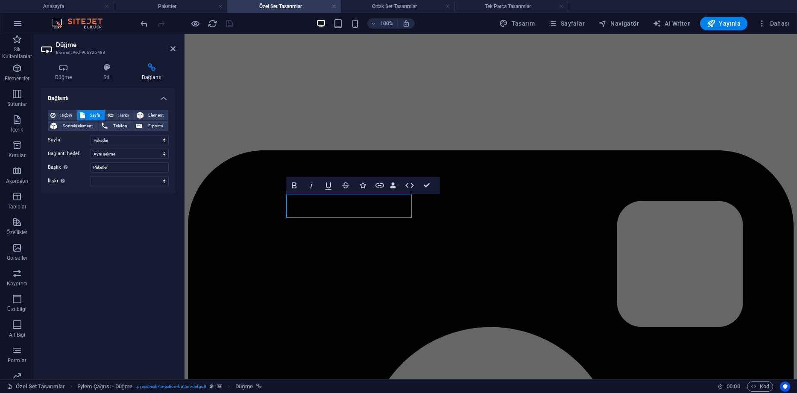
click at [152, 74] on h4 "Bağlantı" at bounding box center [151, 72] width 47 height 18
select select "3"
select select
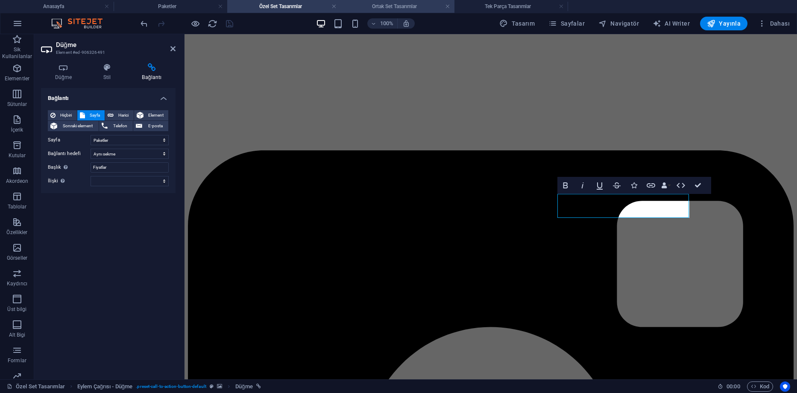
click at [380, 7] on h4 "Ortak Set Tasarımlar" at bounding box center [398, 6] width 114 height 9
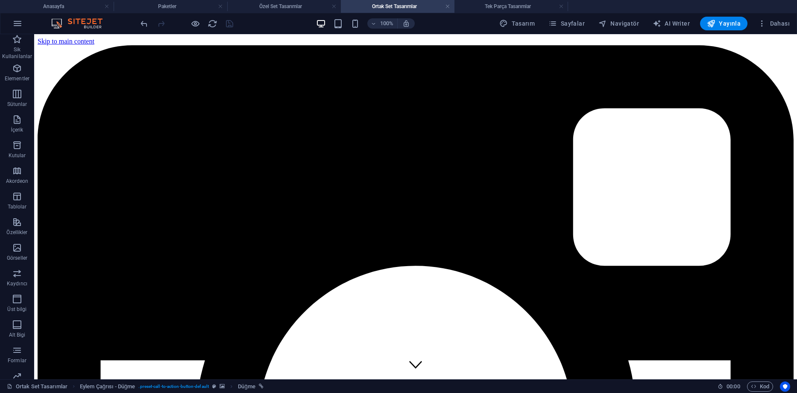
scroll to position [179, 0]
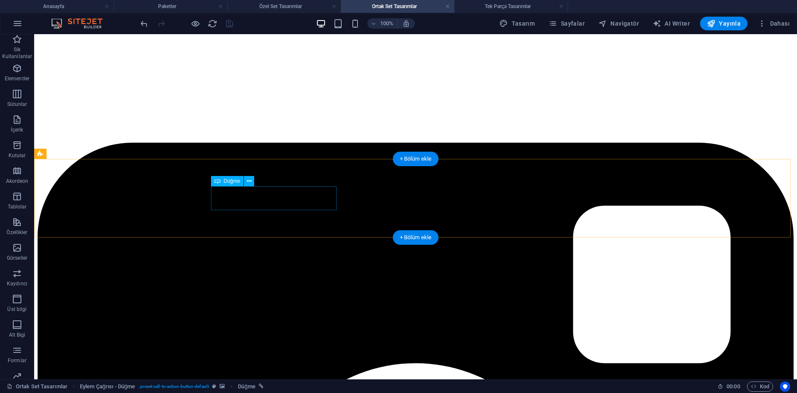
select select "5"
select select
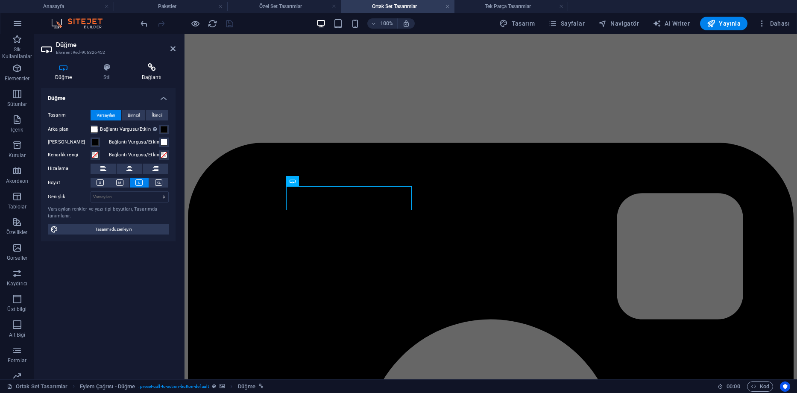
click at [150, 78] on h4 "Bağlantı" at bounding box center [151, 72] width 47 height 18
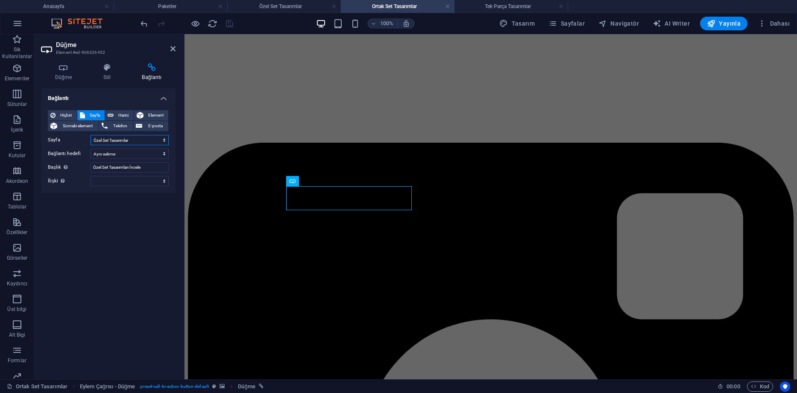
click at [129, 142] on select "Anasayfa Referanslar Tasarımlar Paketler Tek Parça Tasarımlar Özel Set Tasarıml…" at bounding box center [130, 140] width 78 height 10
select select "3"
click at [91, 135] on select "Anasayfa Referanslar Tasarımlar Paketler Tek Parça Tasarımlar Özel Set Tasarıml…" at bounding box center [130, 140] width 78 height 10
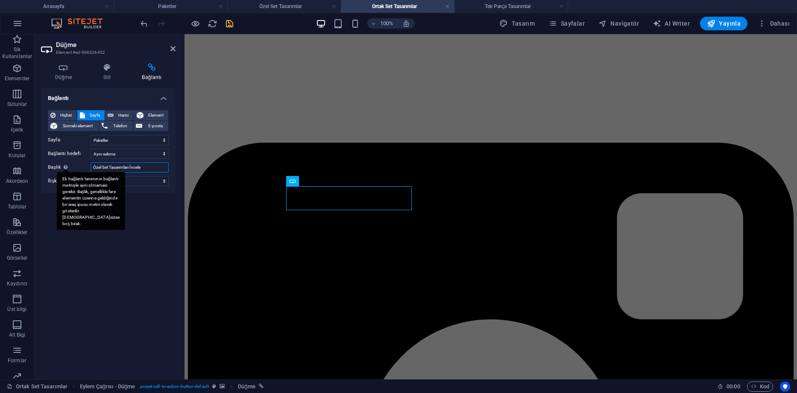
drag, startPoint x: 153, startPoint y: 167, endPoint x: 68, endPoint y: 165, distance: 84.6
click at [68, 165] on div "Başlık Ek bağlantı tanımının bağlantı metniyle aynı olmaması gerekir. Başlık, g…" at bounding box center [108, 167] width 121 height 10
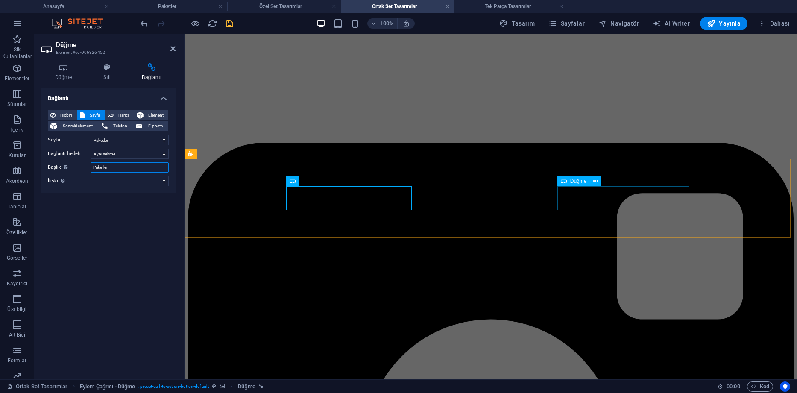
type input "Paketler"
select select "6"
select select
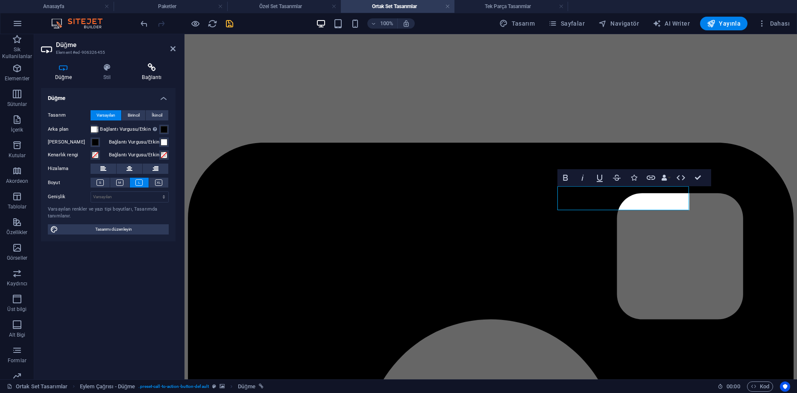
click at [159, 76] on h4 "Bağlantı" at bounding box center [151, 72] width 47 height 18
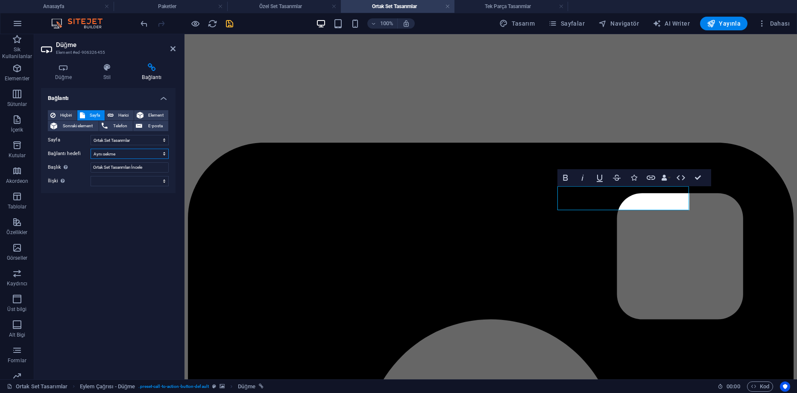
click at [124, 153] on select "Yeni sekme Aynı sekme Kaplama" at bounding box center [130, 154] width 78 height 10
click at [121, 141] on select "Anasayfa Referanslar Tasarımlar Paketler Tek Parça Tasarımlar Özel Set Tasarıml…" at bounding box center [130, 140] width 78 height 10
select select "3"
click at [91, 135] on select "Anasayfa Referanslar Tasarımlar Paketler Tek Parça Tasarımlar Özel Set Tasarıml…" at bounding box center [130, 140] width 78 height 10
drag, startPoint x: 156, startPoint y: 172, endPoint x: 77, endPoint y: 166, distance: 78.4
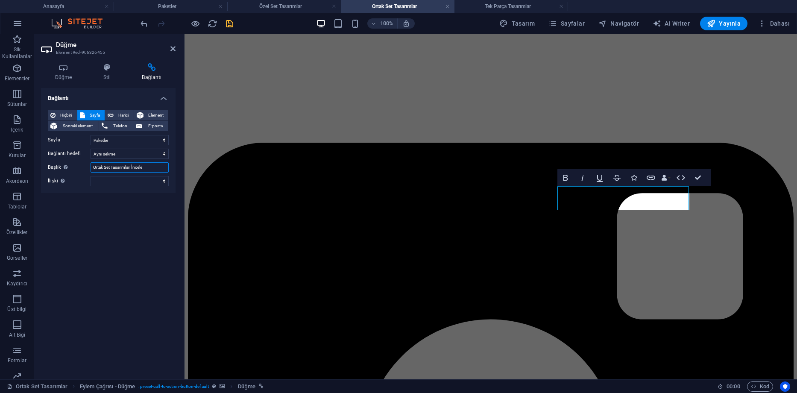
click at [77, 166] on div "Başlık Ek bağlantı tanımının bağlantı metniyle aynı olmaması gerekir. Başlık, g…" at bounding box center [108, 167] width 121 height 10
type input "Fiyatlar"
click at [229, 25] on icon "save" at bounding box center [230, 24] width 10 height 10
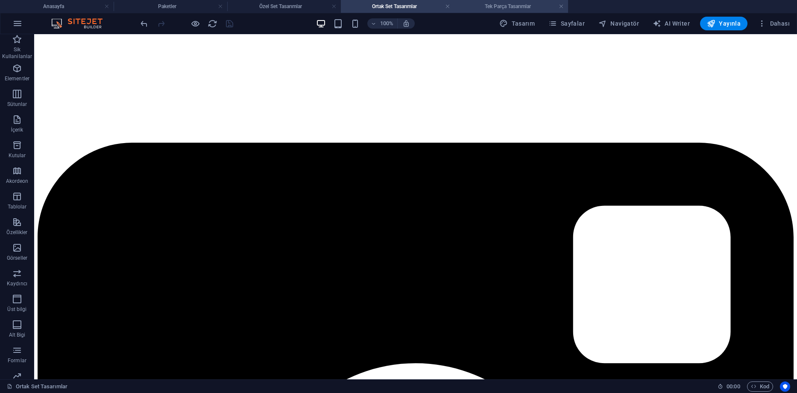
click at [489, 4] on h4 "Tek Parça Tasarımlar" at bounding box center [512, 6] width 114 height 9
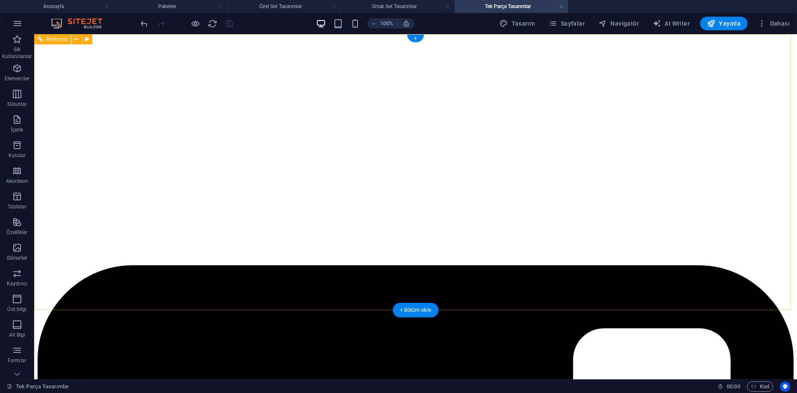
scroll to position [128, 0]
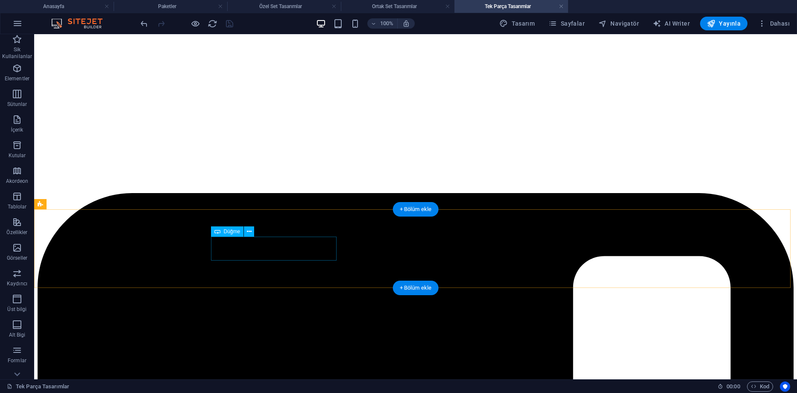
select select "5"
select select
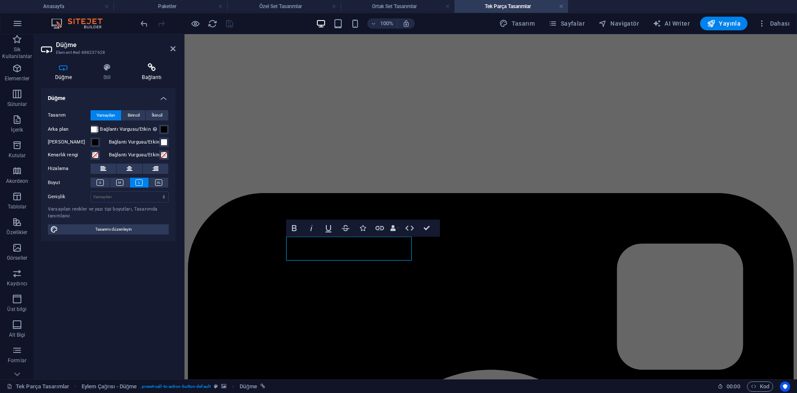
click at [153, 72] on h4 "Bağlantı" at bounding box center [151, 72] width 47 height 18
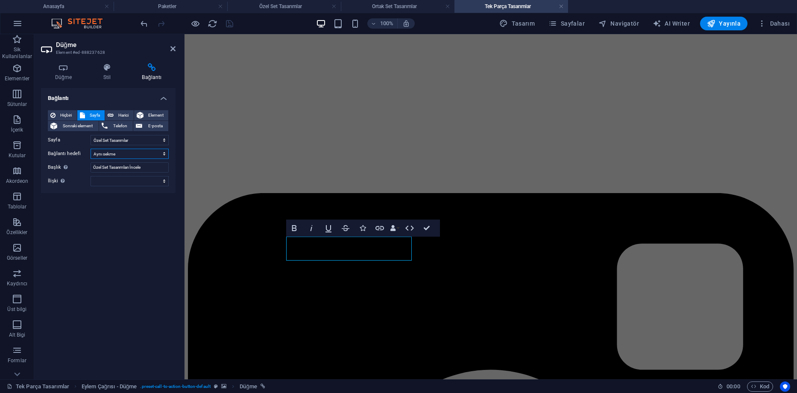
click at [126, 151] on select "Yeni sekme Aynı sekme Kaplama" at bounding box center [130, 154] width 78 height 10
click at [125, 139] on select "Anasayfa Referanslar Tasarımlar Paketler Tek Parça Tasarımlar Özel Set Tasarıml…" at bounding box center [130, 140] width 78 height 10
select select "3"
click at [91, 135] on select "Anasayfa Referanslar Tasarımlar Paketler Tek Parça Tasarımlar Özel Set Tasarıml…" at bounding box center [130, 140] width 78 height 10
drag, startPoint x: 148, startPoint y: 166, endPoint x: 81, endPoint y: 166, distance: 67.5
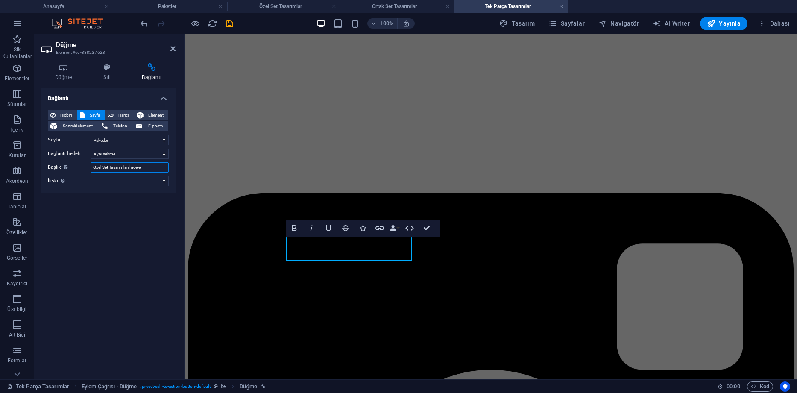
click at [81, 166] on div "Başlık Ek bağlantı tanımının bağlantı metniyle aynı olmaması gerekir. Başlık, g…" at bounding box center [108, 167] width 121 height 10
type input "Paketler"
select select "6"
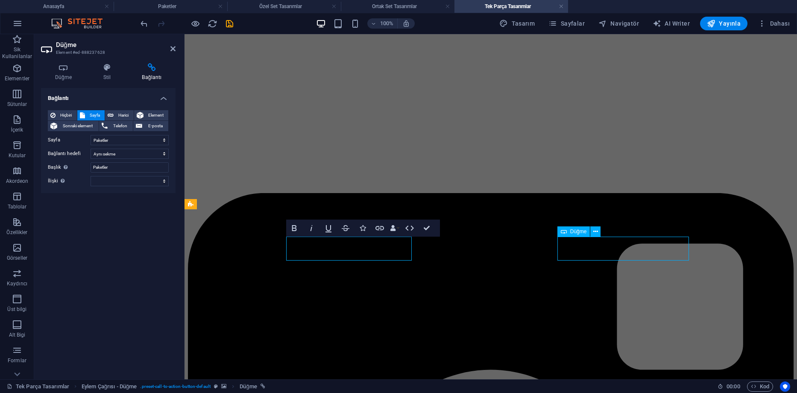
select select
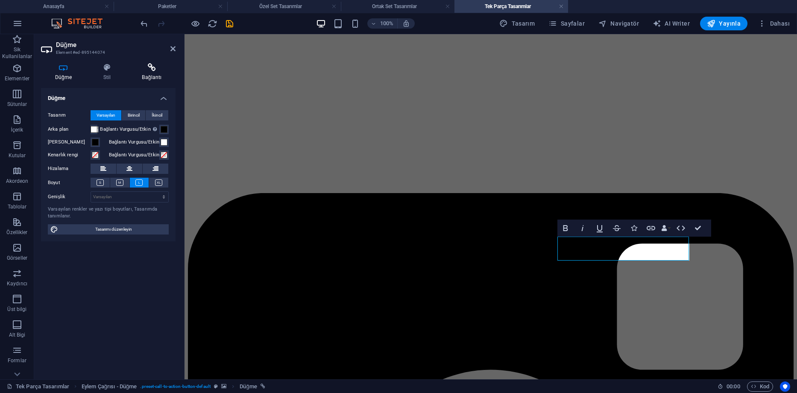
click at [150, 81] on h4 "Bağlantı" at bounding box center [151, 72] width 47 height 18
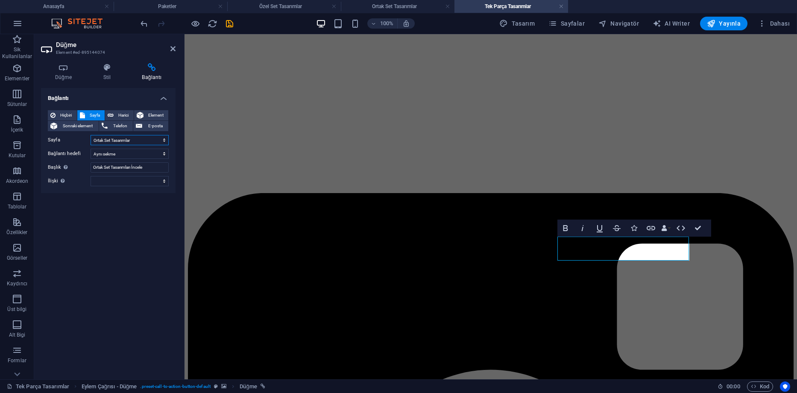
click at [121, 144] on select "Anasayfa Referanslar Tasarımlar Paketler Tek Parça Tasarımlar Özel Set Tasarıml…" at bounding box center [130, 140] width 78 height 10
select select "3"
click at [91, 135] on select "Anasayfa Referanslar Tasarımlar Paketler Tek Parça Tasarımlar Özel Set Tasarıml…" at bounding box center [130, 140] width 78 height 10
click at [151, 168] on input "Ortak Set Tasarımları İncele" at bounding box center [130, 167] width 78 height 10
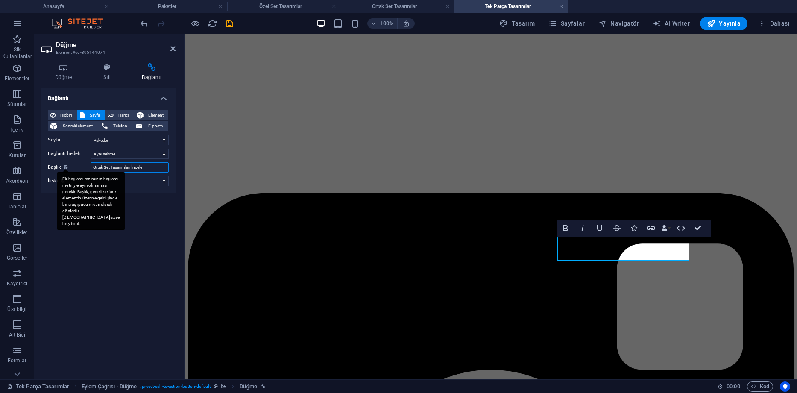
drag, startPoint x: 154, startPoint y: 167, endPoint x: 63, endPoint y: 162, distance: 90.7
click at [63, 162] on div "Başlık Ek bağlantı tanımının bağlantı metniyle aynı olmaması gerekir. Başlık, g…" at bounding box center [108, 167] width 121 height 10
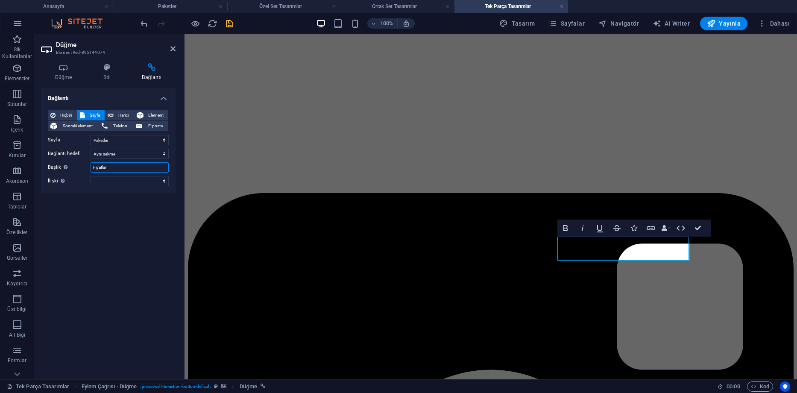
type input "Fiyatlar"
click at [229, 27] on icon "save" at bounding box center [230, 24] width 10 height 10
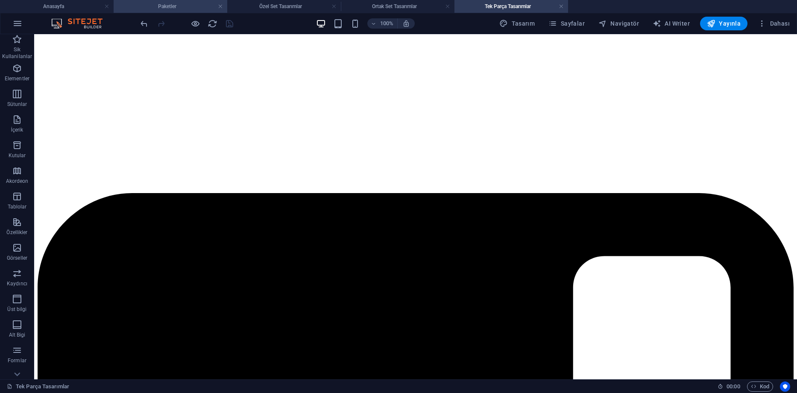
click at [170, 4] on h4 "Paketler" at bounding box center [171, 6] width 114 height 9
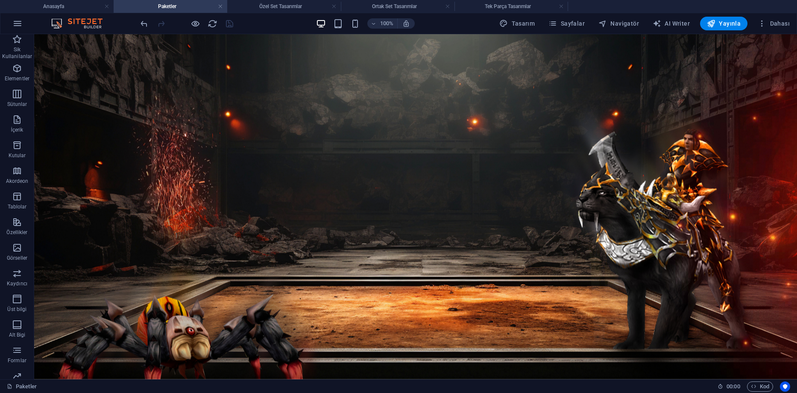
scroll to position [35, 0]
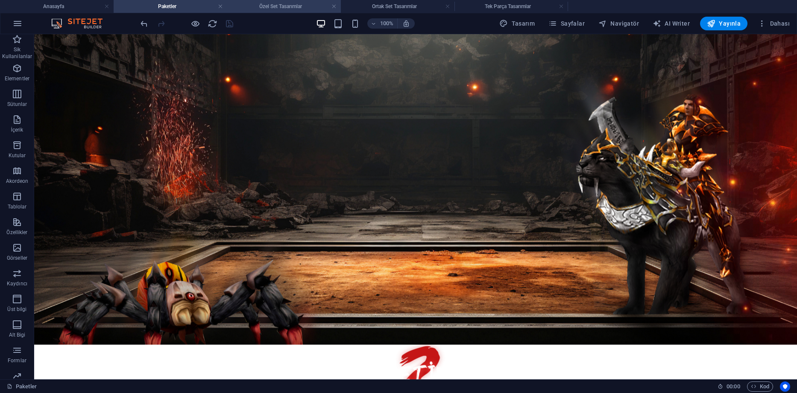
drag, startPoint x: 281, startPoint y: 3, endPoint x: 316, endPoint y: 53, distance: 60.8
click at [281, 3] on h4 "Özel Set Tasarımlar" at bounding box center [284, 6] width 114 height 9
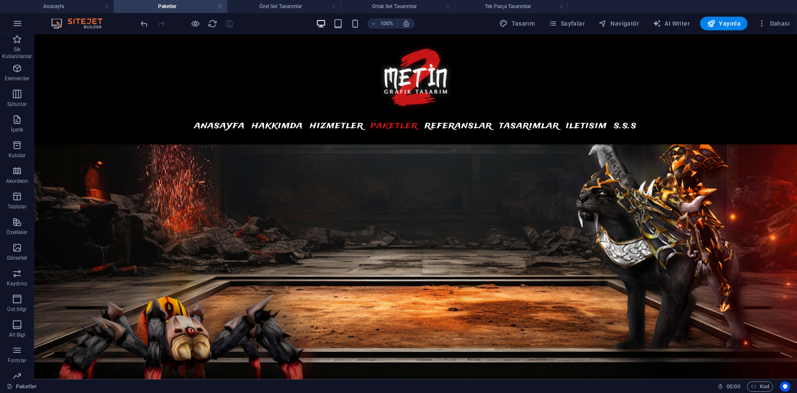
scroll to position [171, 0]
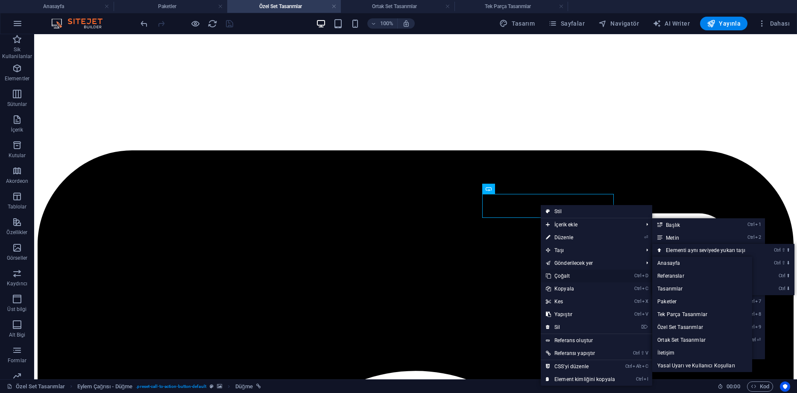
click at [565, 277] on link "Ctrl D Çoğalt" at bounding box center [580, 276] width 79 height 13
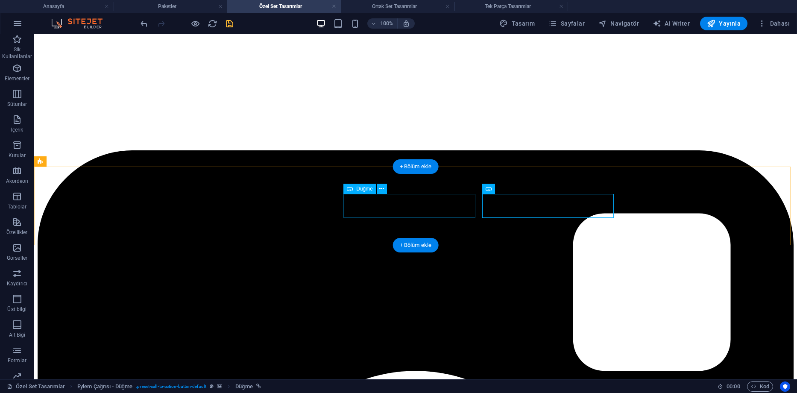
select select "3"
select select
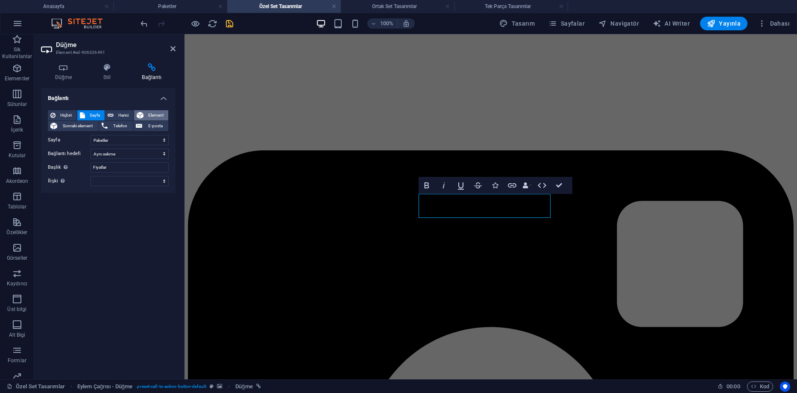
click at [153, 116] on span "Element" at bounding box center [156, 115] width 20 height 10
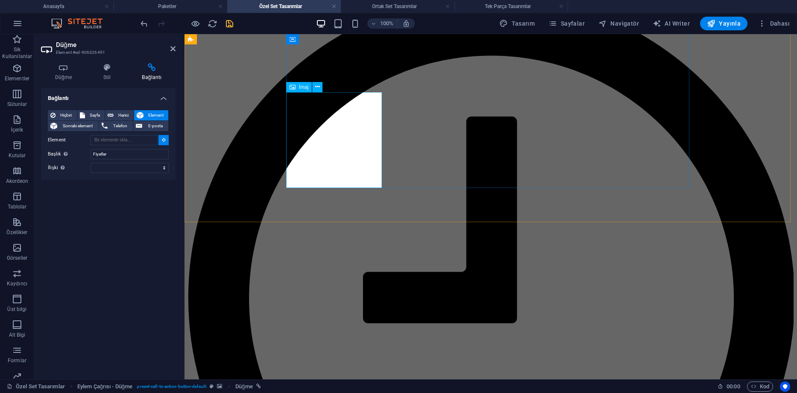
scroll to position [170, 0]
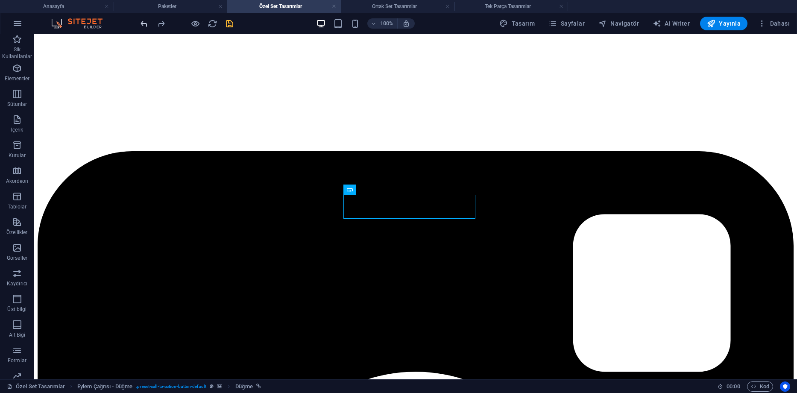
click at [149, 26] on icon "undo" at bounding box center [144, 24] width 10 height 10
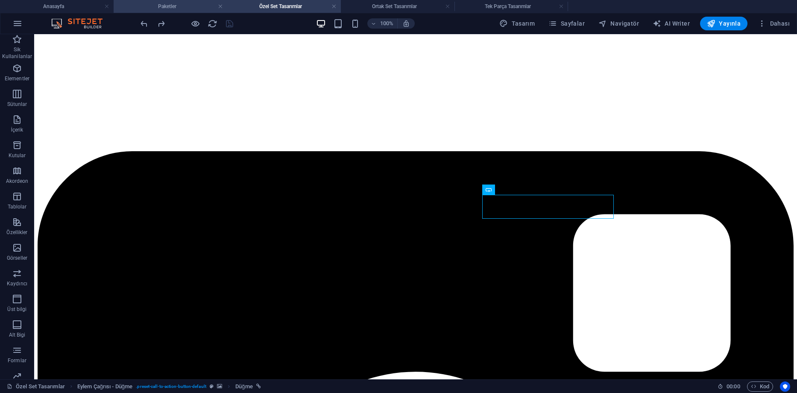
click at [177, 7] on h4 "Paketler" at bounding box center [171, 6] width 114 height 9
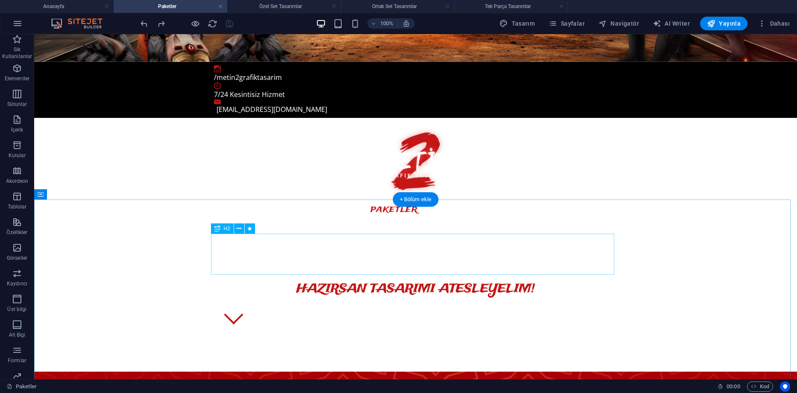
scroll to position [163, 0]
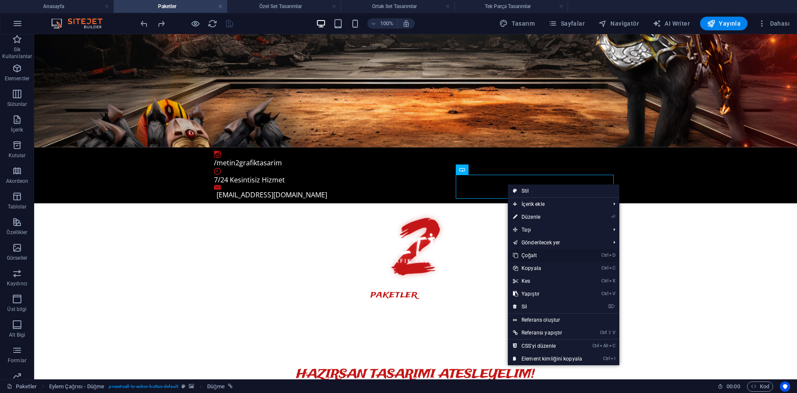
click at [531, 254] on link "Ctrl D Çoğalt" at bounding box center [547, 255] width 79 height 13
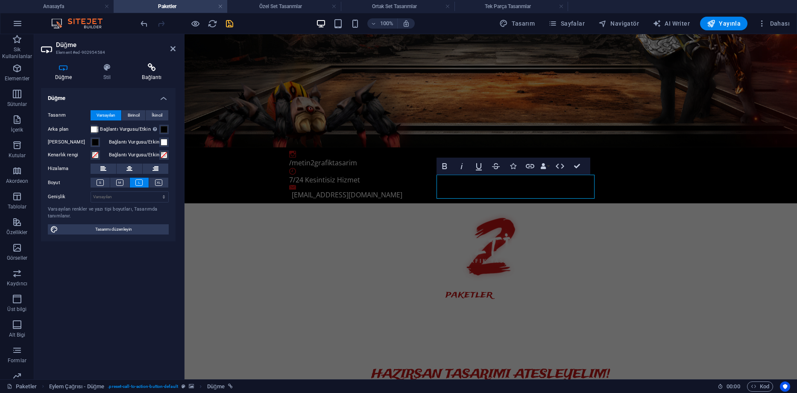
click at [151, 72] on h4 "Bağlantı" at bounding box center [151, 72] width 47 height 18
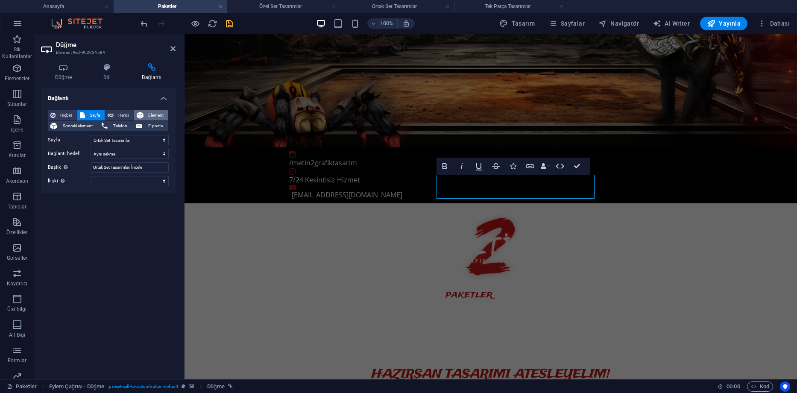
click at [145, 115] on button "Element" at bounding box center [151, 115] width 35 height 10
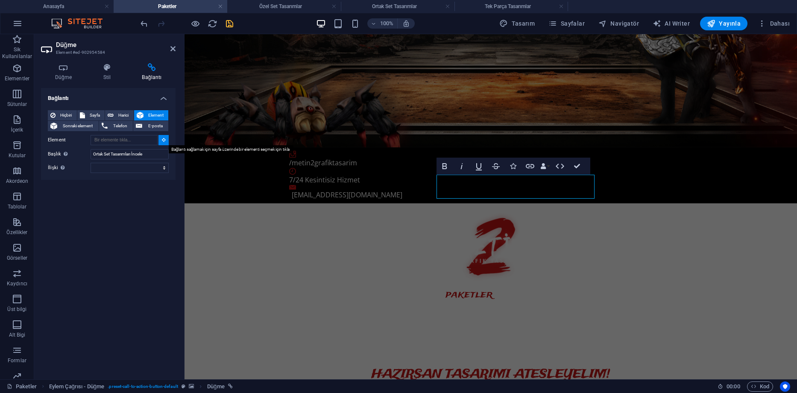
click at [164, 141] on icon at bounding box center [164, 140] width 4 height 4
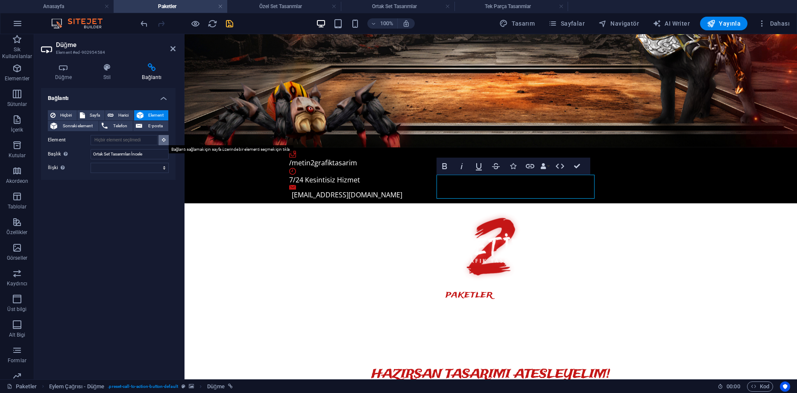
click at [164, 141] on icon at bounding box center [164, 140] width 4 height 4
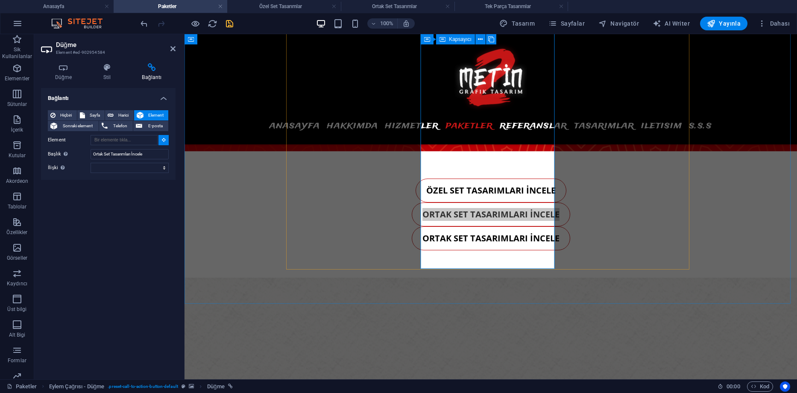
scroll to position [804, 0]
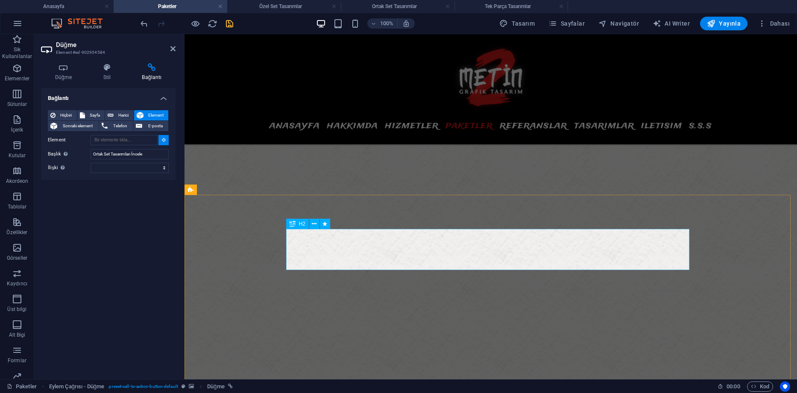
type input "#ed-896020774"
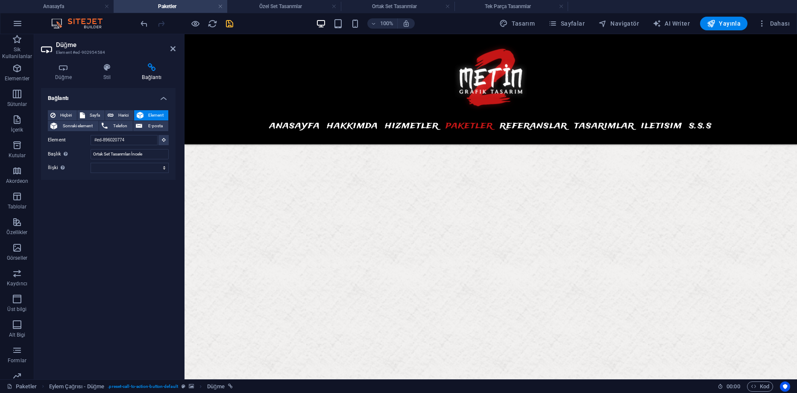
scroll to position [143, 0]
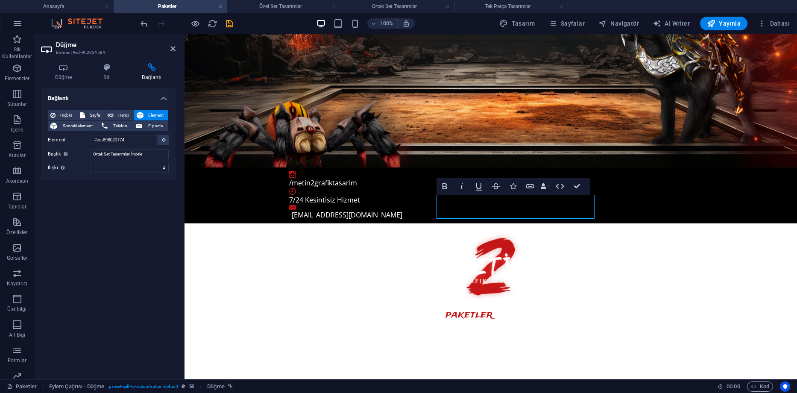
click at [231, 24] on icon "save" at bounding box center [230, 24] width 10 height 10
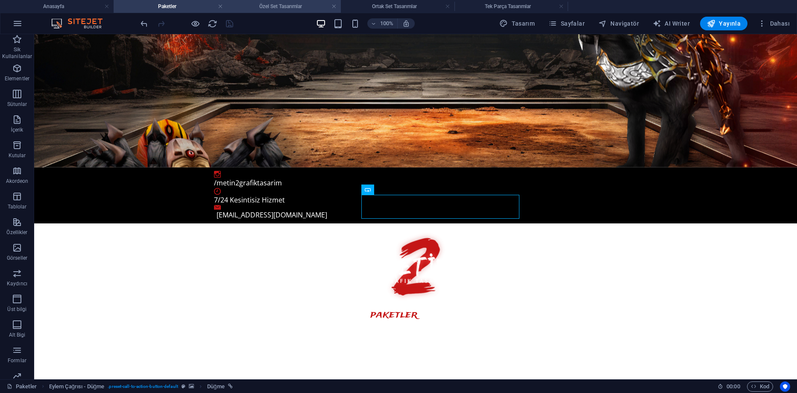
click at [287, 3] on h4 "Özel Set Tasarımlar" at bounding box center [284, 6] width 114 height 9
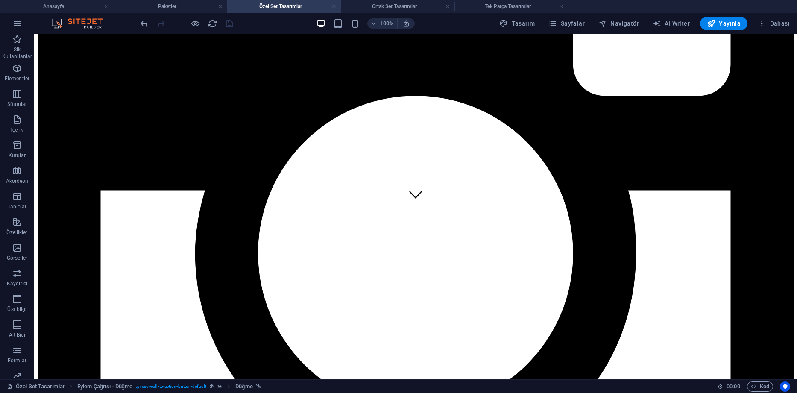
scroll to position [0, 0]
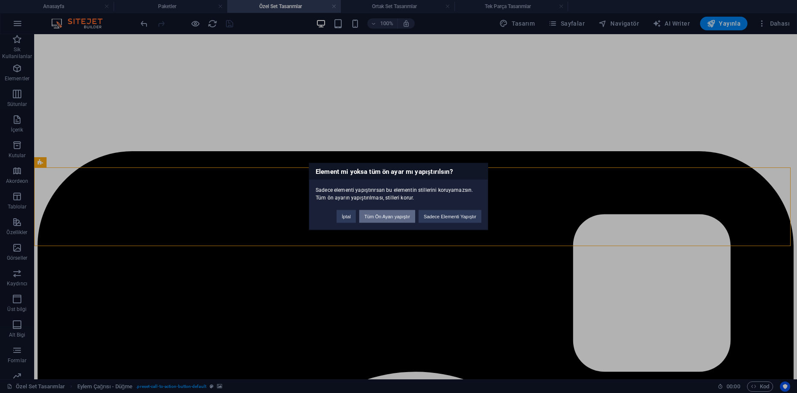
click at [398, 221] on button "Tüm Ön Ayarı yapıştır" at bounding box center [387, 216] width 56 height 13
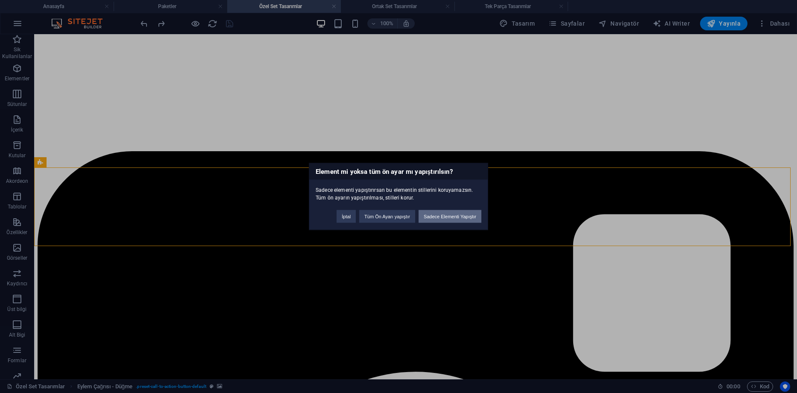
click at [462, 219] on button "Sadece Elementi Yapıştır" at bounding box center [450, 216] width 63 height 13
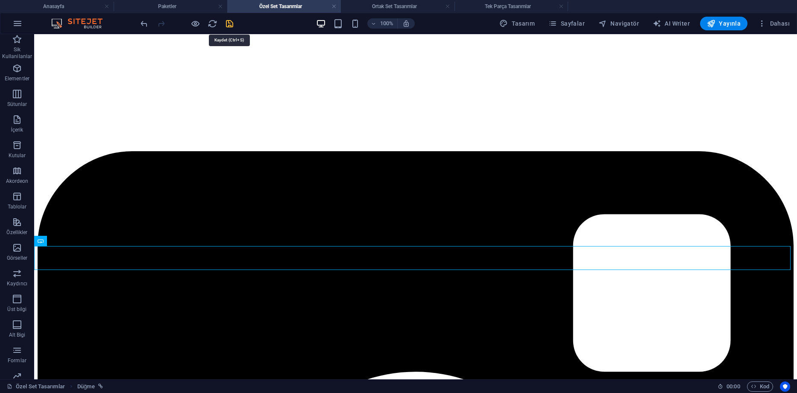
click at [229, 26] on icon "save" at bounding box center [230, 24] width 10 height 10
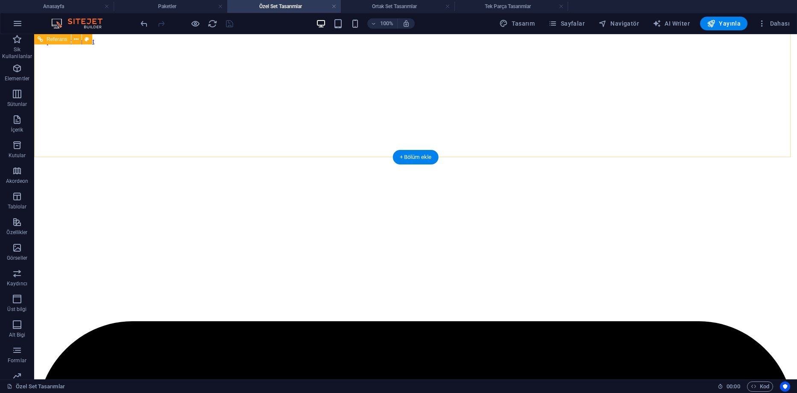
scroll to position [214, 0]
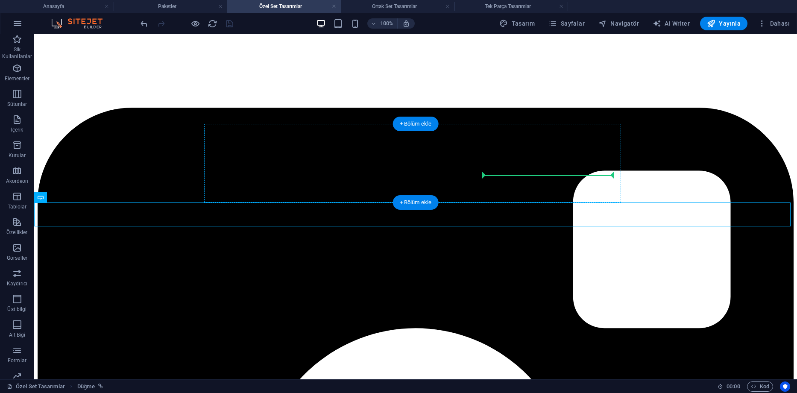
drag, startPoint x: 142, startPoint y: 213, endPoint x: 594, endPoint y: 174, distance: 453.4
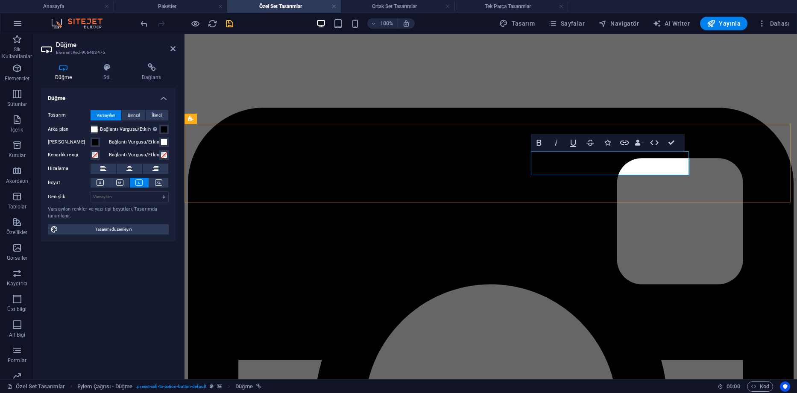
drag, startPoint x: 647, startPoint y: 165, endPoint x: 542, endPoint y: 165, distance: 104.7
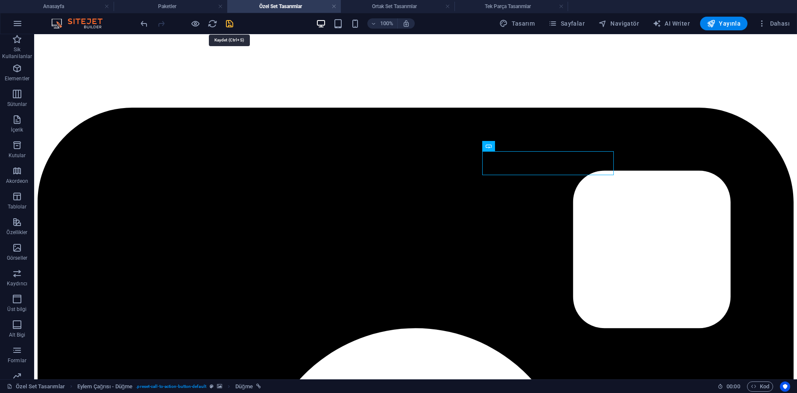
click at [229, 23] on icon "save" at bounding box center [230, 24] width 10 height 10
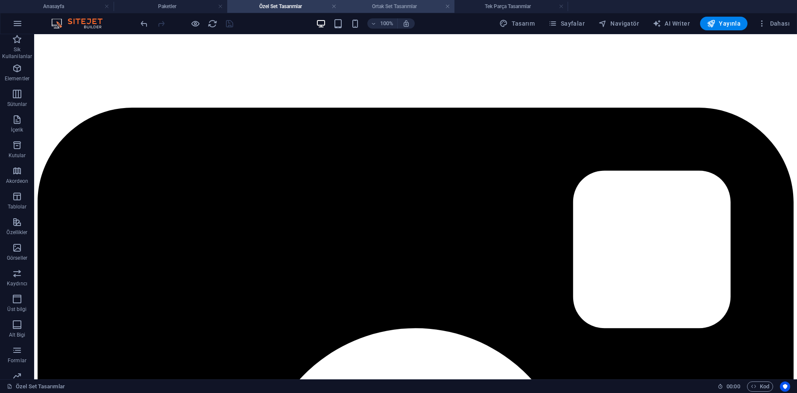
click at [403, 7] on h4 "Ortak Set Tasarımlar" at bounding box center [398, 6] width 114 height 9
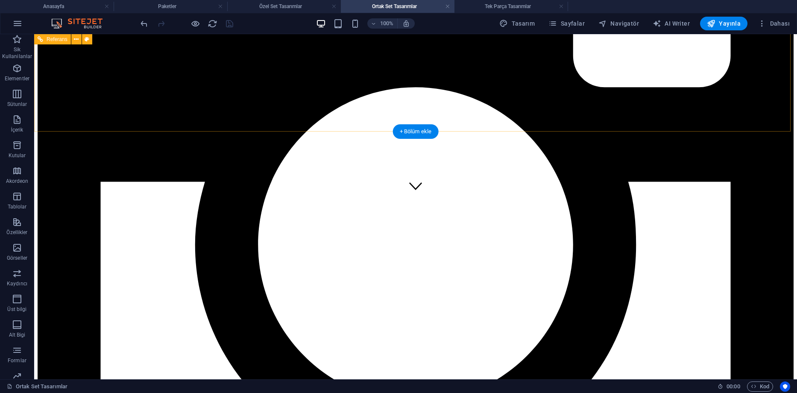
scroll to position [0, 0]
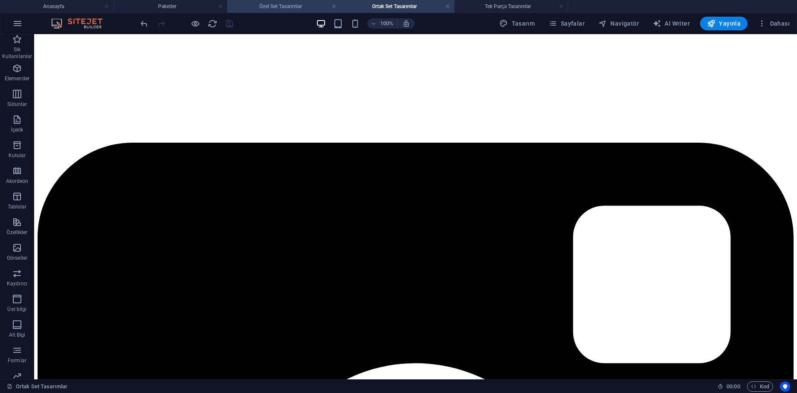
click at [260, 7] on h4 "Özel Set Tasarımlar" at bounding box center [284, 6] width 114 height 9
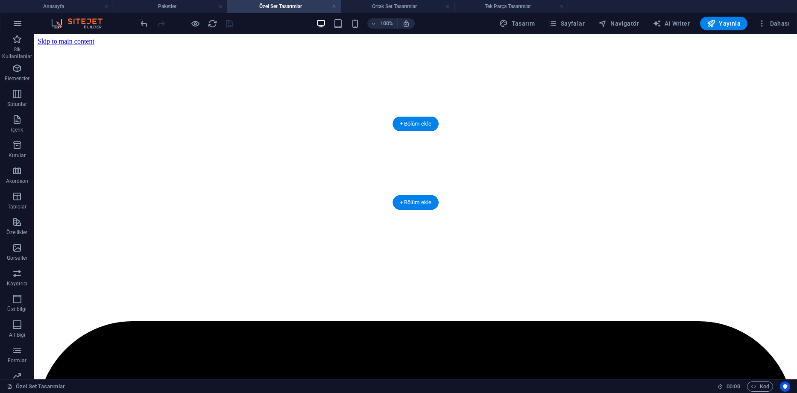
scroll to position [214, 0]
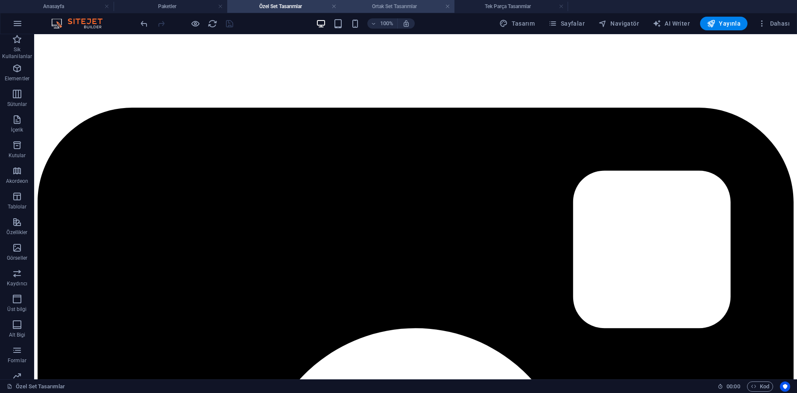
click at [375, 6] on h4 "Ortak Set Tasarımlar" at bounding box center [398, 6] width 114 height 9
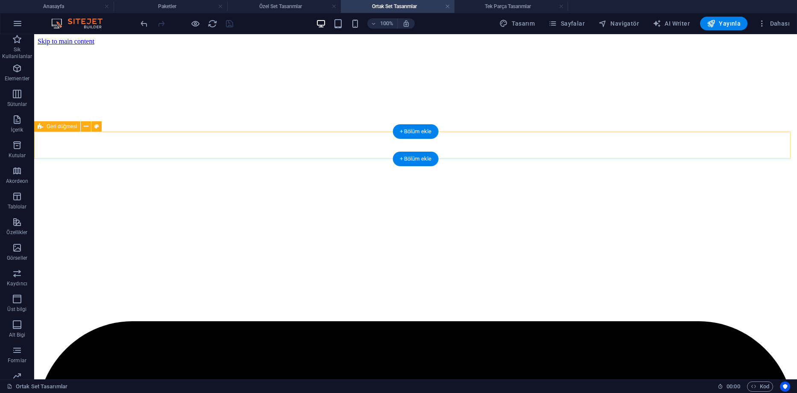
scroll to position [179, 0]
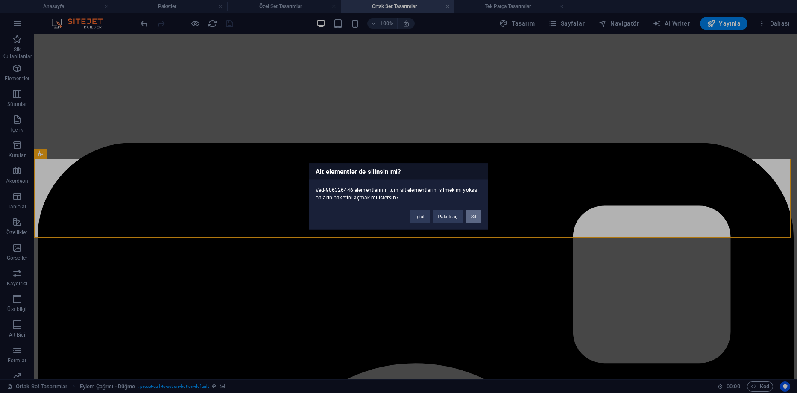
click at [472, 217] on button "Sil" at bounding box center [473, 216] width 15 height 13
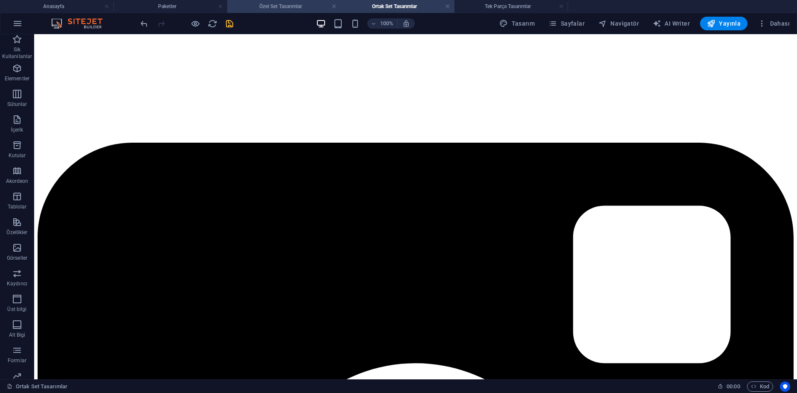
click at [268, 8] on h4 "Özel Set Tasarımlar" at bounding box center [284, 6] width 114 height 9
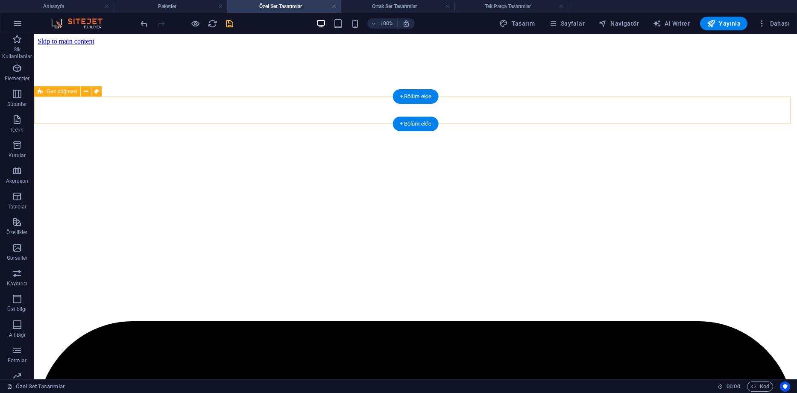
scroll to position [214, 0]
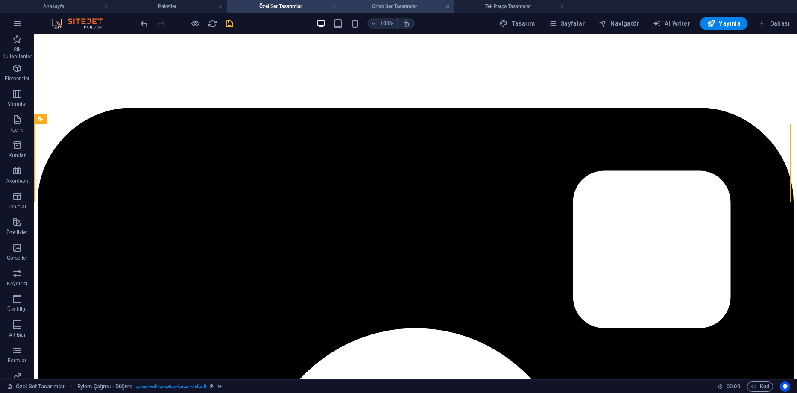
click at [361, 6] on h4 "Ortak Set Tasarımlar" at bounding box center [398, 6] width 114 height 9
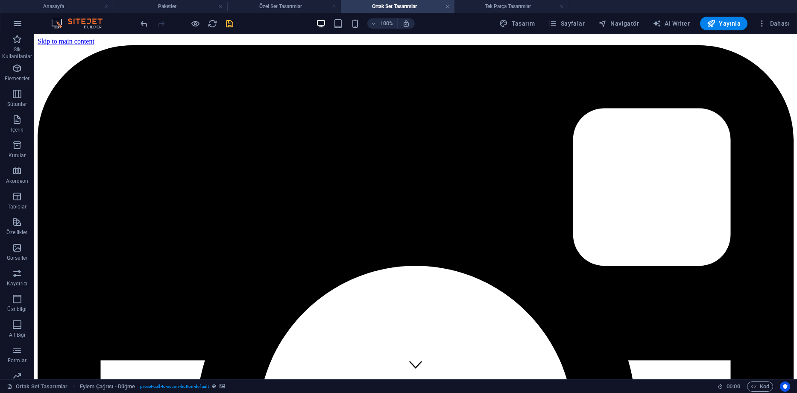
scroll to position [179, 0]
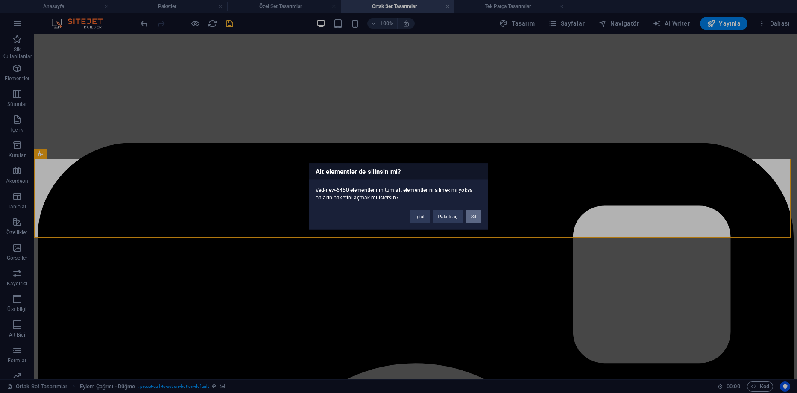
click at [470, 215] on button "Sil" at bounding box center [473, 216] width 15 height 13
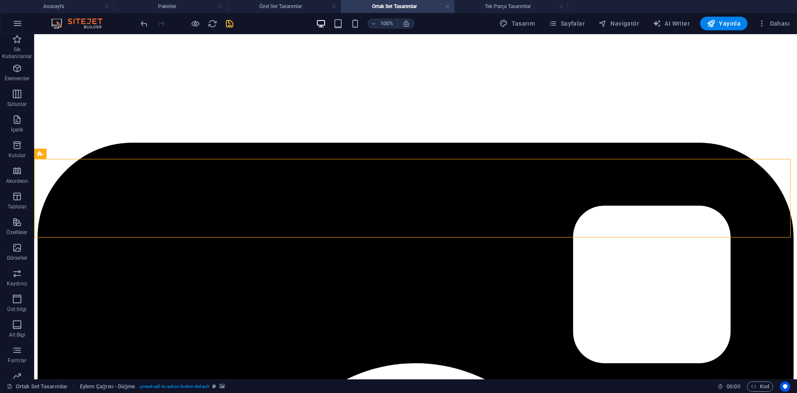
click at [227, 23] on icon "save" at bounding box center [230, 24] width 10 height 10
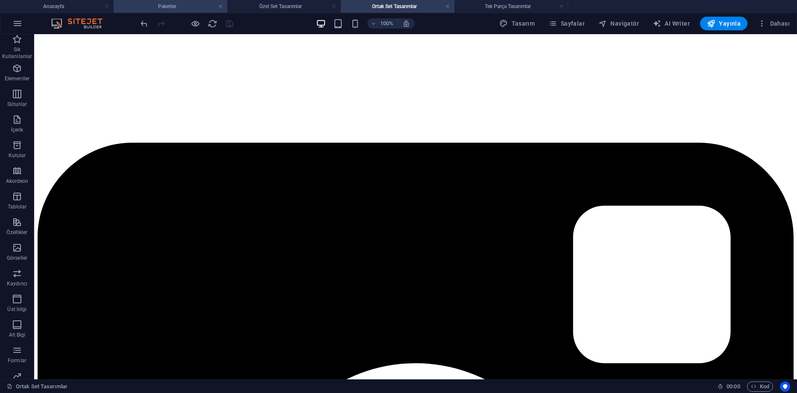
click at [188, 8] on h4 "Paketler" at bounding box center [171, 6] width 114 height 9
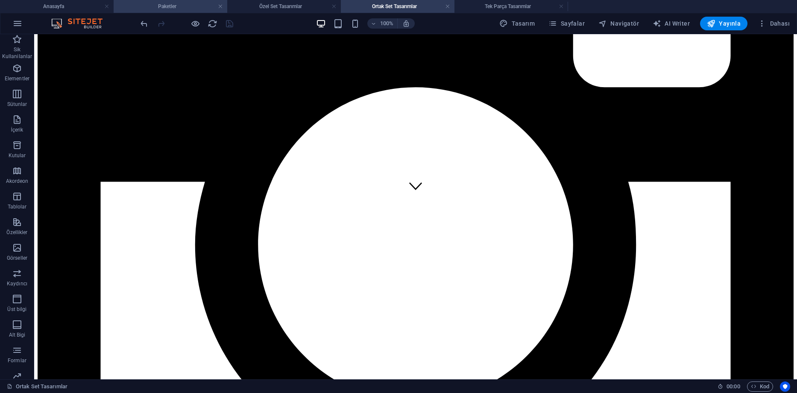
scroll to position [0, 0]
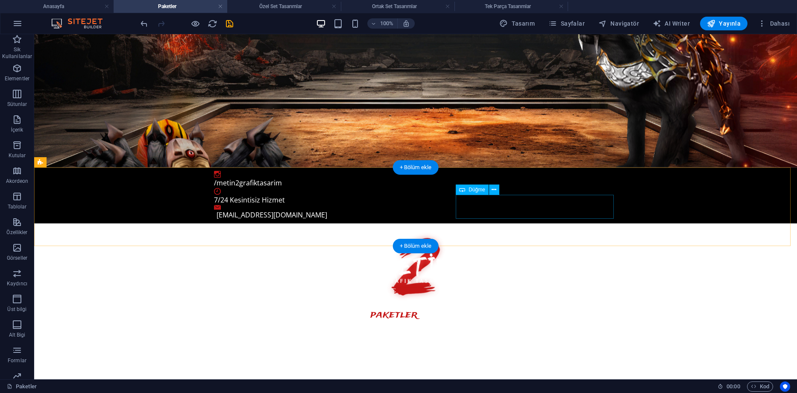
select select "6"
select select
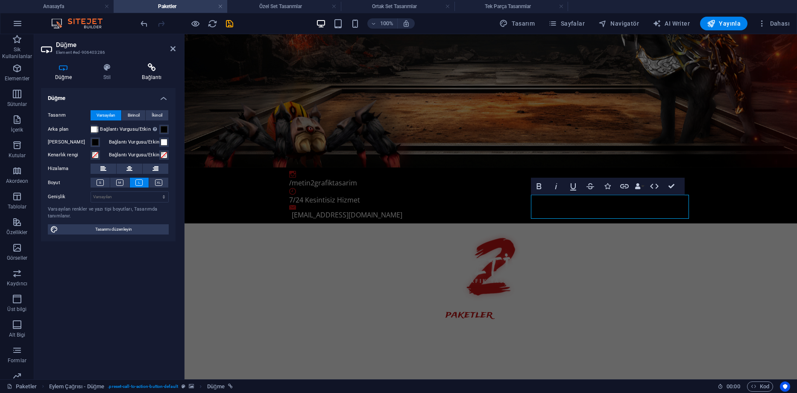
click at [154, 66] on icon at bounding box center [151, 67] width 47 height 9
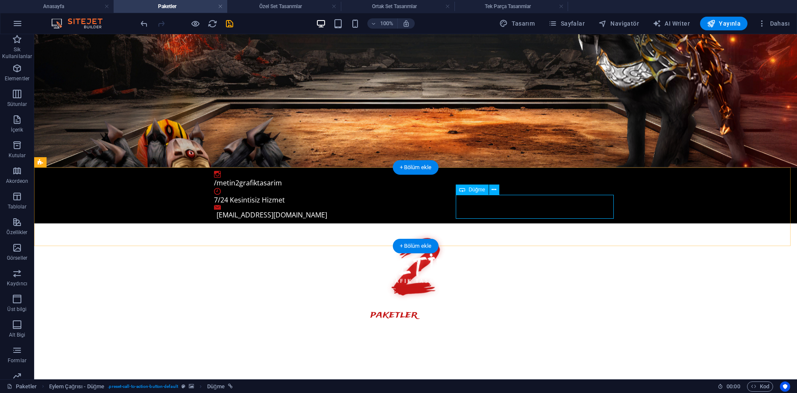
select select "6"
select select
click at [229, 27] on icon "save" at bounding box center [230, 24] width 10 height 10
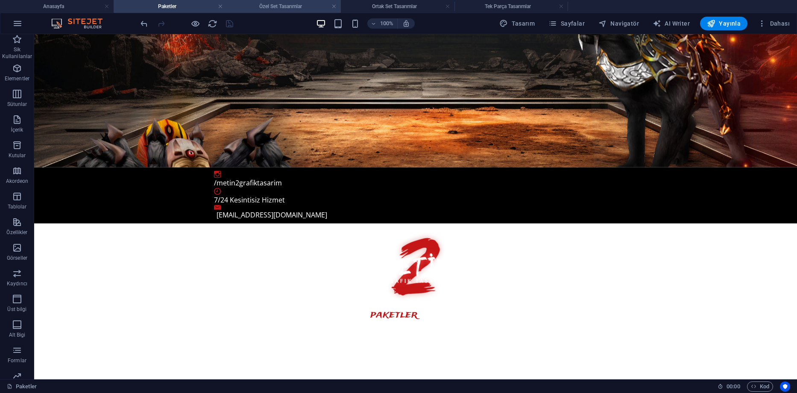
click at [264, 5] on h4 "Özel Set Tasarımlar" at bounding box center [284, 6] width 114 height 9
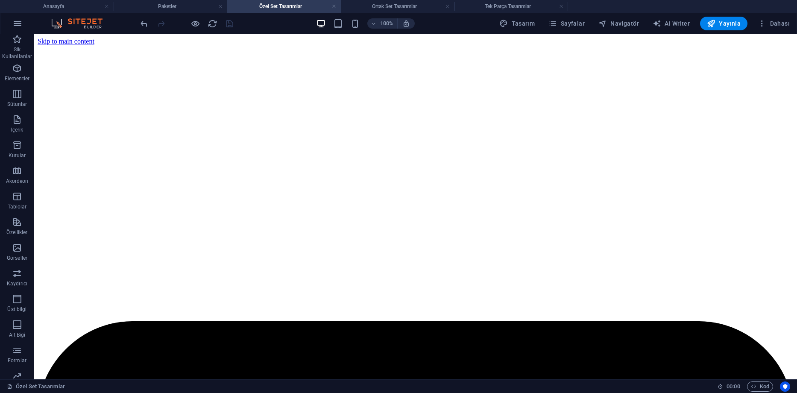
scroll to position [214, 0]
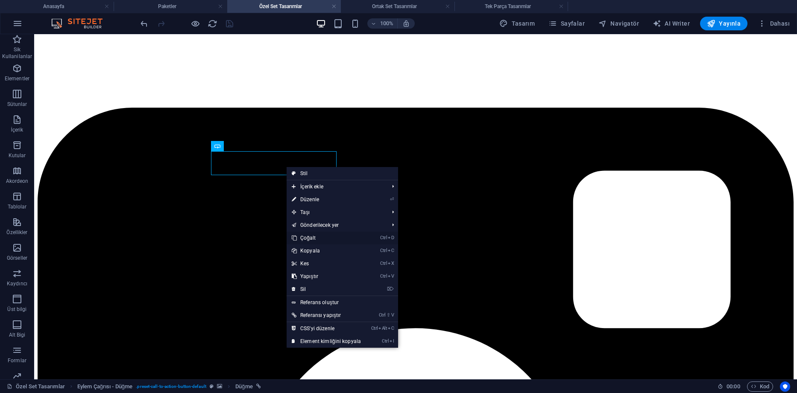
click at [309, 237] on link "Ctrl D Çoğalt" at bounding box center [326, 238] width 79 height 13
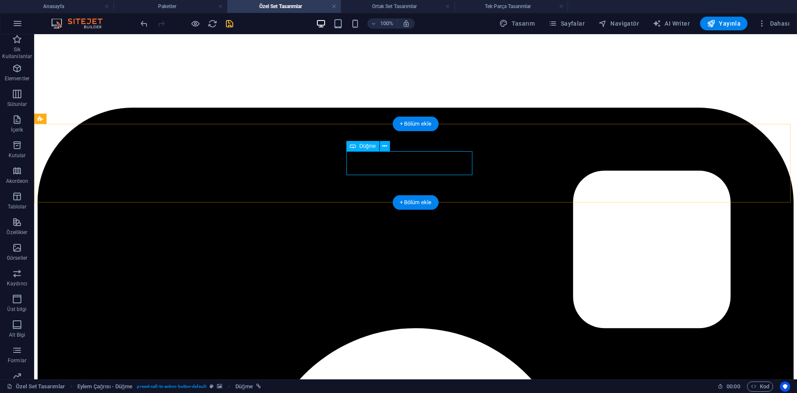
select select "3"
select select
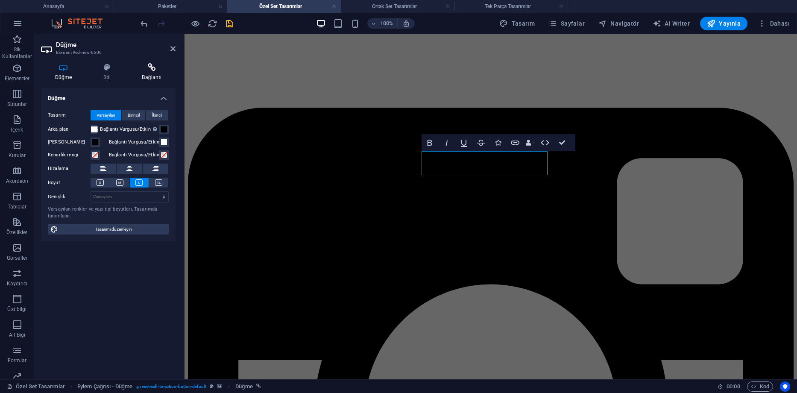
click at [152, 75] on h4 "Bağlantı" at bounding box center [151, 72] width 47 height 18
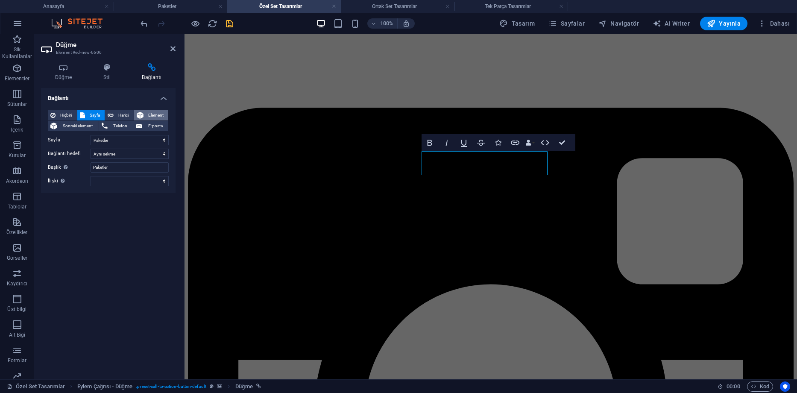
click at [149, 113] on span "Element" at bounding box center [156, 115] width 20 height 10
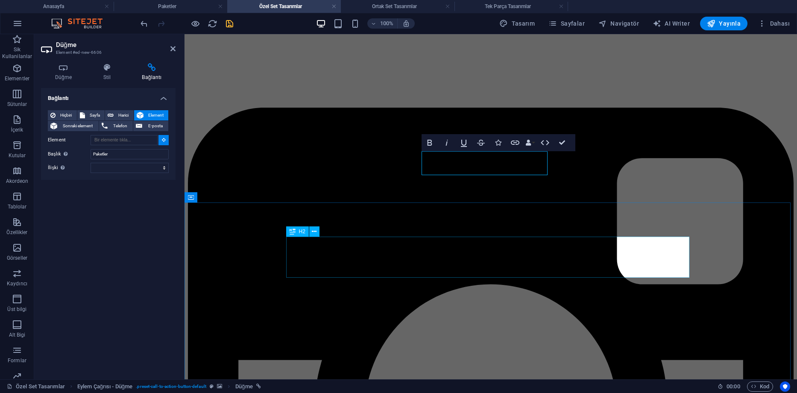
type input "#ed-888237639"
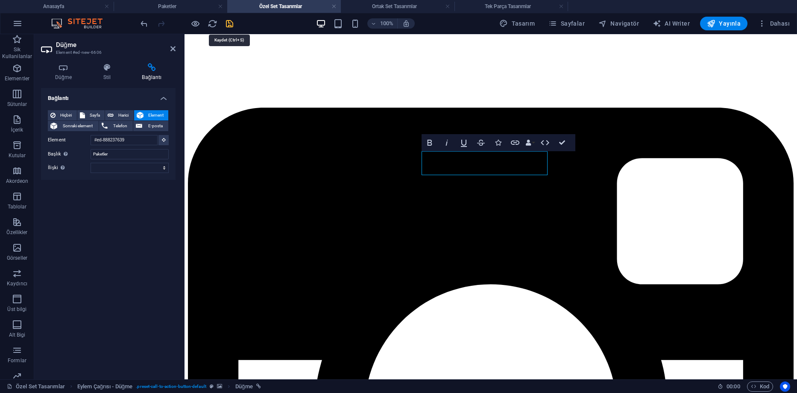
click at [229, 23] on icon "save" at bounding box center [230, 24] width 10 height 10
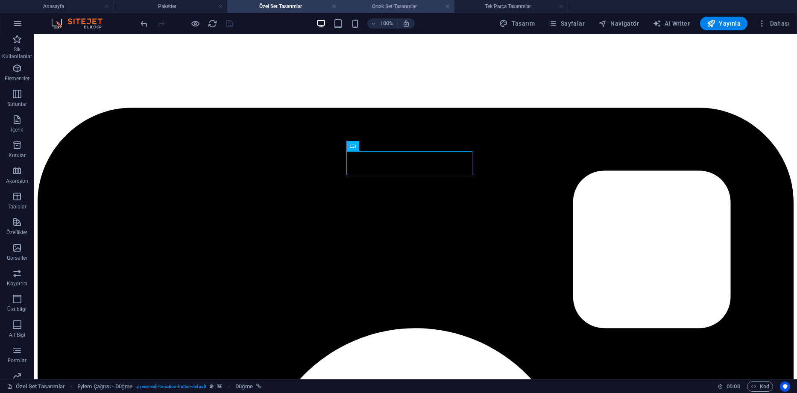
click at [372, 10] on h4 "Ortak Set Tasarımlar" at bounding box center [398, 6] width 114 height 9
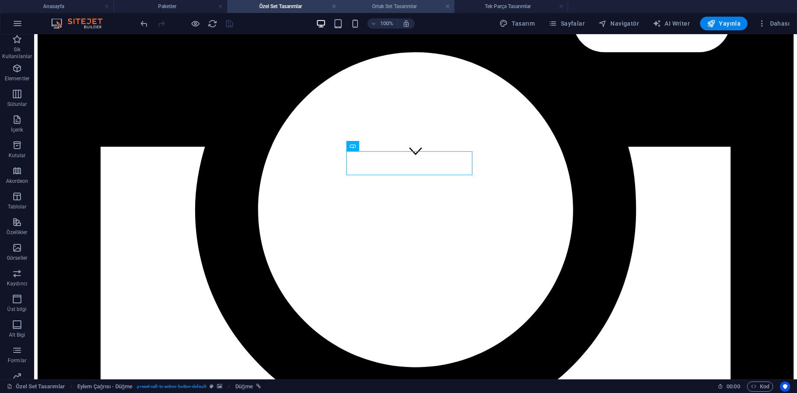
scroll to position [0, 0]
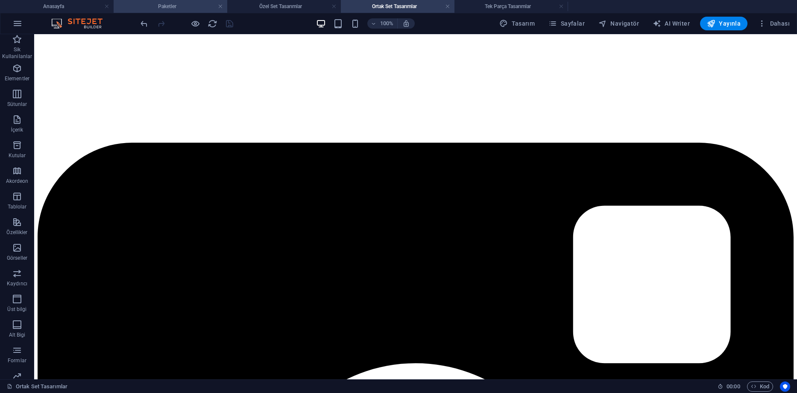
click at [188, 8] on h4 "Paketler" at bounding box center [171, 6] width 114 height 9
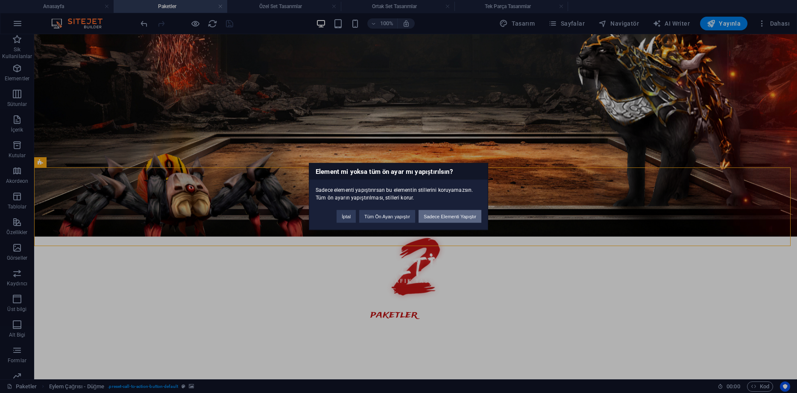
click at [432, 218] on button "Sadece Elementi Yapıştır" at bounding box center [450, 216] width 63 height 13
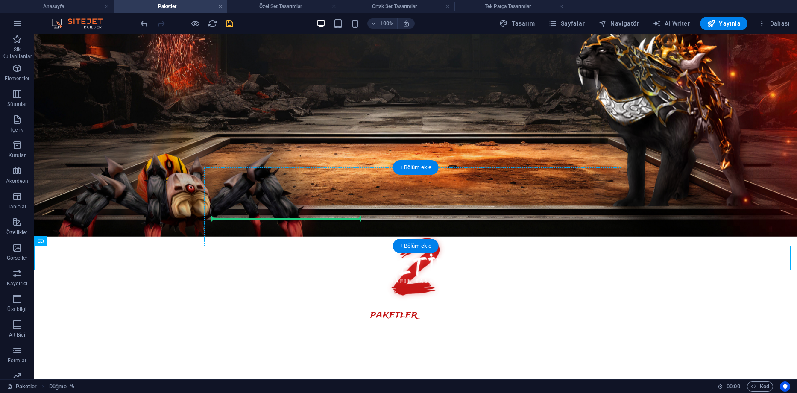
drag, startPoint x: 112, startPoint y: 256, endPoint x: 256, endPoint y: 210, distance: 150.8
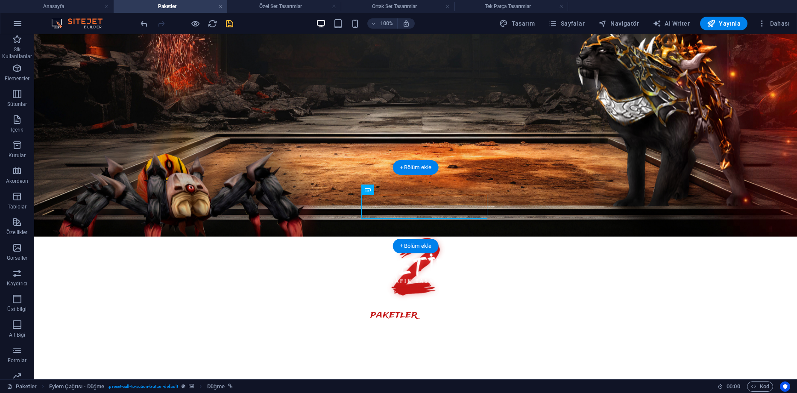
drag, startPoint x: 291, startPoint y: 208, endPoint x: 329, endPoint y: 241, distance: 50.9
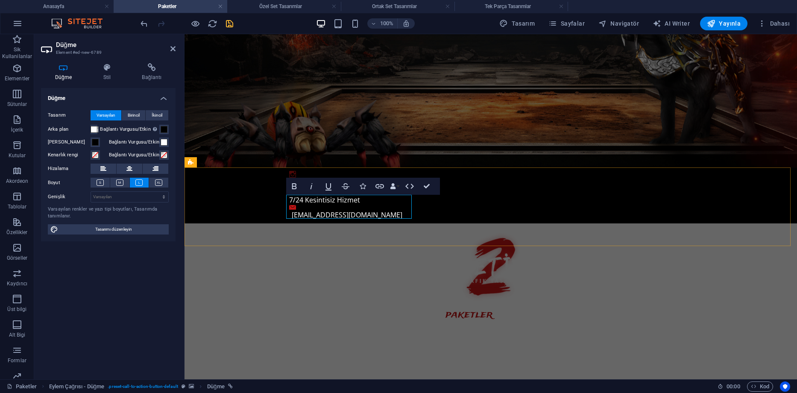
drag, startPoint x: 370, startPoint y: 208, endPoint x: 286, endPoint y: 208, distance: 84.2
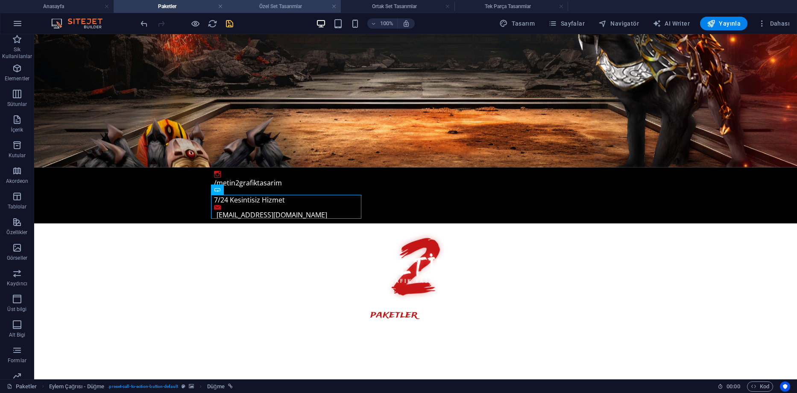
click at [300, 6] on h4 "Özel Set Tasarımlar" at bounding box center [284, 6] width 114 height 9
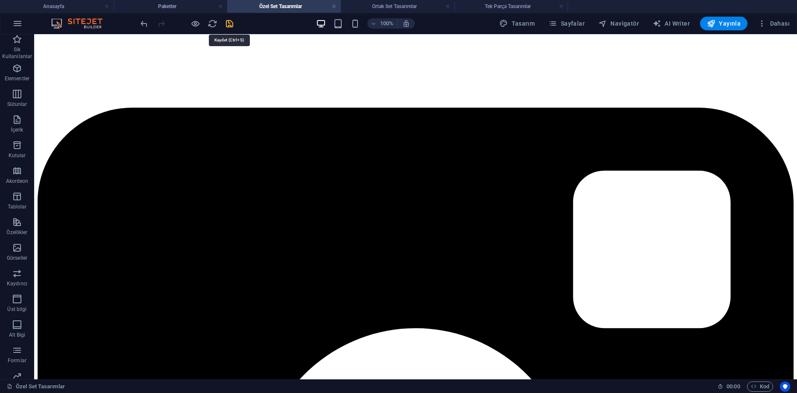
click at [228, 24] on icon "save" at bounding box center [230, 24] width 10 height 10
click at [372, 5] on h4 "Ortak Set Tasarımlar" at bounding box center [398, 6] width 114 height 9
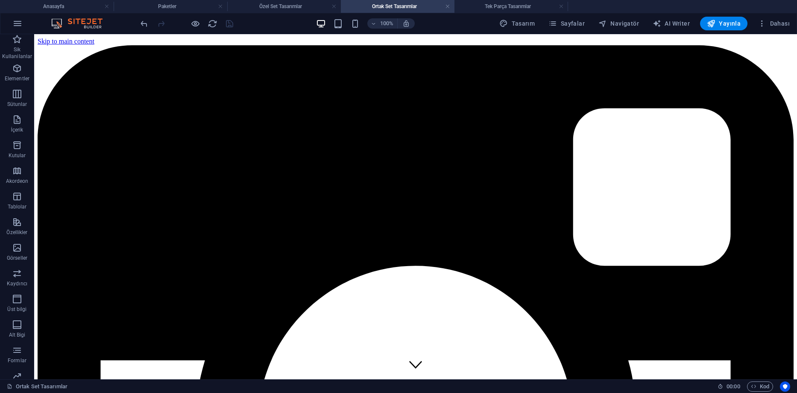
scroll to position [179, 0]
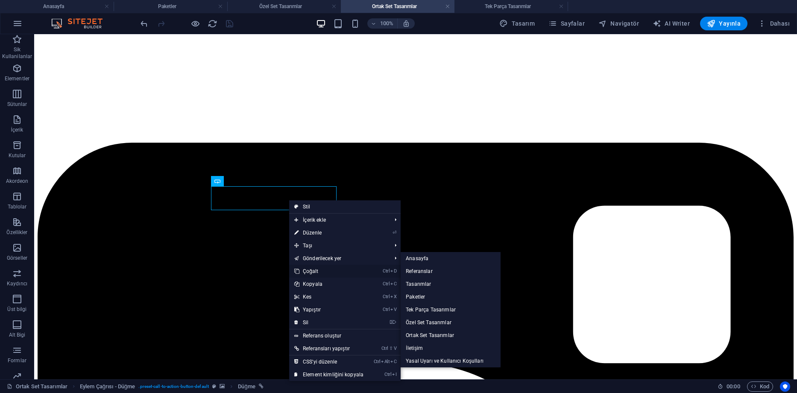
click at [318, 266] on link "Ctrl D Çoğalt" at bounding box center [328, 271] width 79 height 13
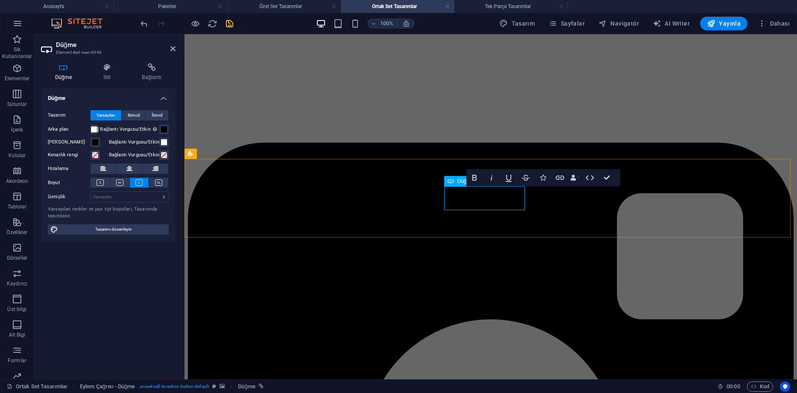
click at [154, 75] on h4 "Bağlantı" at bounding box center [151, 72] width 47 height 18
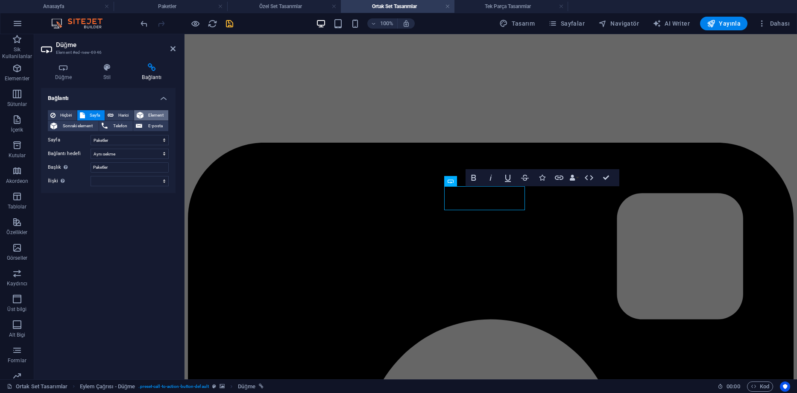
click at [144, 117] on icon at bounding box center [140, 115] width 7 height 10
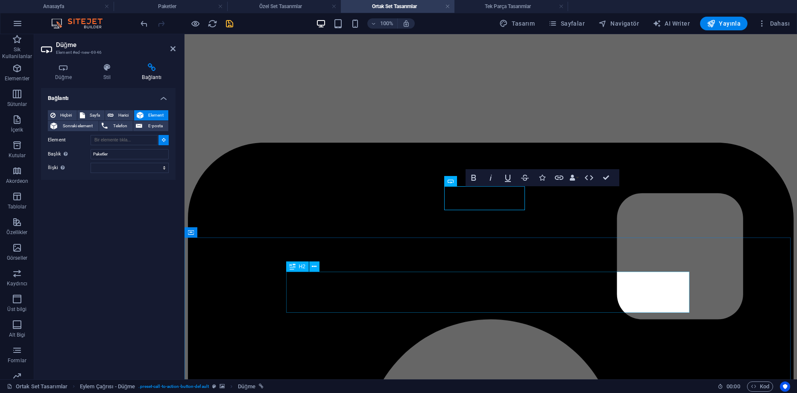
type input "#ed-888368508"
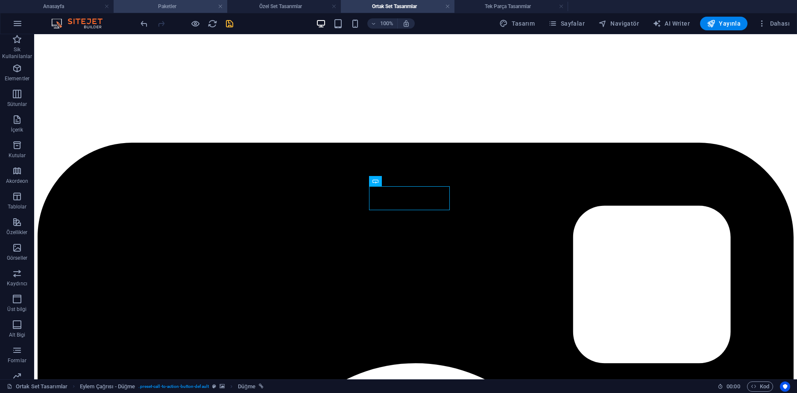
click at [193, 9] on h4 "Paketler" at bounding box center [171, 6] width 114 height 9
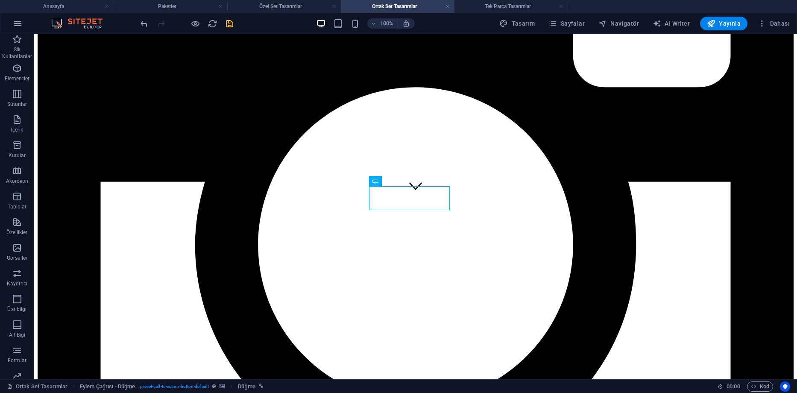
scroll to position [0, 0]
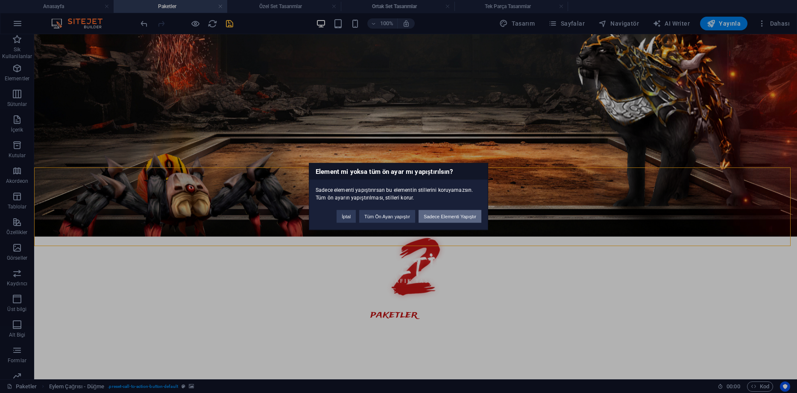
drag, startPoint x: 442, startPoint y: 215, endPoint x: 314, endPoint y: 207, distance: 128.5
click at [442, 215] on button "Sadece Elementi Yapıştır" at bounding box center [450, 216] width 63 height 13
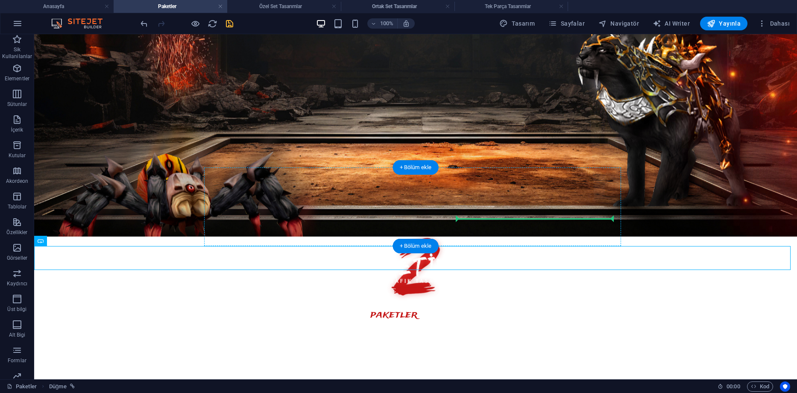
drag, startPoint x: 58, startPoint y: 256, endPoint x: 466, endPoint y: 207, distance: 411.5
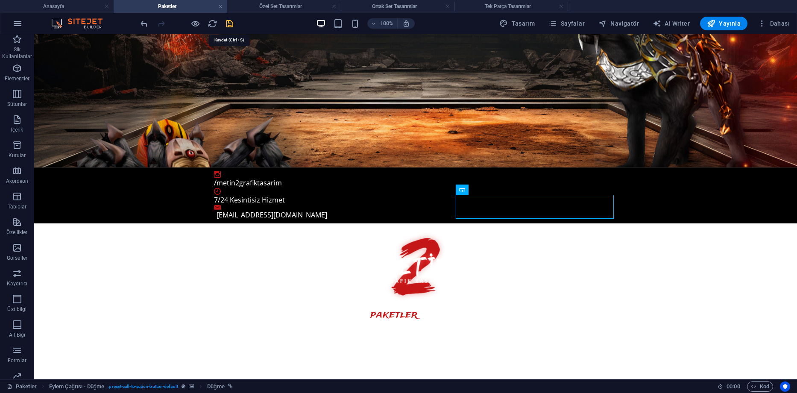
click at [228, 23] on icon "save" at bounding box center [230, 24] width 10 height 10
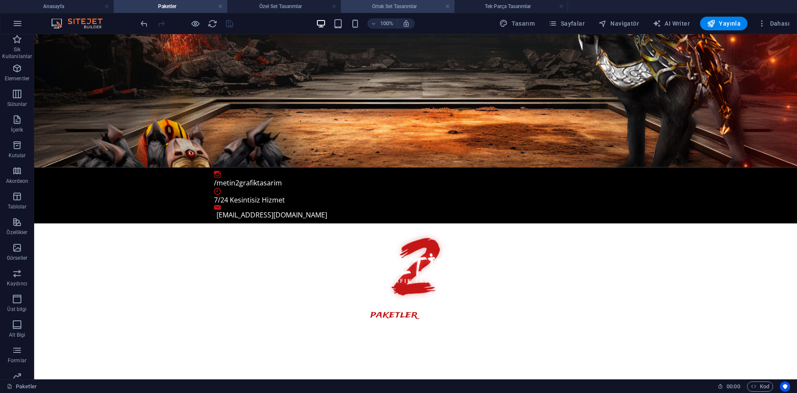
click at [404, 9] on h4 "Ortak Set Tasarımlar" at bounding box center [398, 6] width 114 height 9
